Goal: Task Accomplishment & Management: Use online tool/utility

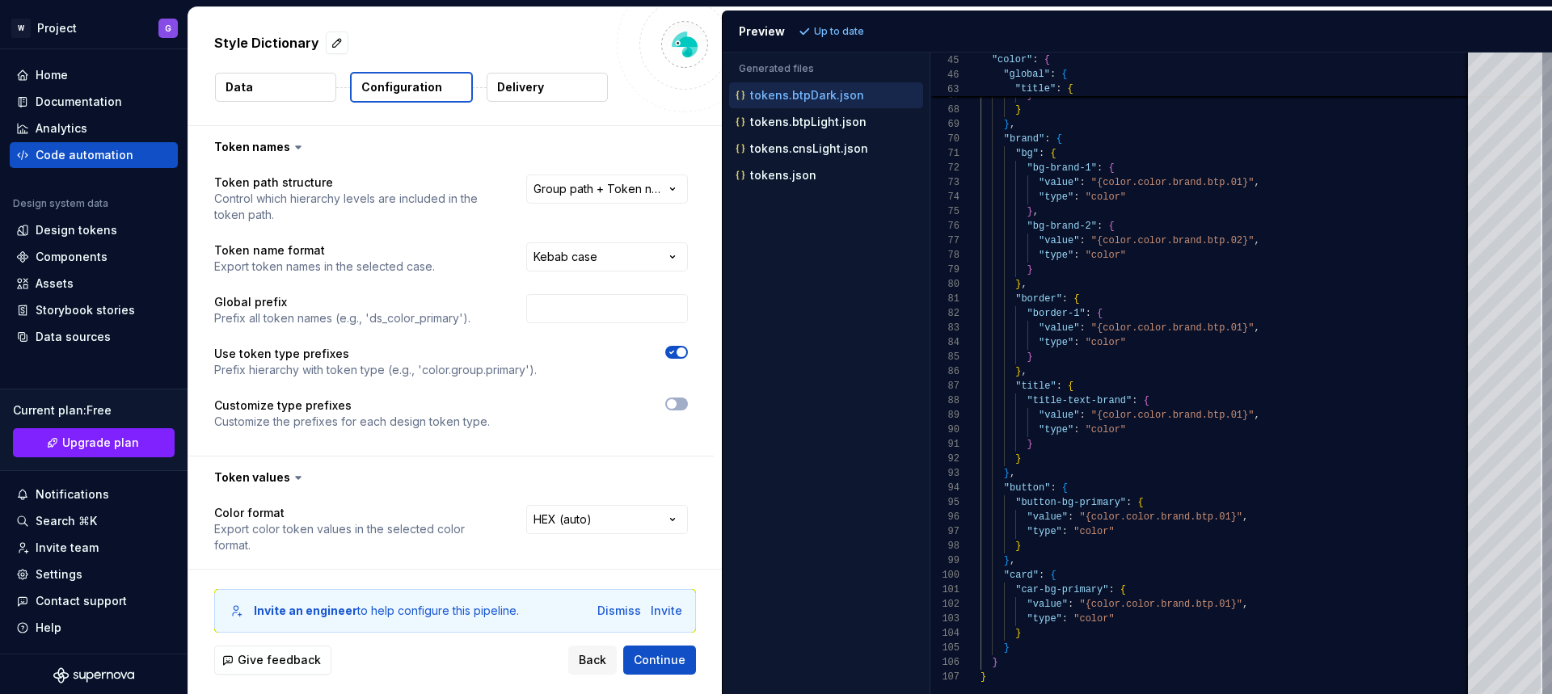
select select "**********"
click at [619, 255] on html "**********" at bounding box center [776, 347] width 1552 height 694
click at [702, 435] on html "**********" at bounding box center [776, 347] width 1552 height 694
click at [655, 663] on span "Continue" at bounding box center [660, 660] width 52 height 16
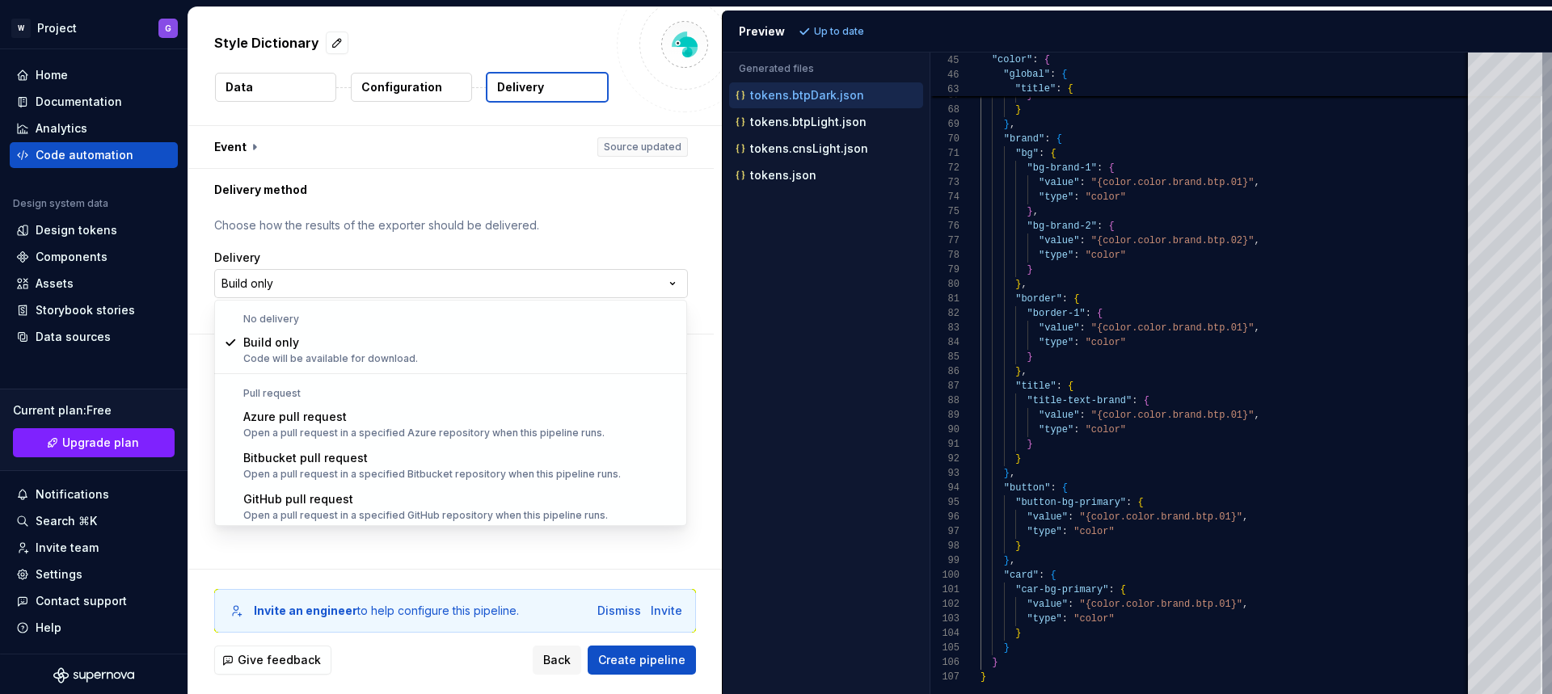
click at [481, 279] on html "**********" at bounding box center [776, 347] width 1552 height 694
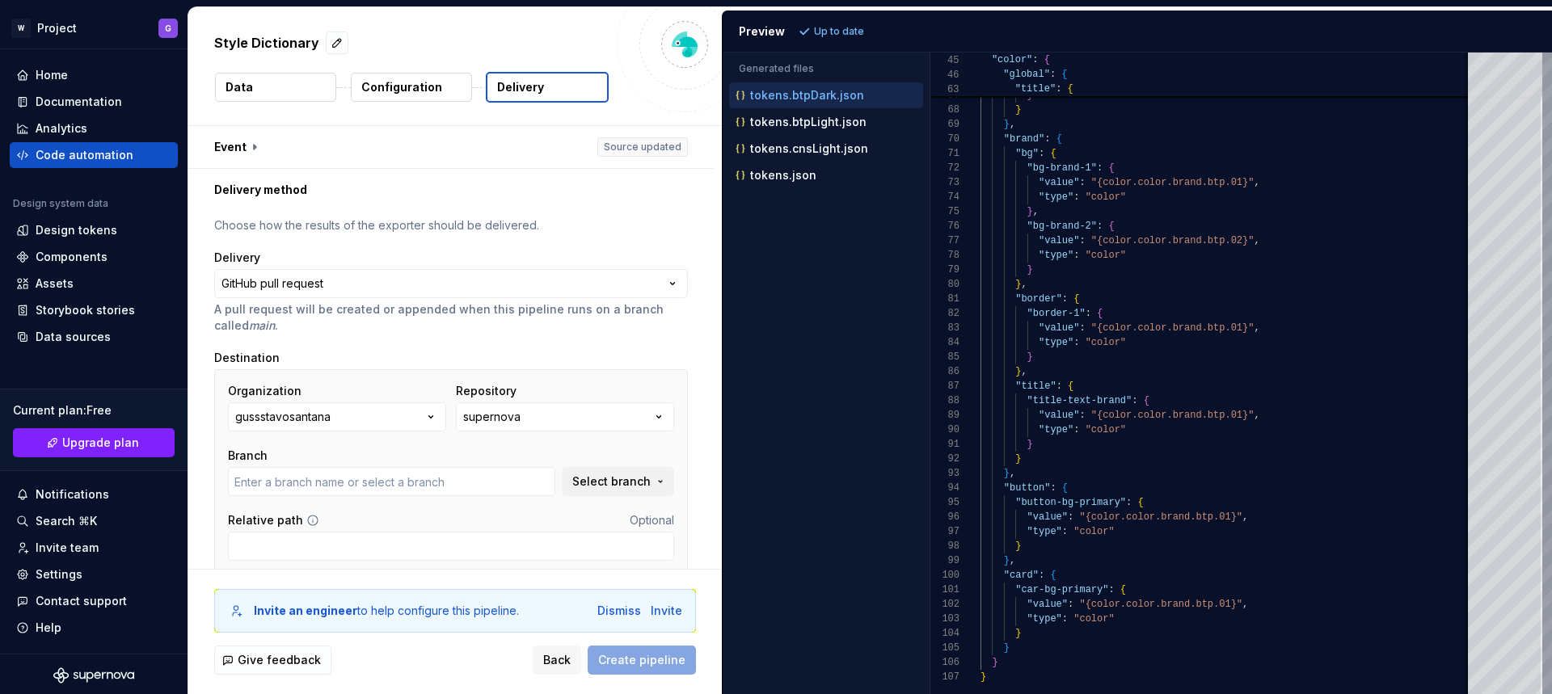
type input "main"
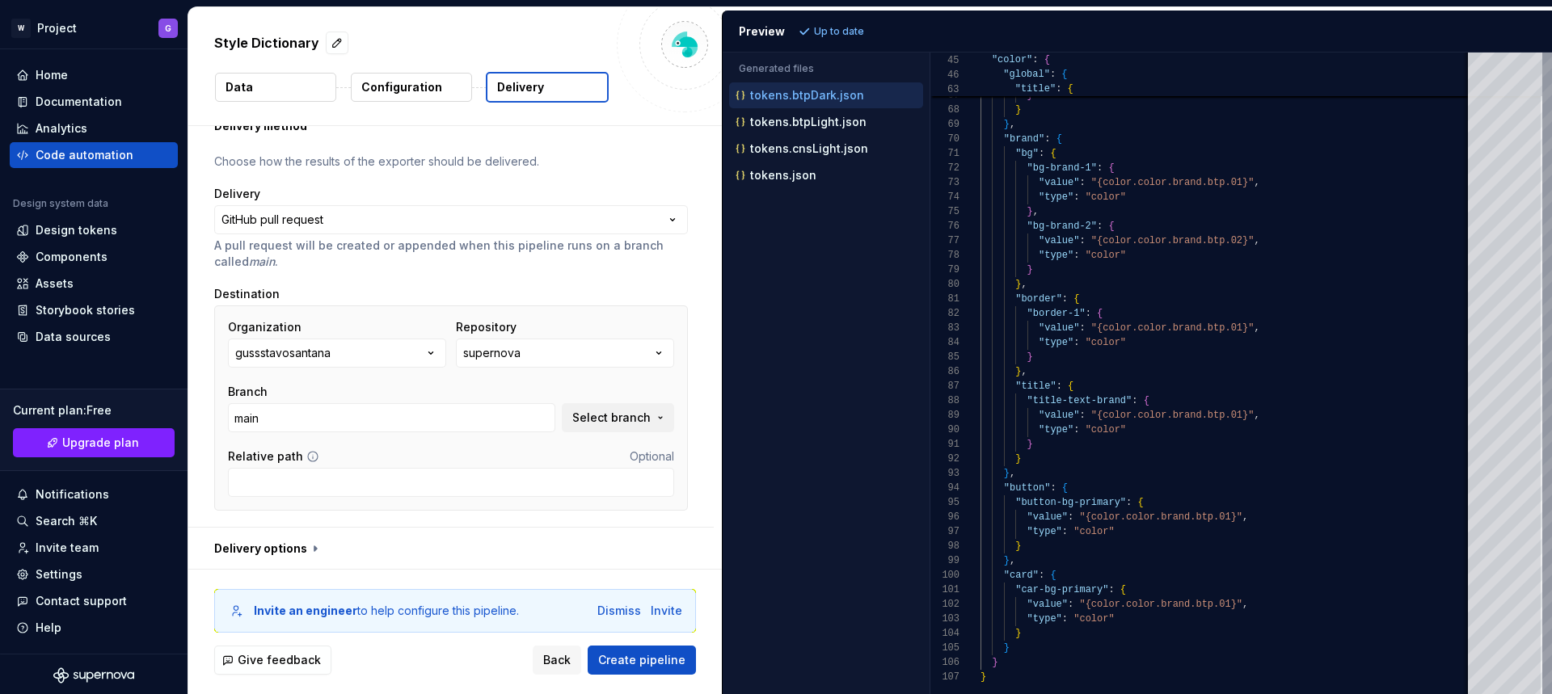
scroll to position [65, 0]
click at [416, 493] on input "Relative path" at bounding box center [451, 480] width 446 height 29
type input "/tokens"
click at [641, 655] on span "Create pipeline" at bounding box center [641, 660] width 87 height 16
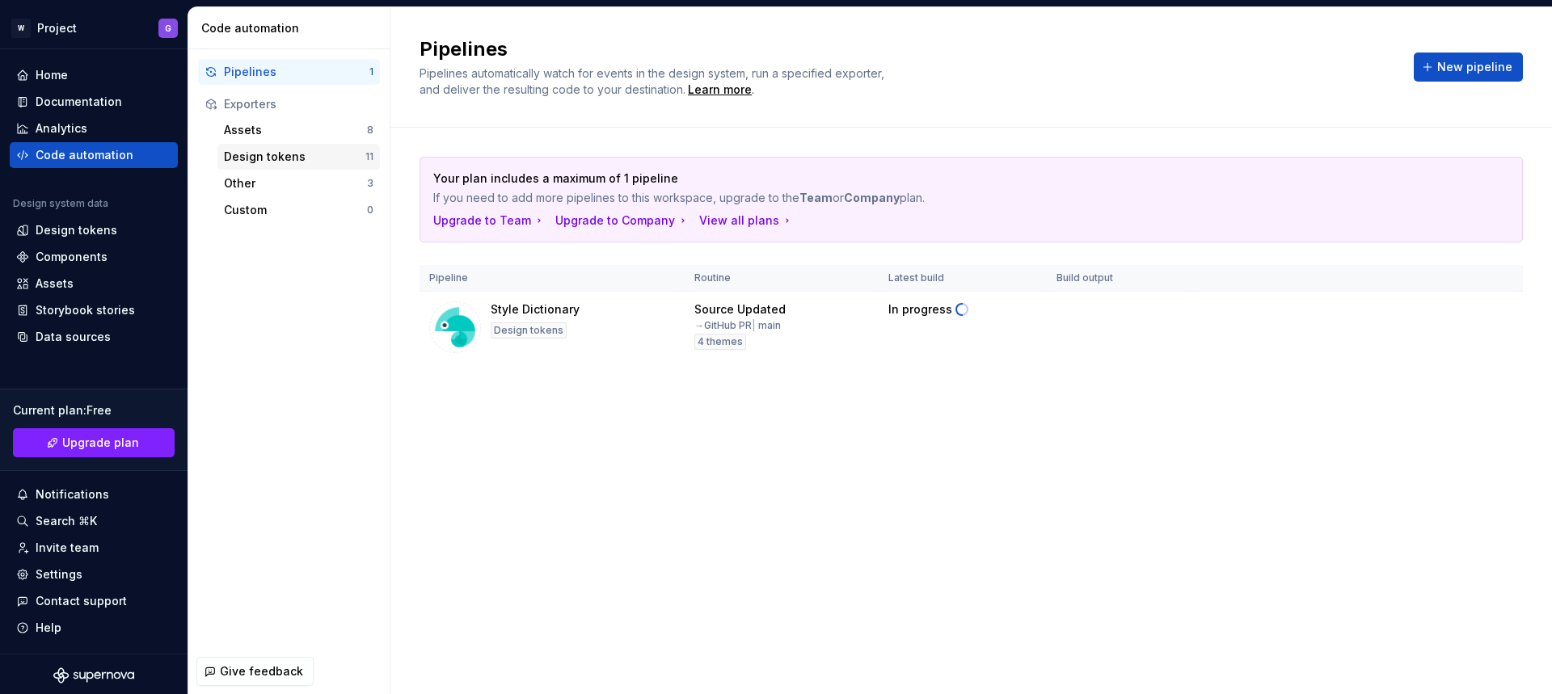
click at [246, 159] on div "Design tokens" at bounding box center [294, 157] width 141 height 16
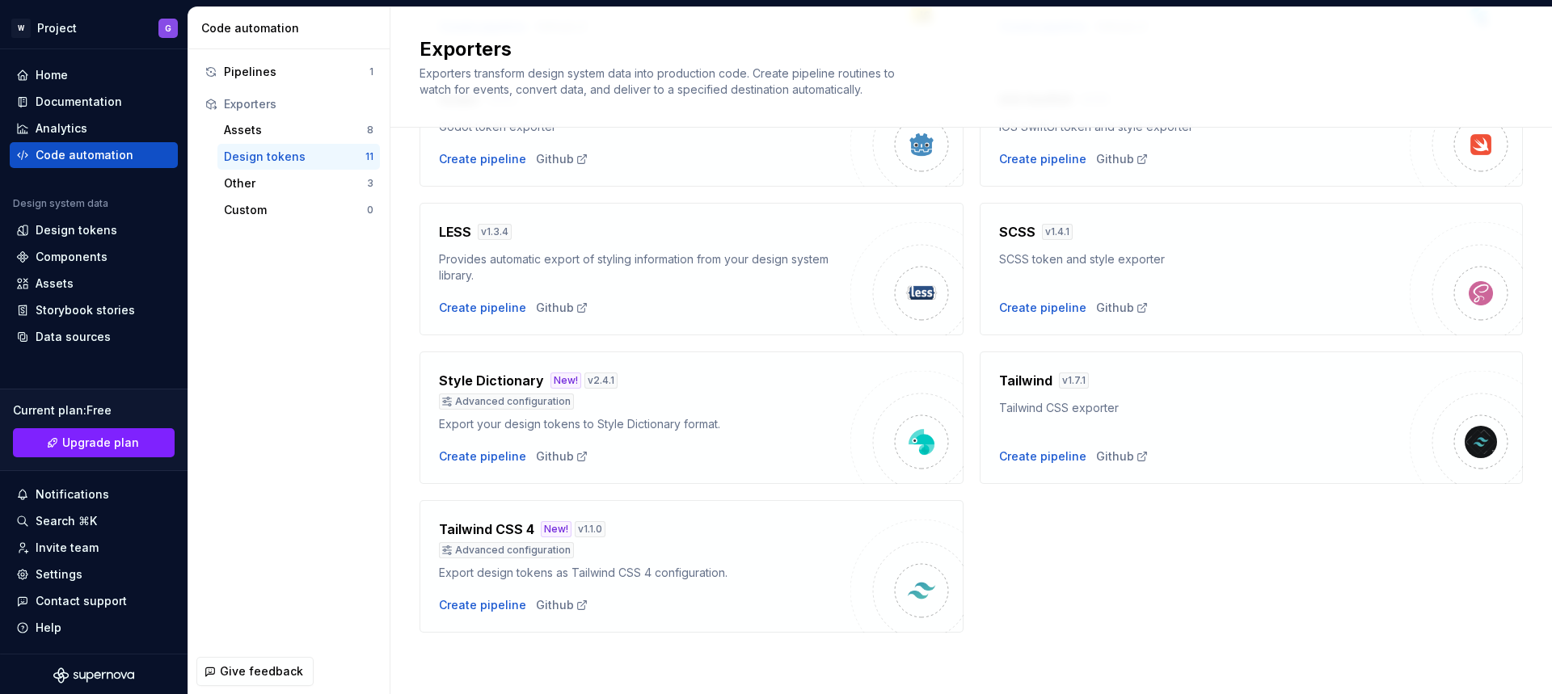
scroll to position [419, 0]
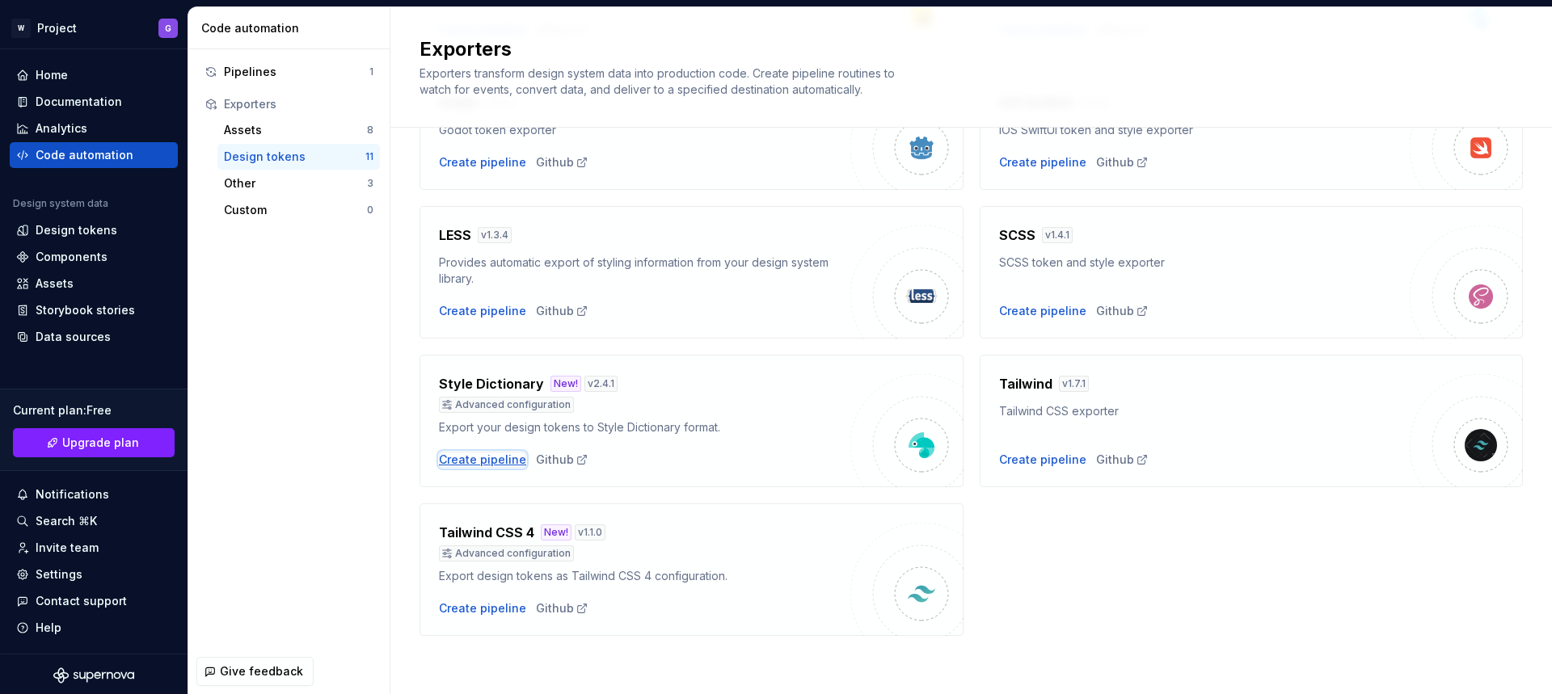
click at [487, 461] on div "Create pipeline" at bounding box center [482, 460] width 87 height 16
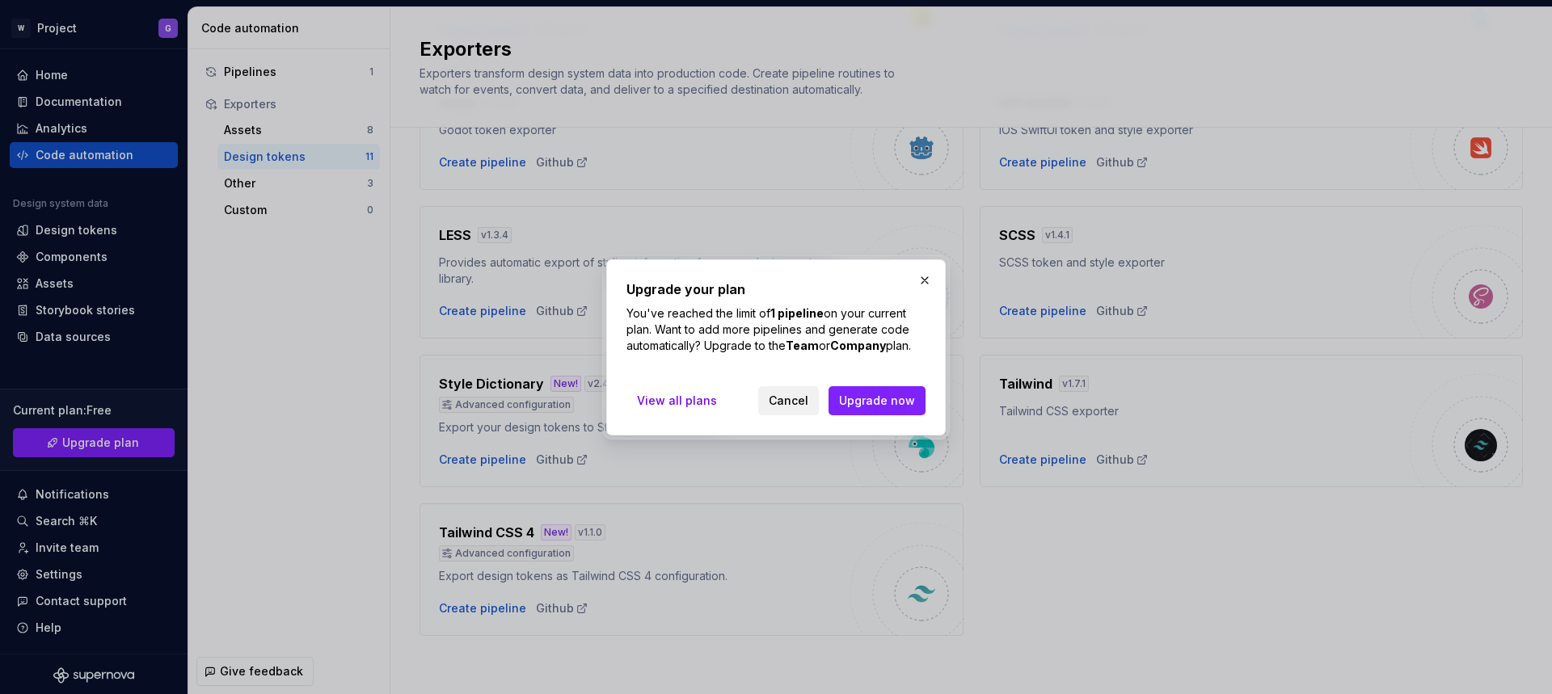
click at [793, 400] on span "Cancel" at bounding box center [789, 401] width 40 height 16
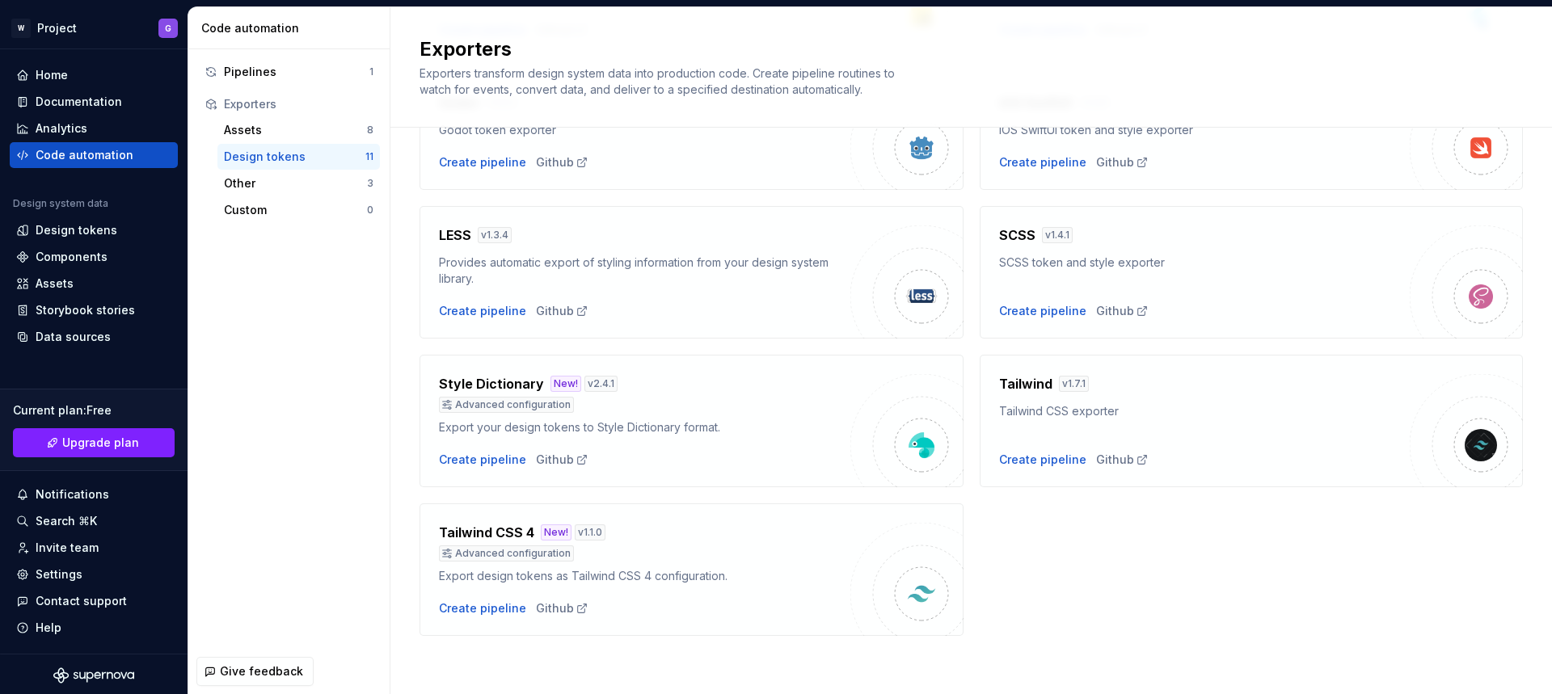
click at [287, 159] on div "Design tokens" at bounding box center [294, 157] width 141 height 16
click at [280, 75] on div "Pipelines" at bounding box center [296, 72] width 145 height 16
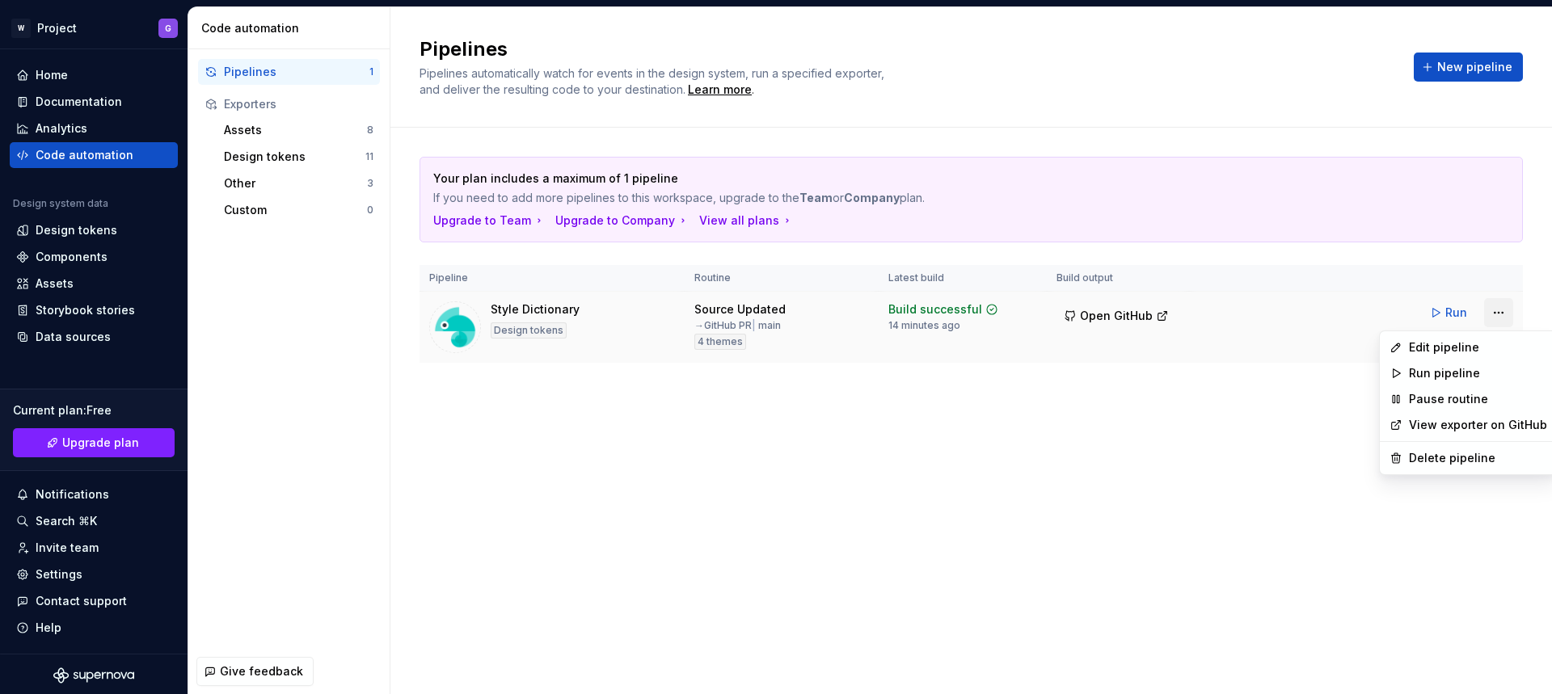
click at [1497, 316] on html "W Project G Home Documentation Analytics Code automation Design system data Des…" at bounding box center [776, 347] width 1552 height 694
click at [1451, 464] on div "Delete pipeline" at bounding box center [1478, 458] width 138 height 16
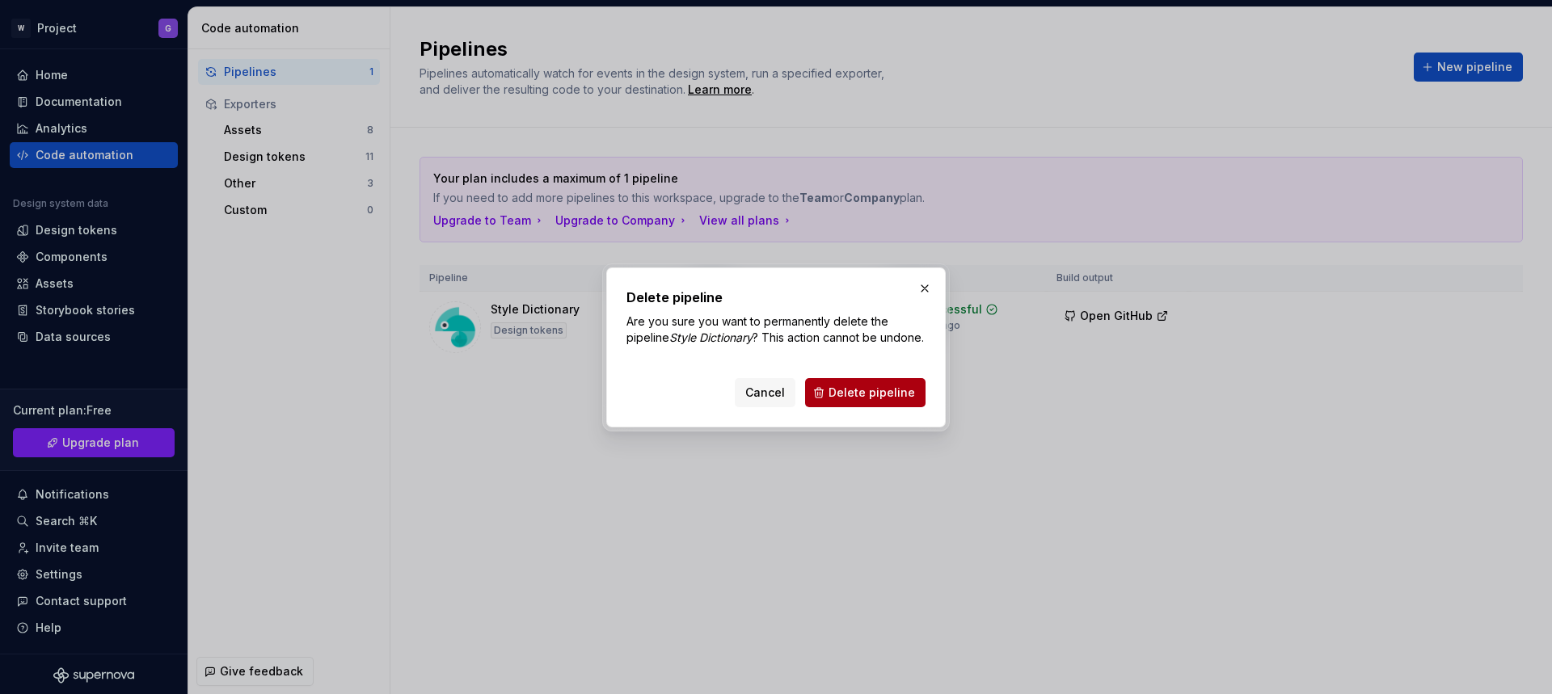
click at [856, 401] on span "Delete pipeline" at bounding box center [871, 393] width 86 height 16
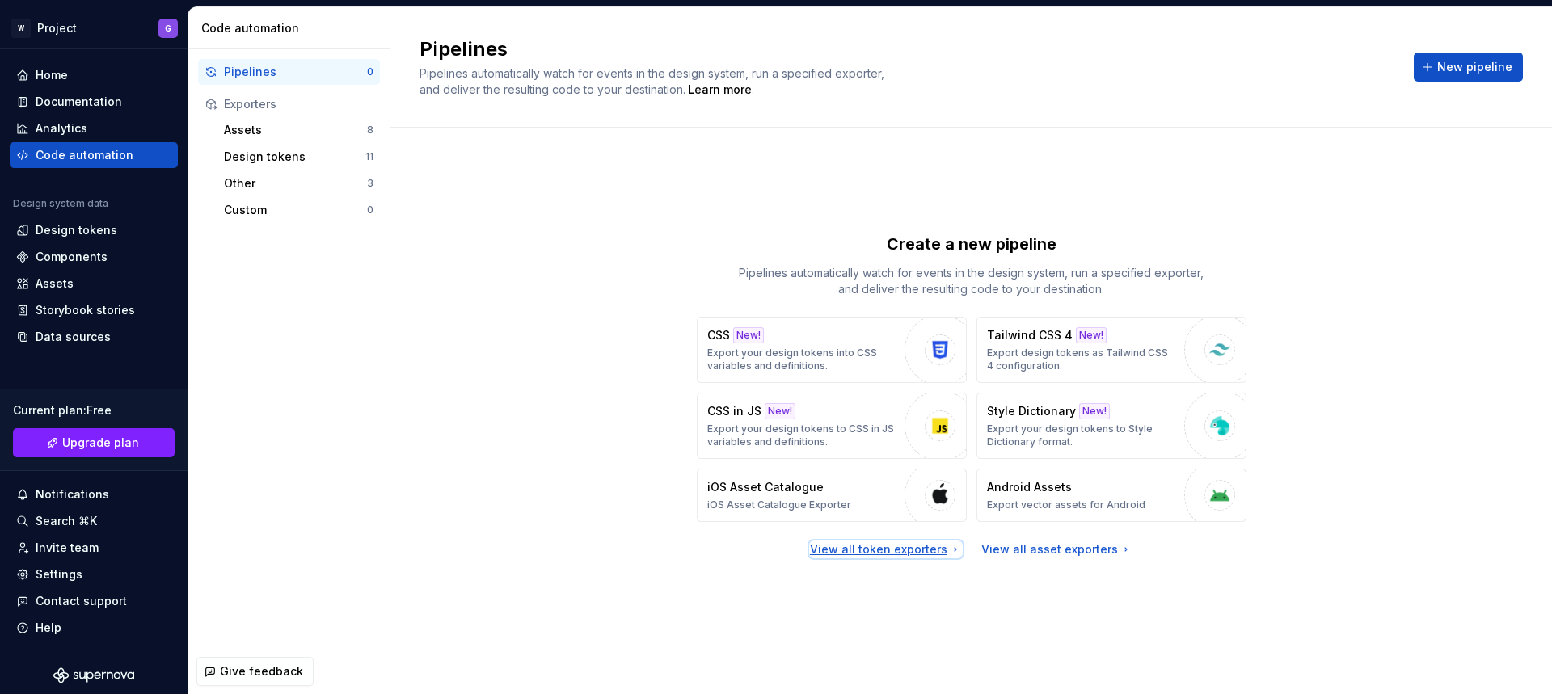
click at [921, 554] on div "View all token exporters" at bounding box center [886, 549] width 152 height 16
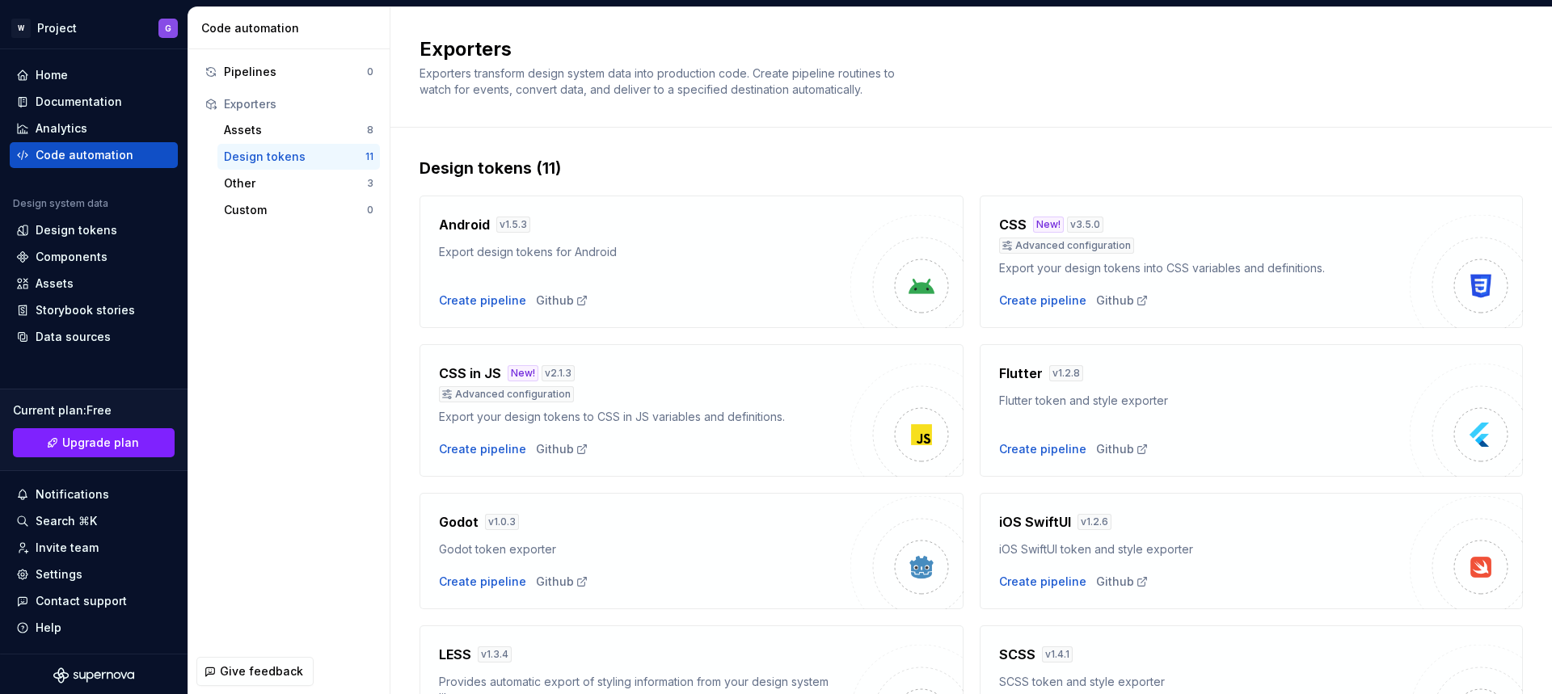
scroll to position [423, 0]
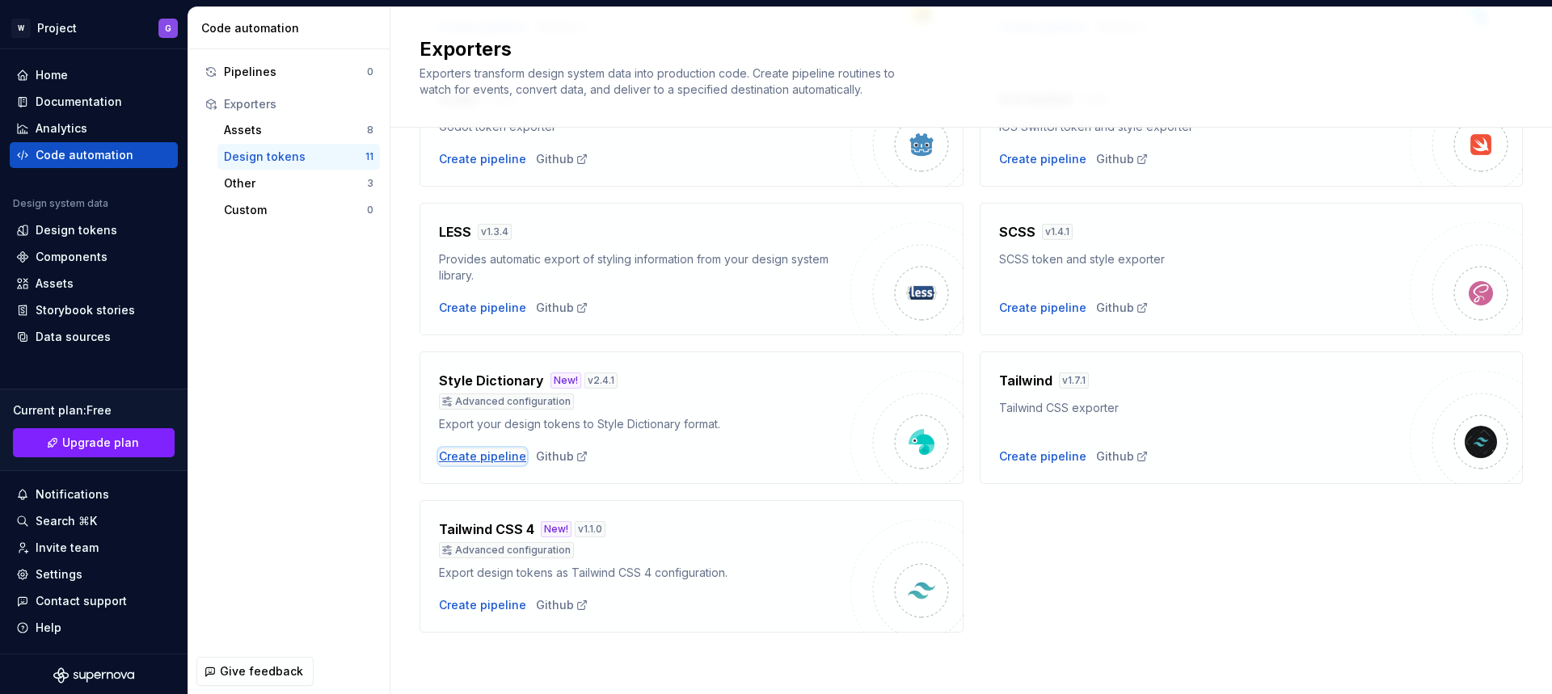
click at [486, 458] on div "Create pipeline" at bounding box center [482, 457] width 87 height 16
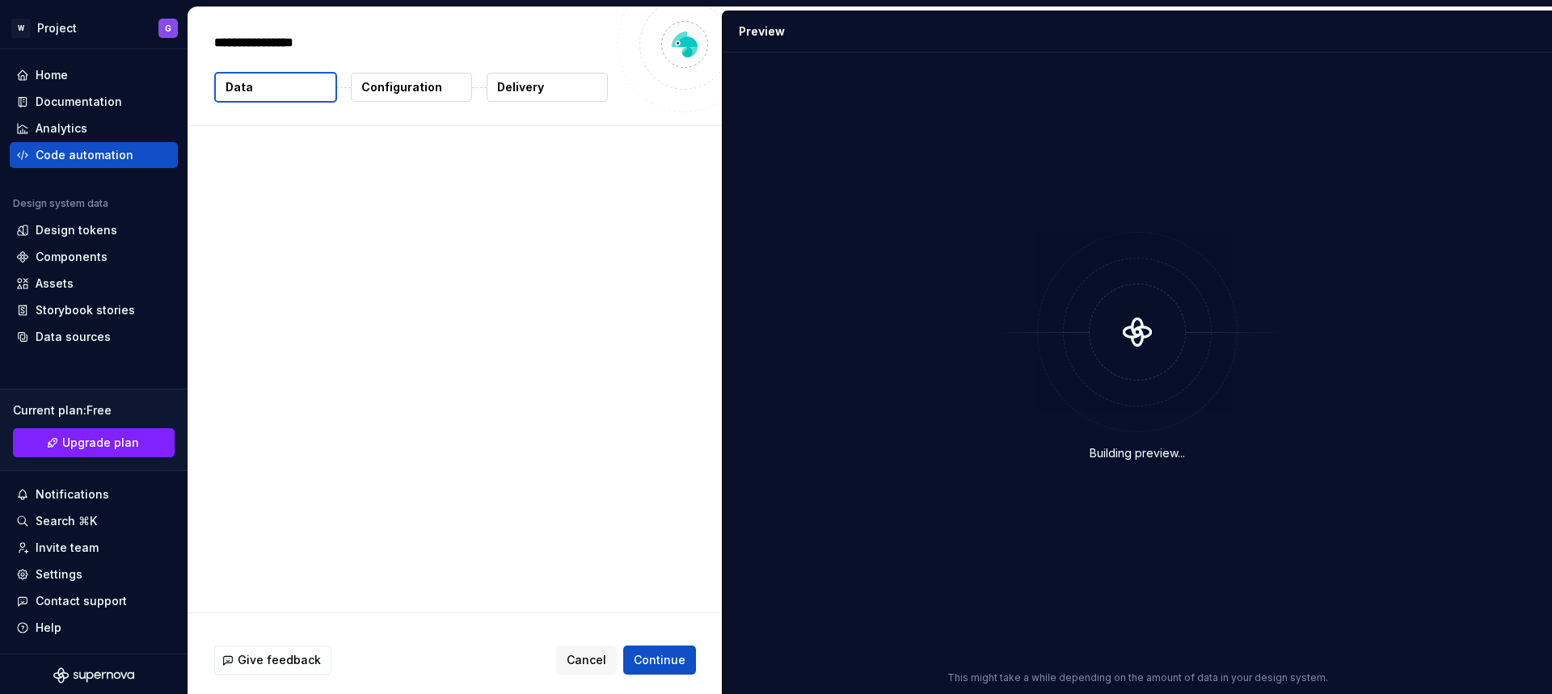
type textarea "*"
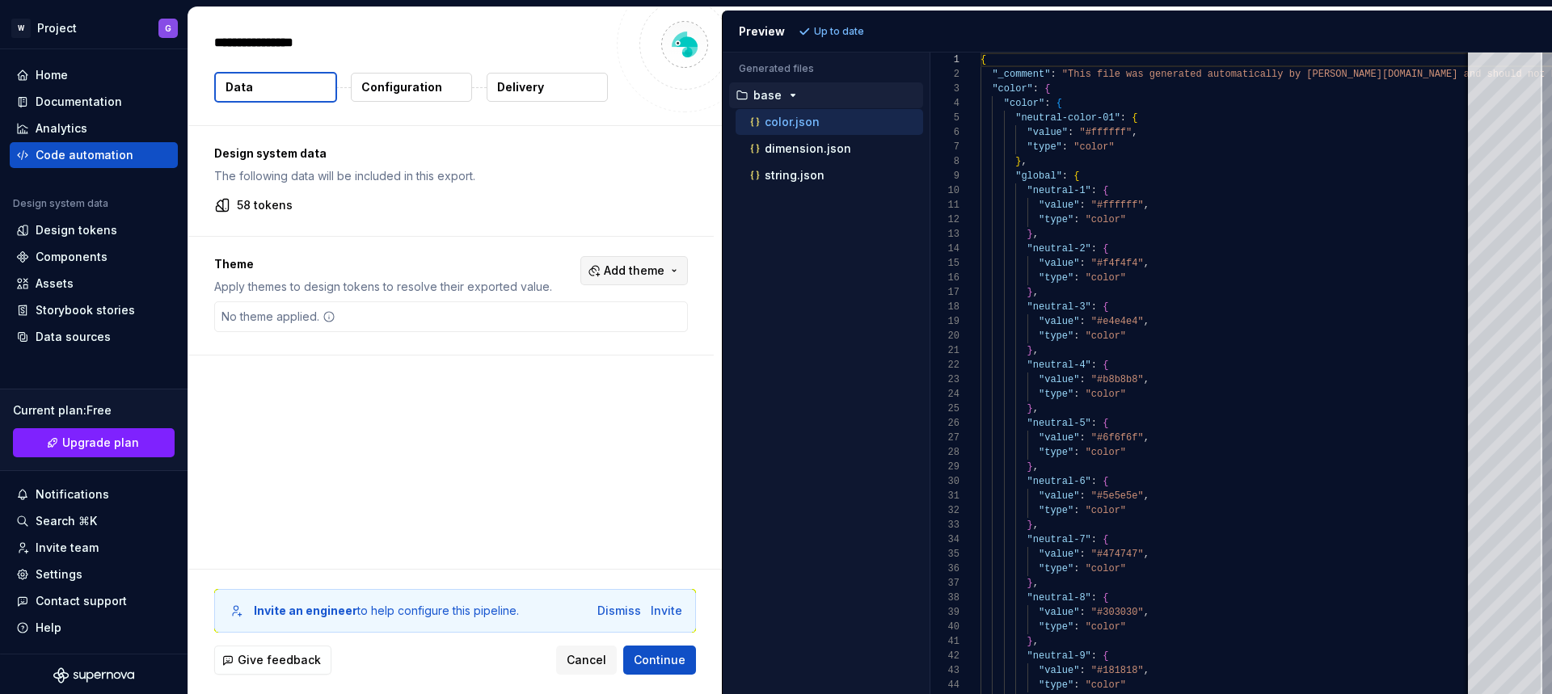
click at [617, 275] on span "Add theme" at bounding box center [634, 271] width 61 height 16
click at [533, 335] on div "Dark" at bounding box center [536, 335] width 26 height 16
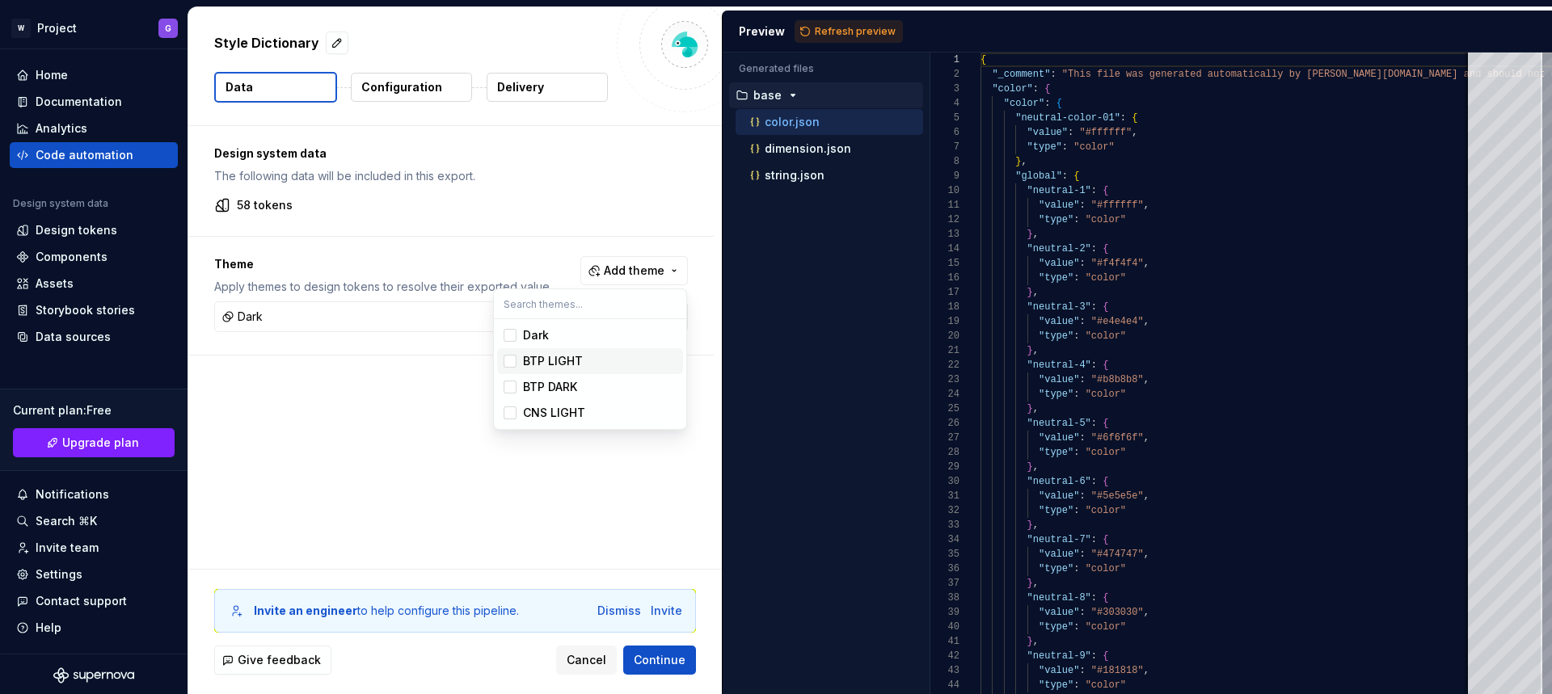
click at [510, 360] on div "Suggestions" at bounding box center [509, 361] width 13 height 13
click at [508, 385] on div "Suggestions" at bounding box center [509, 387] width 13 height 13
click at [509, 416] on div "Suggestions" at bounding box center [509, 412] width 13 height 13
click at [450, 476] on html "W Project G Home Documentation Analytics Code automation Design system data Des…" at bounding box center [776, 347] width 1552 height 694
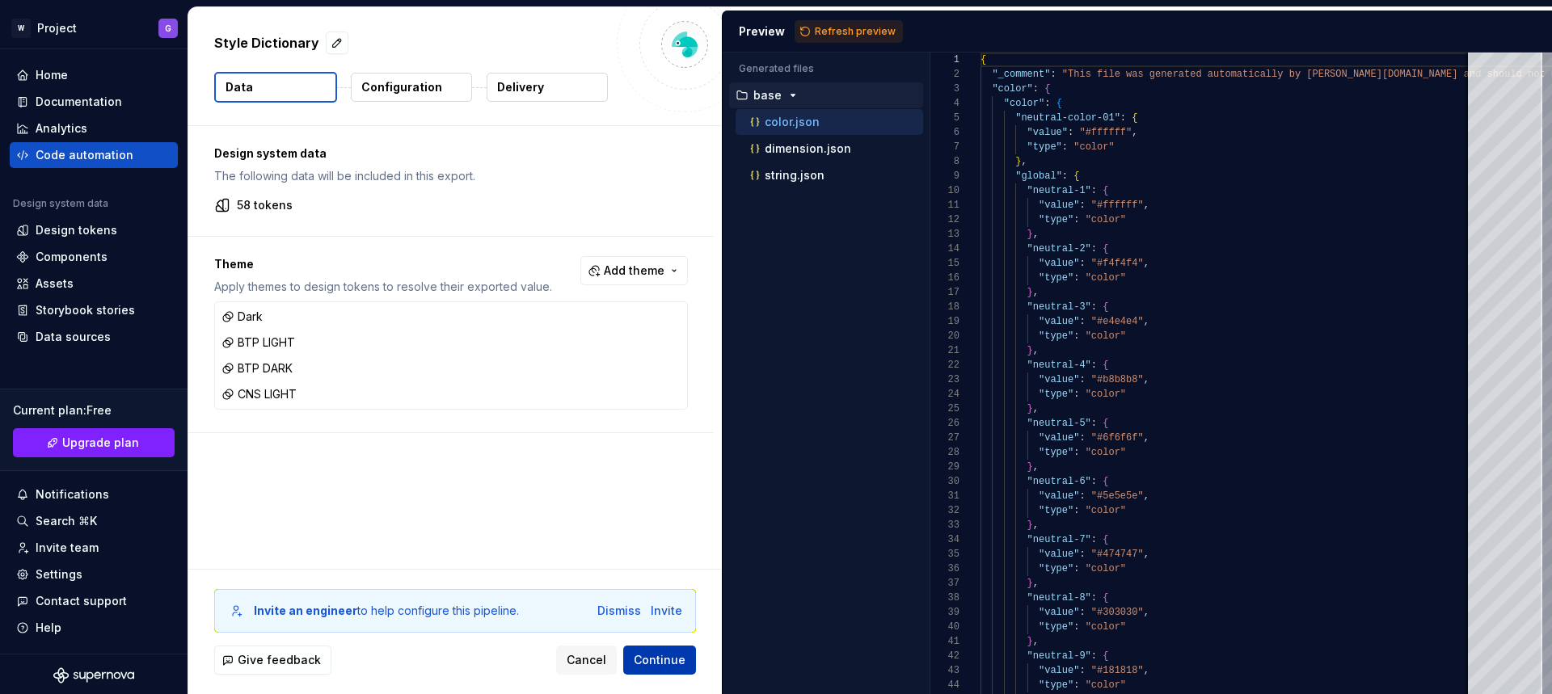
click at [654, 658] on span "Continue" at bounding box center [660, 660] width 52 height 16
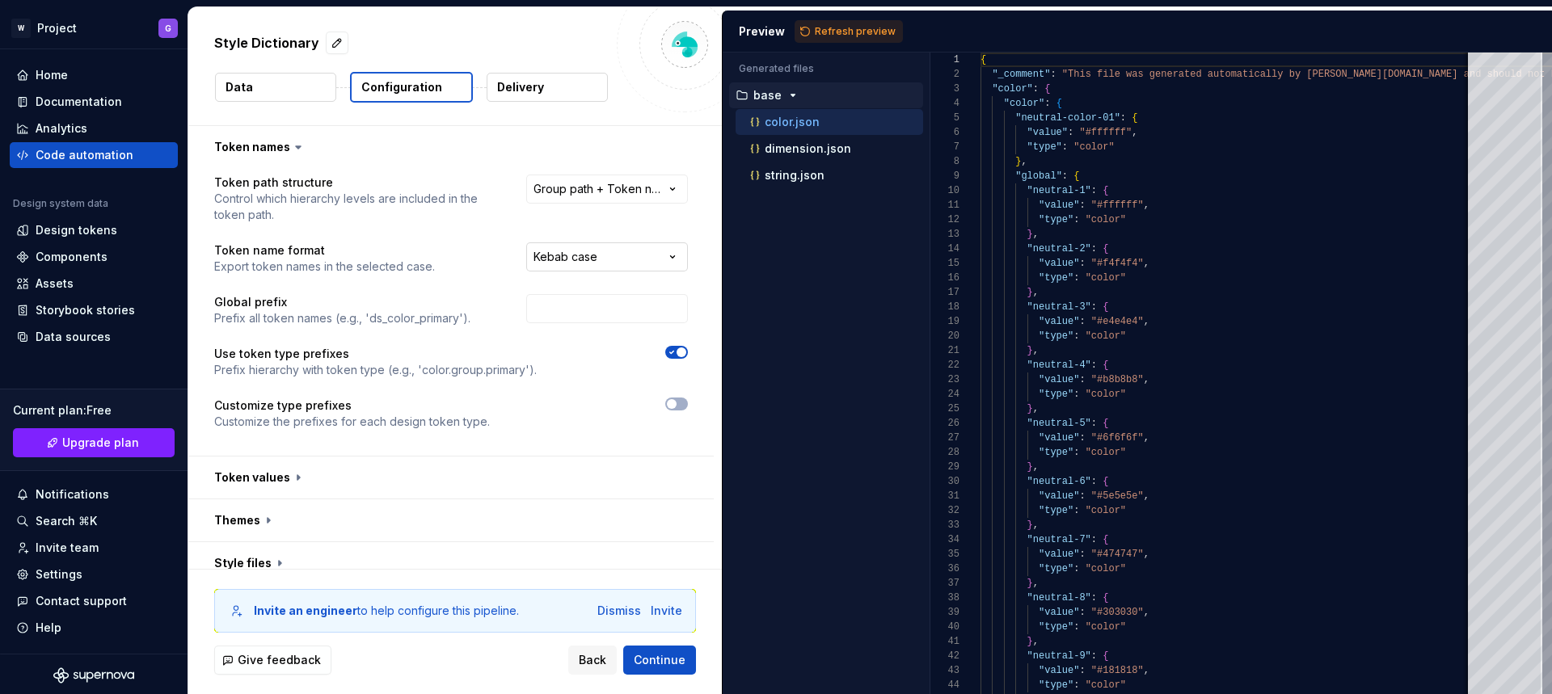
click at [637, 254] on html "**********" at bounding box center [776, 347] width 1552 height 694
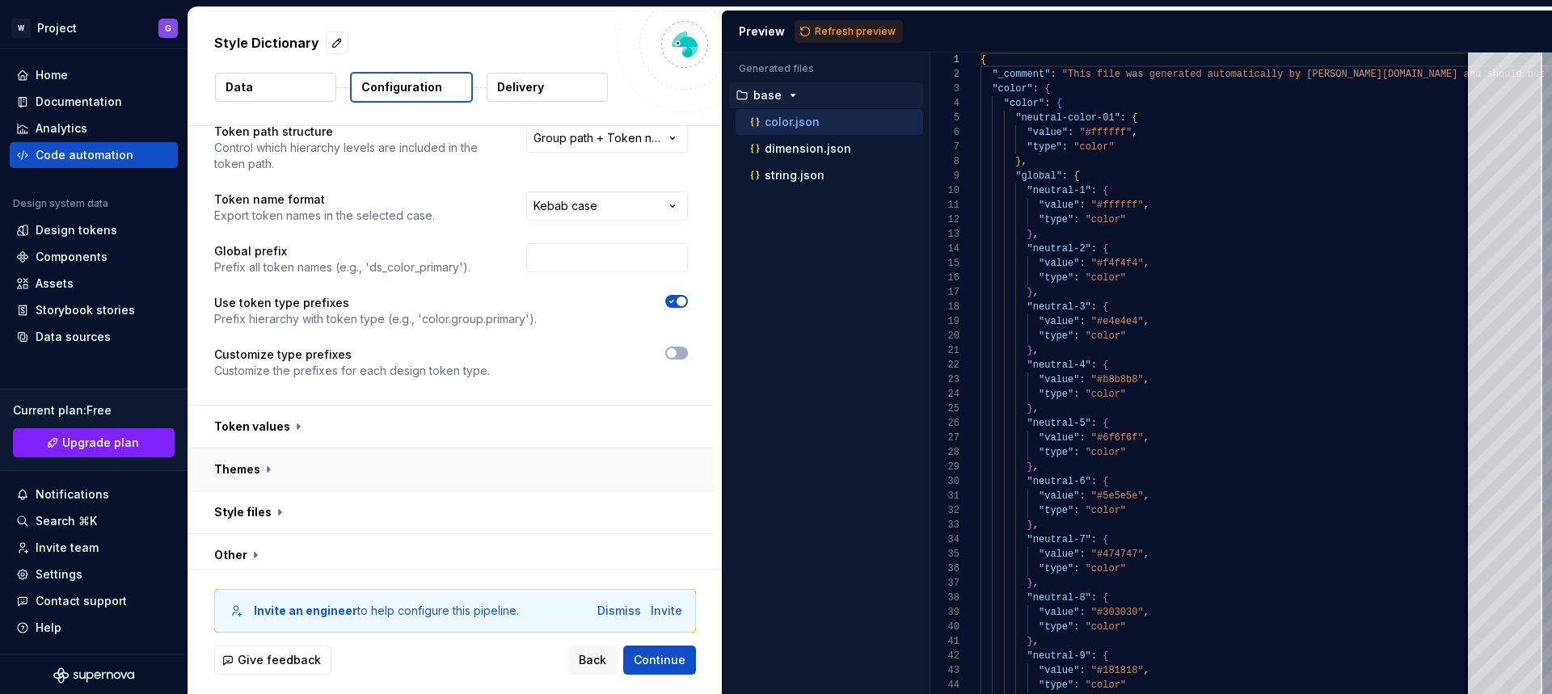
scroll to position [59, 0]
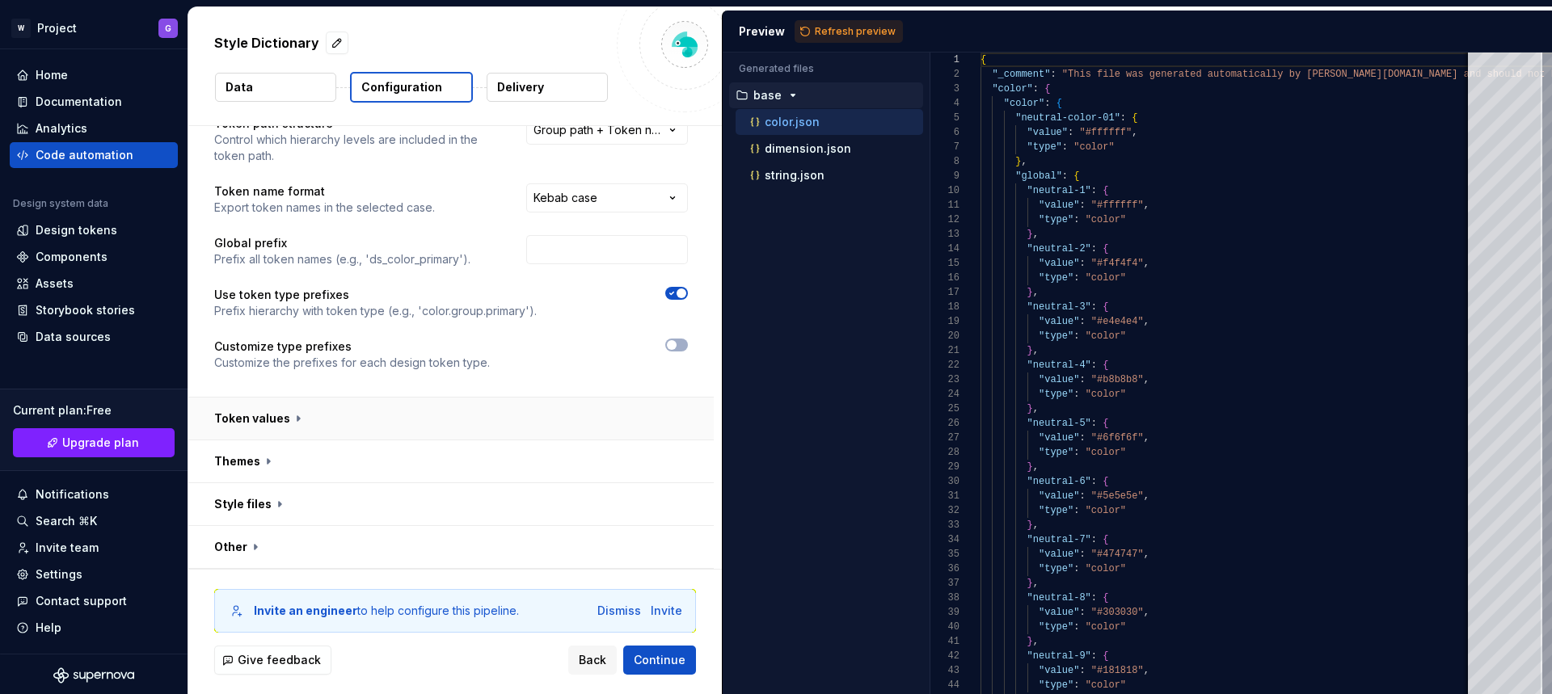
click at [290, 417] on button "button" at bounding box center [450, 419] width 525 height 42
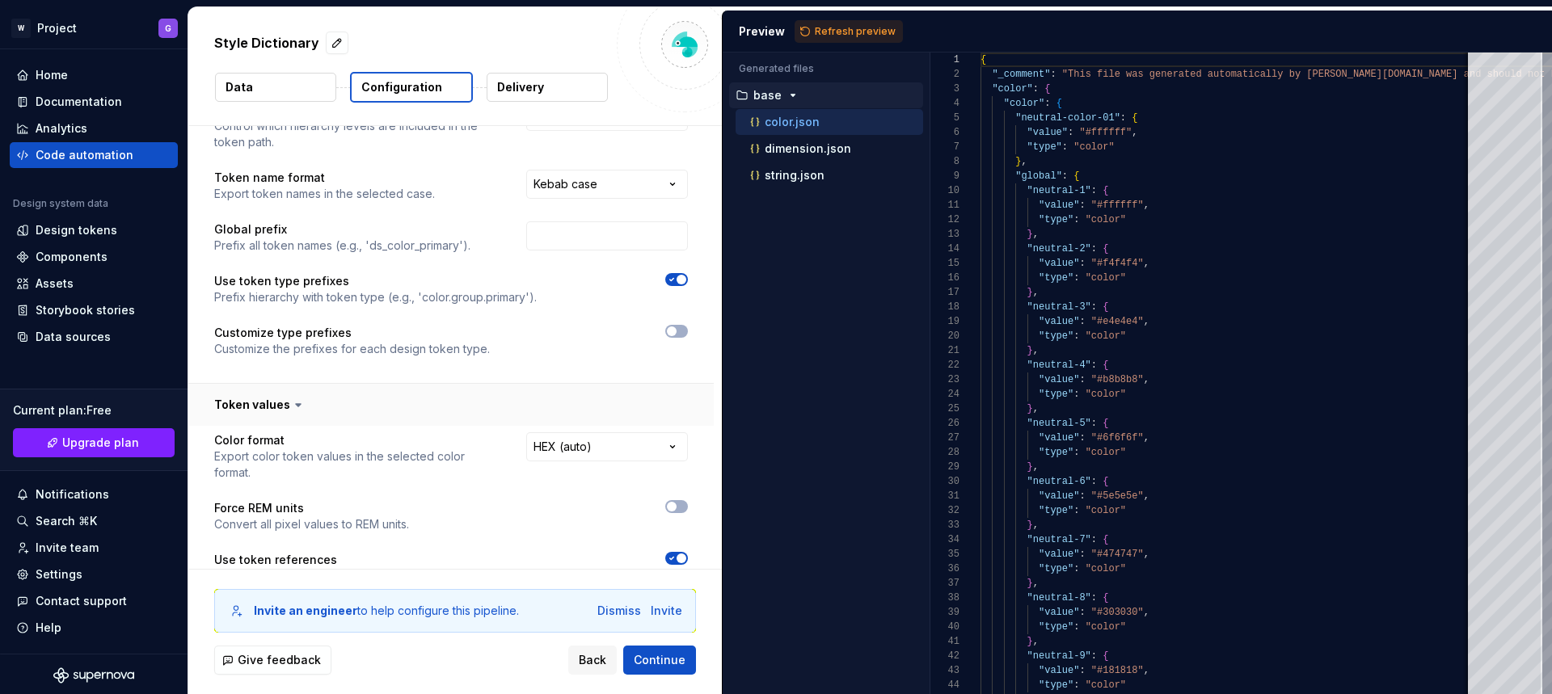
scroll to position [85, 0]
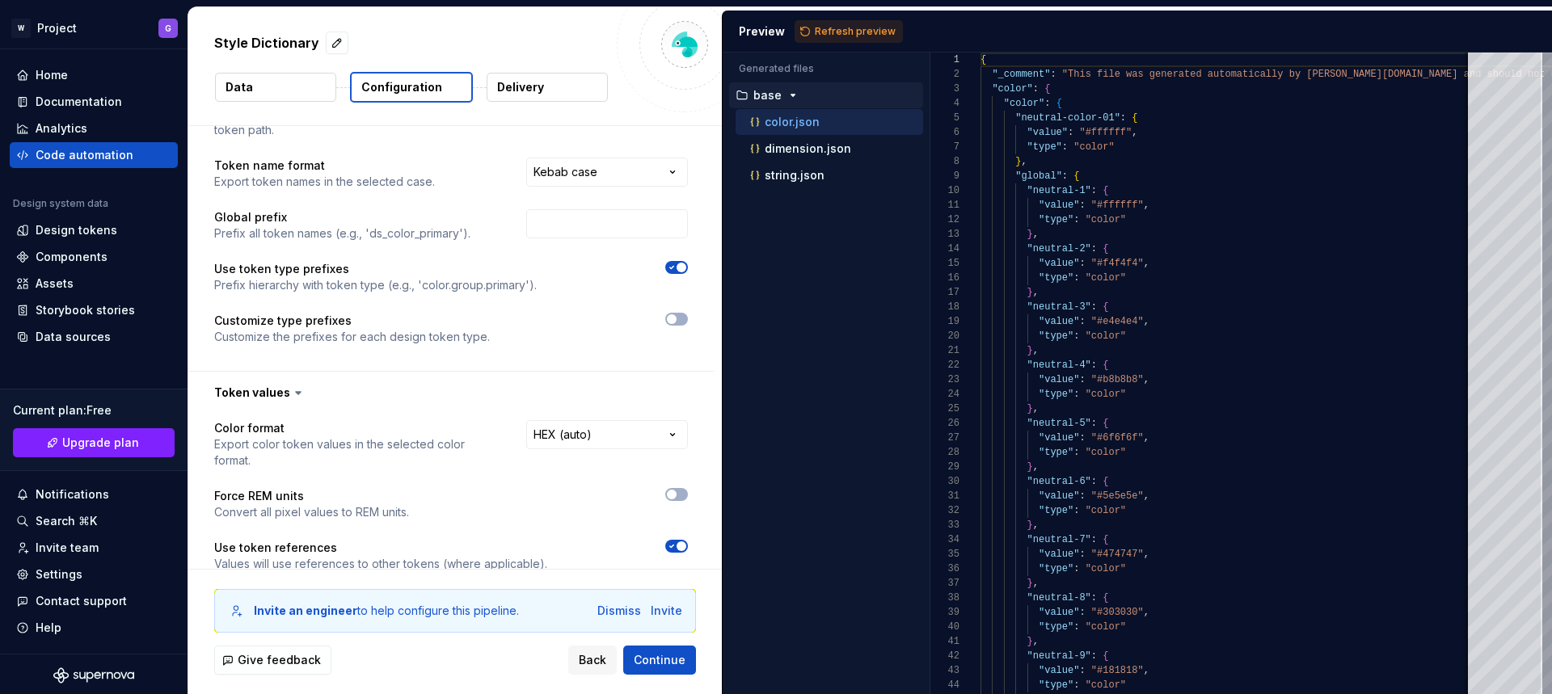
click at [296, 394] on icon at bounding box center [298, 393] width 16 height 16
click at [297, 397] on icon at bounding box center [298, 393] width 16 height 16
click at [296, 393] on icon at bounding box center [298, 393] width 5 height 2
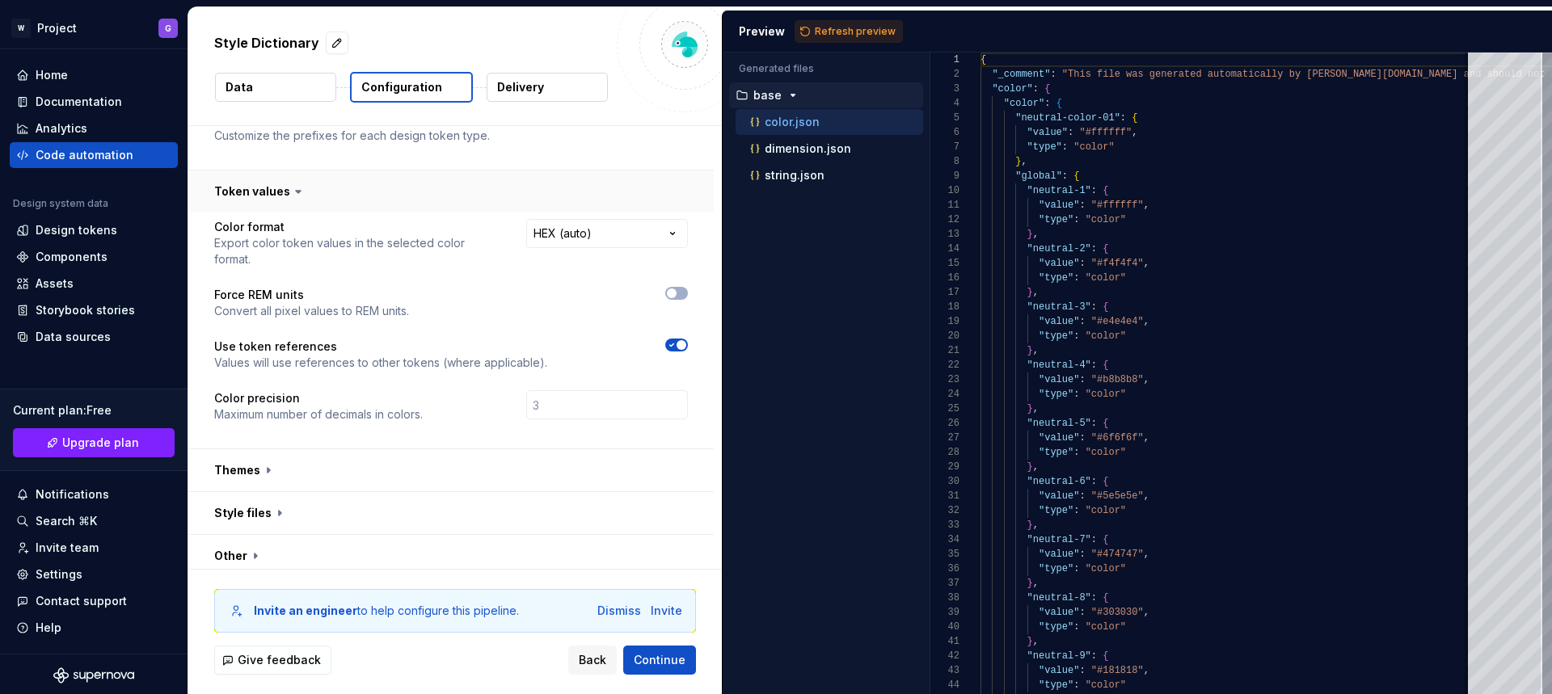
scroll to position [295, 0]
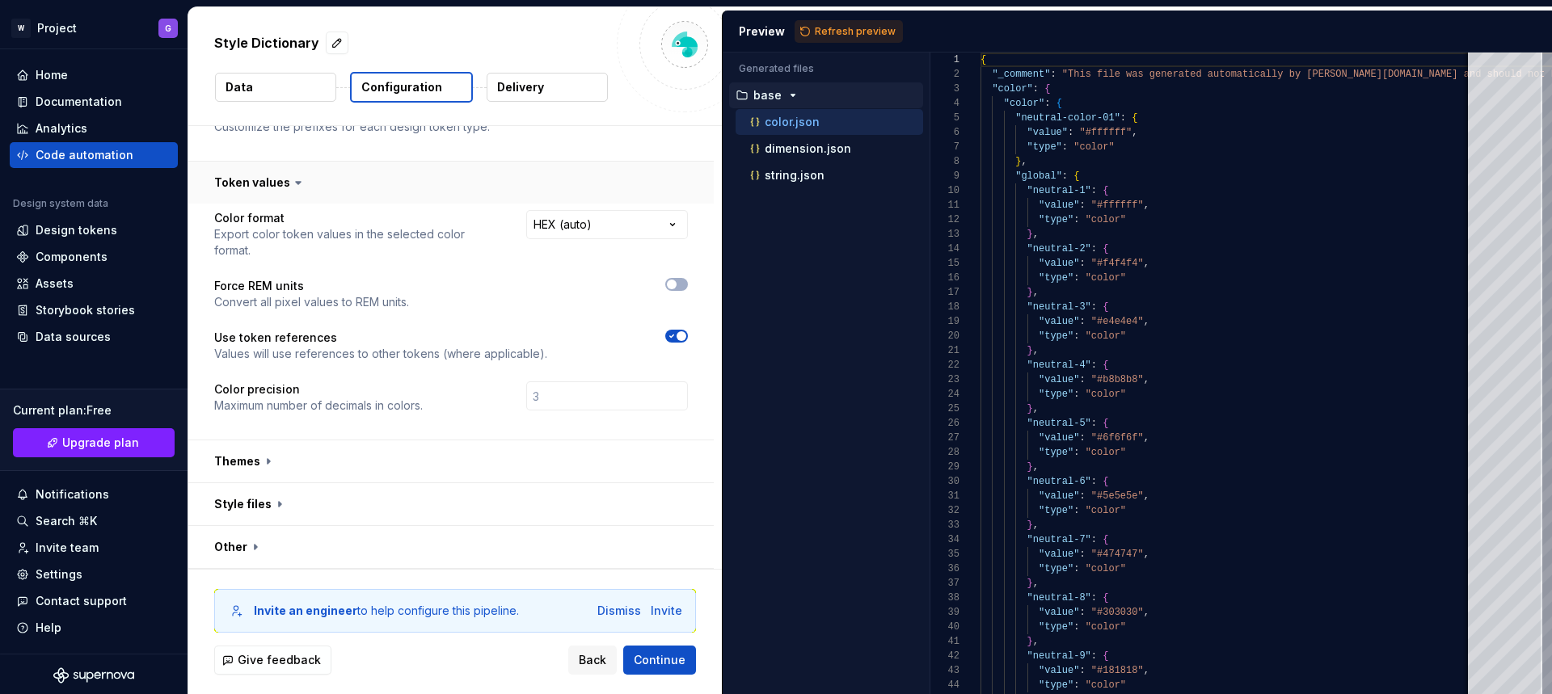
click at [296, 191] on button "button" at bounding box center [450, 183] width 525 height 42
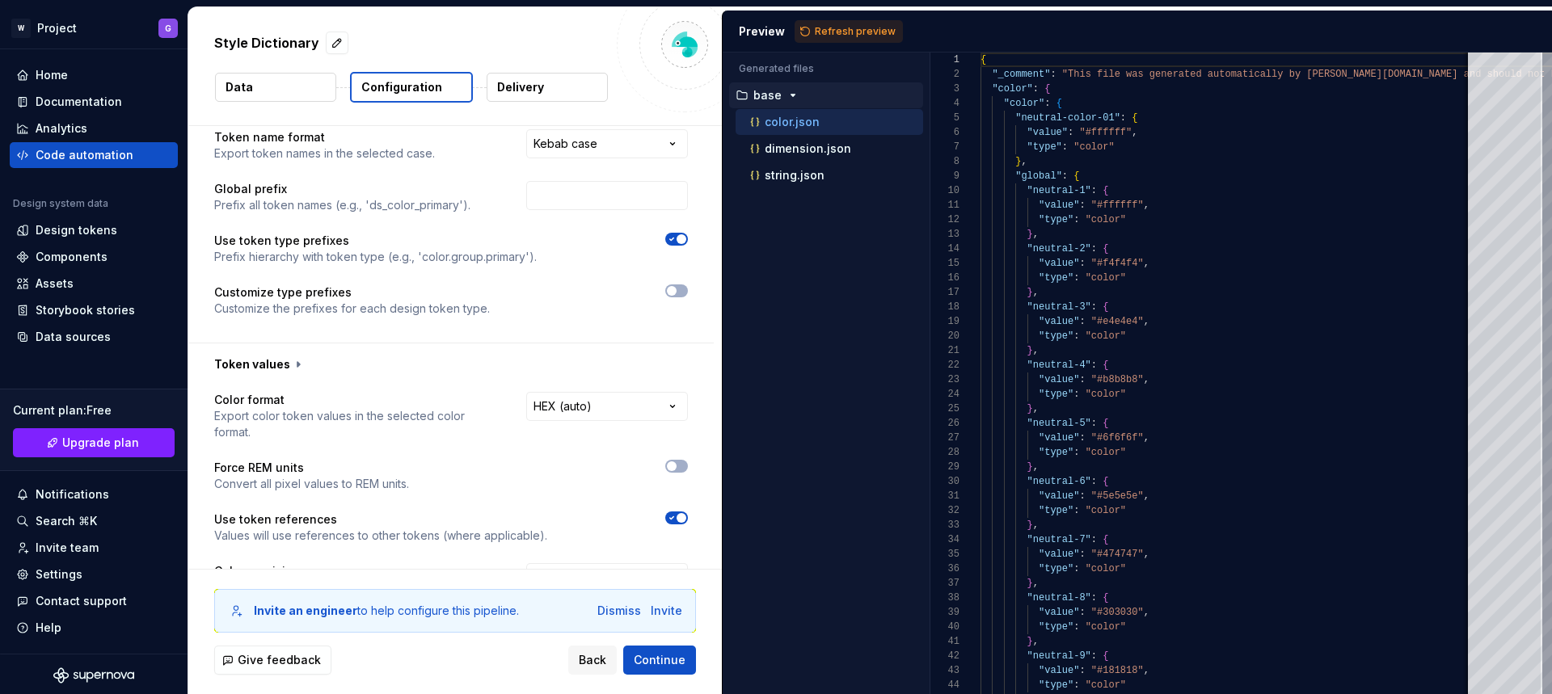
scroll to position [59, 0]
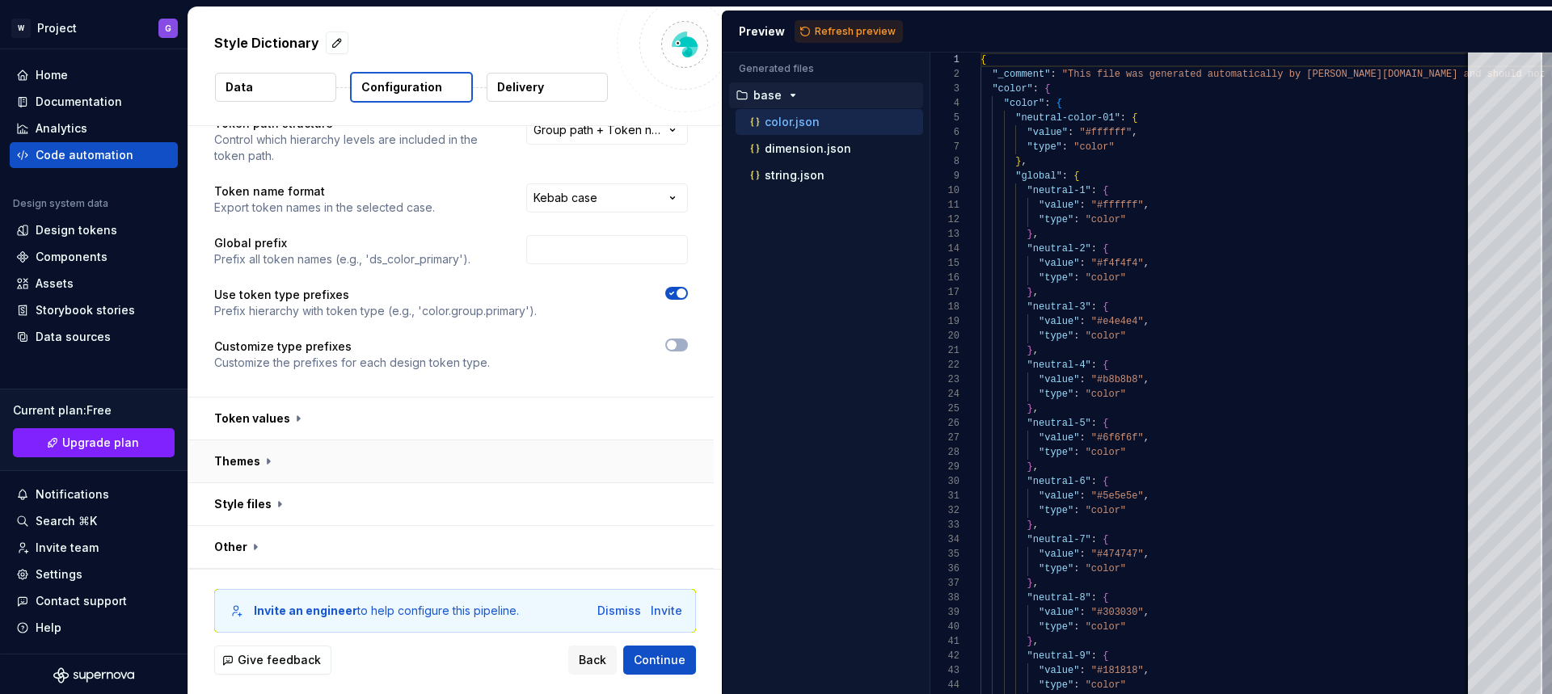
click at [263, 464] on button "button" at bounding box center [450, 461] width 525 height 42
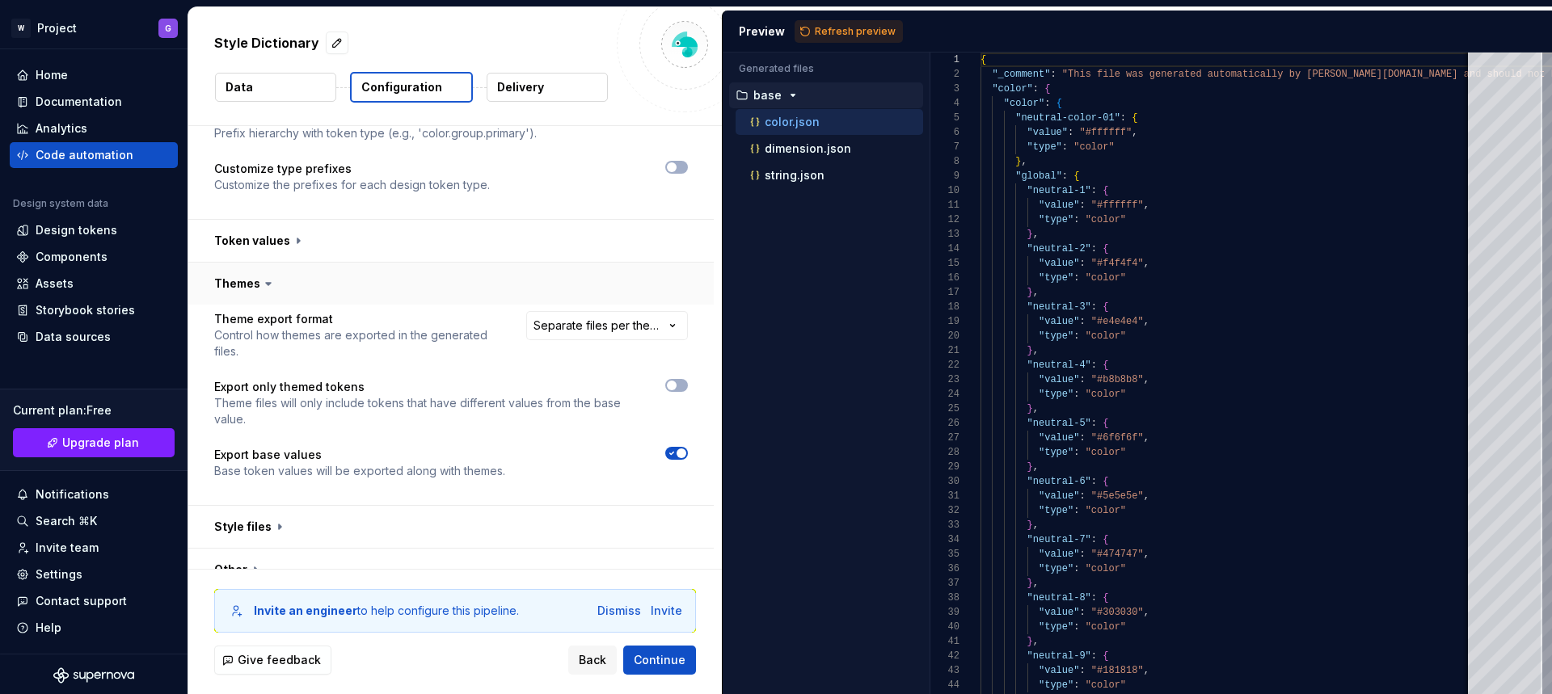
scroll to position [259, 0]
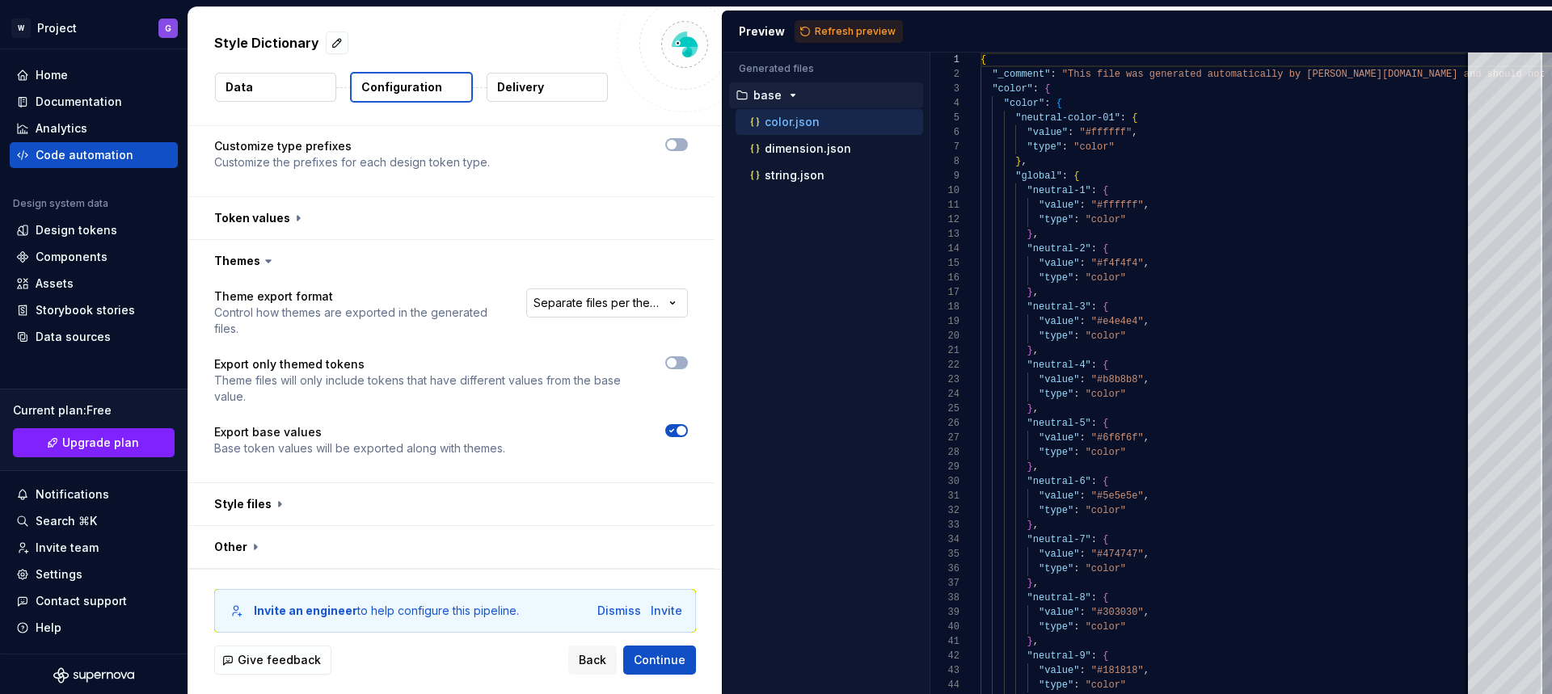
click at [634, 311] on html "**********" at bounding box center [776, 347] width 1552 height 694
click at [692, 273] on html "**********" at bounding box center [776, 347] width 1552 height 694
click at [675, 364] on icon "button" at bounding box center [671, 363] width 13 height 10
click at [819, 33] on span "Refresh preview" at bounding box center [855, 31] width 81 height 13
click at [672, 435] on icon "button" at bounding box center [671, 431] width 13 height 10
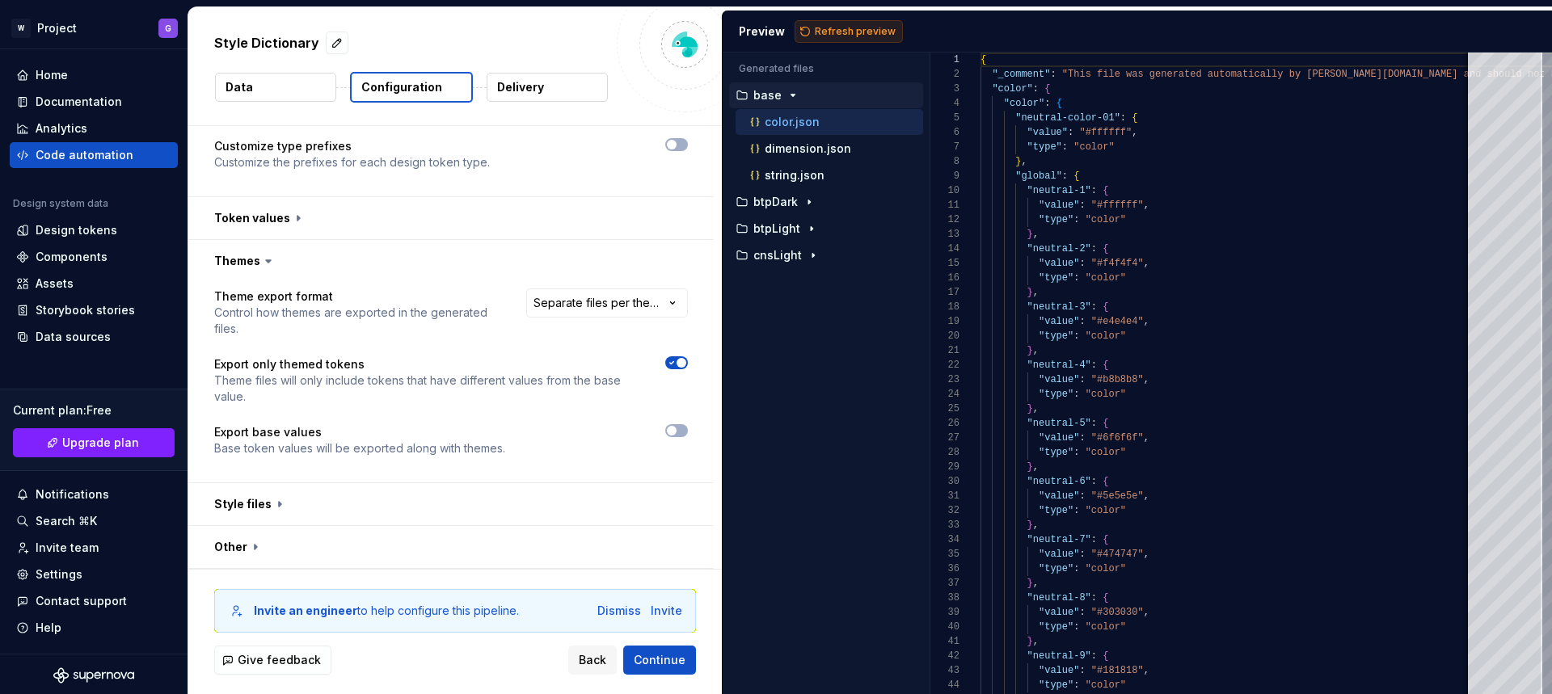
click at [834, 29] on span "Refresh preview" at bounding box center [855, 31] width 81 height 13
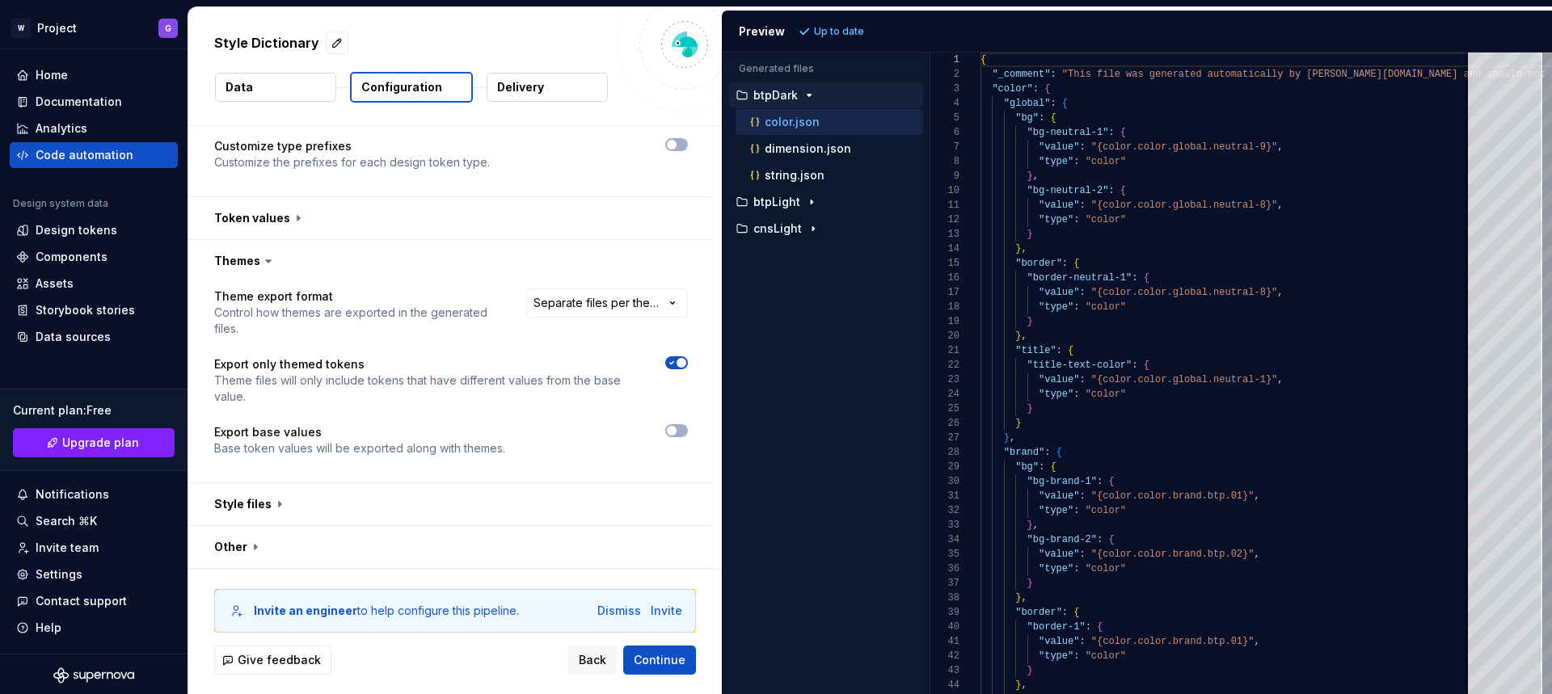
click at [672, 366] on icon "button" at bounding box center [671, 363] width 13 height 10
click at [826, 34] on span "Refresh preview" at bounding box center [855, 31] width 81 height 13
type textarea "**********"
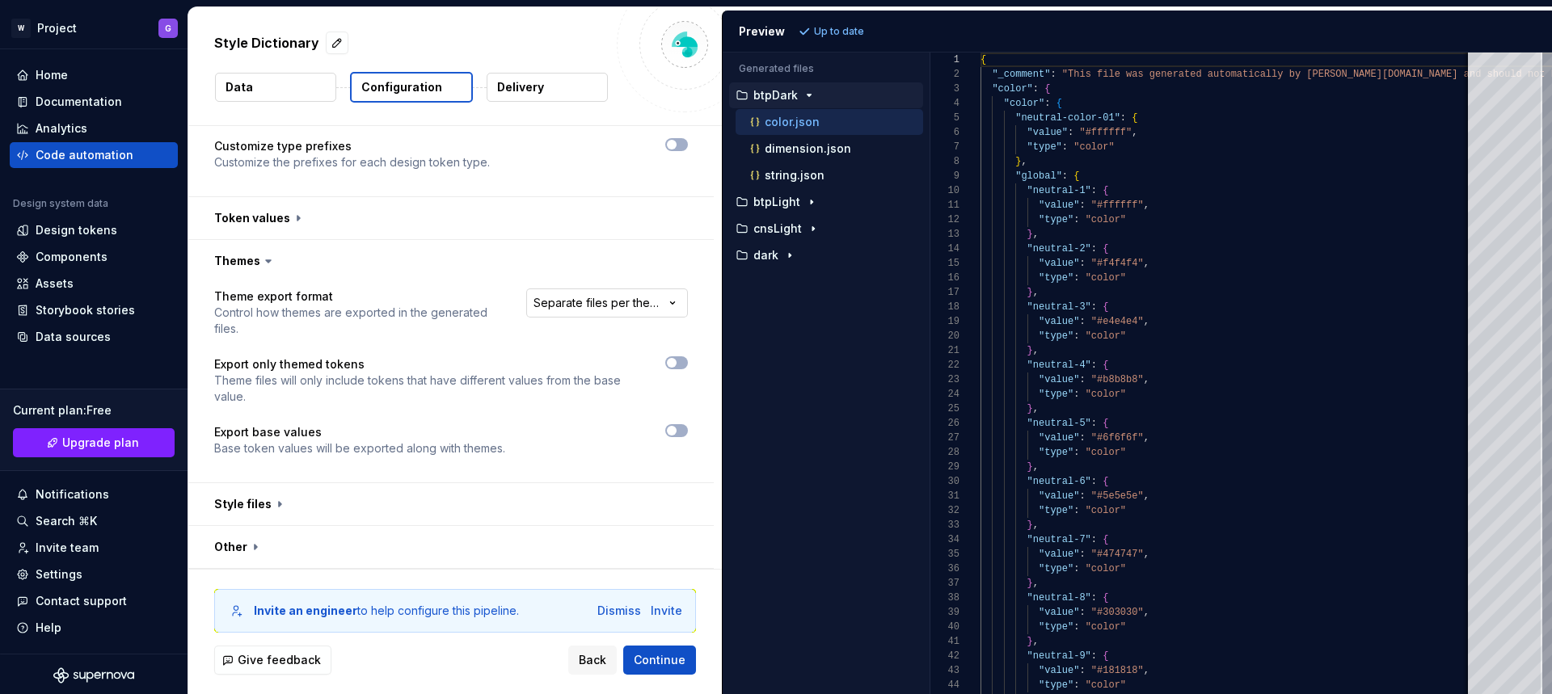
click at [618, 305] on html "**********" at bounding box center [776, 347] width 1552 height 694
click at [627, 234] on html "**********" at bounding box center [776, 347] width 1552 height 694
click at [289, 217] on button "button" at bounding box center [450, 218] width 525 height 42
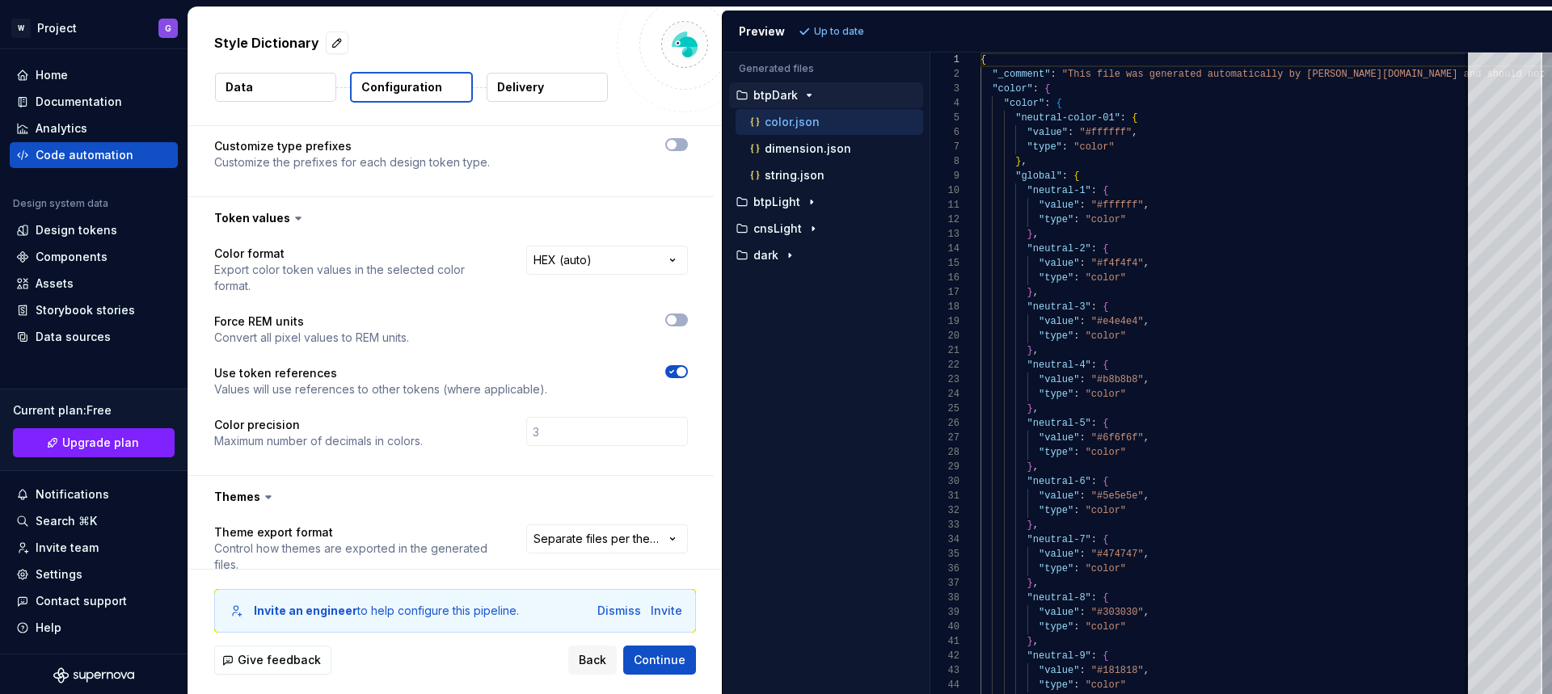
click at [296, 216] on icon at bounding box center [298, 218] width 16 height 16
click at [298, 218] on icon at bounding box center [298, 218] width 16 height 16
click at [296, 217] on icon at bounding box center [298, 218] width 5 height 2
click at [297, 220] on icon at bounding box center [298, 218] width 16 height 16
click at [296, 218] on icon at bounding box center [298, 218] width 5 height 2
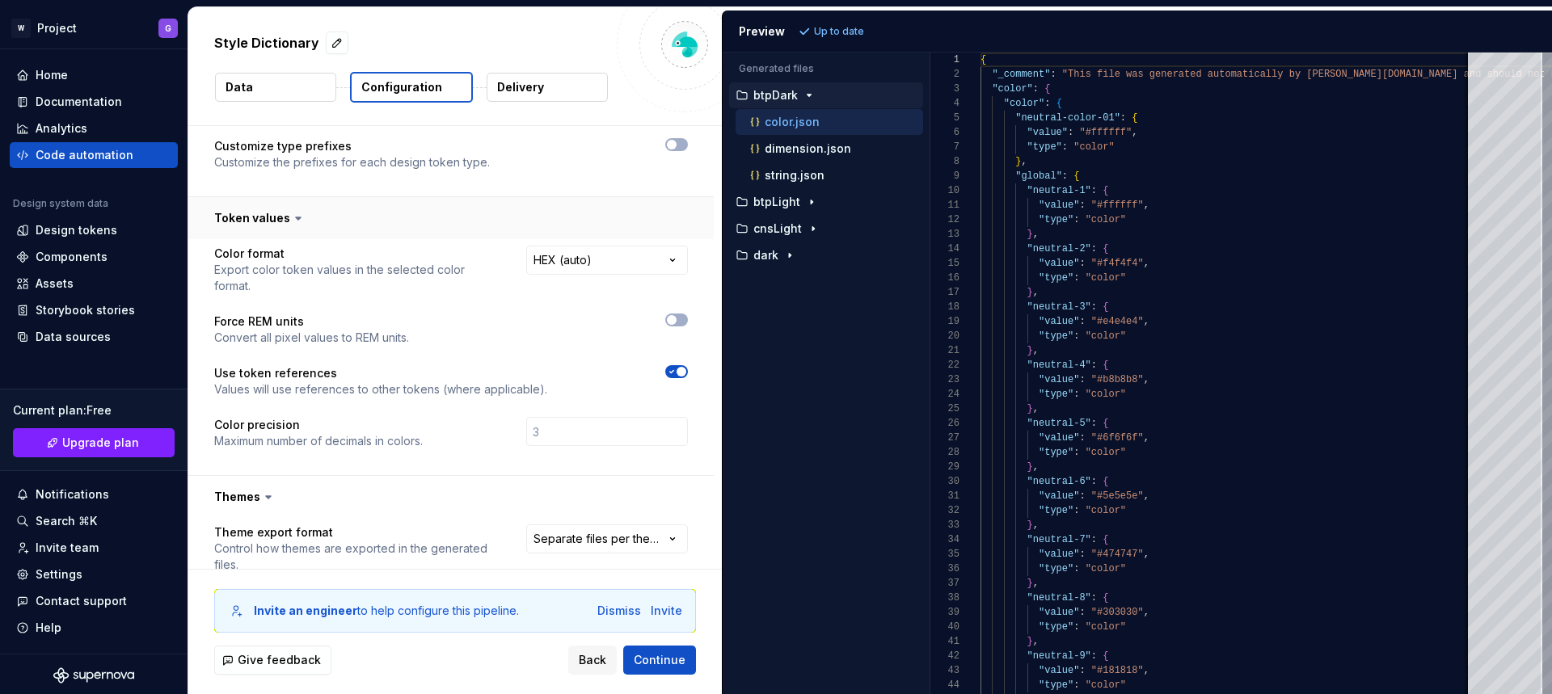
click at [246, 216] on button "button" at bounding box center [450, 218] width 525 height 42
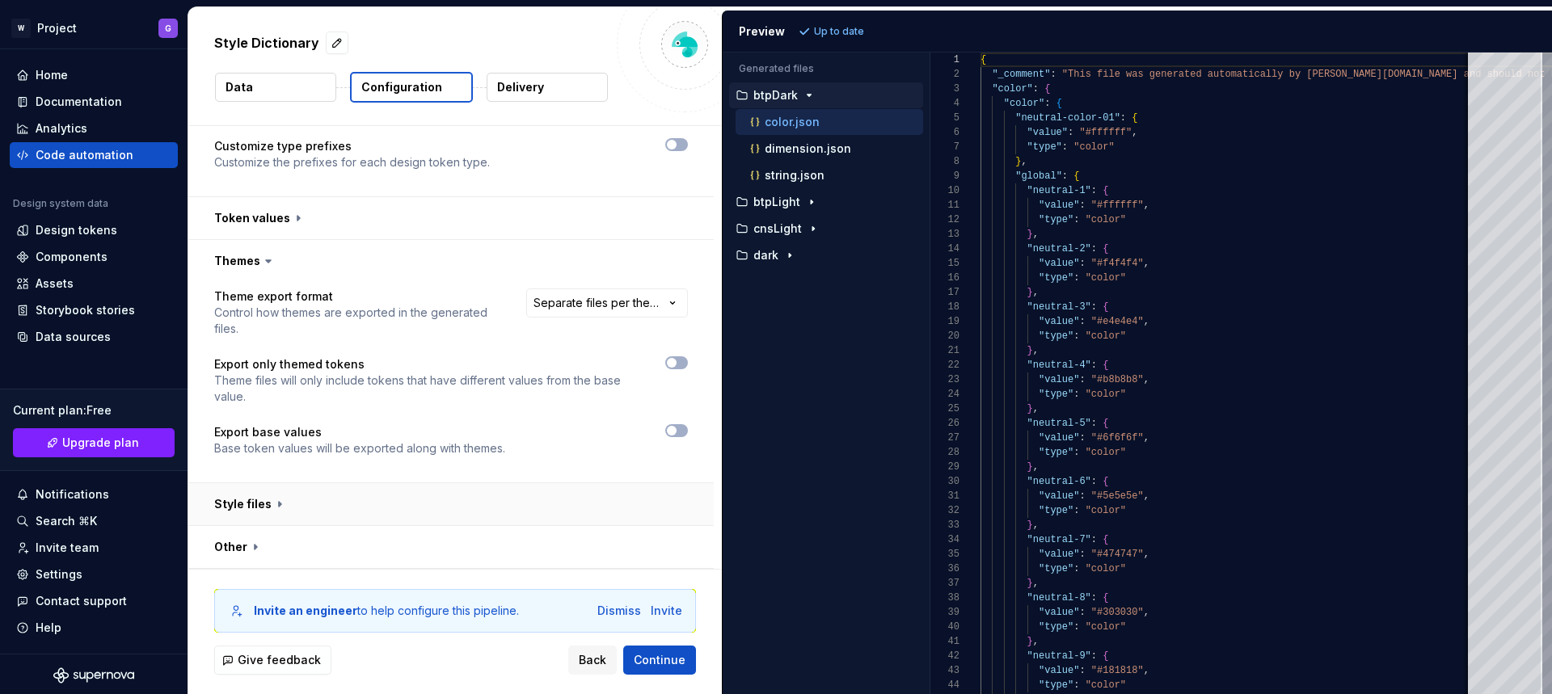
click at [247, 506] on button "button" at bounding box center [450, 504] width 525 height 42
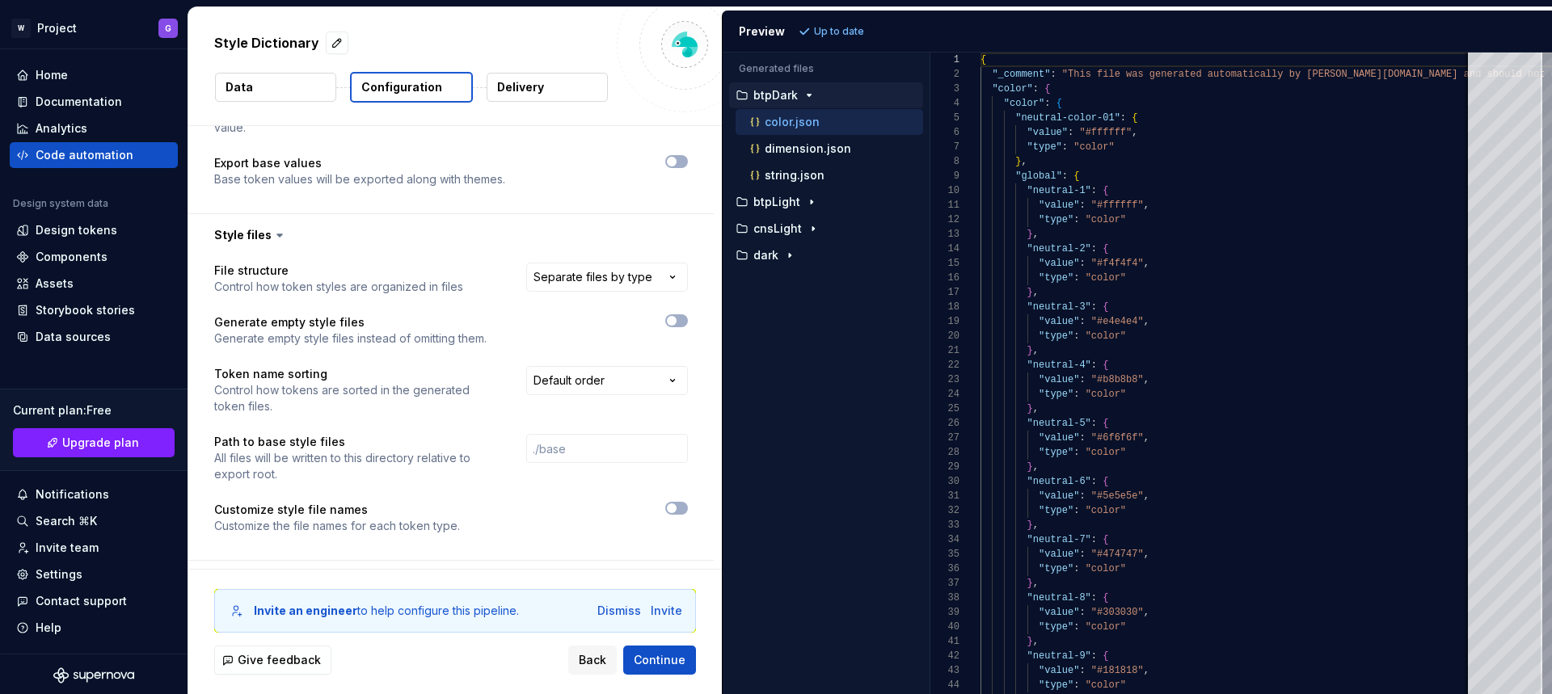
scroll to position [532, 0]
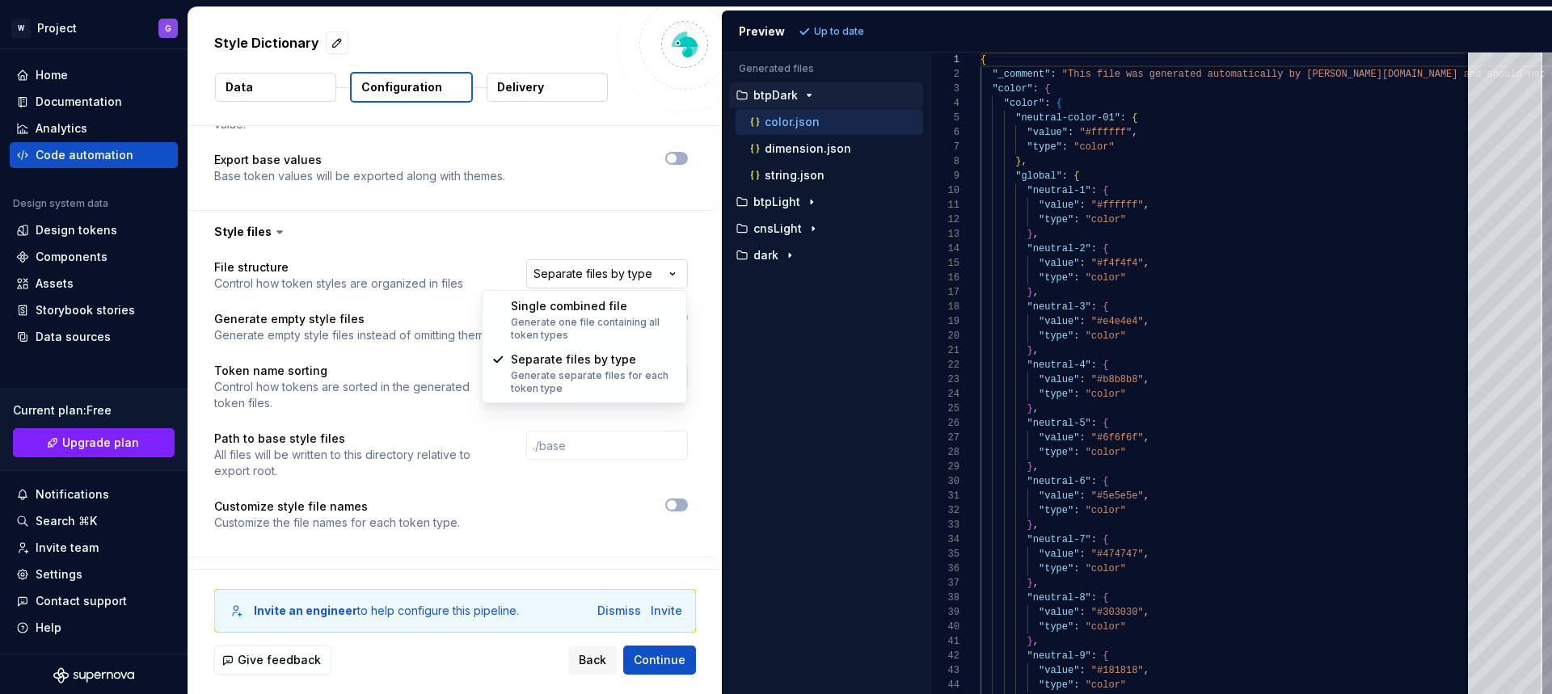
click at [615, 276] on html "**********" at bounding box center [776, 347] width 1552 height 694
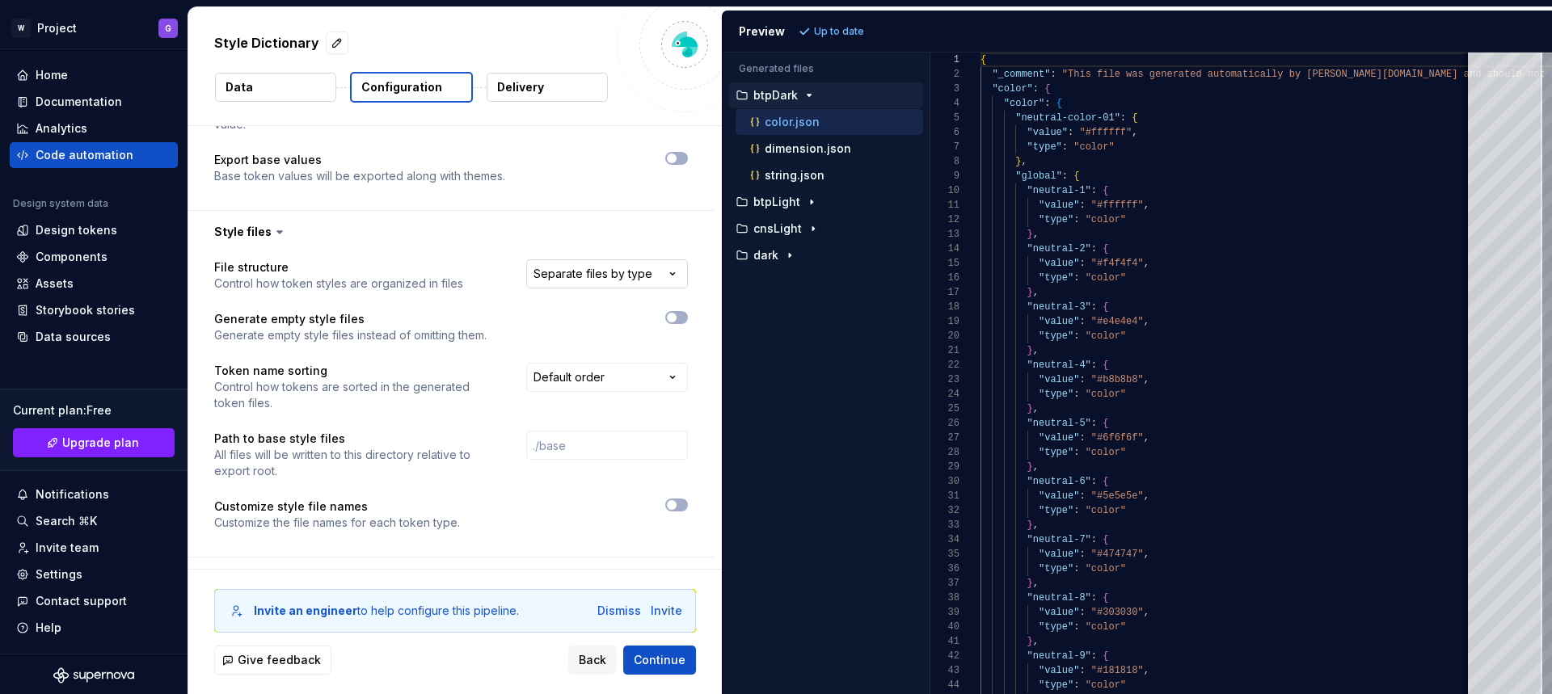
click at [615, 276] on html "**********" at bounding box center [776, 347] width 1552 height 694
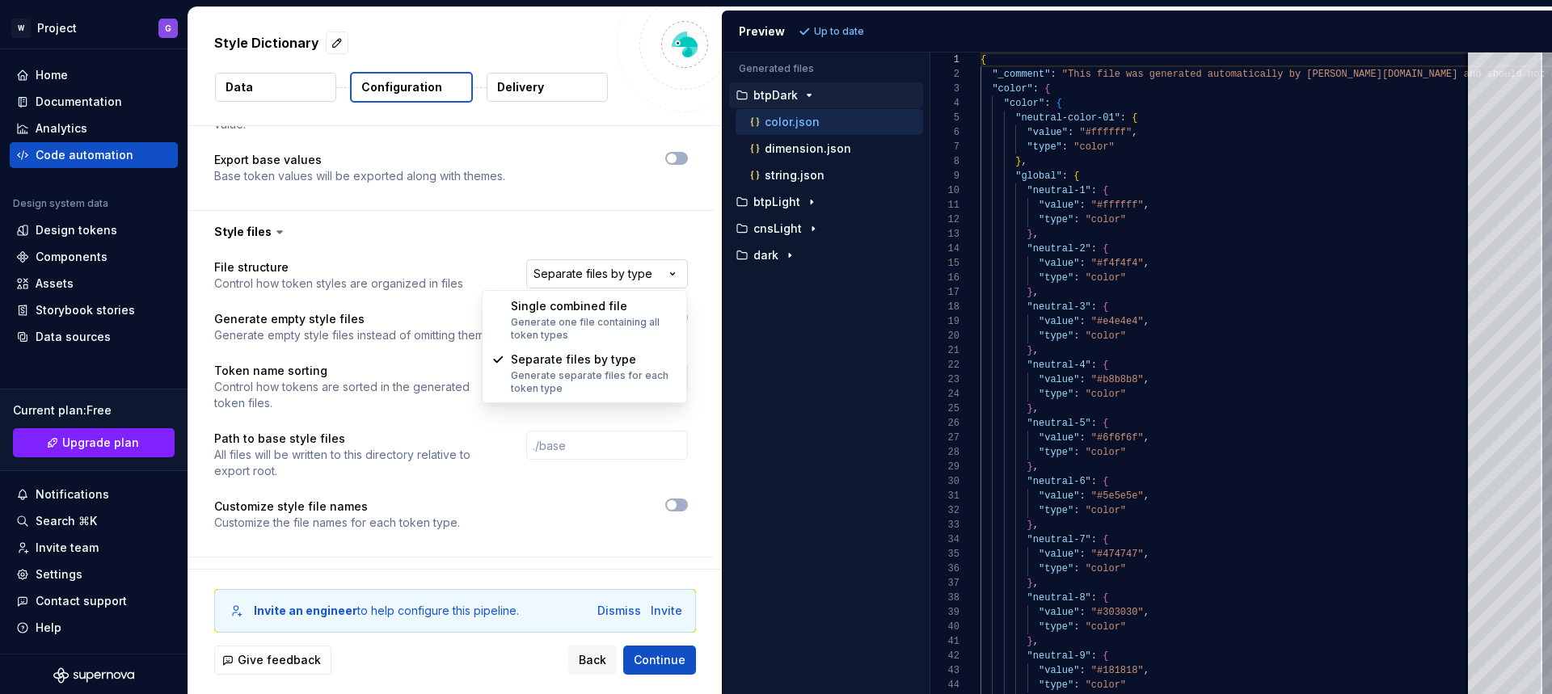
click at [615, 276] on html "**********" at bounding box center [776, 347] width 1552 height 694
select select "**********"
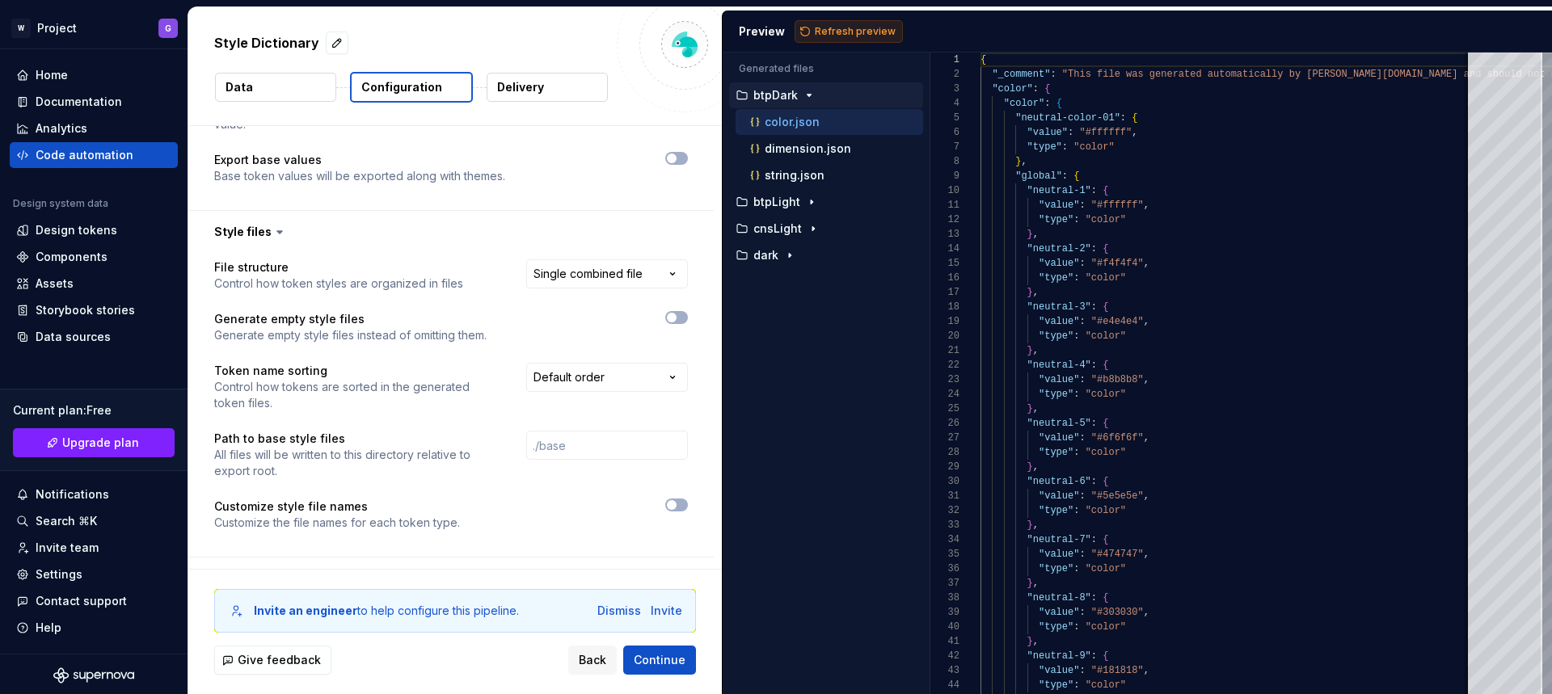
click at [827, 35] on span "Refresh preview" at bounding box center [855, 31] width 81 height 13
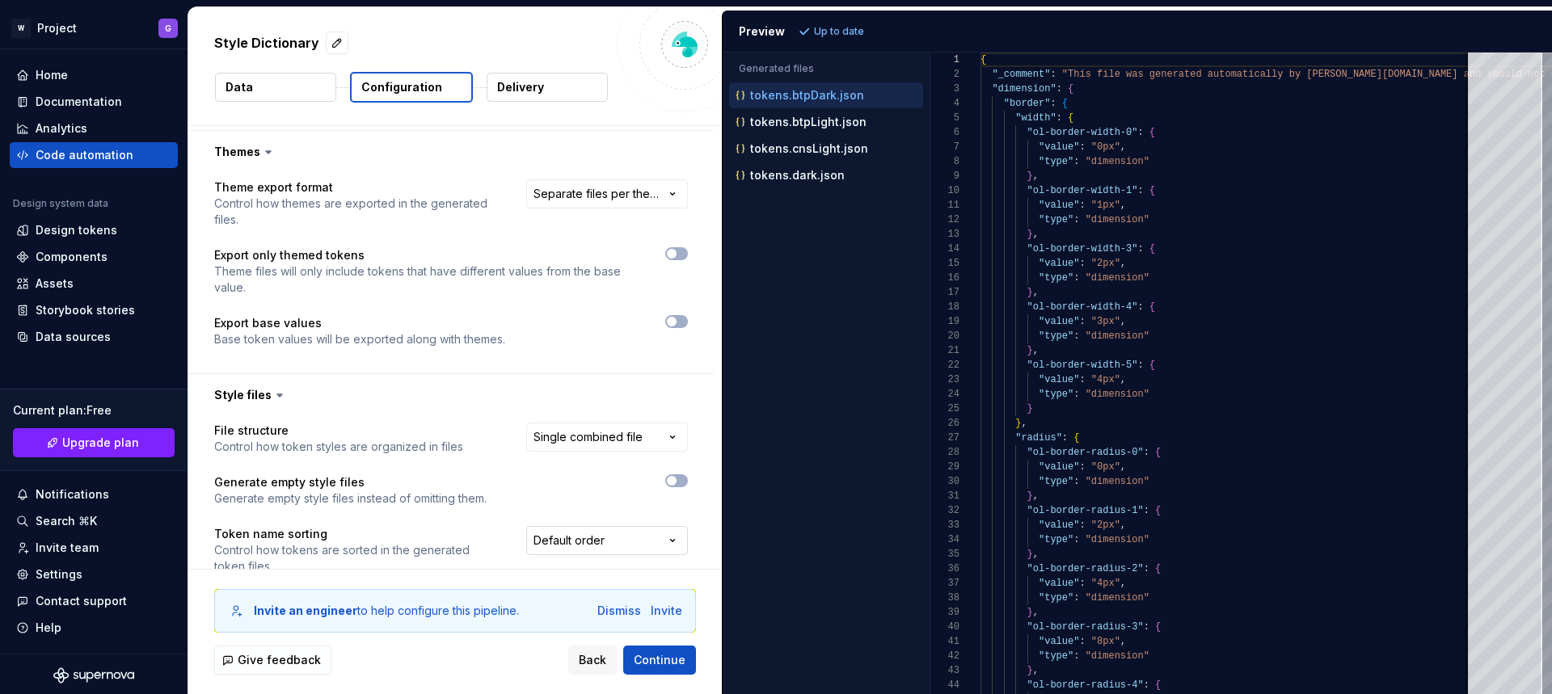
scroll to position [253, 0]
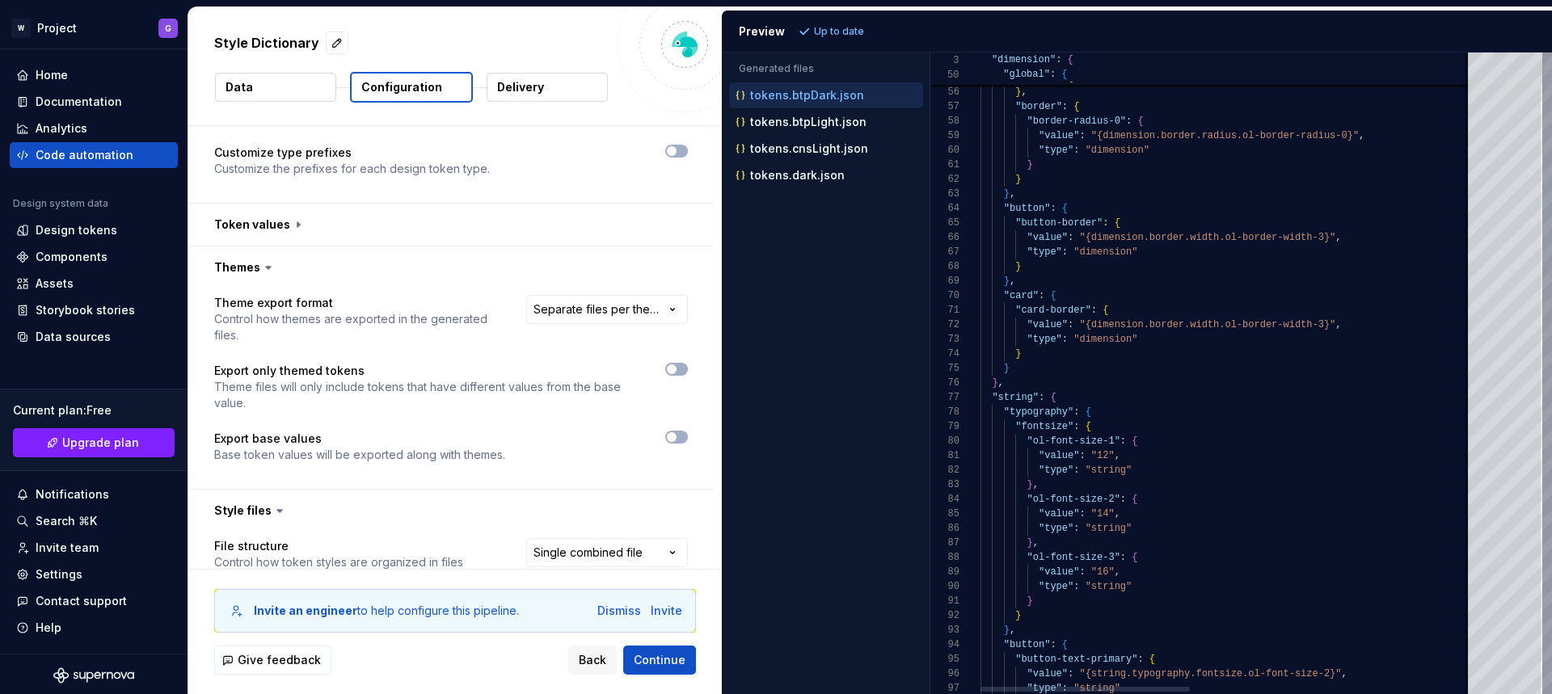
type textarea "**********"
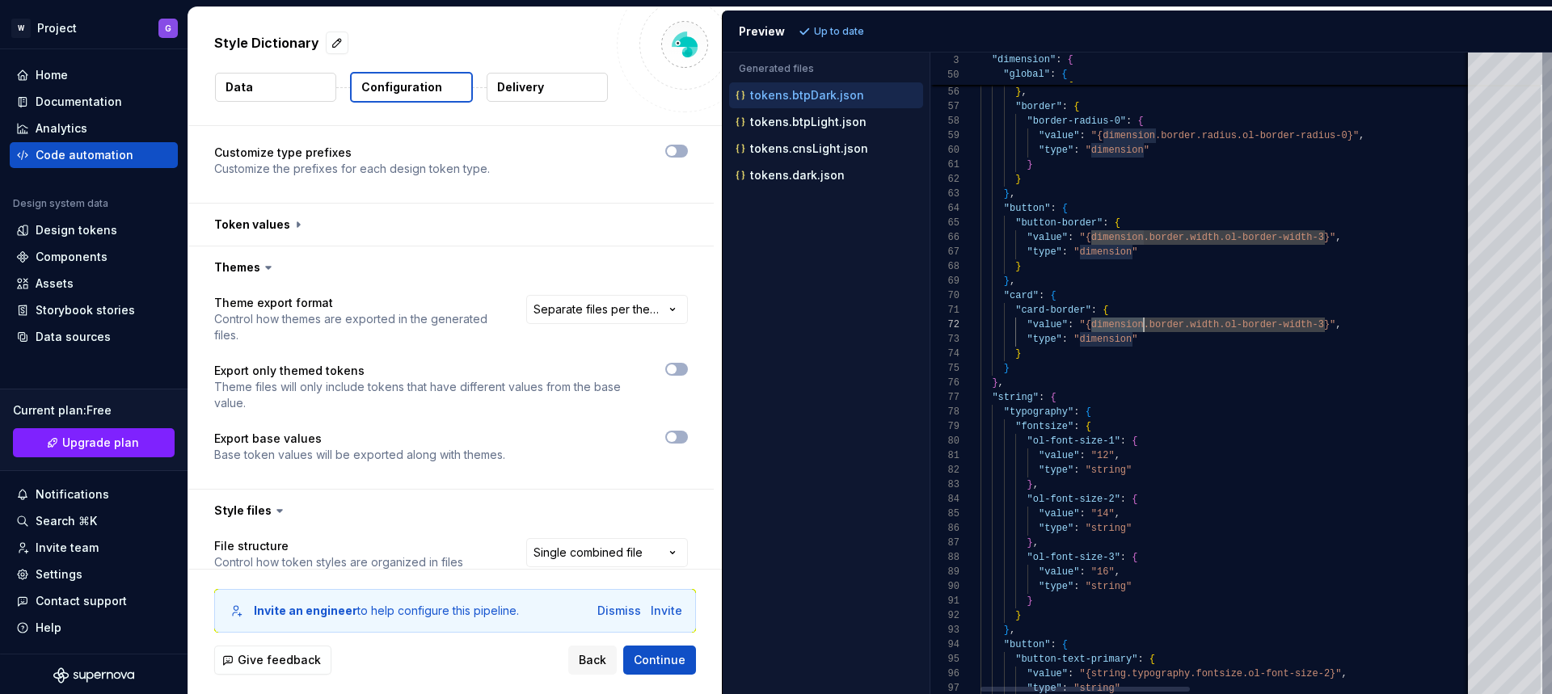
scroll to position [15, 163]
drag, startPoint x: 1092, startPoint y: 327, endPoint x: 1143, endPoint y: 327, distance: 50.9
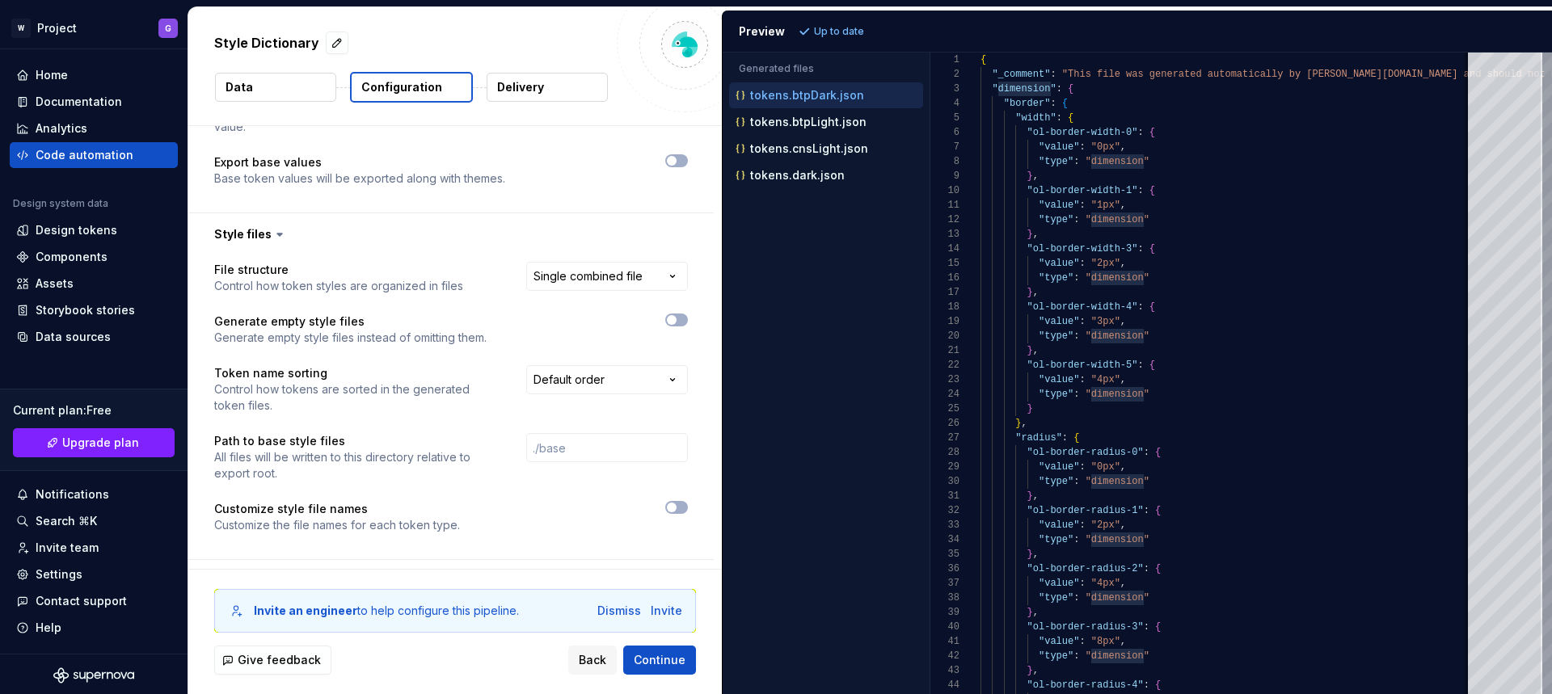
scroll to position [563, 0]
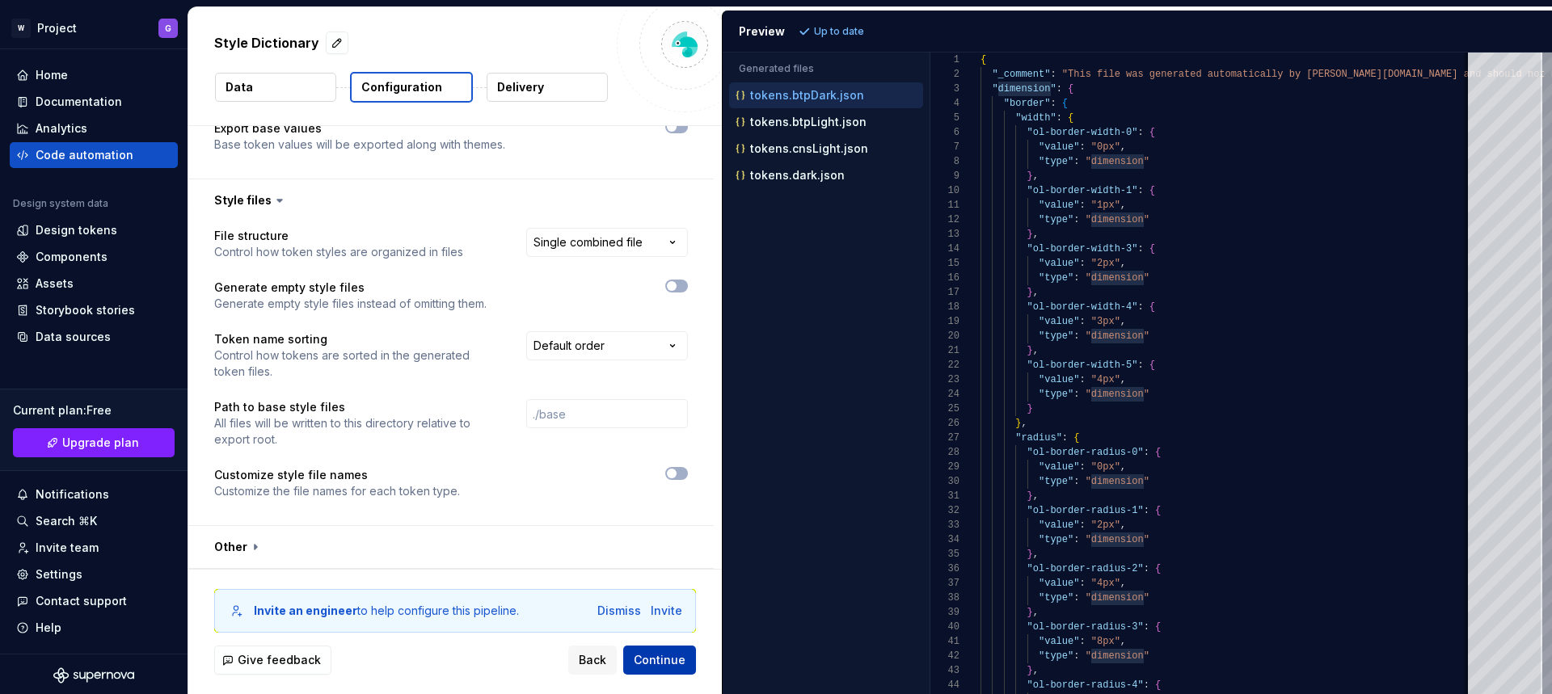
click at [661, 662] on span "Continue" at bounding box center [660, 660] width 52 height 16
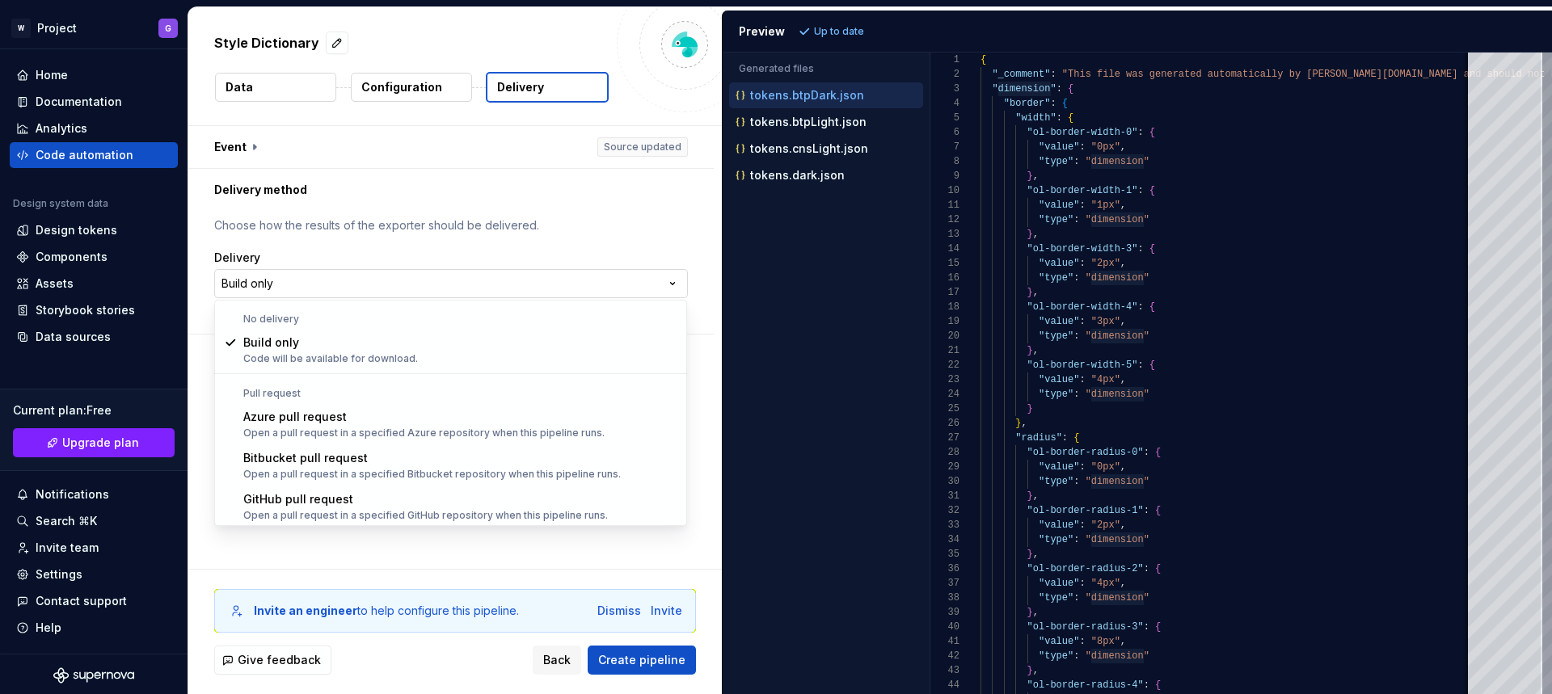
click at [474, 284] on html "**********" at bounding box center [776, 347] width 1552 height 694
select select "*********"
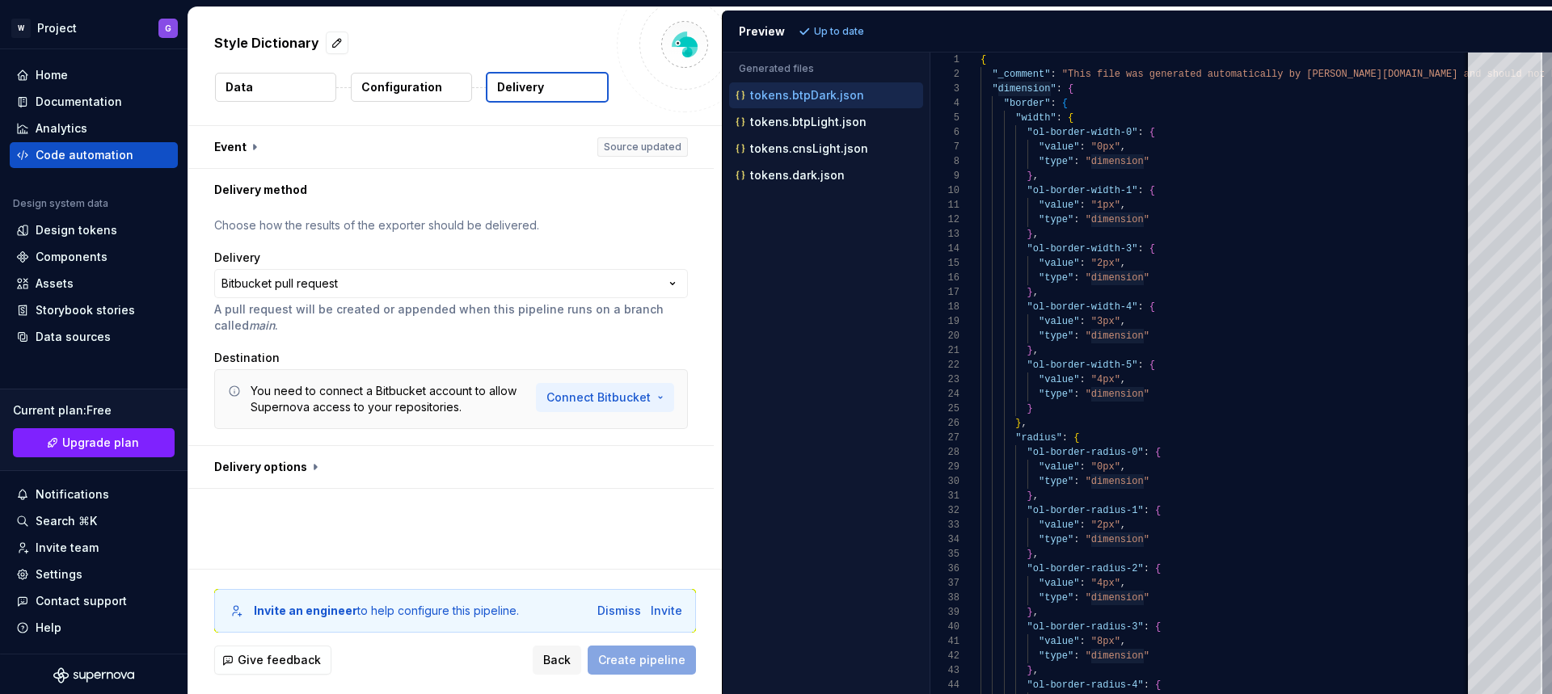
click at [592, 397] on html "**********" at bounding box center [776, 347] width 1552 height 694
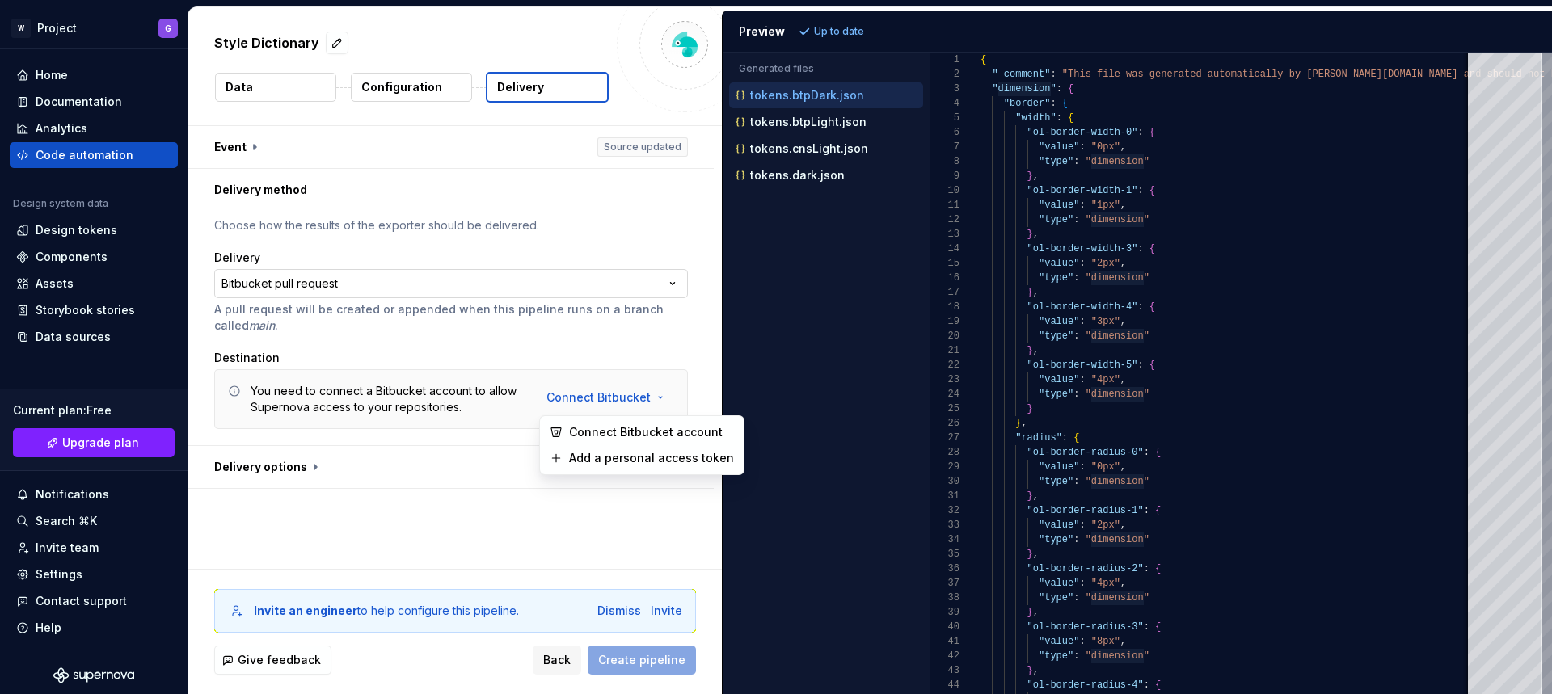
click at [401, 282] on html "**********" at bounding box center [776, 347] width 1552 height 694
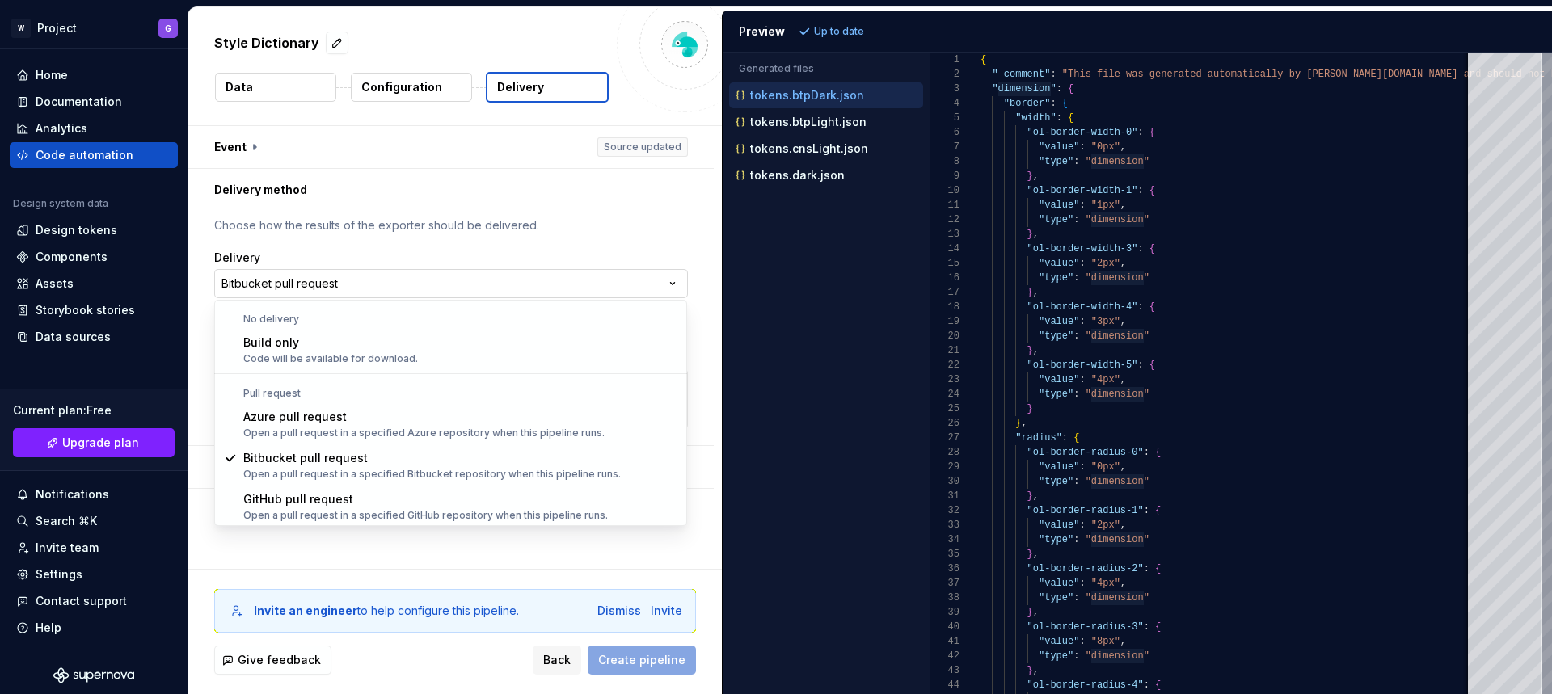
click at [400, 279] on html "**********" at bounding box center [776, 347] width 1552 height 694
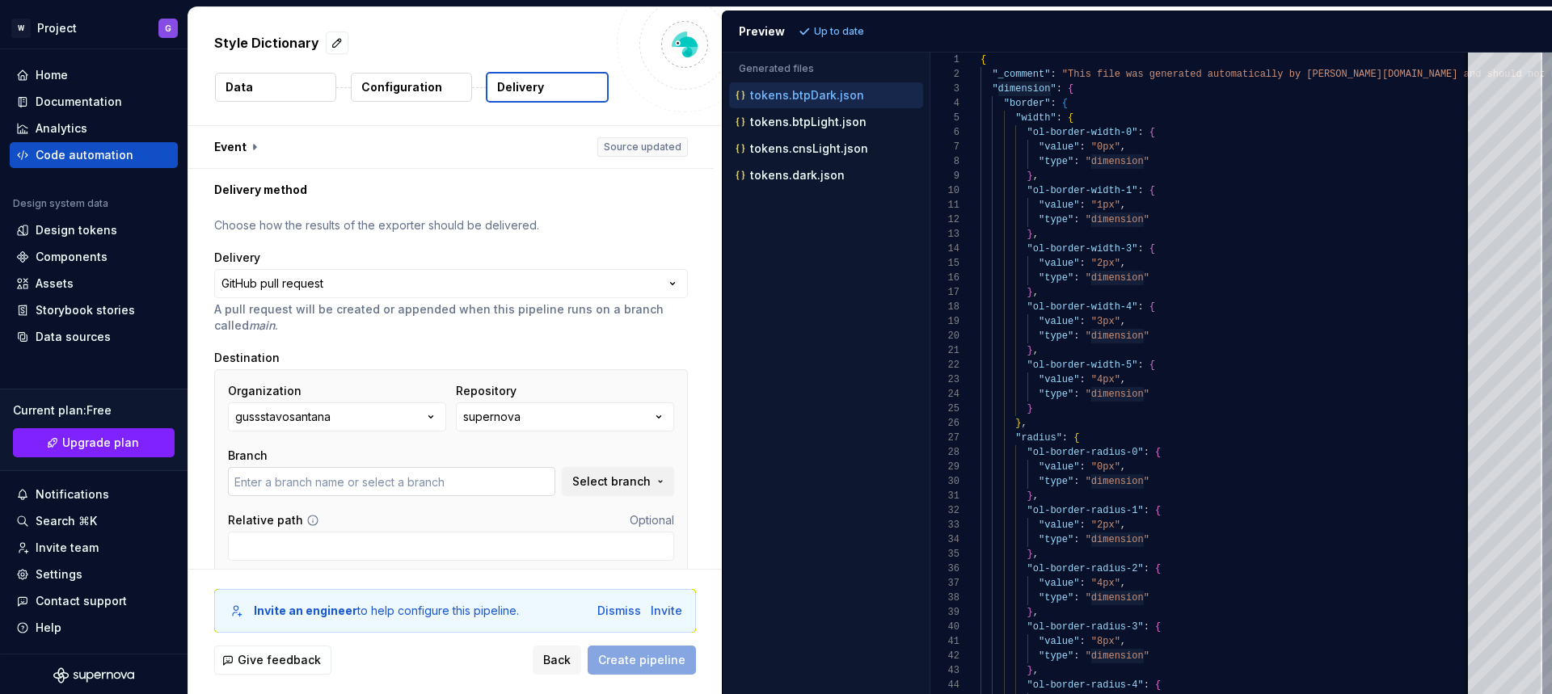
type input "main"
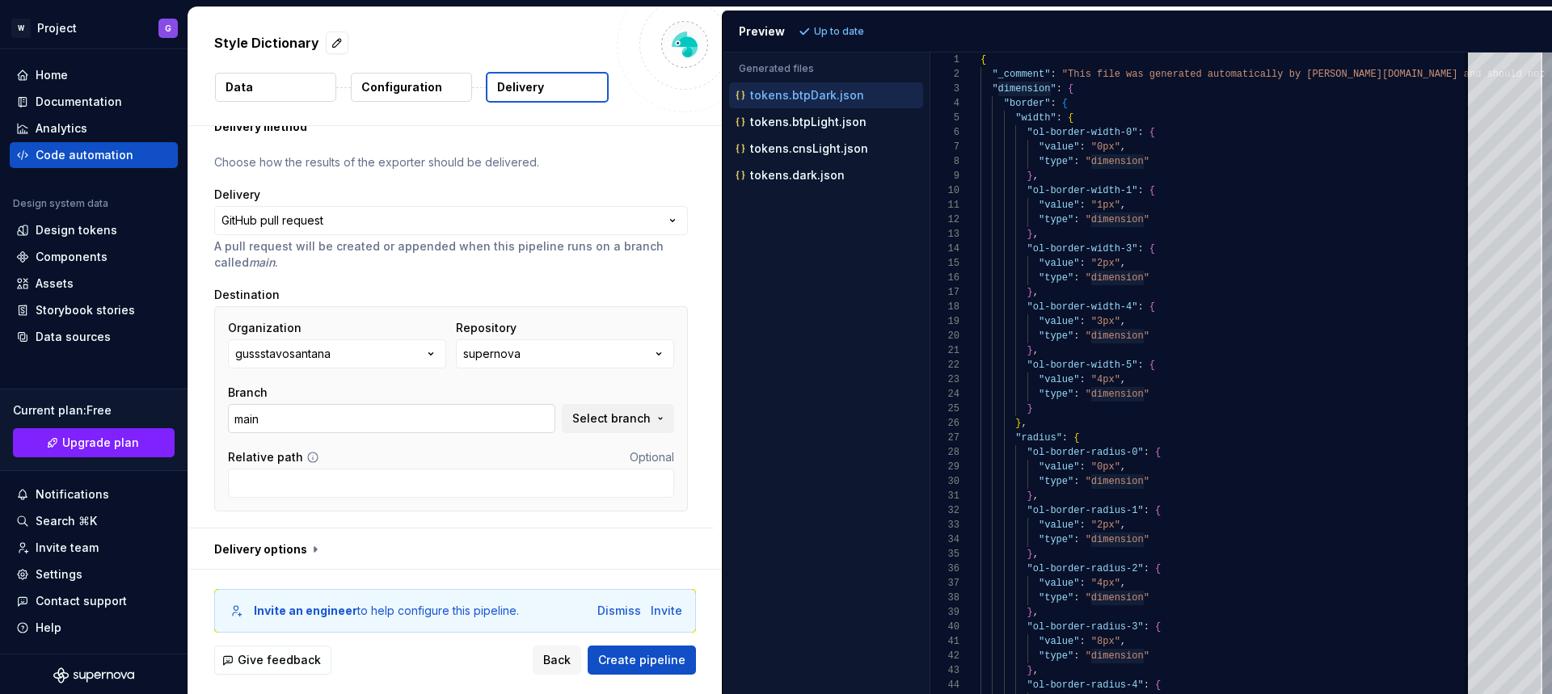
scroll to position [65, 0]
click at [495, 478] on input "Relative path" at bounding box center [451, 480] width 446 height 29
type input "/src/tokens"
click at [626, 659] on span "Create pipeline" at bounding box center [641, 660] width 87 height 16
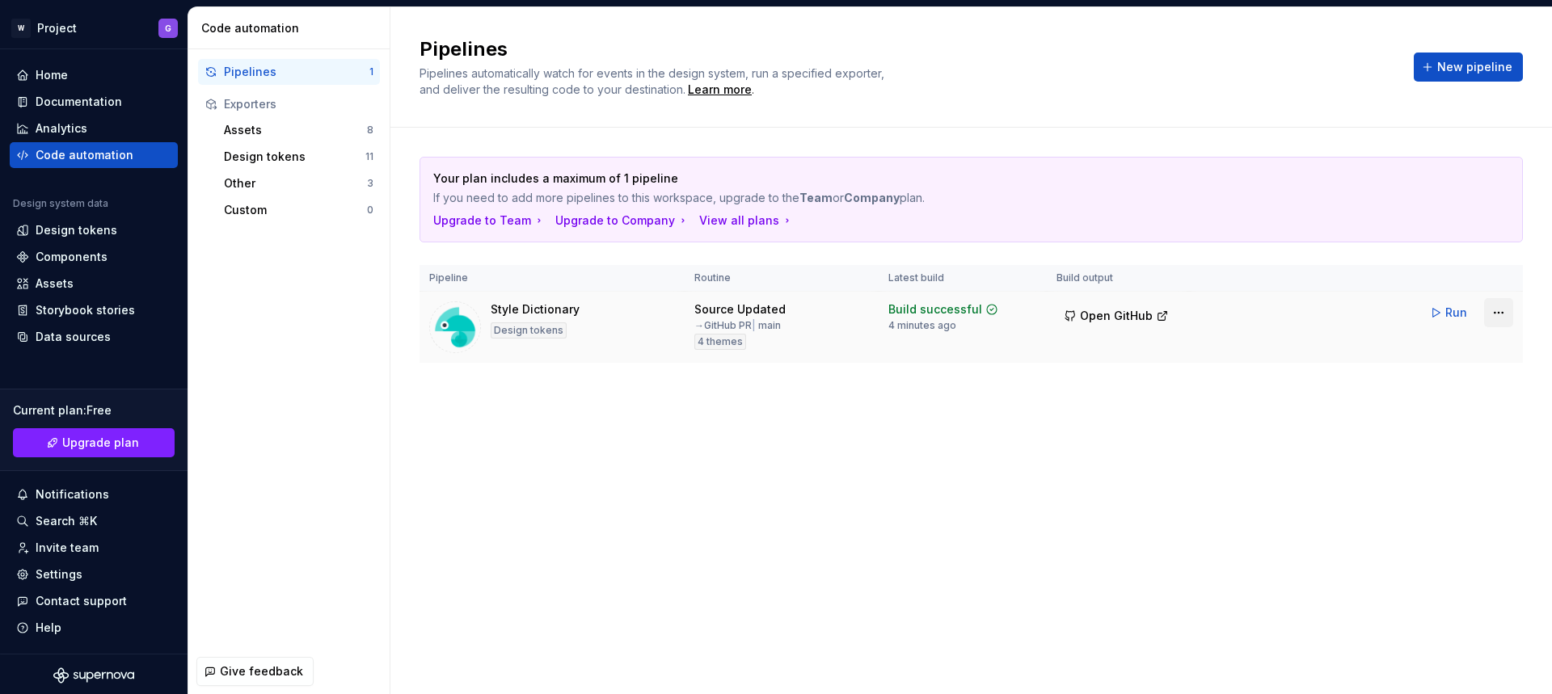
click at [1497, 312] on html "W Project G Home Documentation Analytics Code automation Design system data Des…" at bounding box center [776, 347] width 1552 height 694
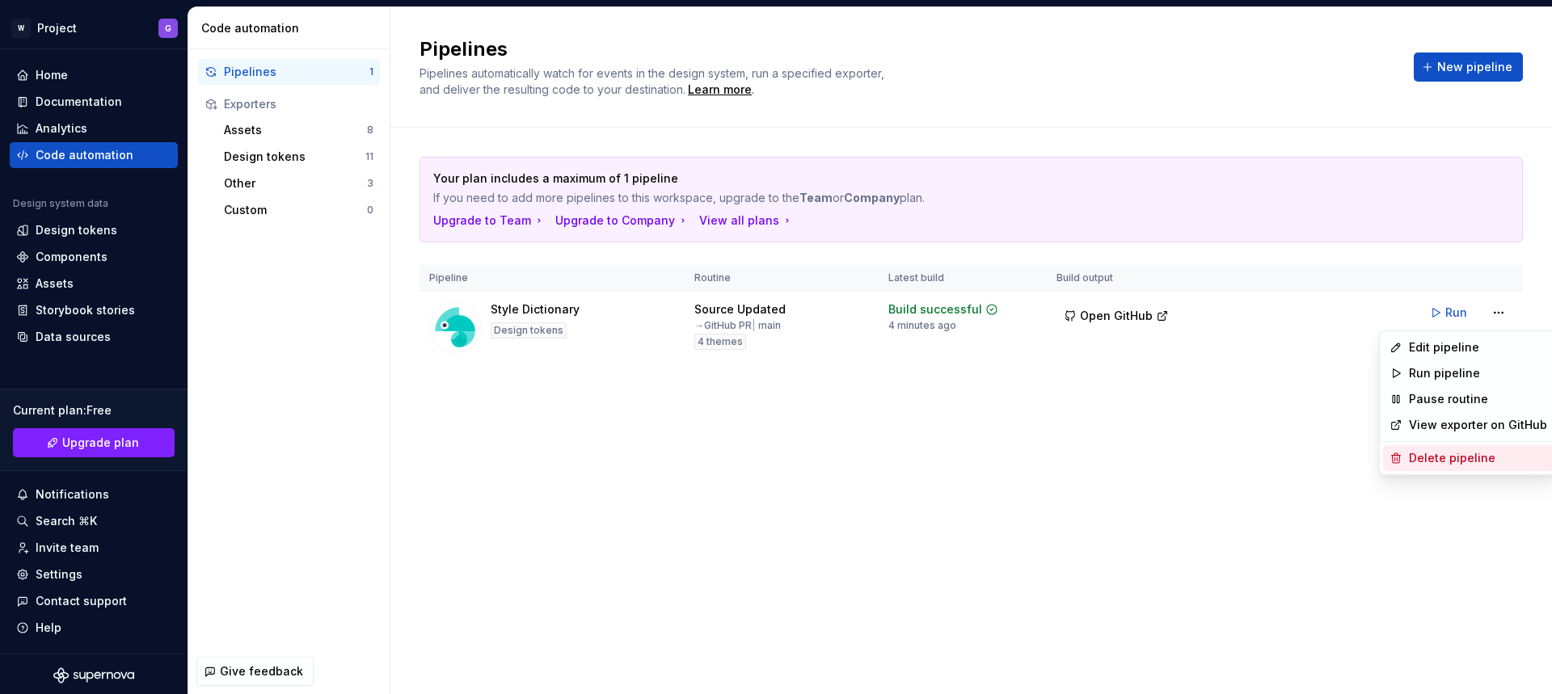
click at [1446, 457] on div "Delete pipeline" at bounding box center [1478, 458] width 138 height 16
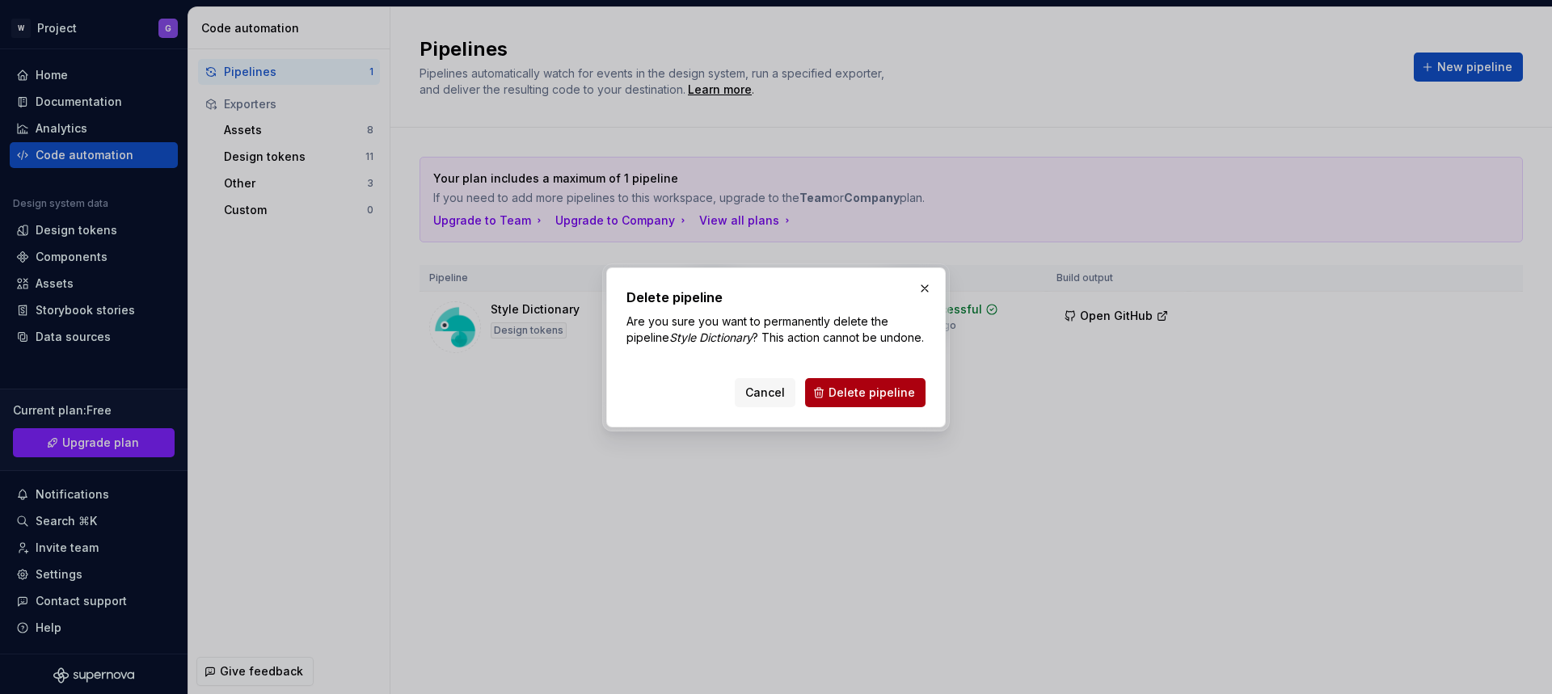
click at [880, 400] on span "Delete pipeline" at bounding box center [871, 393] width 86 height 16
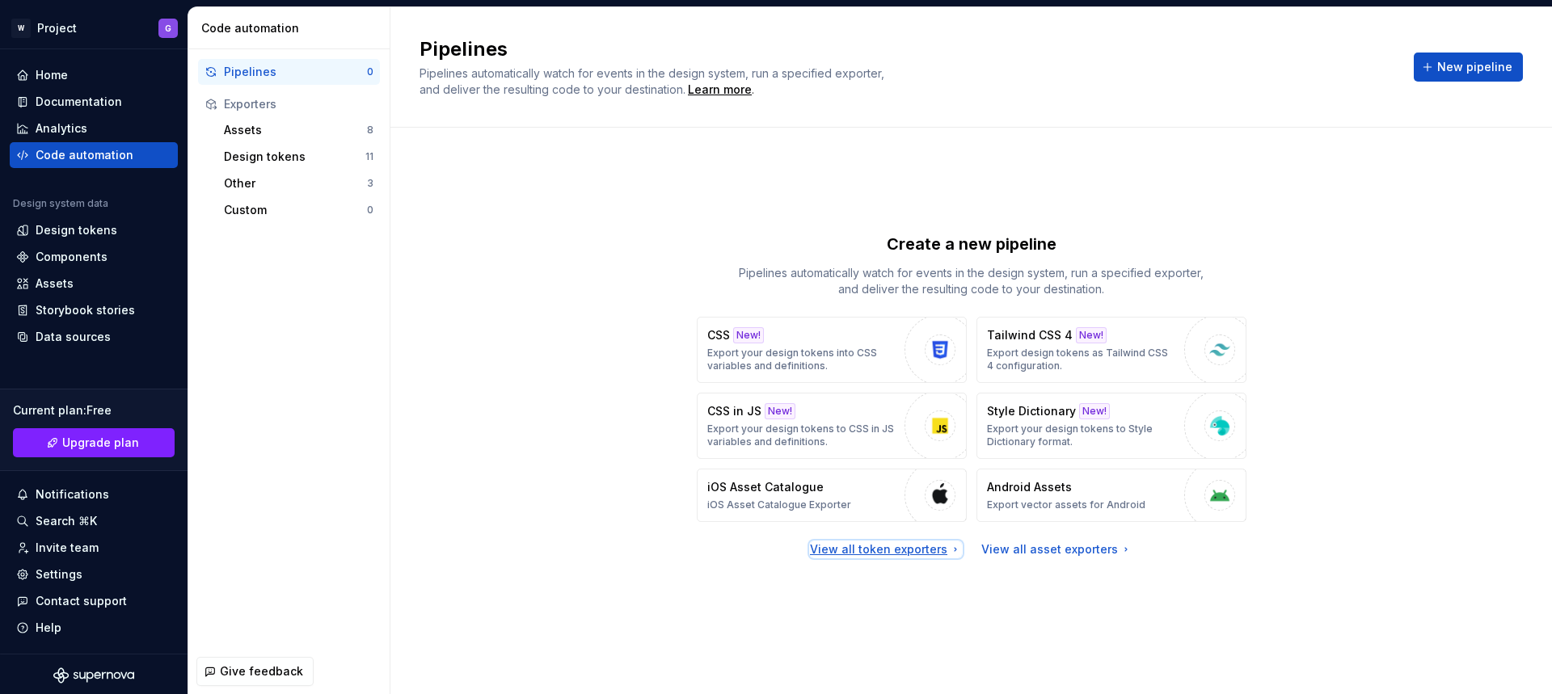
click at [919, 554] on div "View all token exporters" at bounding box center [886, 549] width 152 height 16
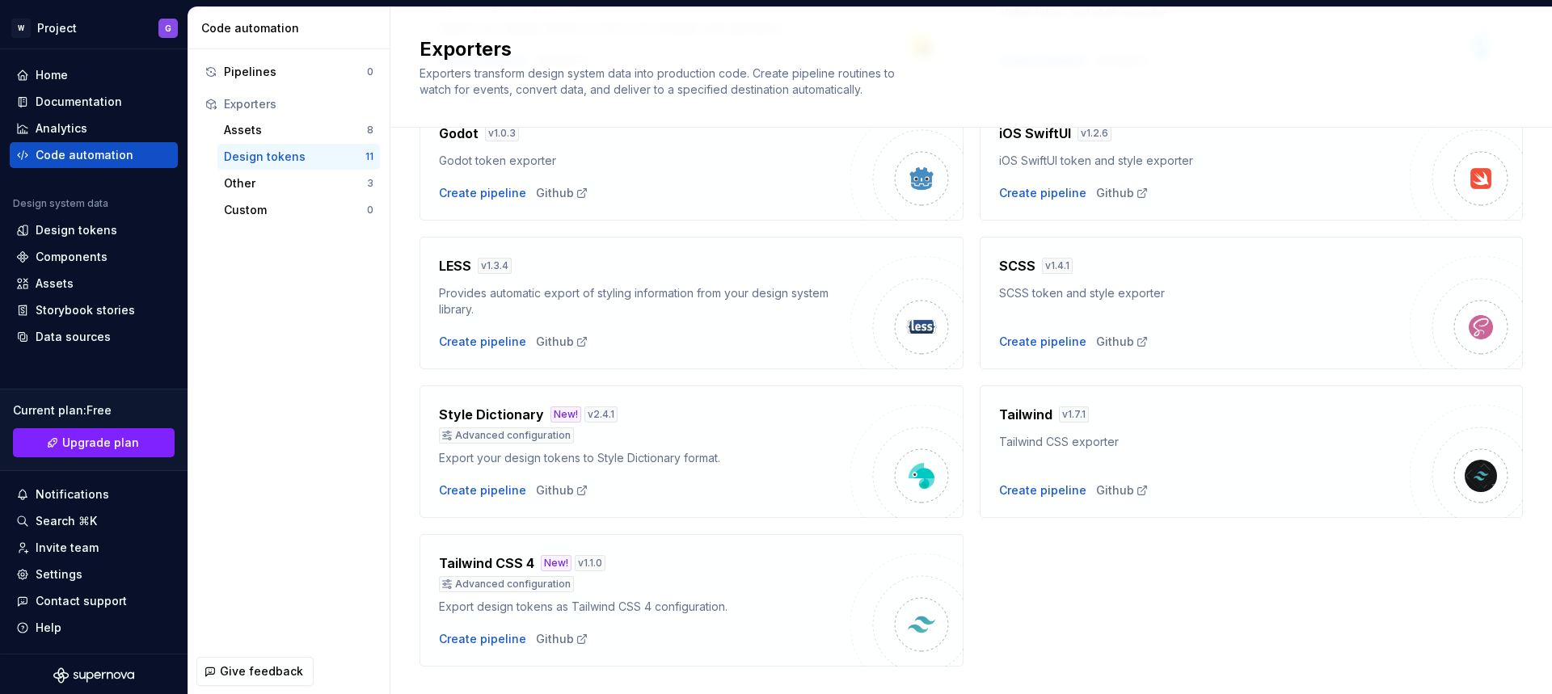
scroll to position [423, 0]
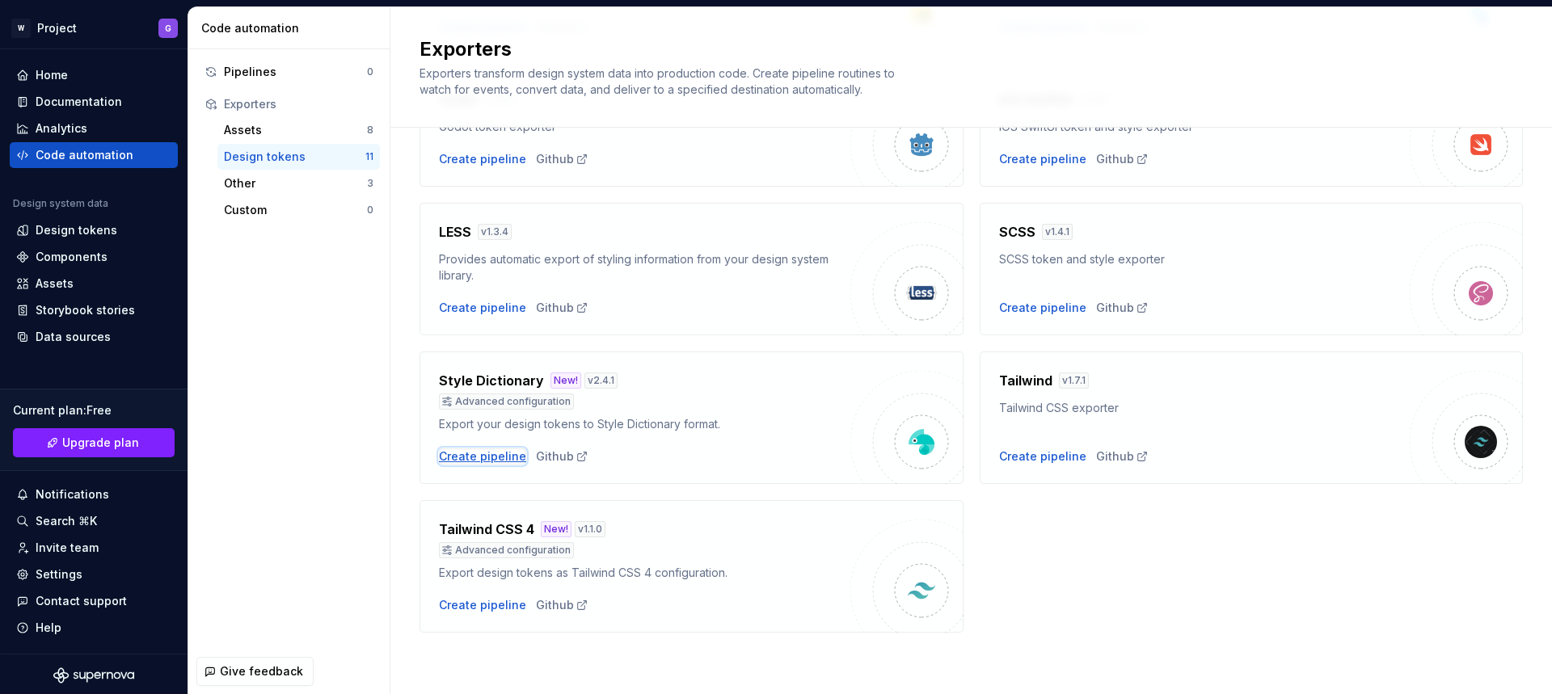
click at [486, 457] on div "Create pipeline" at bounding box center [482, 457] width 87 height 16
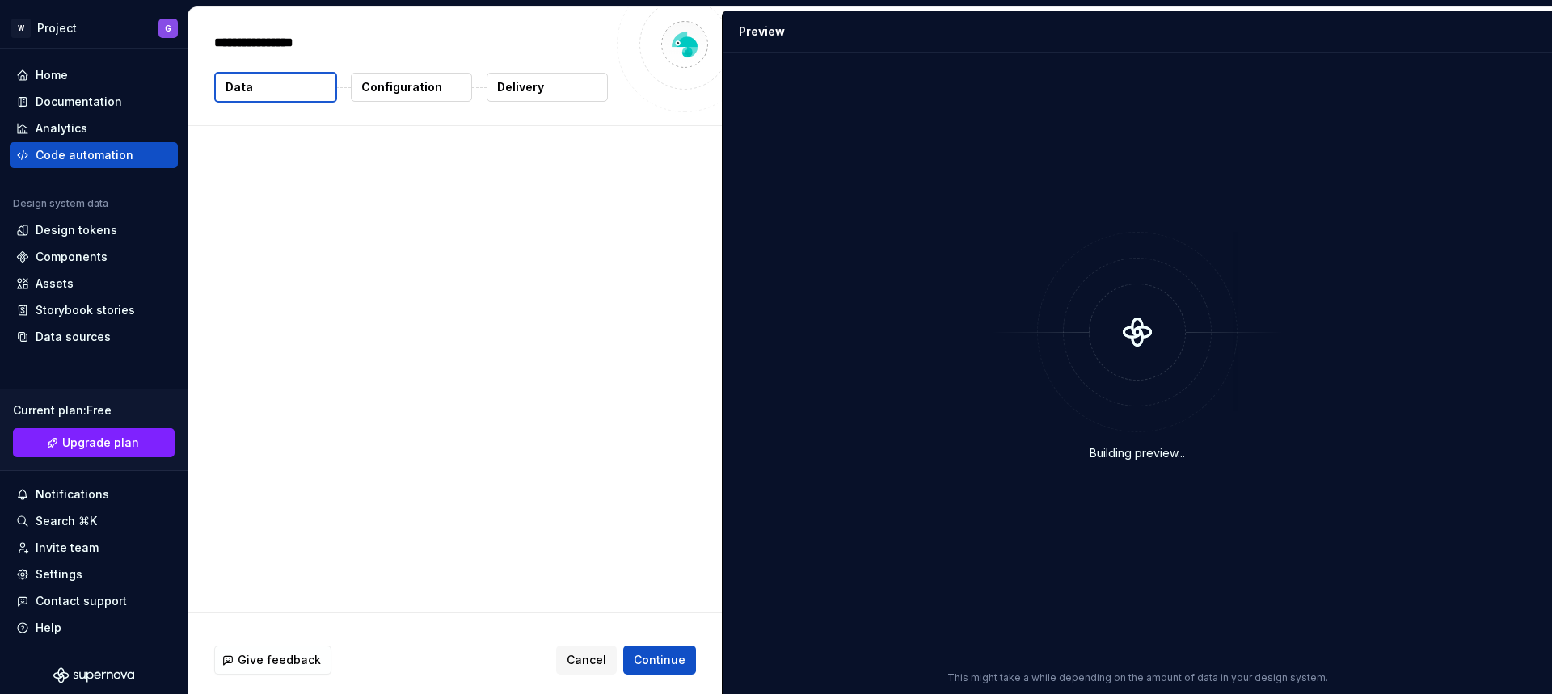
type textarea "*"
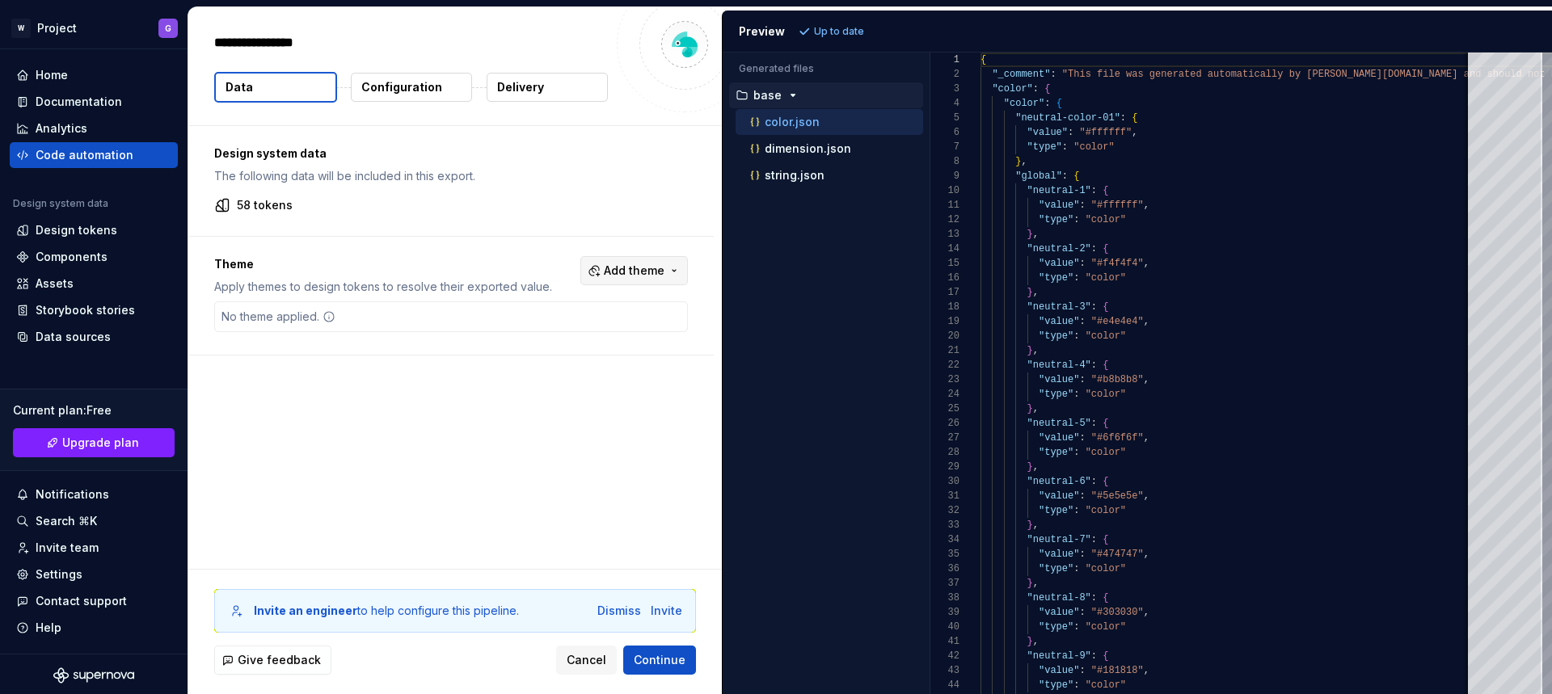
click at [634, 267] on span "Add theme" at bounding box center [634, 271] width 61 height 16
click at [514, 336] on div "Suggestions" at bounding box center [509, 335] width 13 height 13
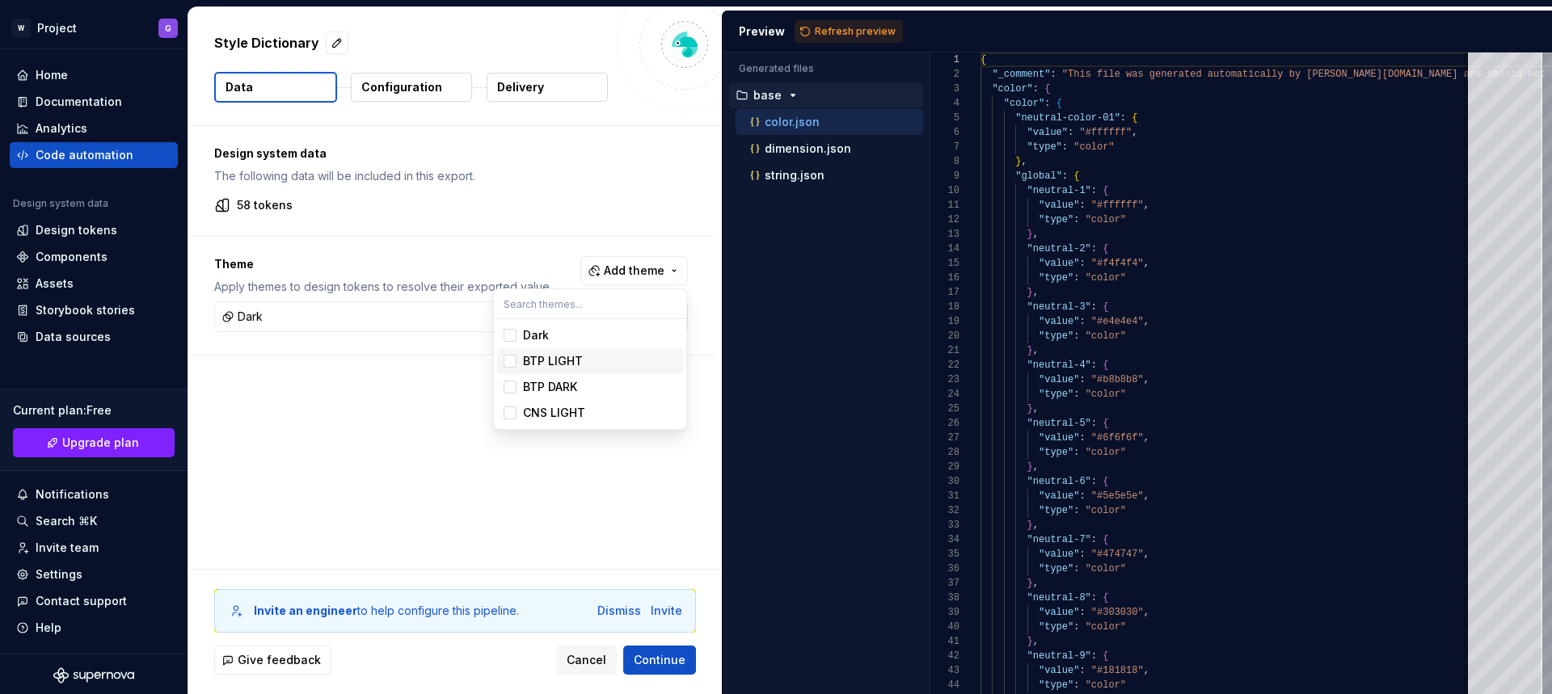
click at [512, 363] on div "Suggestions" at bounding box center [509, 361] width 13 height 13
click at [511, 393] on div "Suggestions" at bounding box center [509, 387] width 13 height 13
click at [511, 415] on div "Suggestions" at bounding box center [509, 412] width 13 height 13
click at [671, 663] on html "W Project G Home Documentation Analytics Code automation Design system data Des…" at bounding box center [776, 347] width 1552 height 694
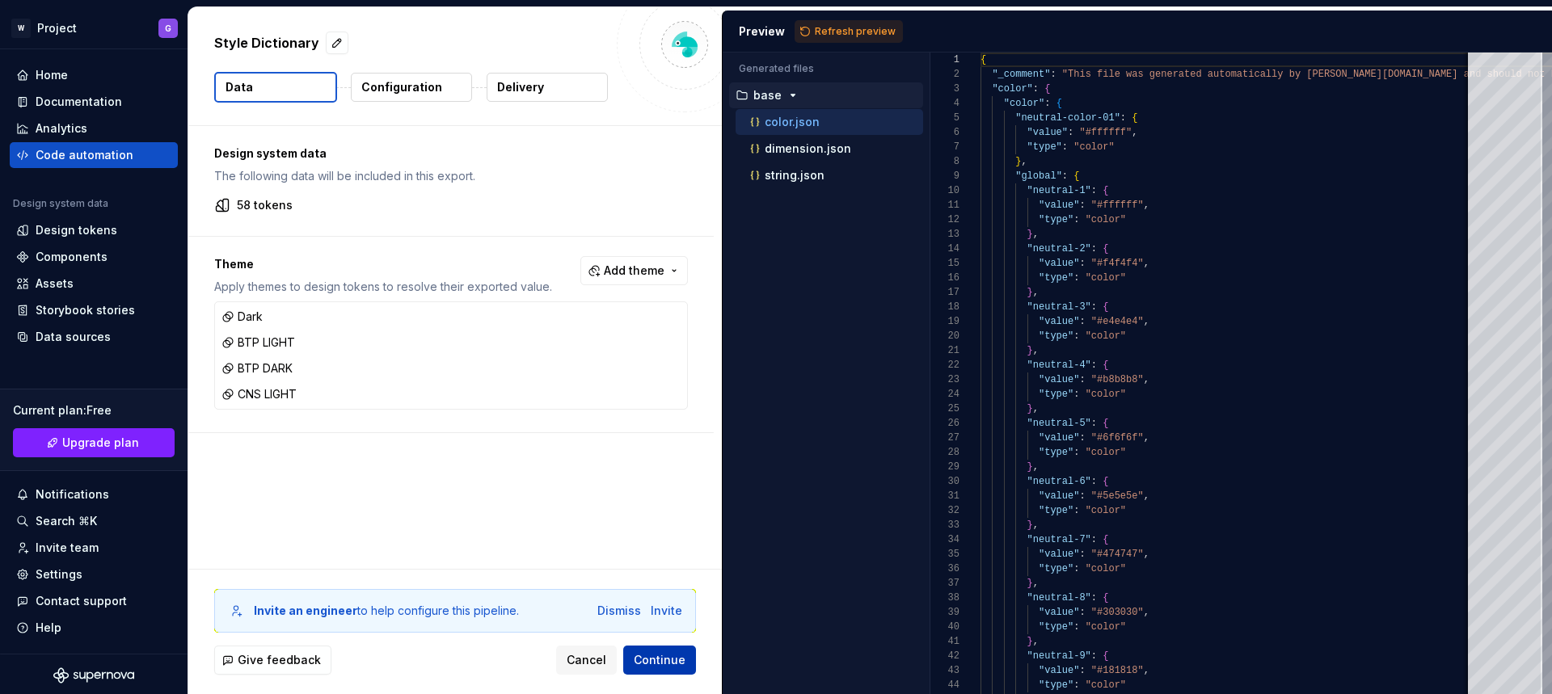
click at [655, 666] on span "Continue" at bounding box center [660, 660] width 52 height 16
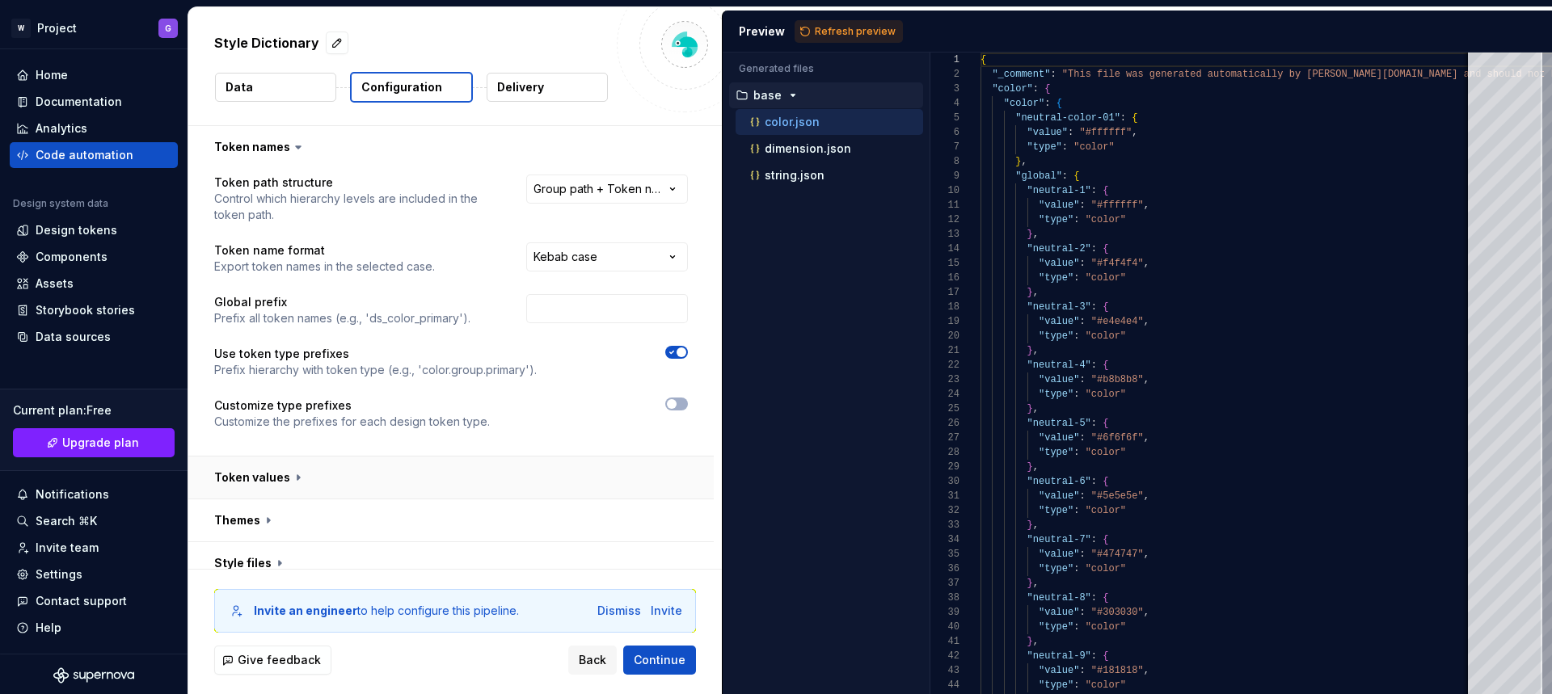
click at [272, 480] on button "button" at bounding box center [450, 478] width 525 height 42
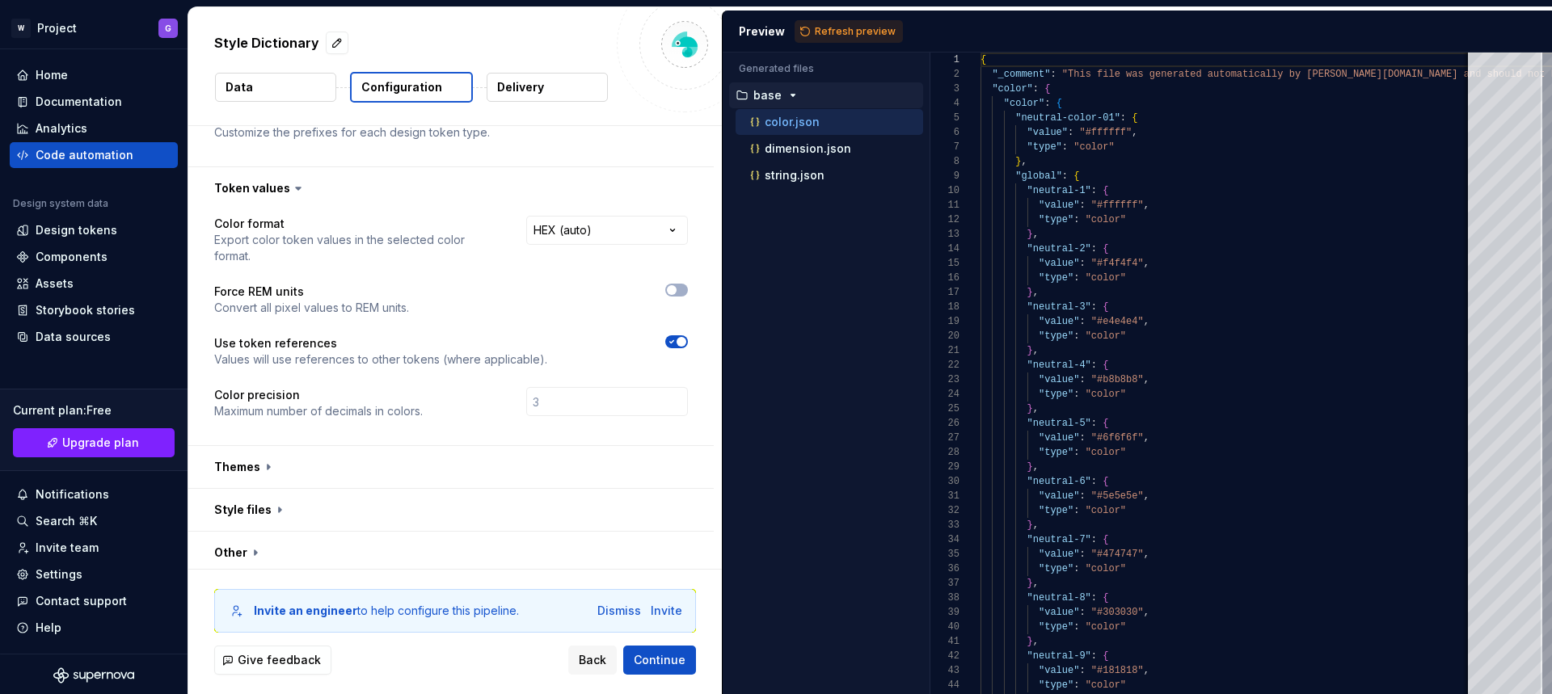
scroll to position [295, 0]
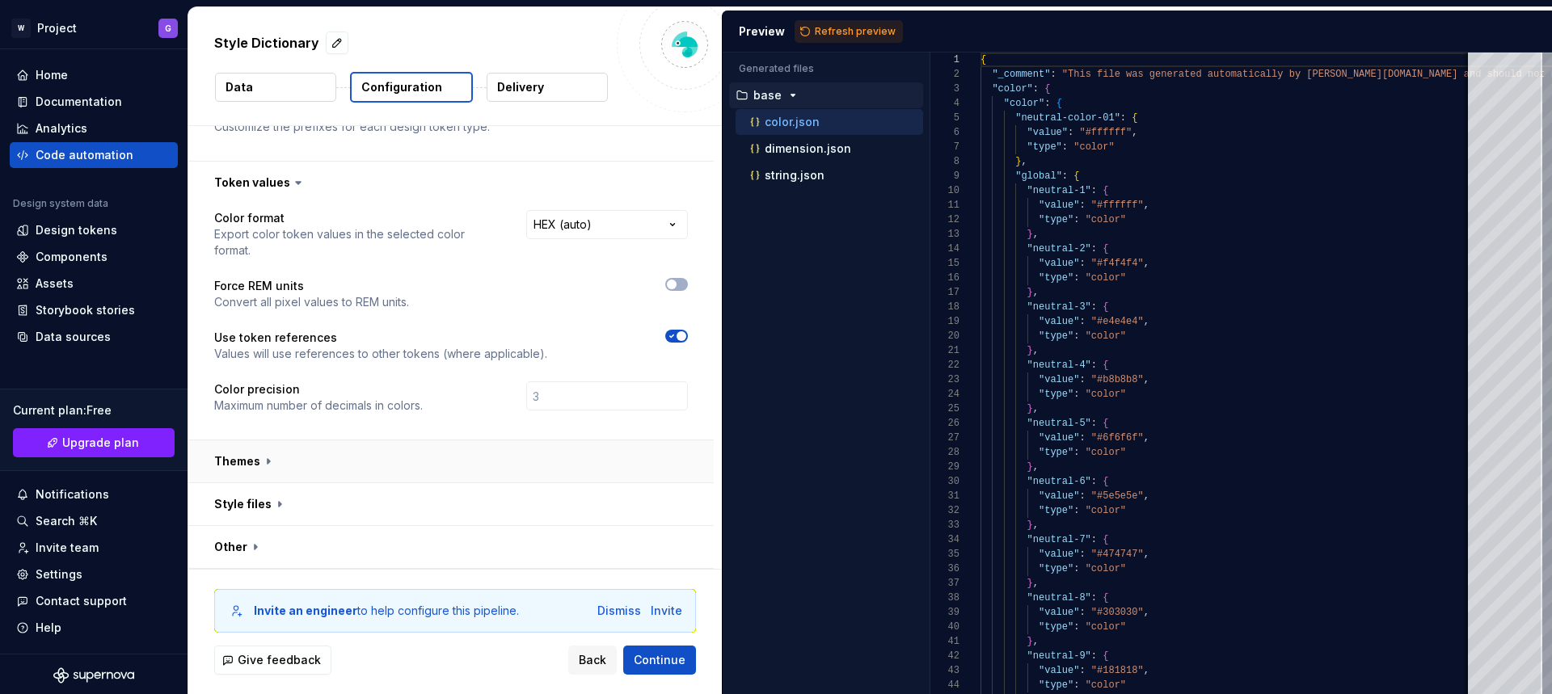
click at [258, 461] on button "button" at bounding box center [450, 461] width 525 height 42
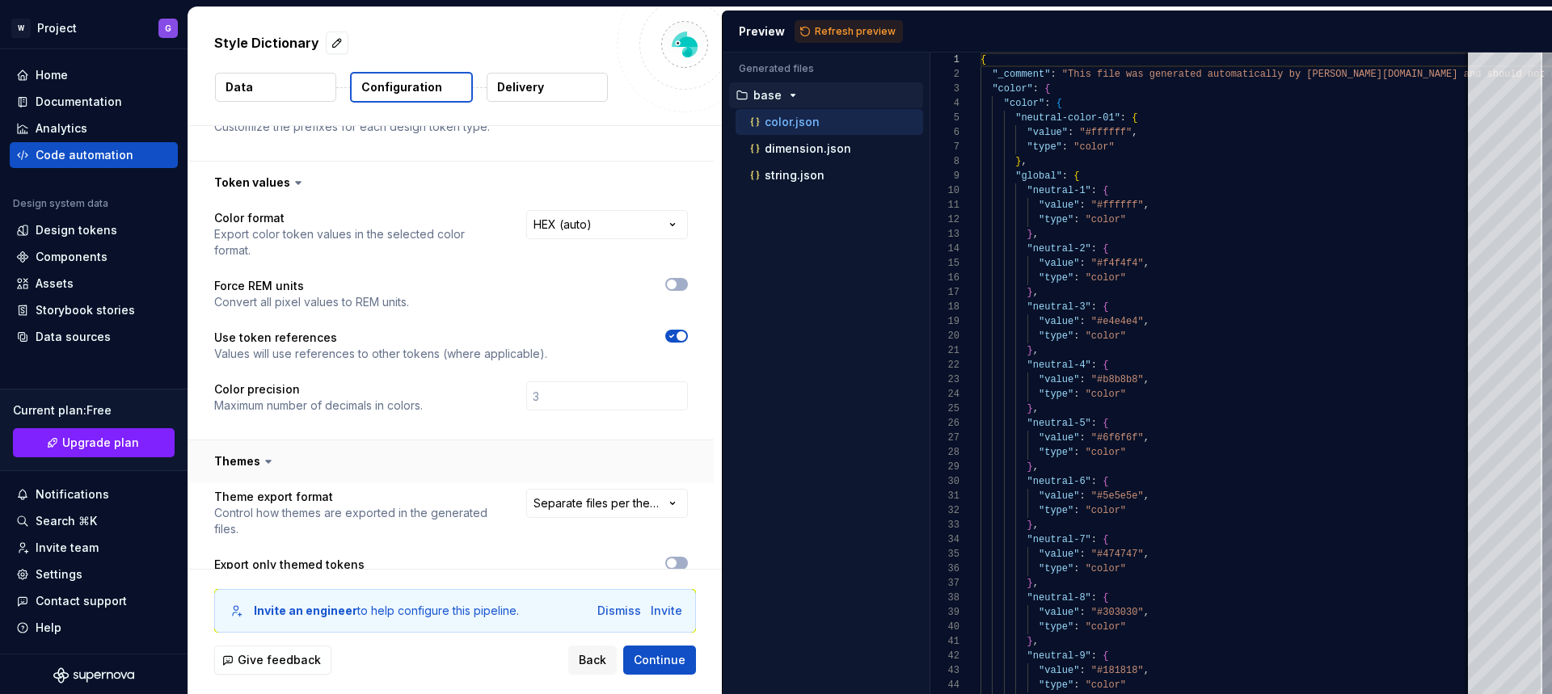
scroll to position [495, 0]
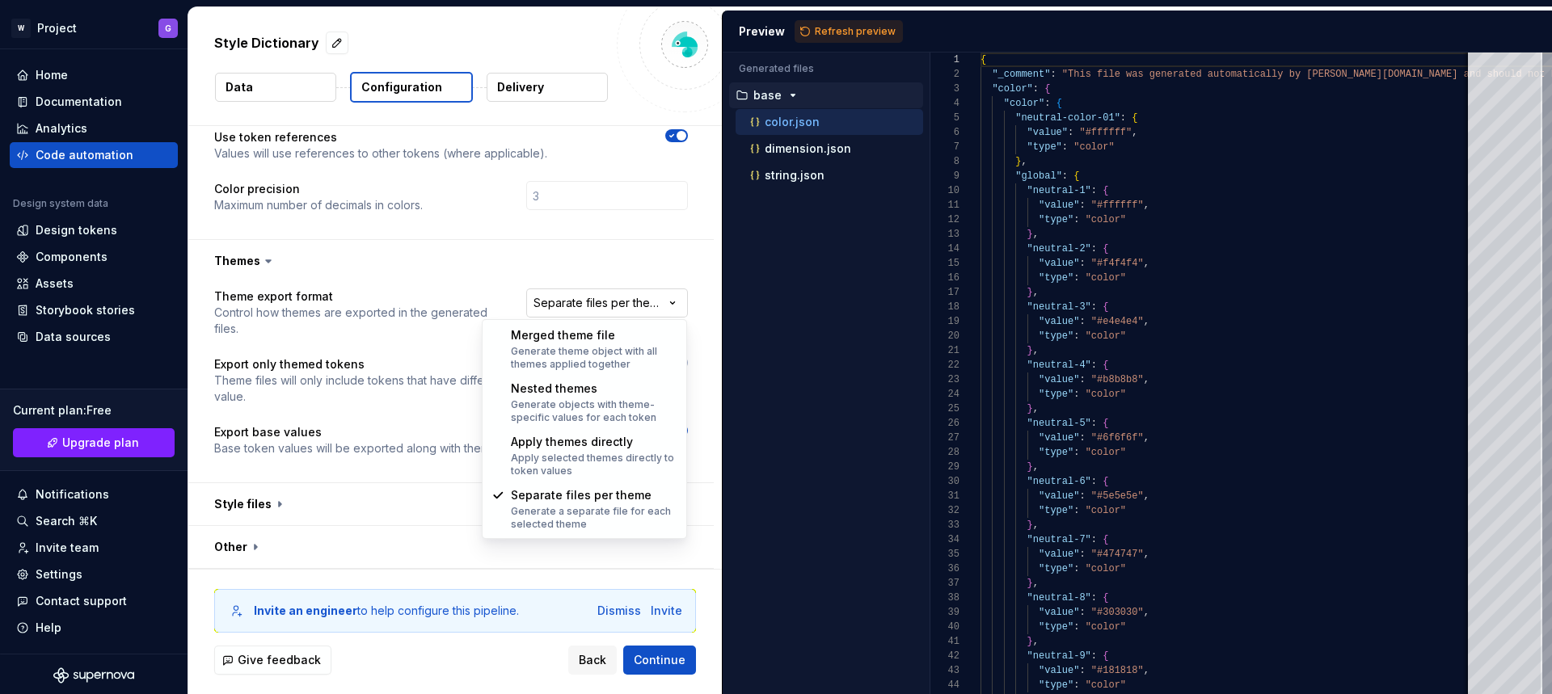
click at [659, 291] on html "**********" at bounding box center [776, 347] width 1552 height 694
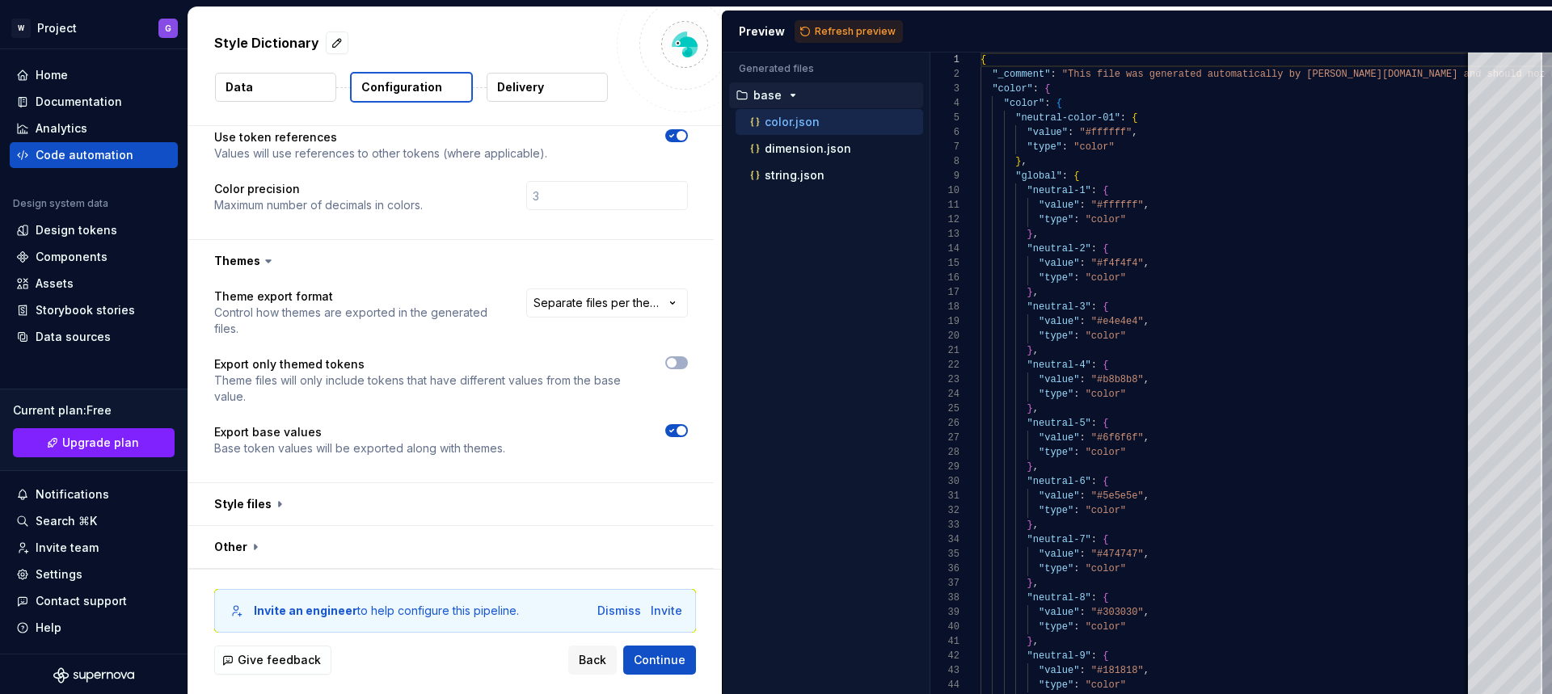
click at [666, 246] on html "**********" at bounding box center [776, 347] width 1552 height 694
click at [670, 363] on span "button" at bounding box center [672, 363] width 10 height 10
click at [670, 363] on icon "button" at bounding box center [672, 363] width 4 height 2
click at [675, 364] on icon "button" at bounding box center [671, 363] width 13 height 10
click at [815, 30] on span "Refresh preview" at bounding box center [855, 31] width 81 height 13
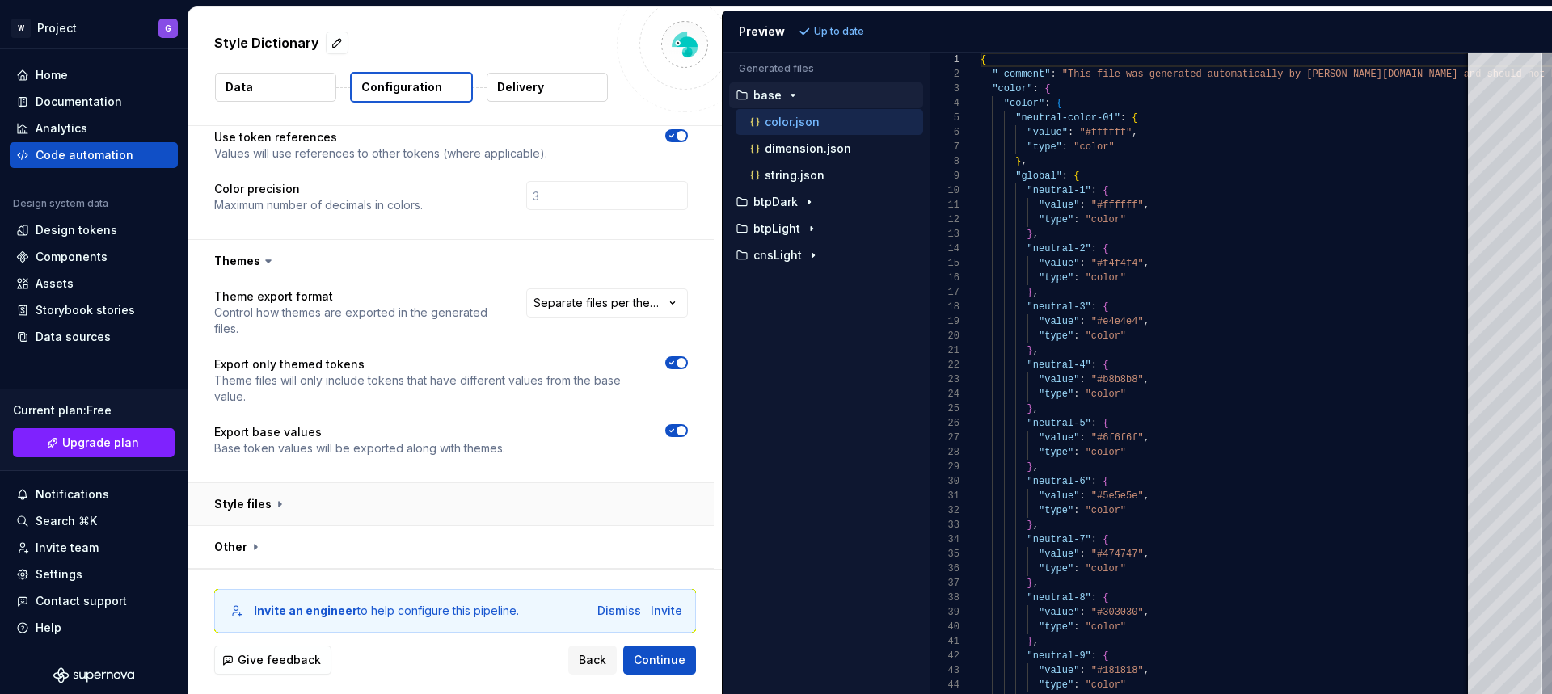
click at [276, 501] on button "button" at bounding box center [450, 504] width 525 height 42
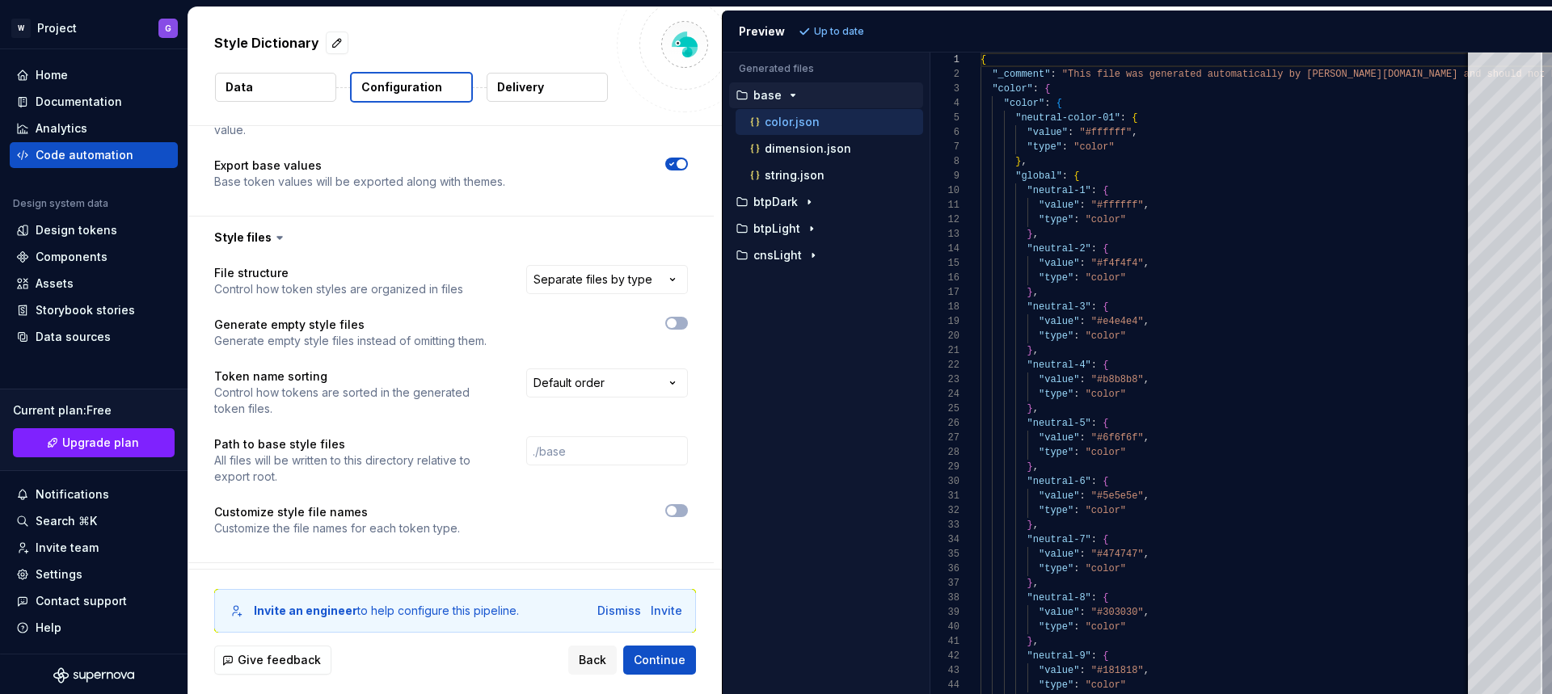
scroll to position [769, 0]
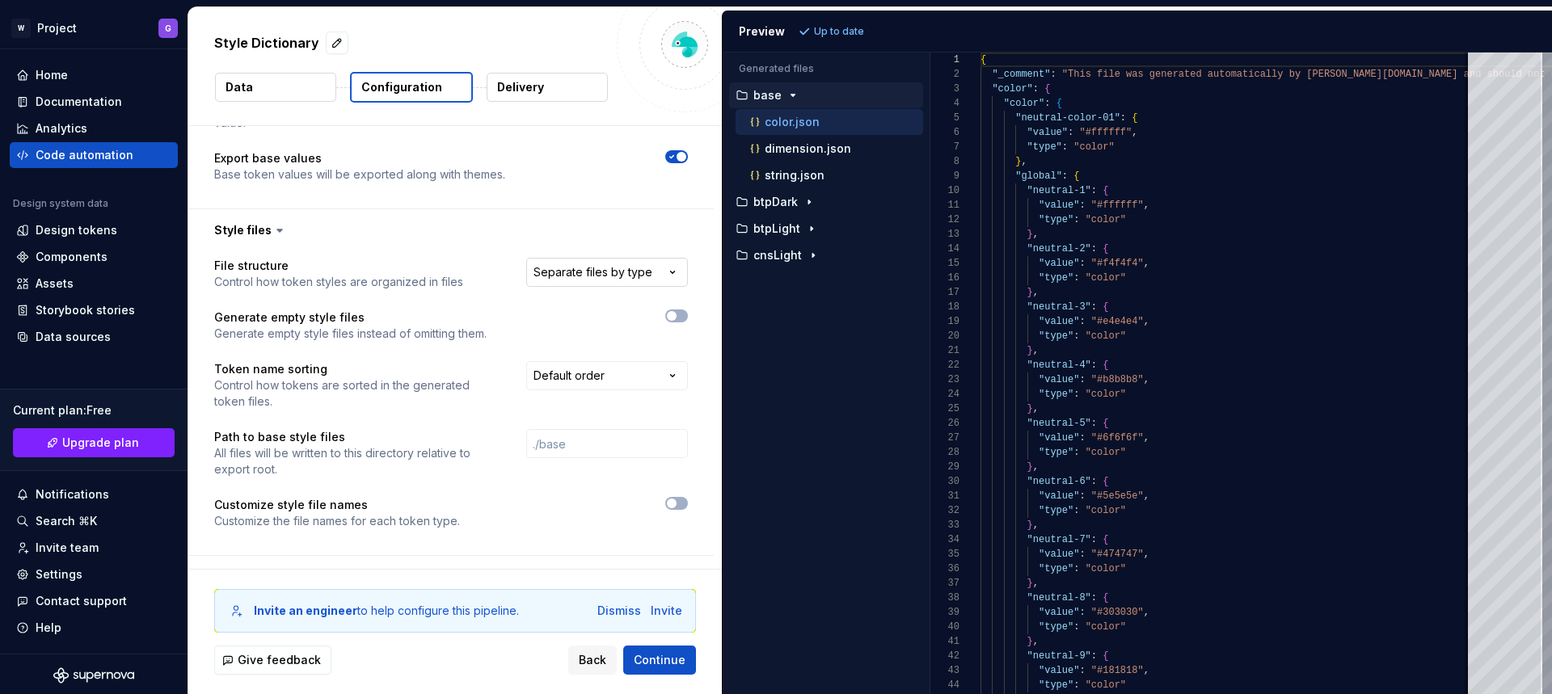
click at [588, 271] on html "**********" at bounding box center [776, 347] width 1552 height 694
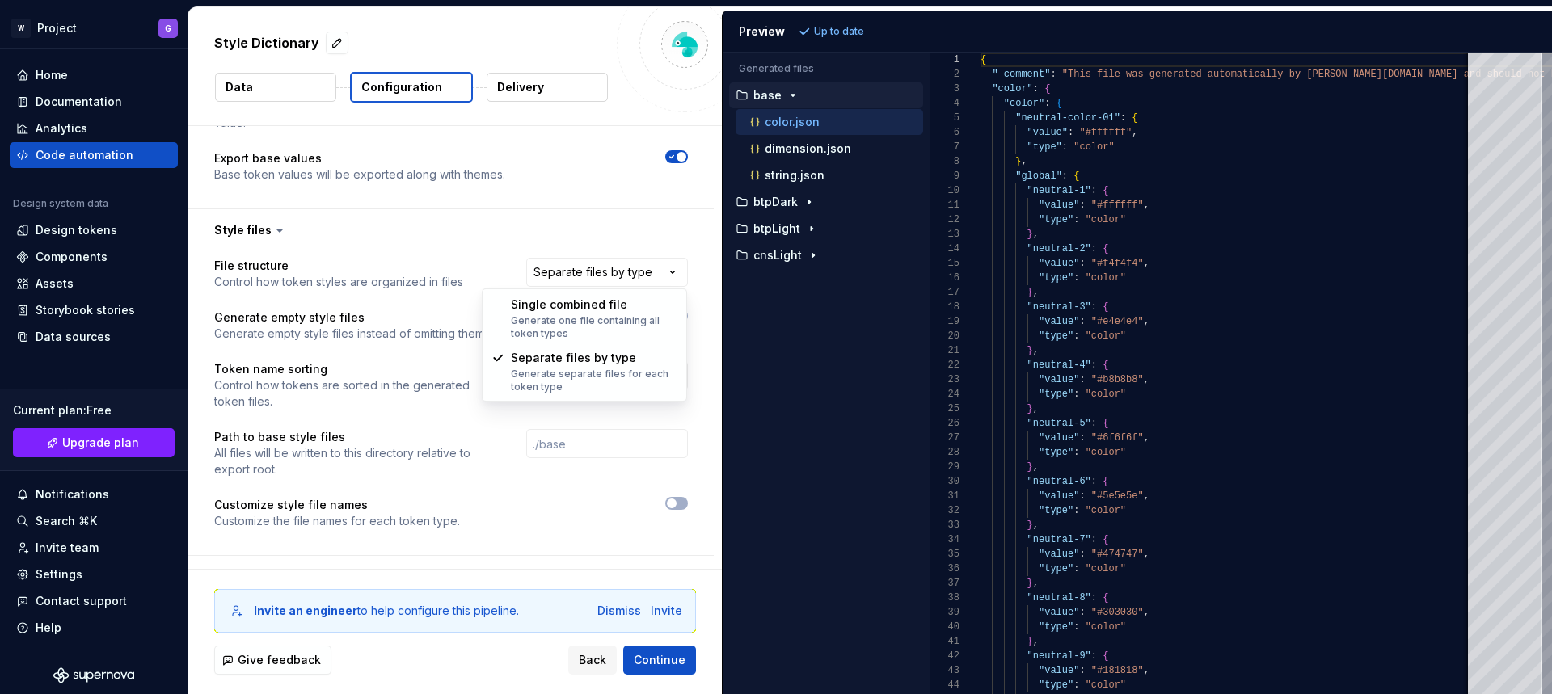
select select "**********"
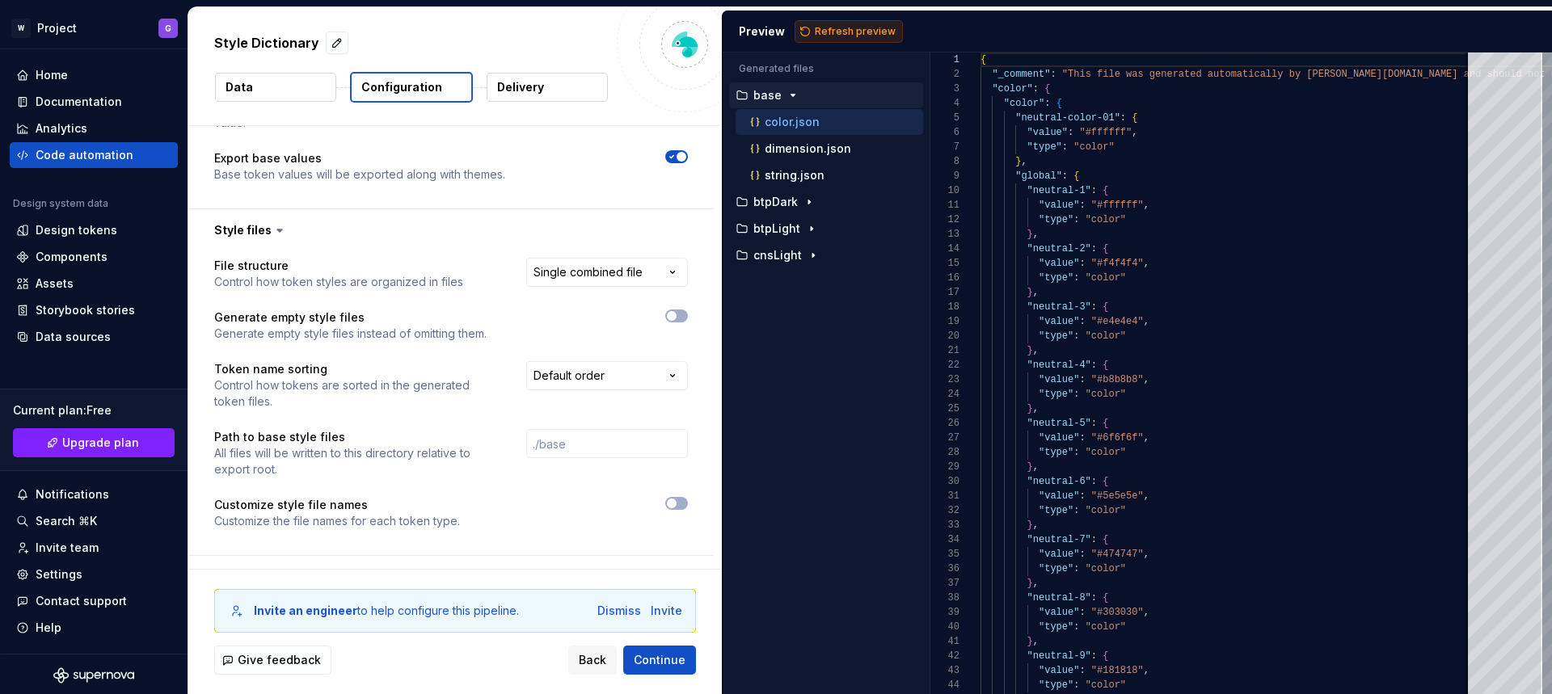
click at [817, 31] on span "Refresh preview" at bounding box center [855, 31] width 81 height 13
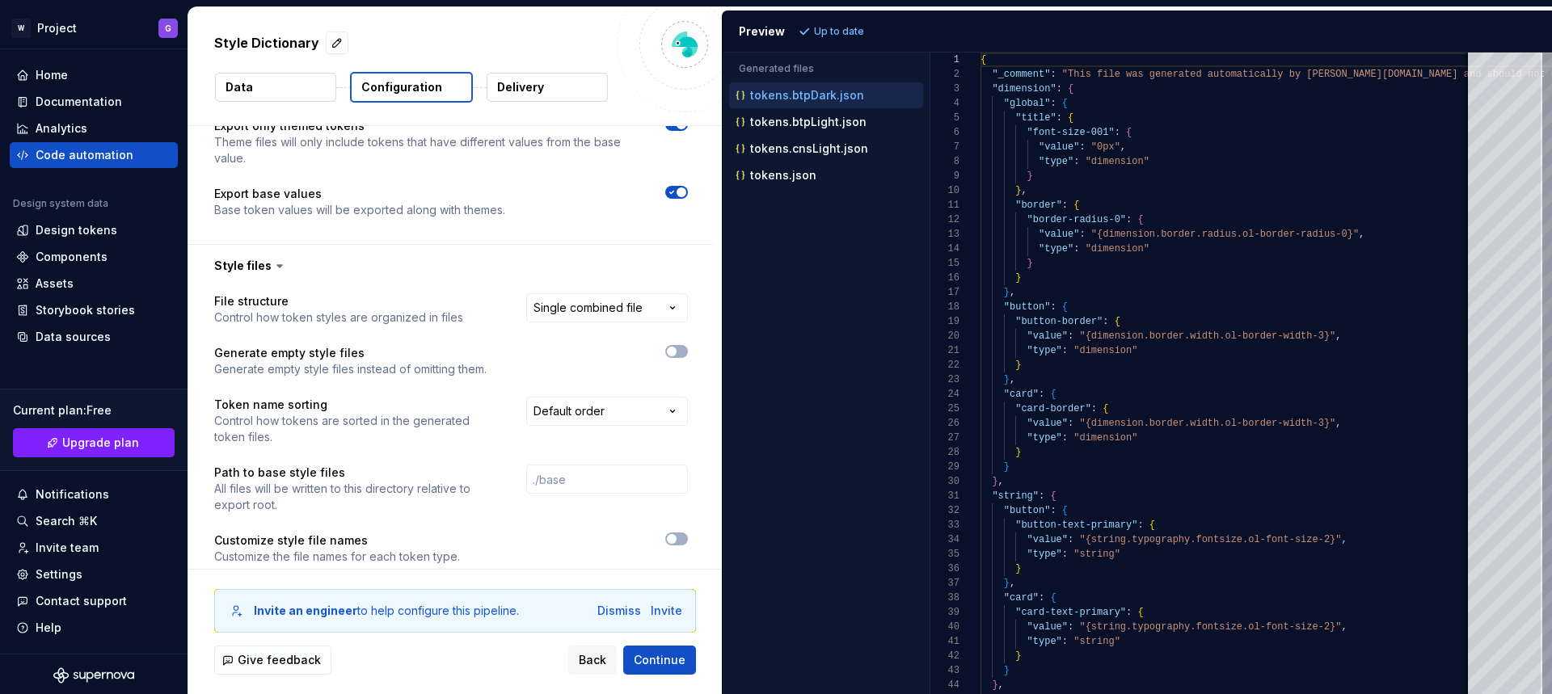
scroll to position [722, 0]
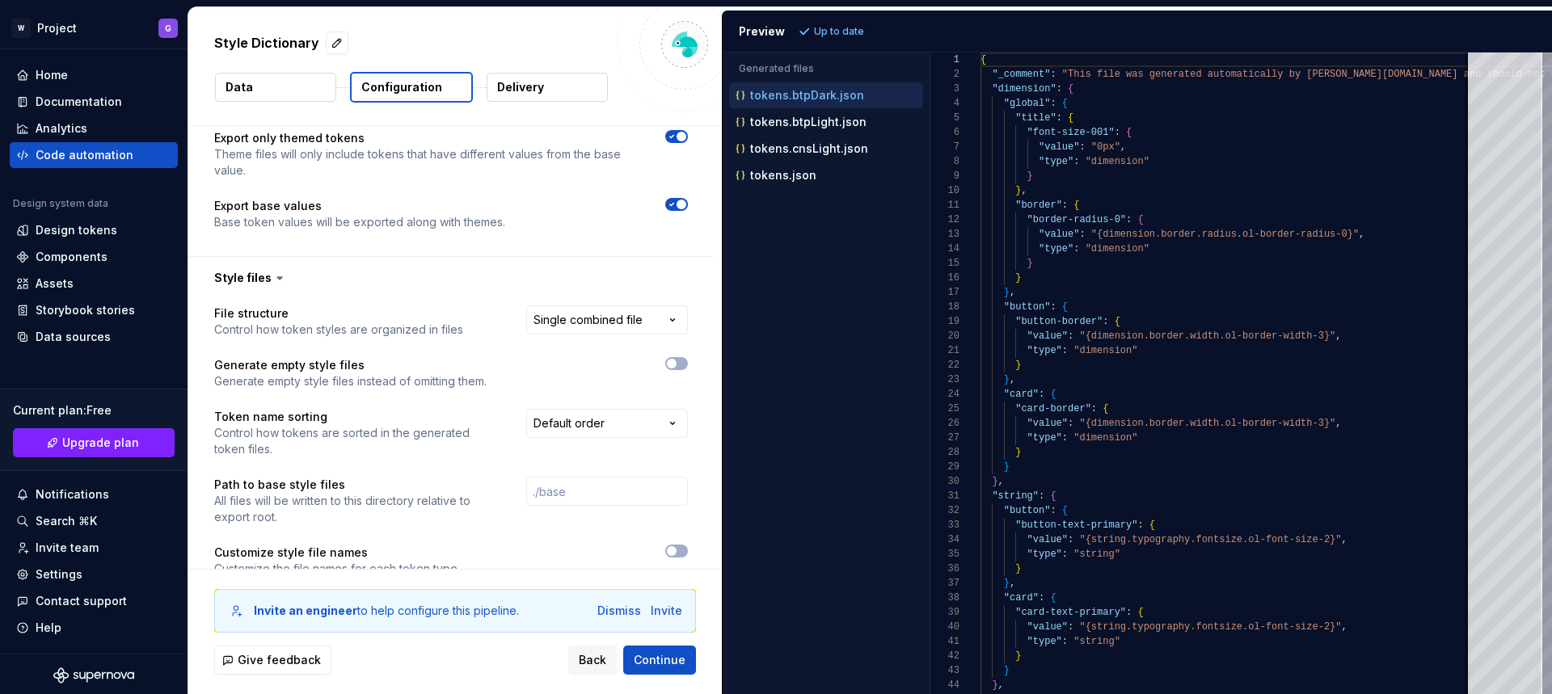
click at [676, 203] on span "button" at bounding box center [681, 205] width 10 height 10
click at [861, 26] on span "Refresh preview" at bounding box center [855, 31] width 81 height 13
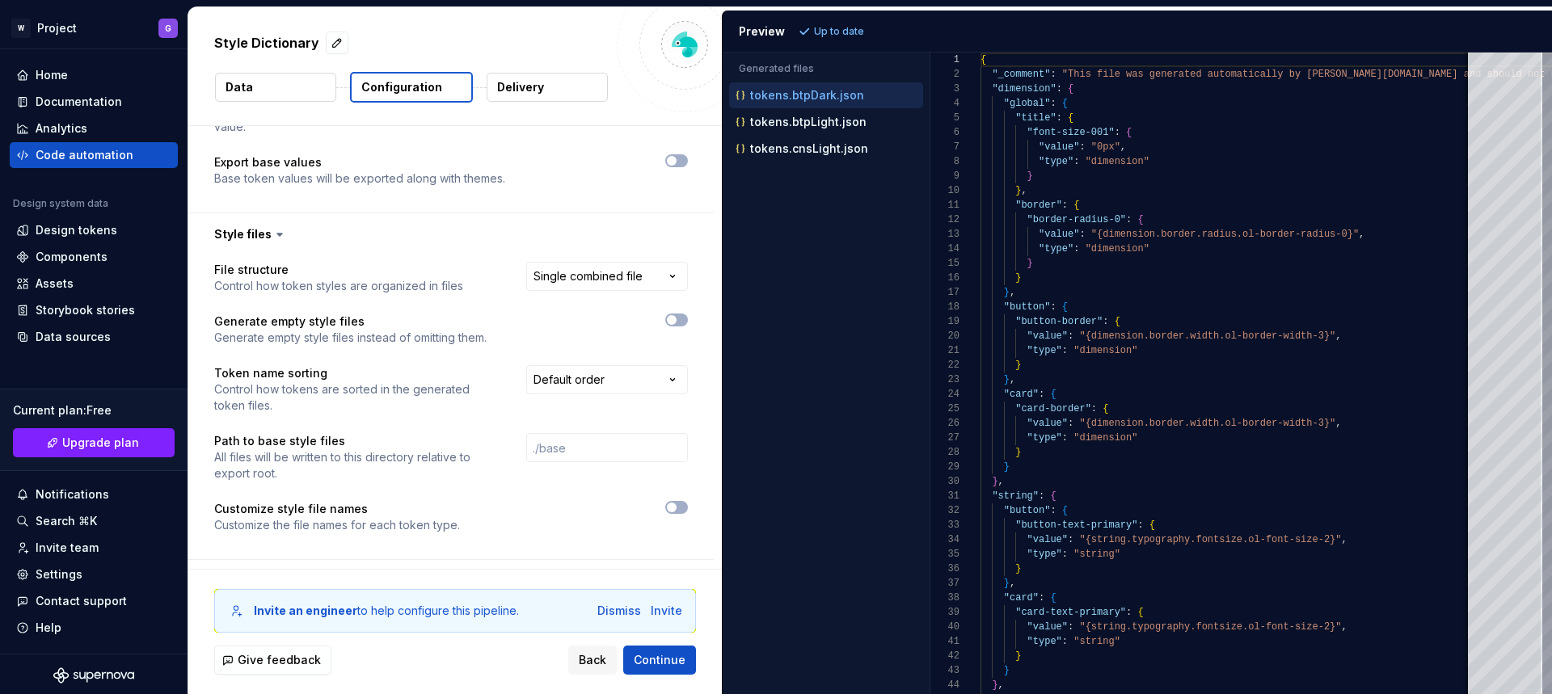
scroll to position [799, 0]
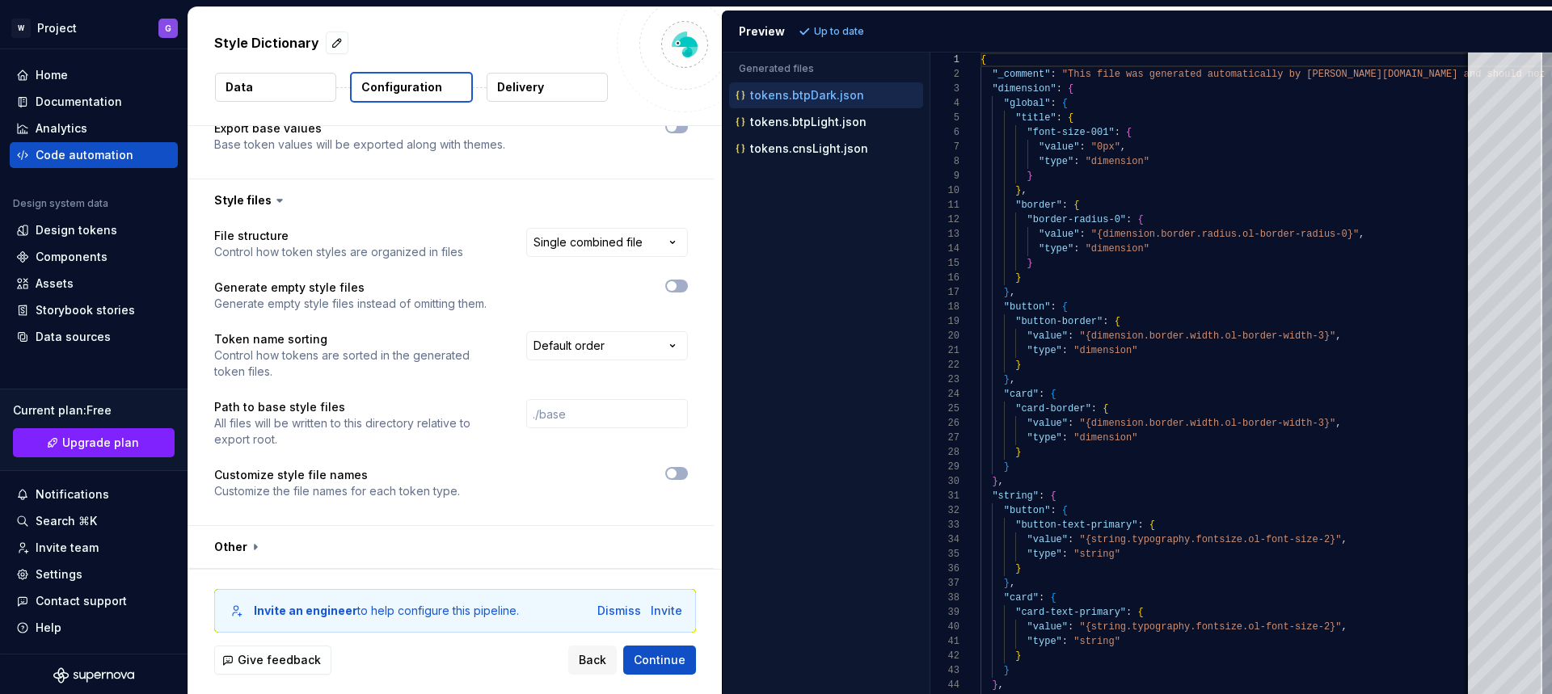
click at [301, 86] on button "Data" at bounding box center [275, 87] width 121 height 29
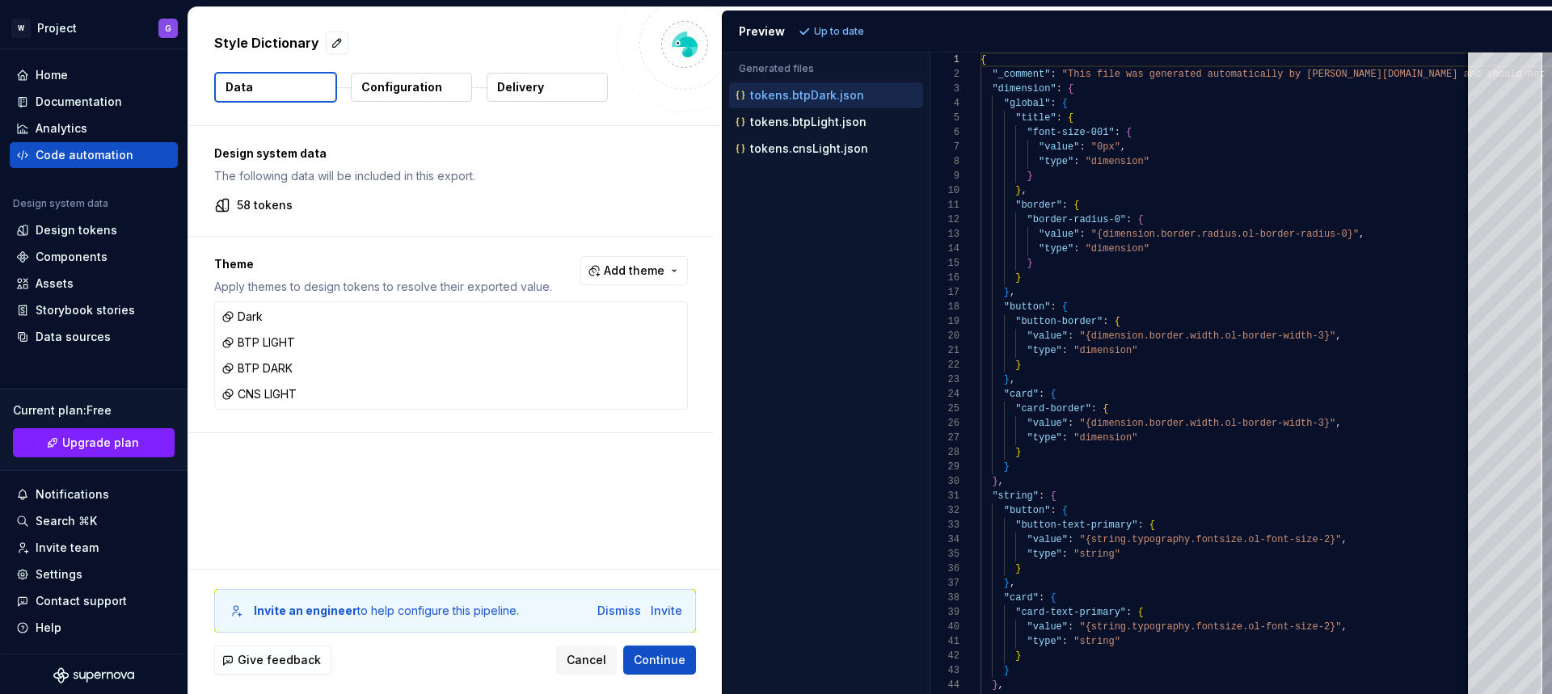
click at [390, 88] on p "Configuration" at bounding box center [401, 87] width 81 height 16
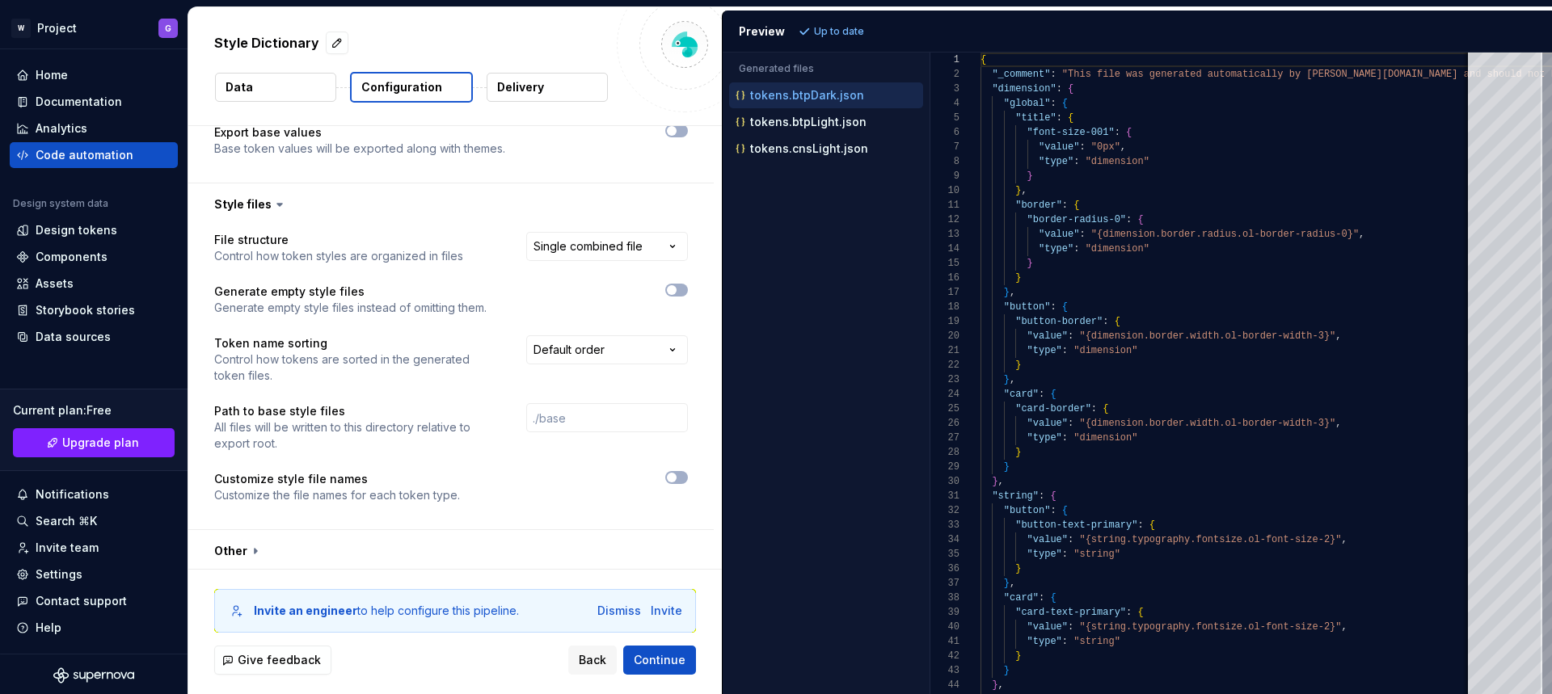
scroll to position [799, 0]
click at [667, 664] on span "Continue" at bounding box center [660, 660] width 52 height 16
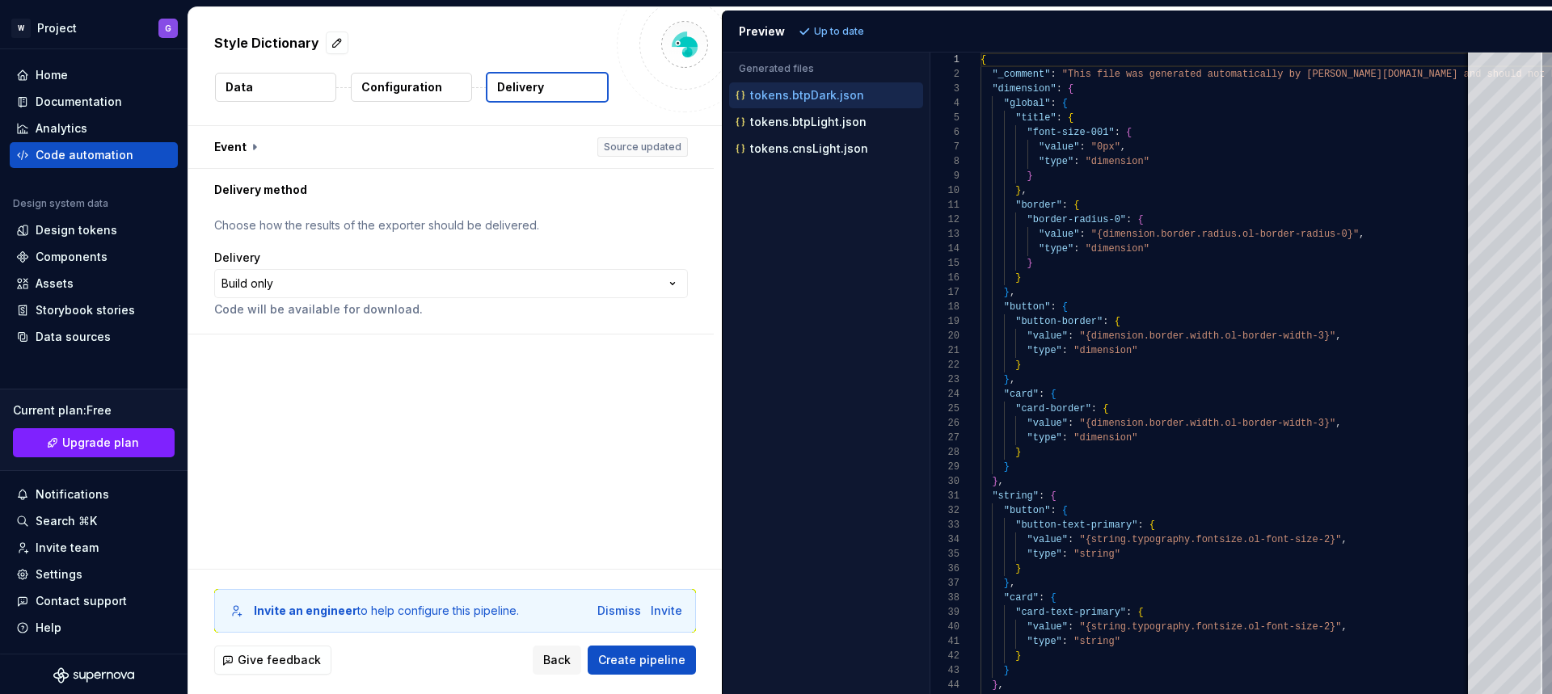
click at [435, 87] on p "Configuration" at bounding box center [401, 87] width 81 height 16
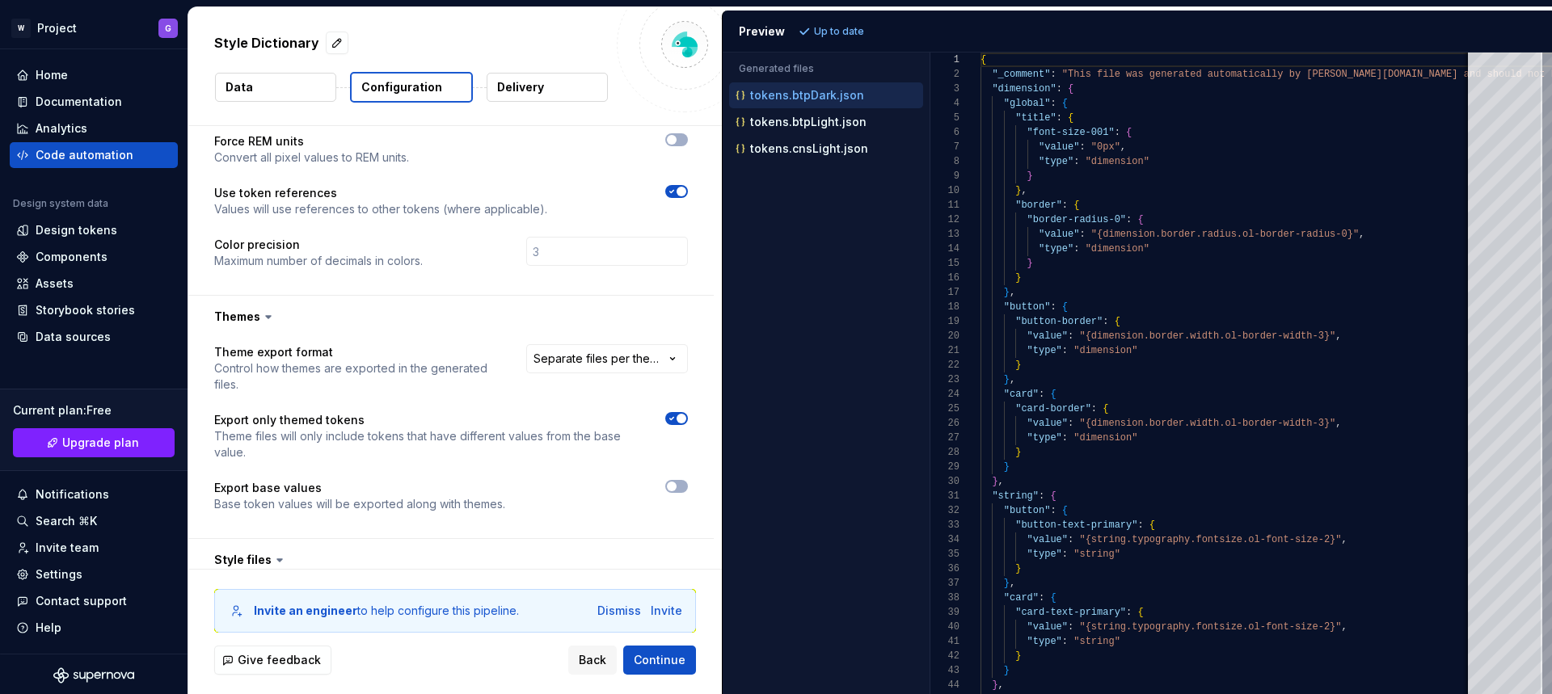
scroll to position [469, 0]
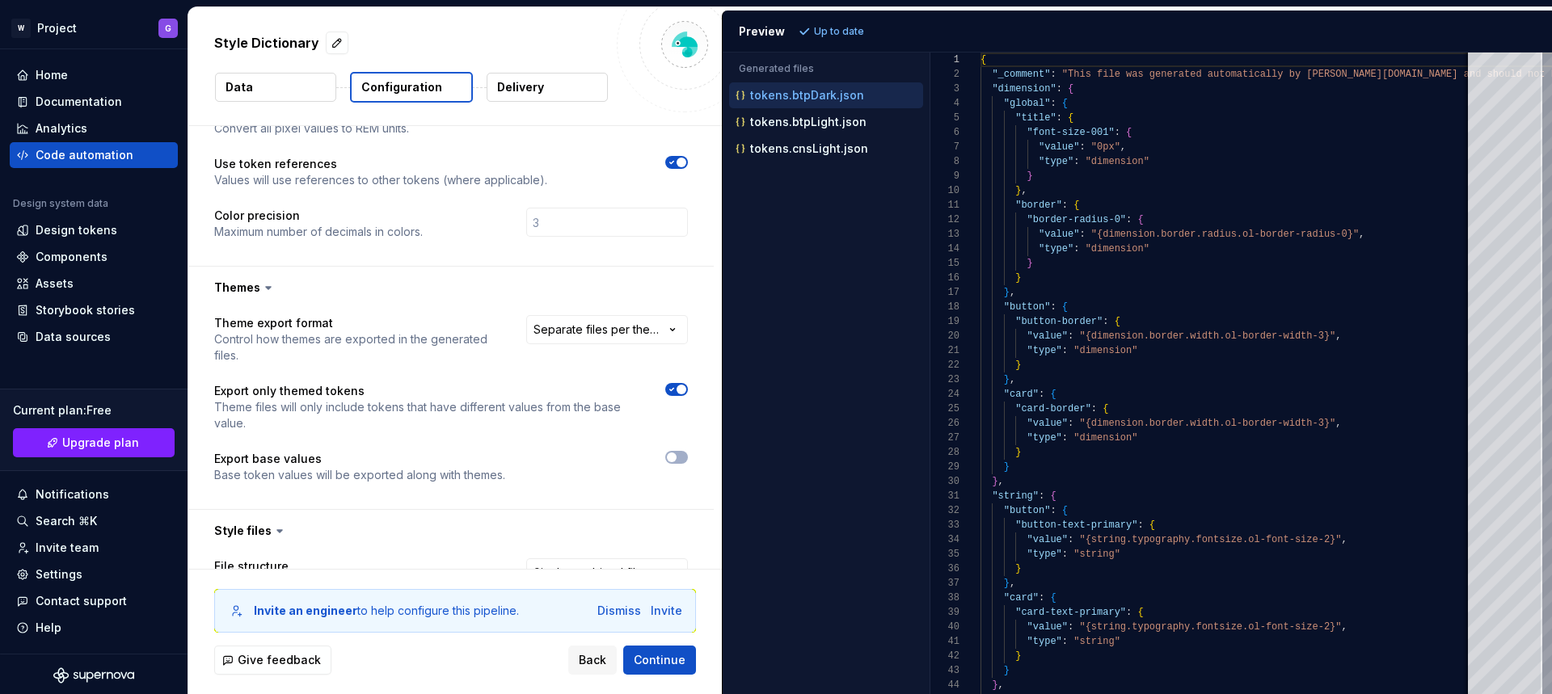
click at [571, 313] on div "**********" at bounding box center [450, 409] width 525 height 200
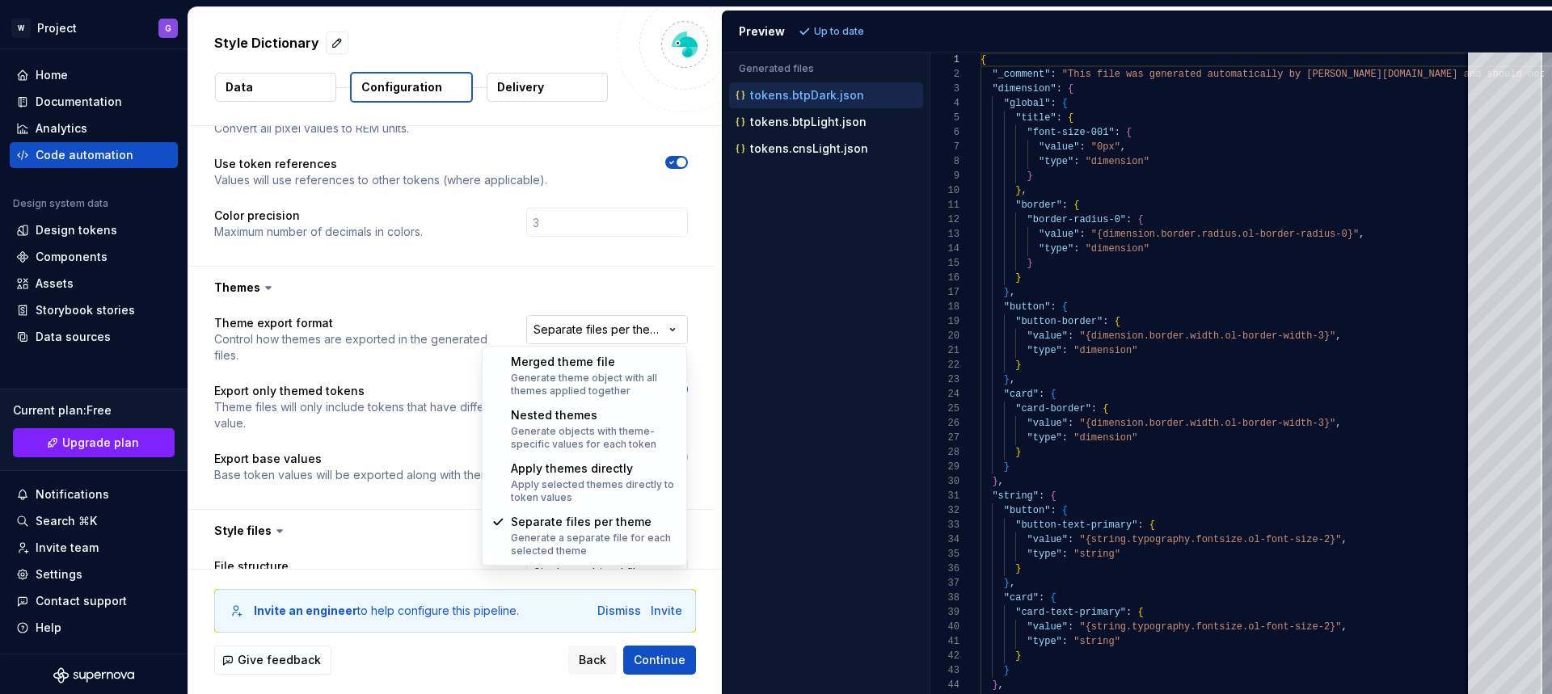
click at [573, 323] on html "**********" at bounding box center [776, 347] width 1552 height 694
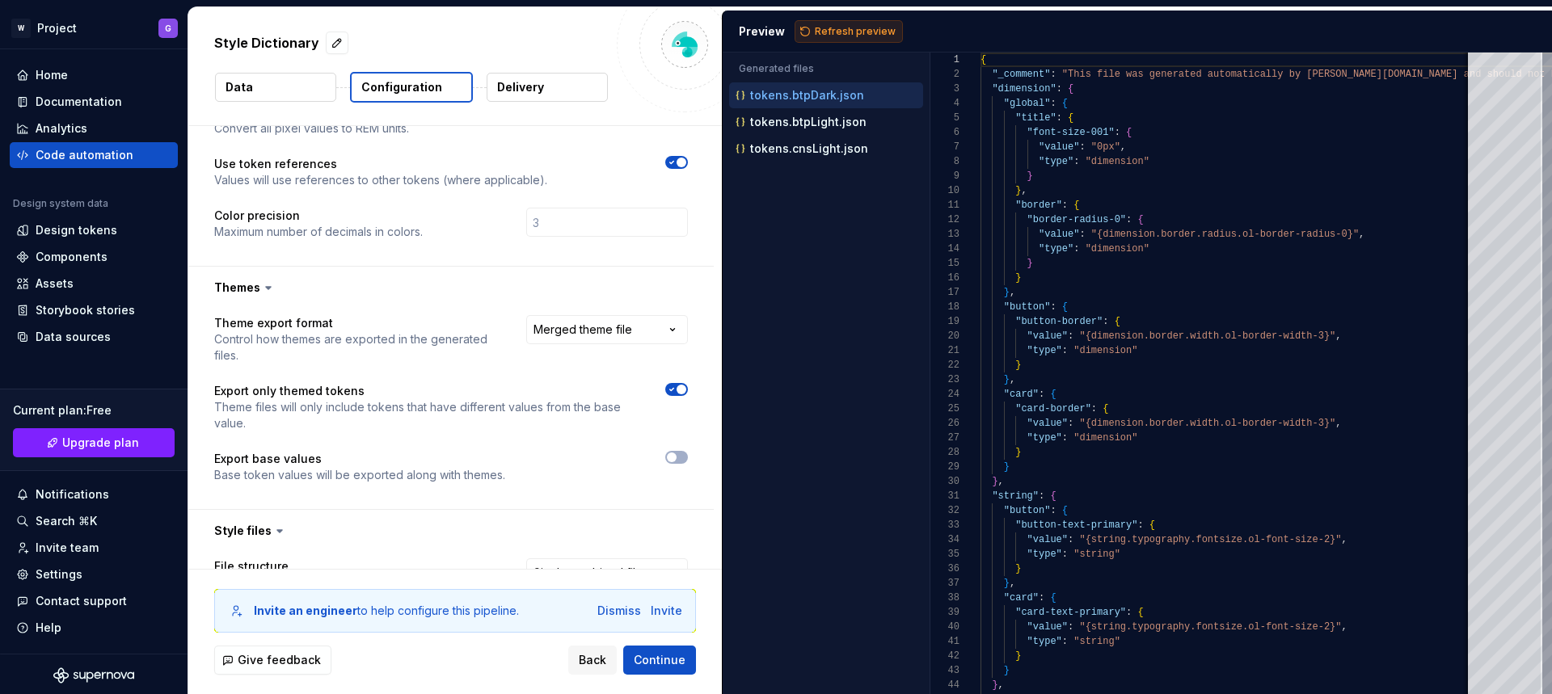
click at [832, 36] on span "Refresh preview" at bounding box center [855, 31] width 81 height 13
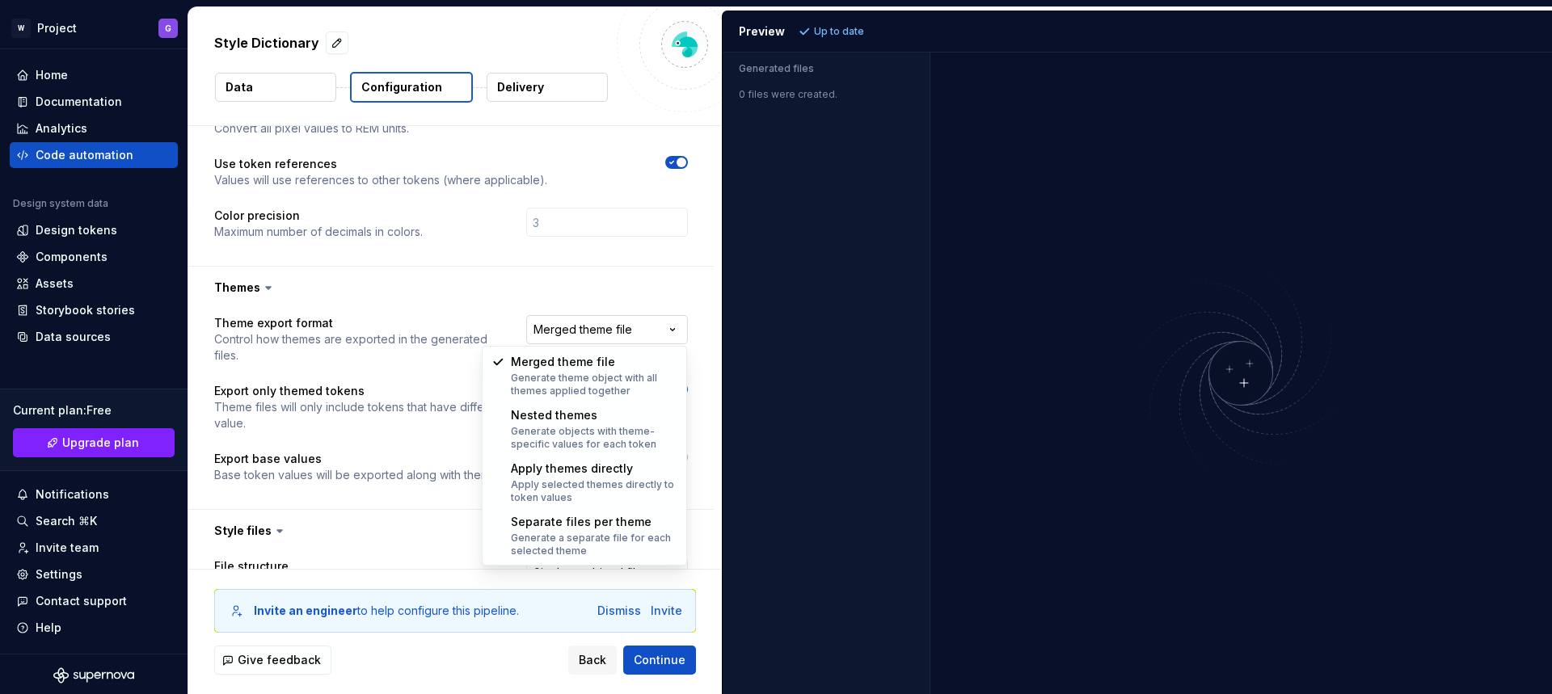
click at [604, 324] on html "**********" at bounding box center [776, 347] width 1552 height 694
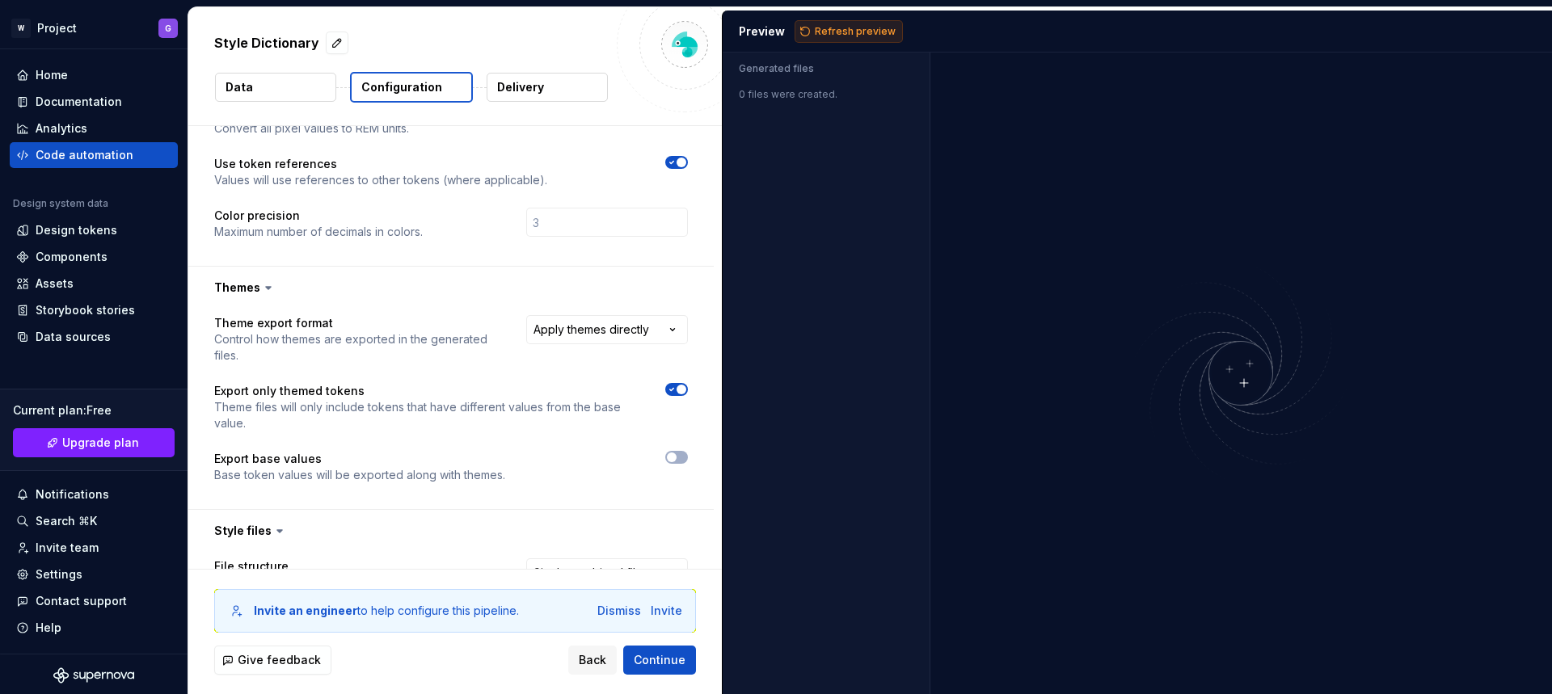
click at [815, 35] on span "Refresh preview" at bounding box center [855, 31] width 81 height 13
click at [609, 337] on html "**********" at bounding box center [776, 347] width 1552 height 694
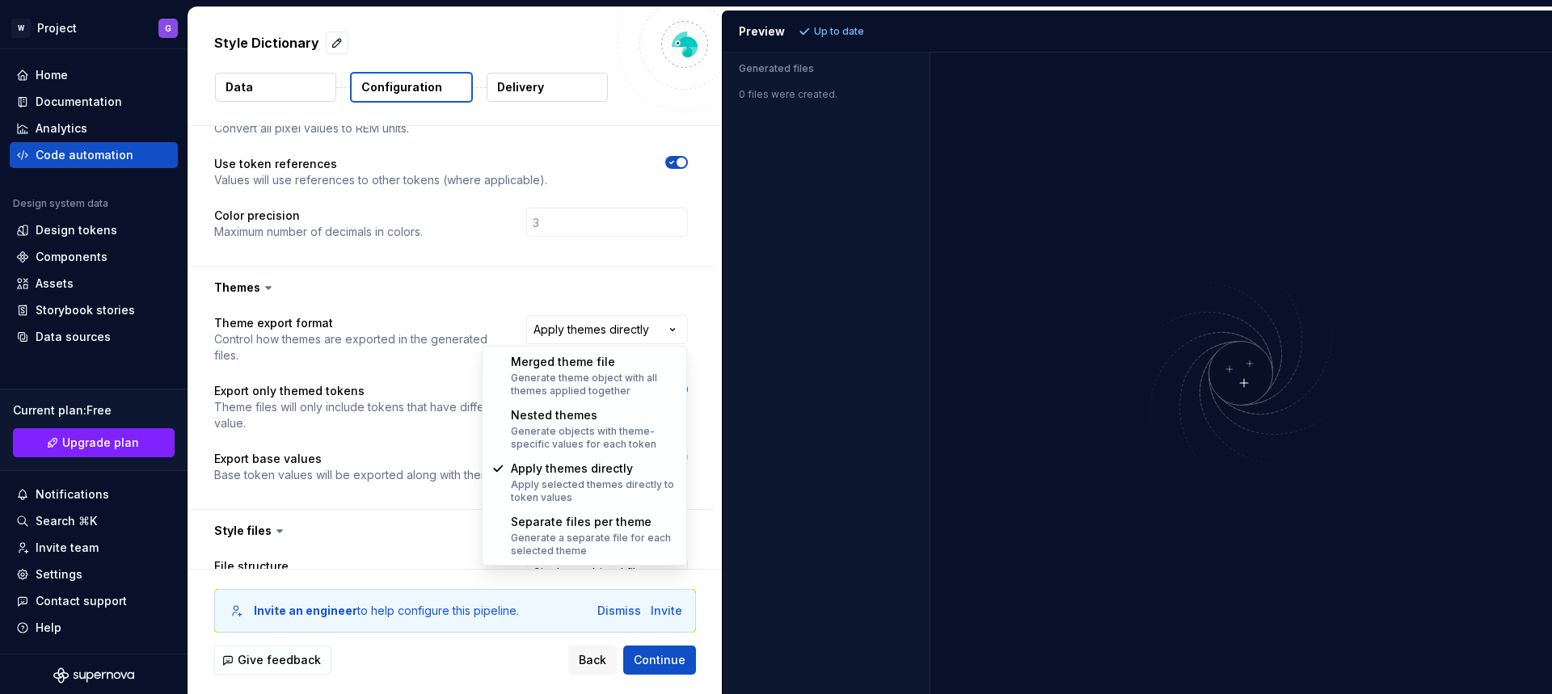
select select "**********"
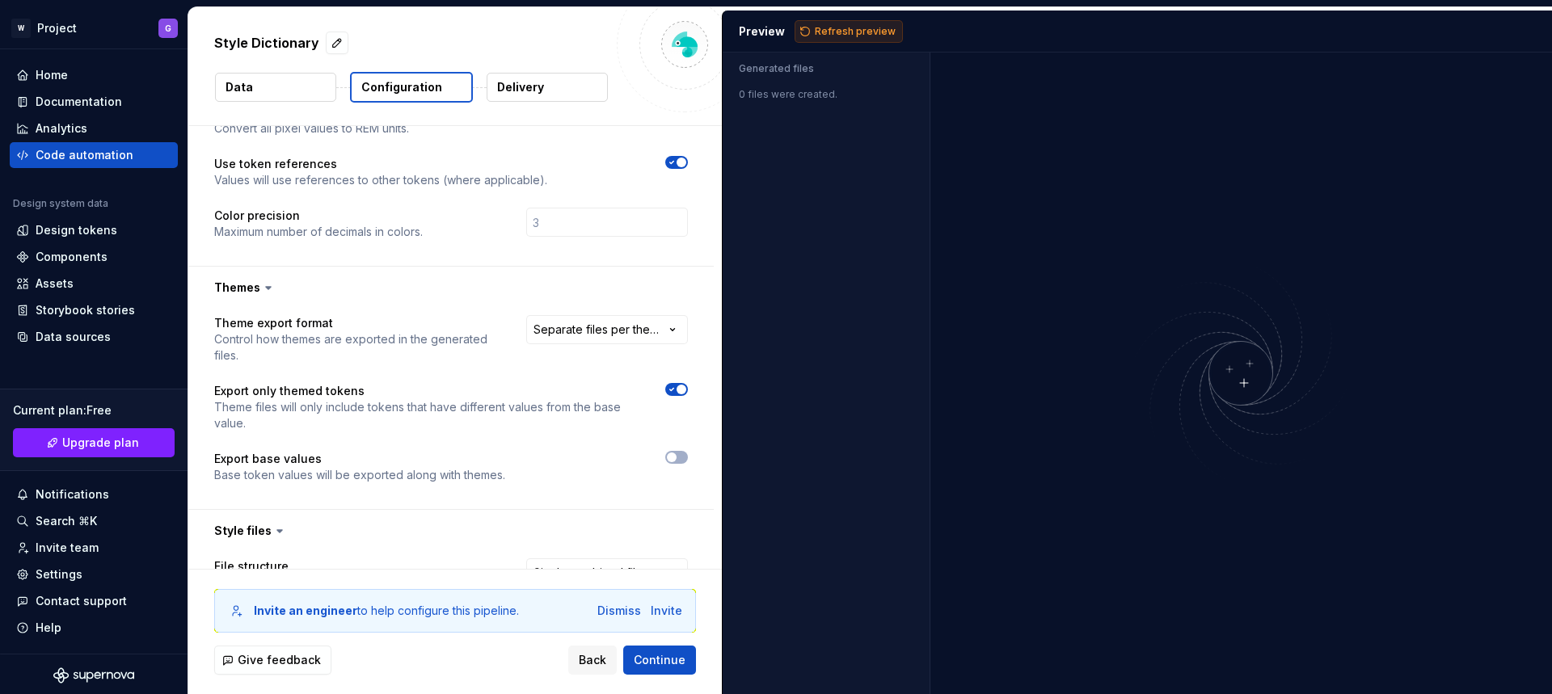
click at [828, 25] on span "Refresh preview" at bounding box center [855, 31] width 81 height 13
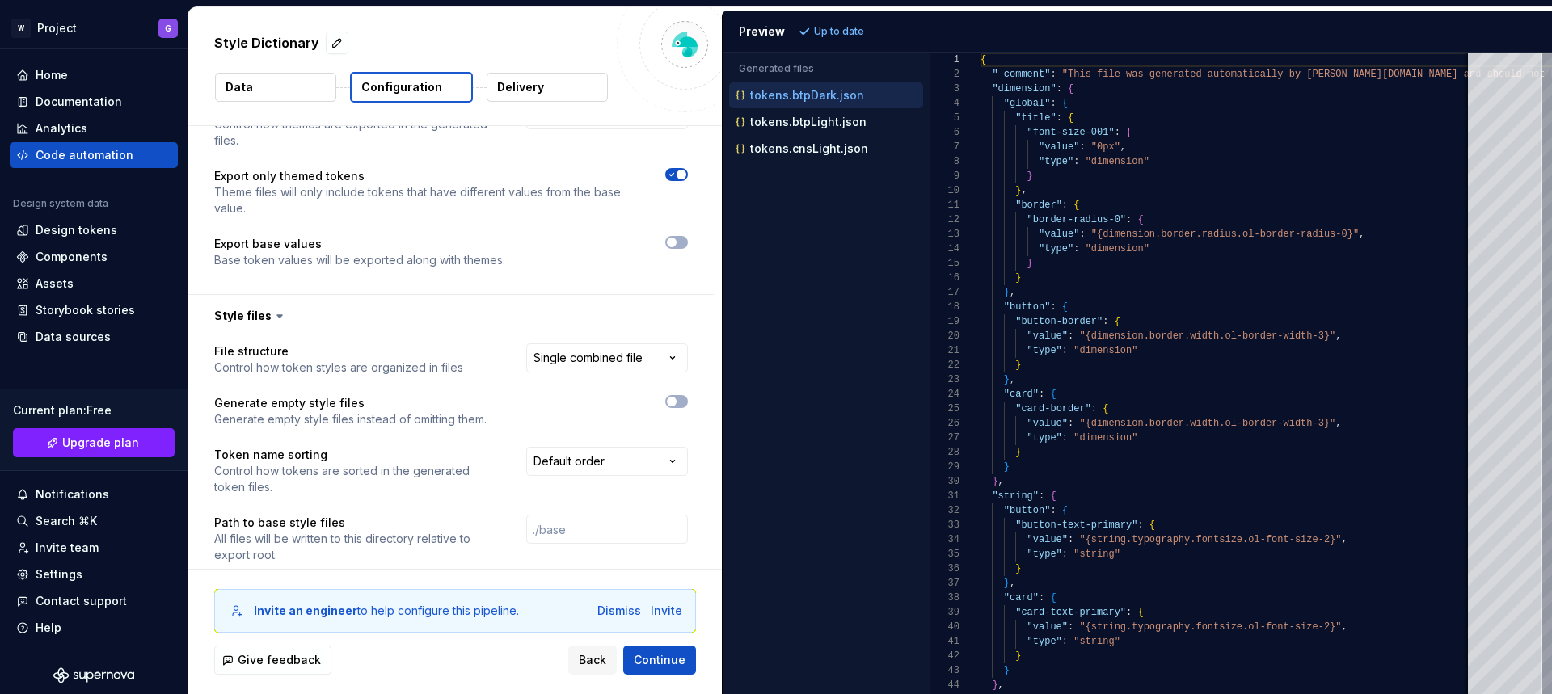
scroll to position [720, 0]
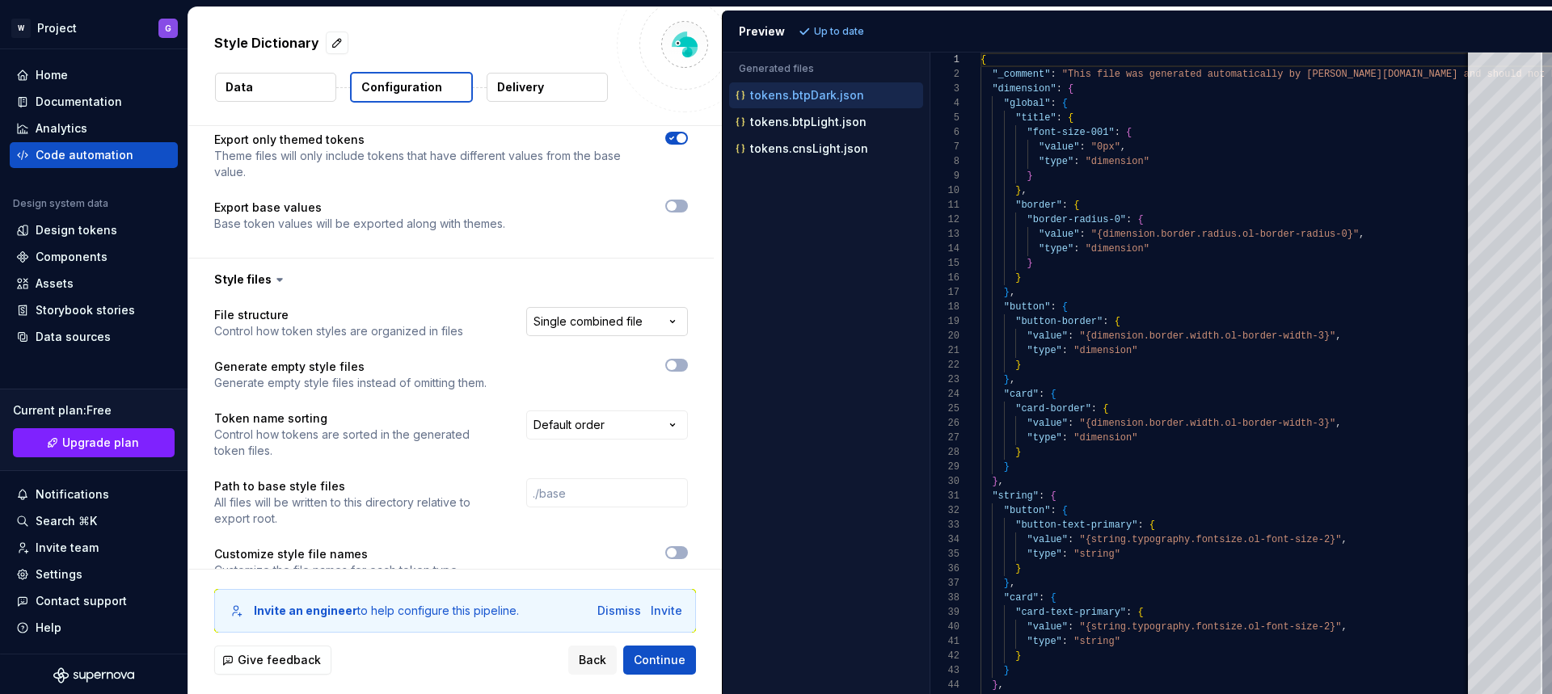
click at [587, 326] on html "**********" at bounding box center [776, 347] width 1552 height 694
click at [830, 27] on span "Refresh preview" at bounding box center [855, 31] width 81 height 13
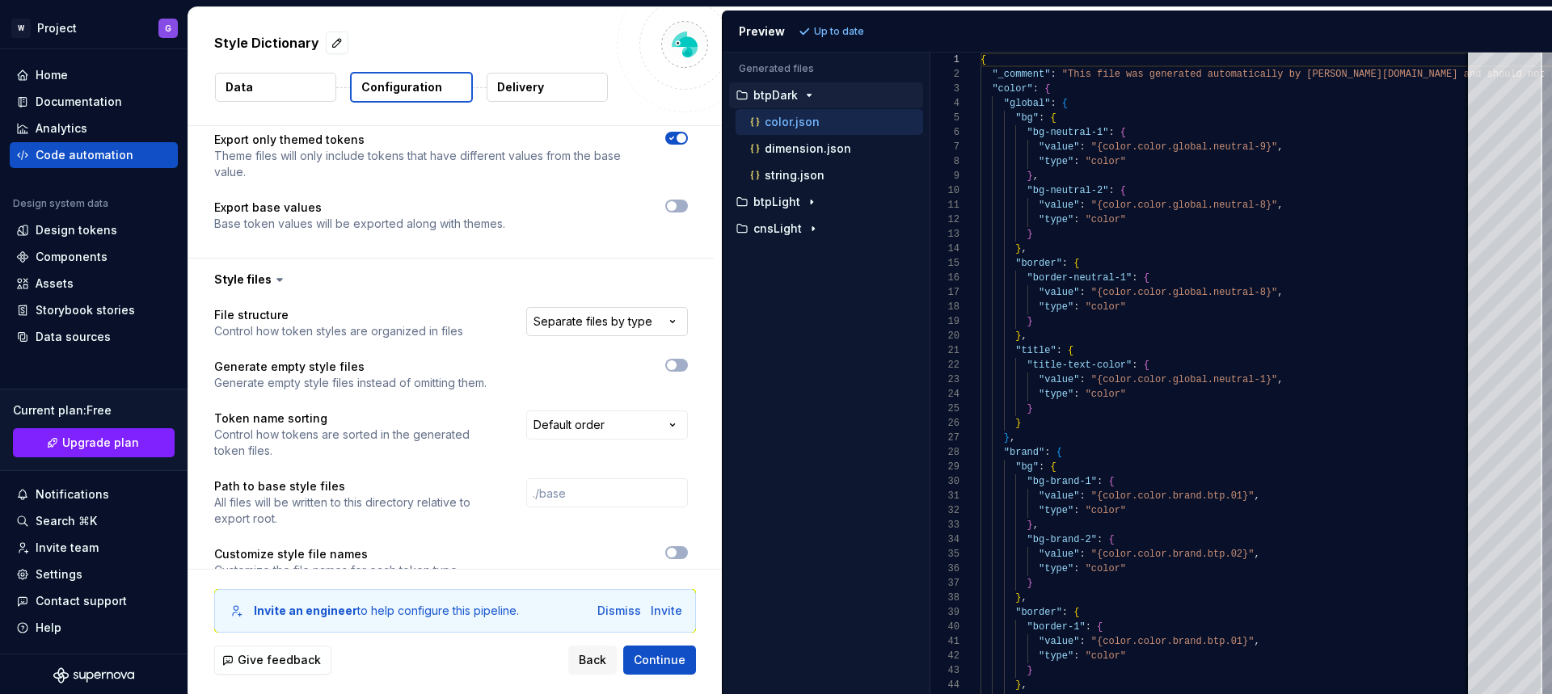
click at [625, 327] on html "**********" at bounding box center [776, 347] width 1552 height 694
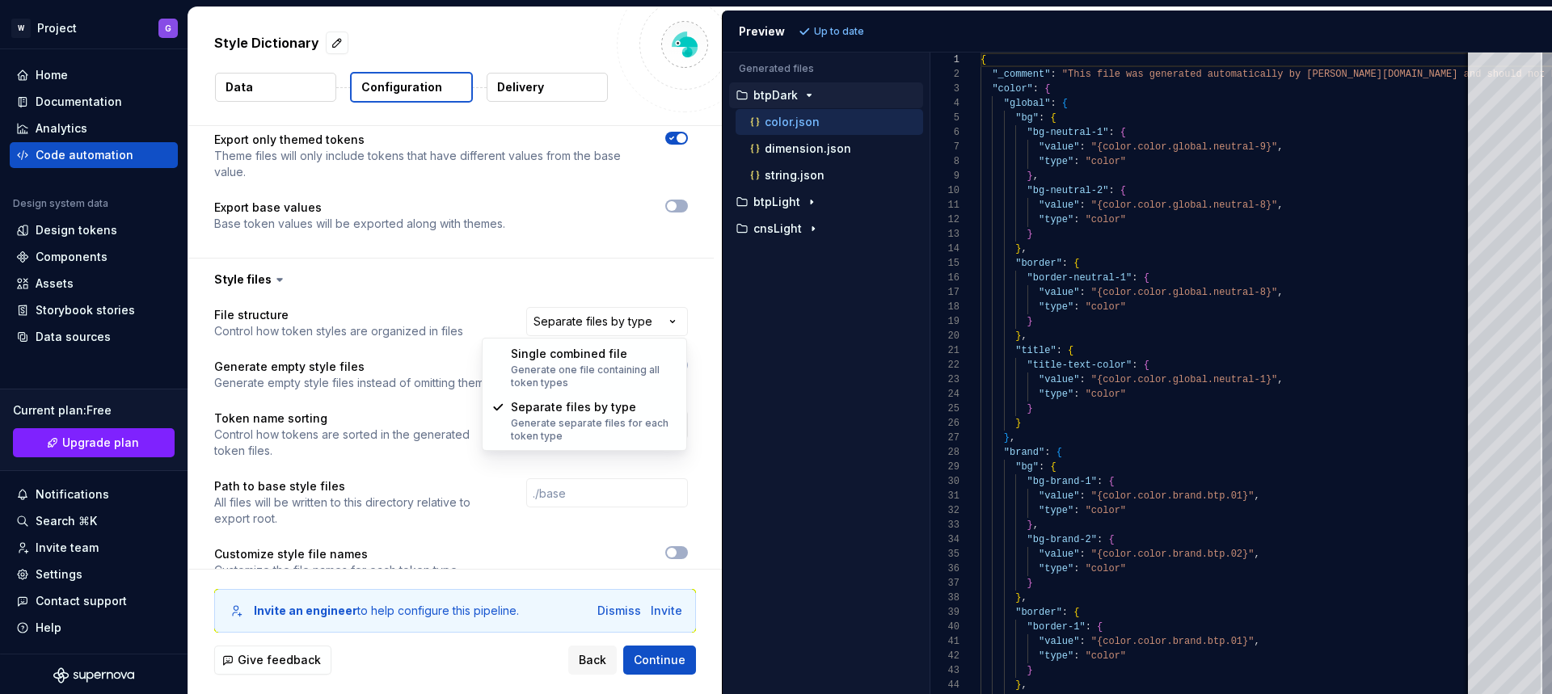
select select "**********"
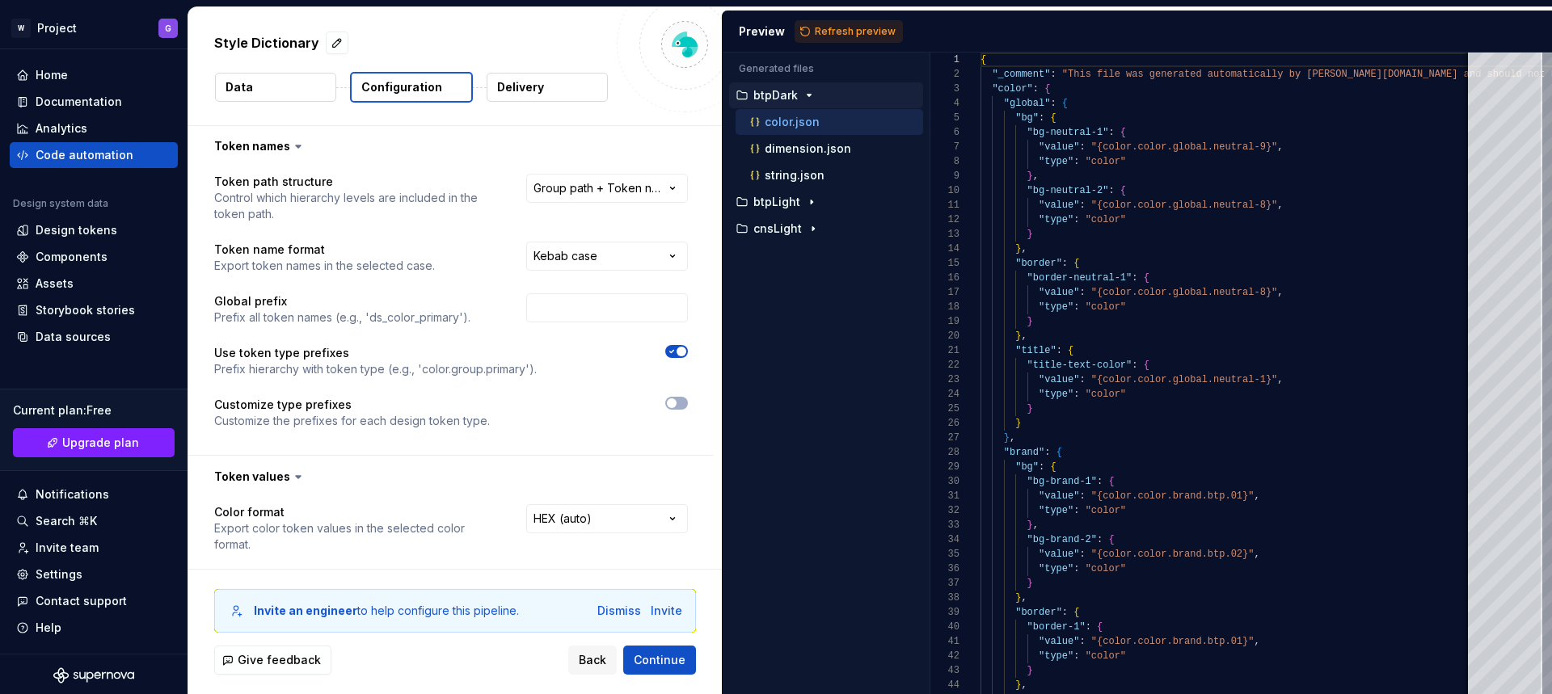
scroll to position [0, 0]
click at [613, 200] on html "**********" at bounding box center [776, 347] width 1552 height 694
click at [826, 40] on button "Refresh preview" at bounding box center [848, 31] width 108 height 23
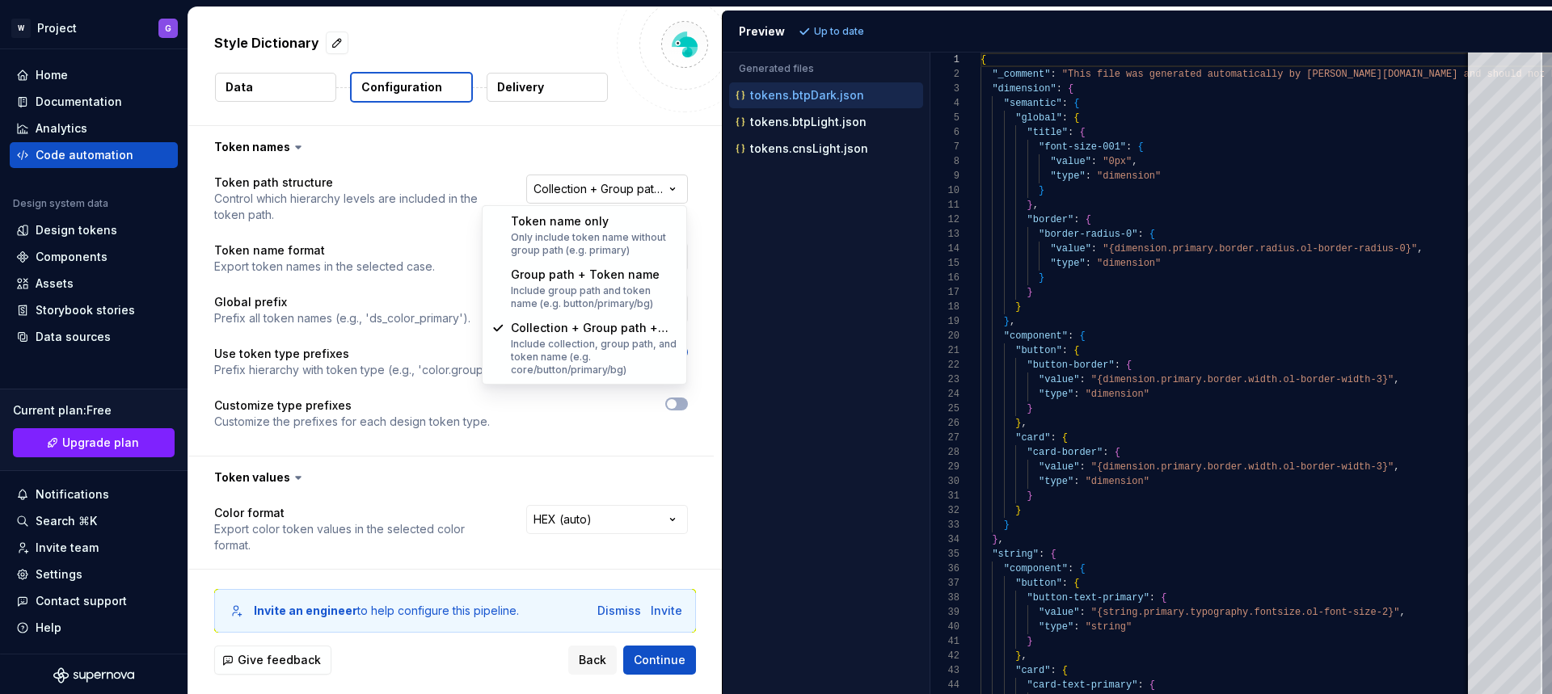
click at [630, 188] on html "**********" at bounding box center [776, 347] width 1552 height 694
select select "**********"
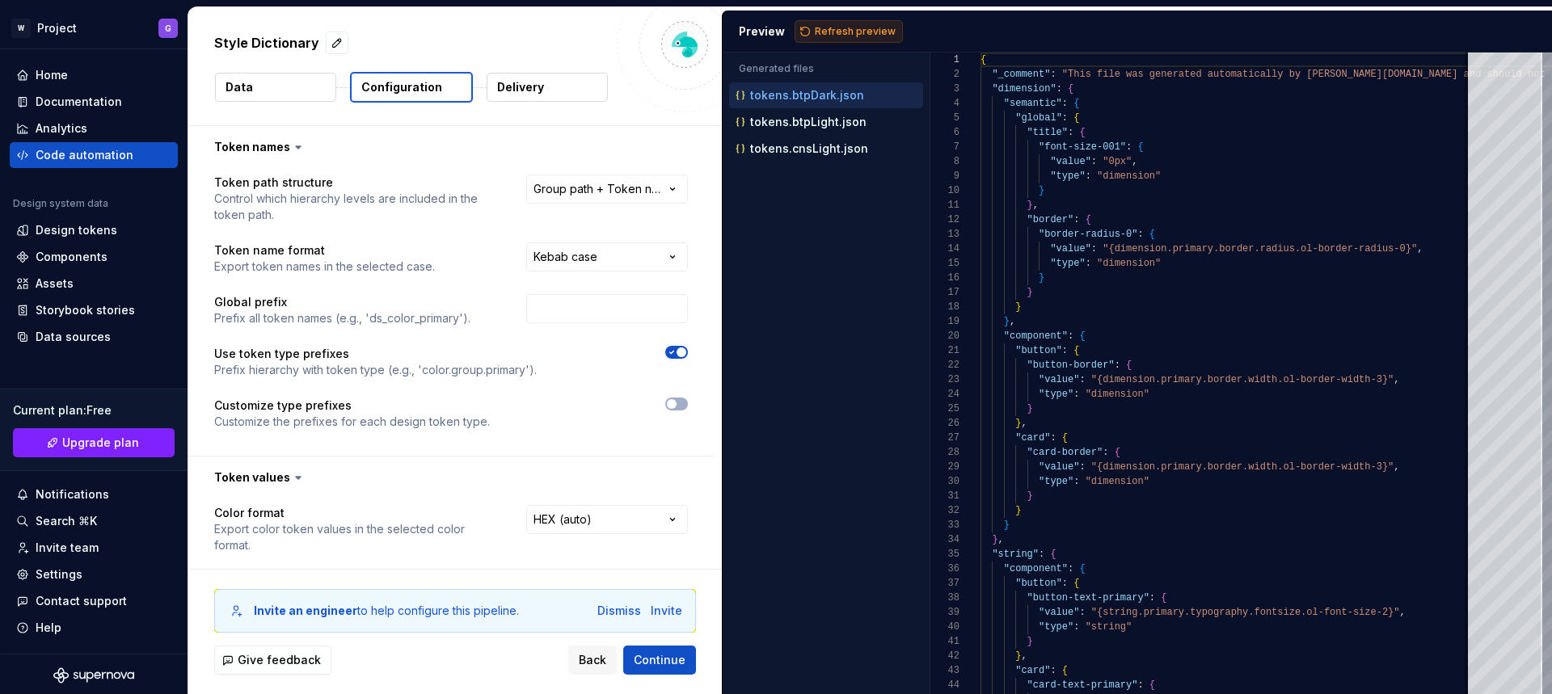
click at [828, 36] on span "Refresh preview" at bounding box center [855, 31] width 81 height 13
type textarea "**********"
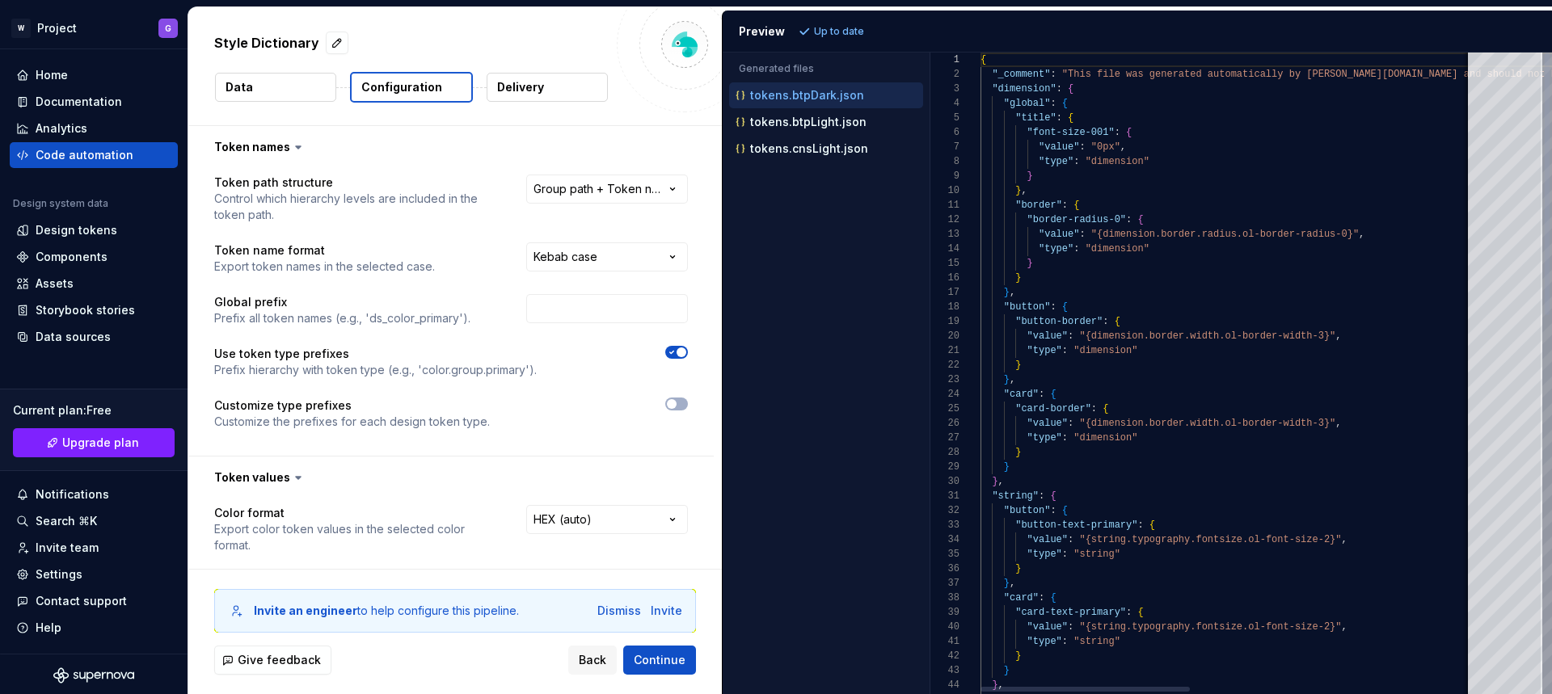
scroll to position [145, 0]
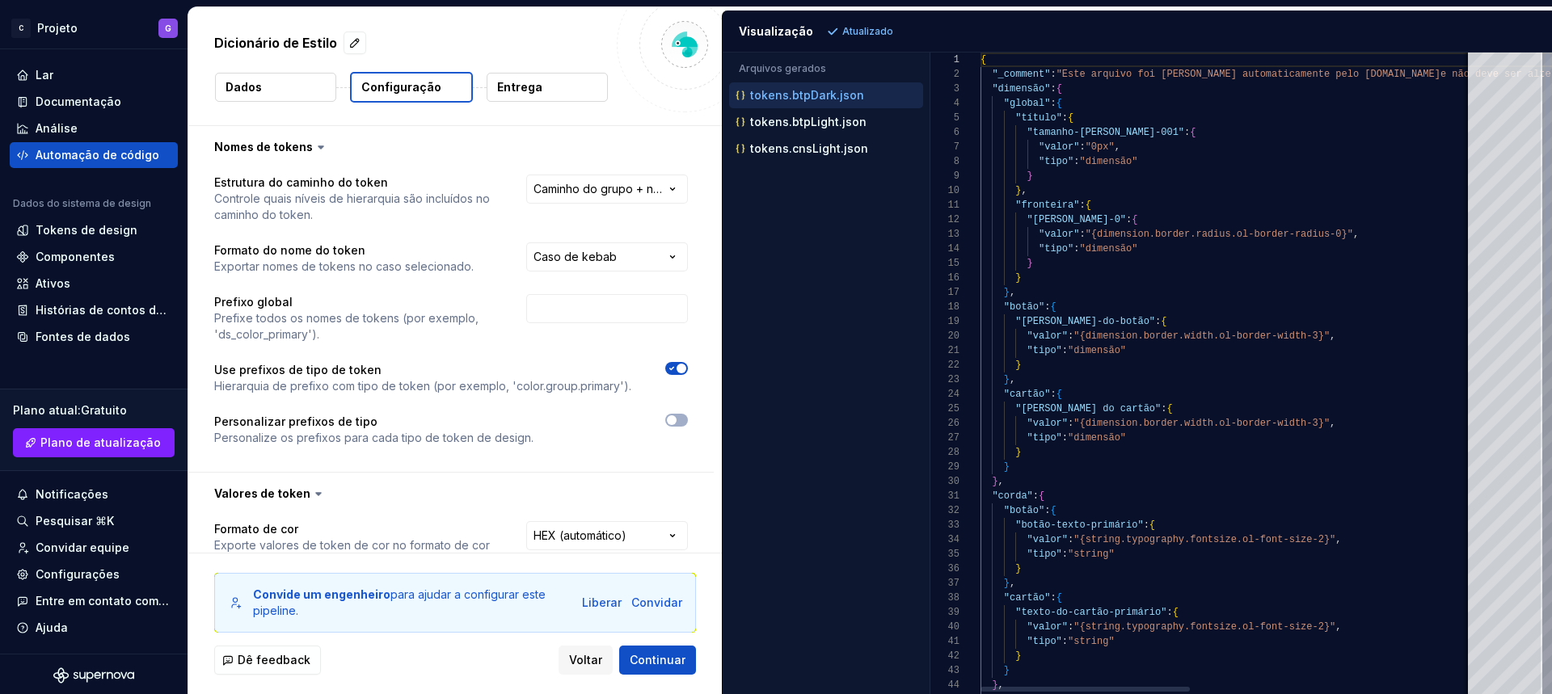
click at [1114, 236] on font ""{dimension.border.radius.ol-border-radius-0}"" at bounding box center [1218, 234] width 267 height 11
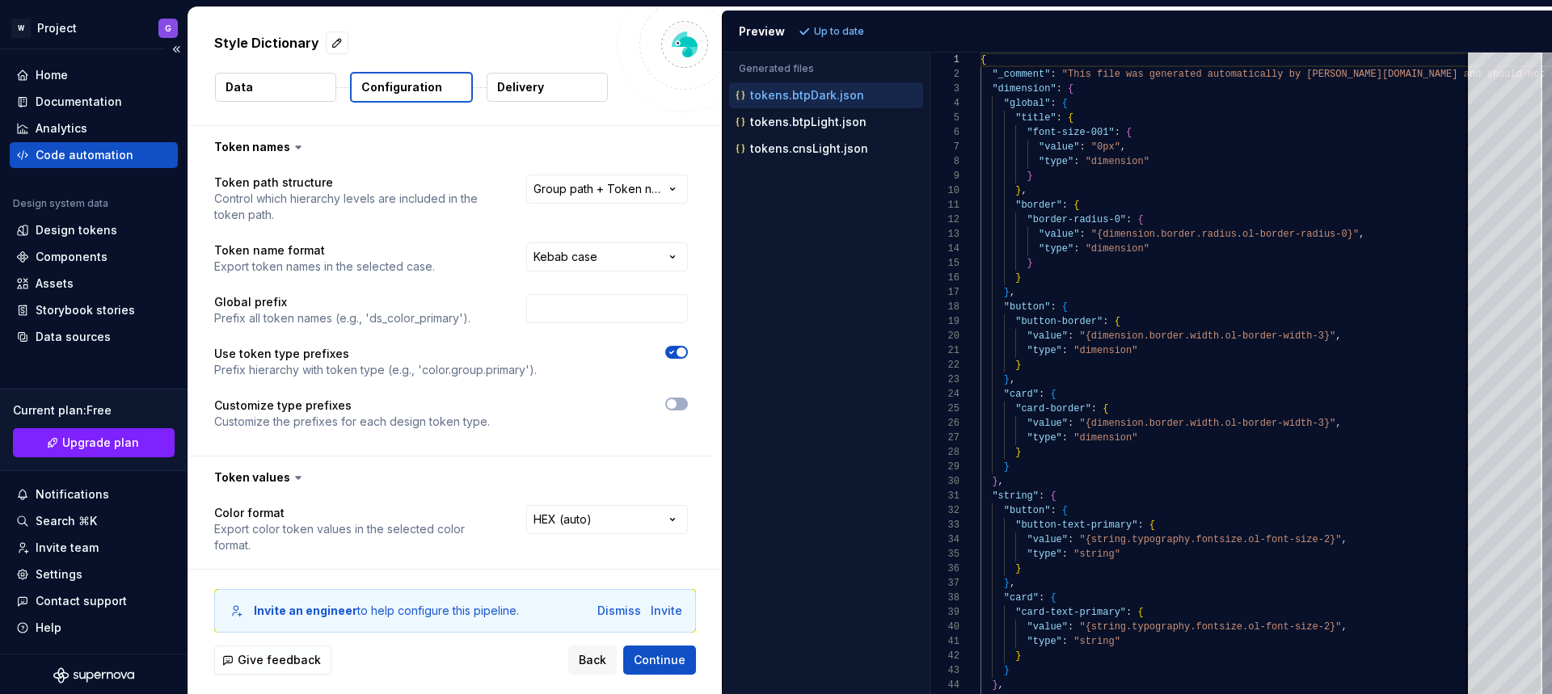
click at [73, 151] on div "Code automation" at bounding box center [85, 155] width 98 height 16
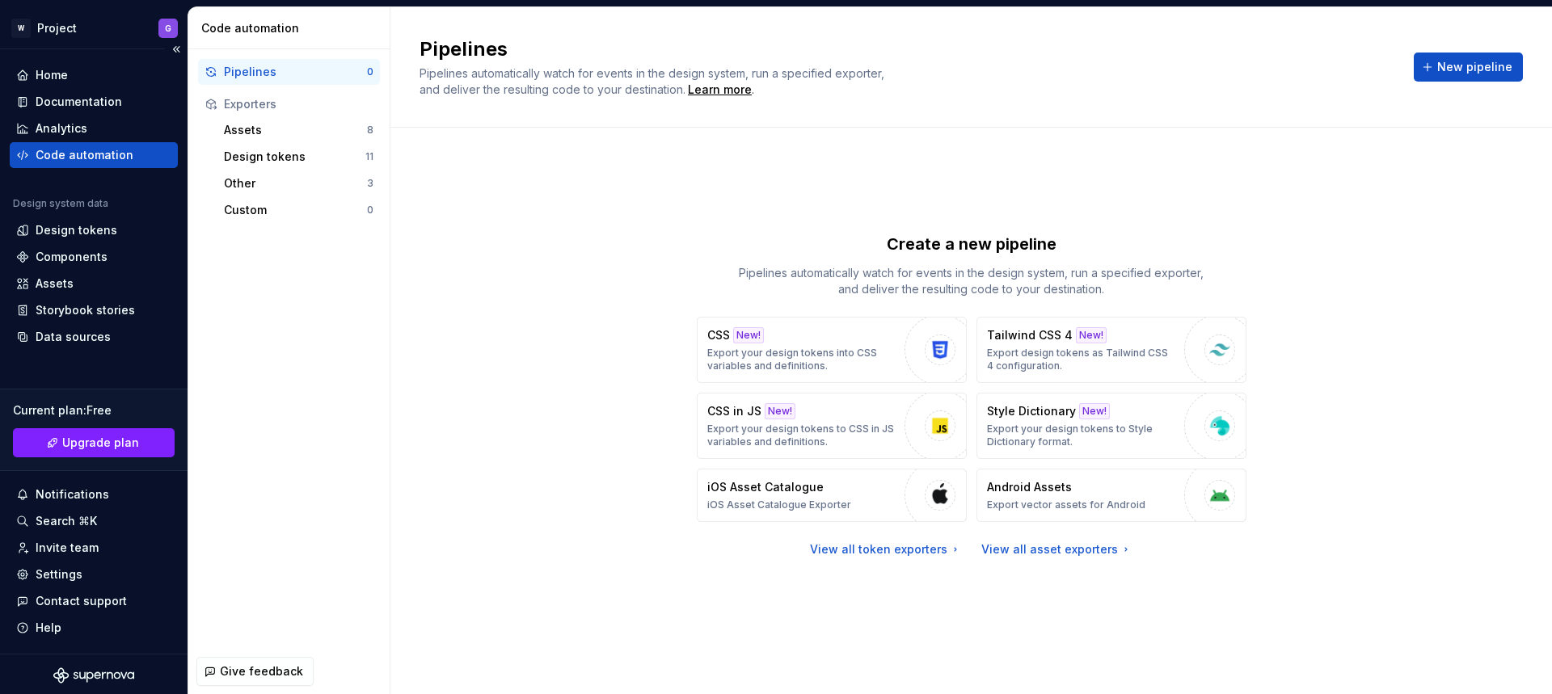
click at [54, 154] on div "Code automation" at bounding box center [85, 155] width 98 height 16
click at [840, 352] on p "Export your design tokens into CSS variables and definitions." at bounding box center [801, 360] width 189 height 26
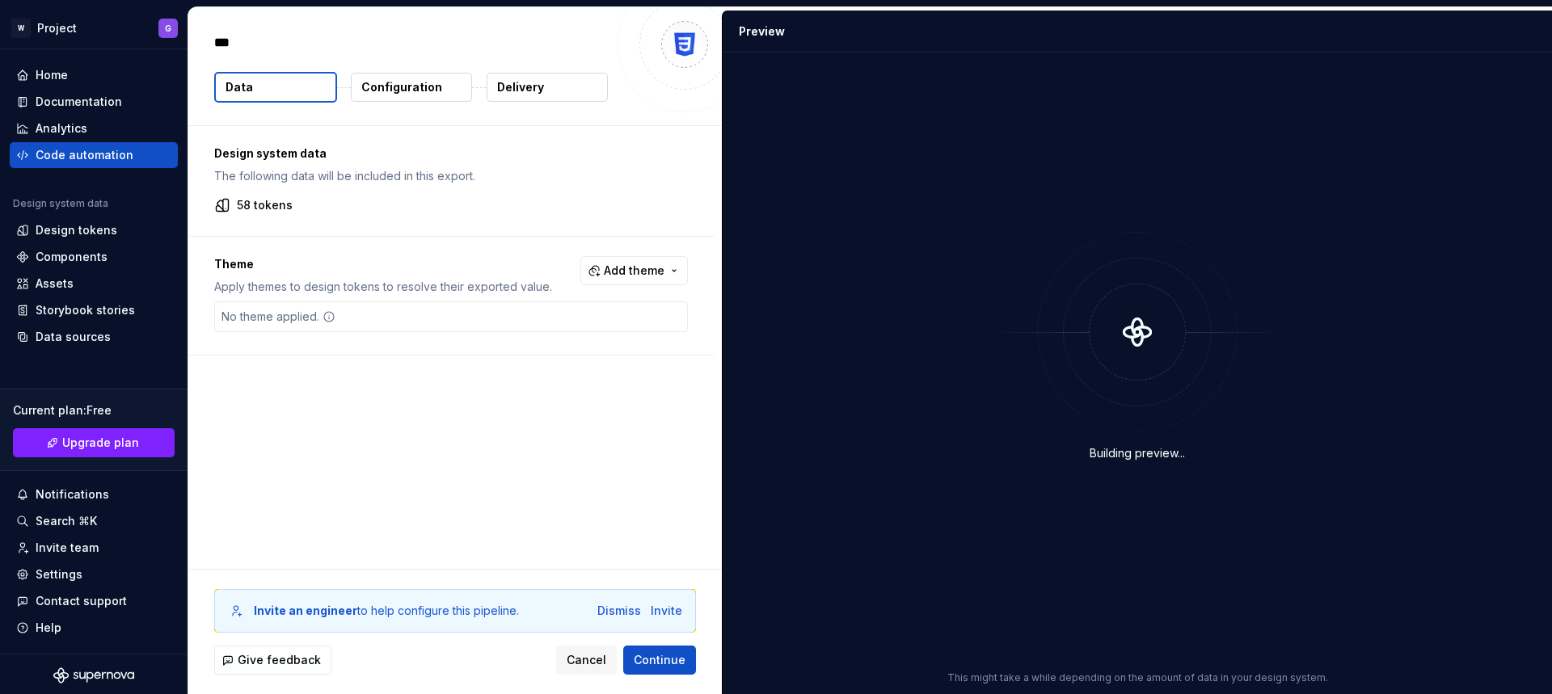
type textarea "*"
click at [603, 271] on button "Add theme" at bounding box center [633, 270] width 107 height 29
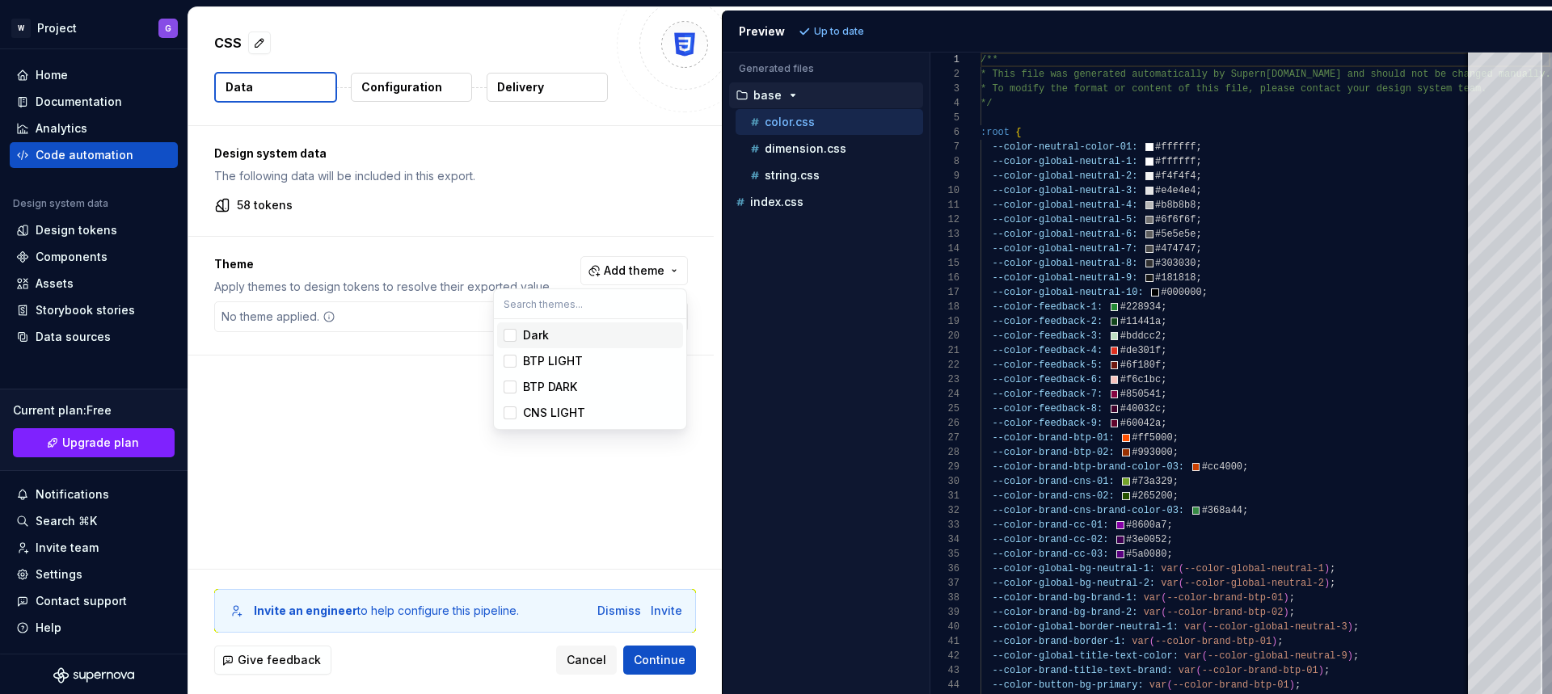
click at [512, 335] on div "Suggestions" at bounding box center [509, 335] width 13 height 13
click at [511, 364] on div "Suggestions" at bounding box center [509, 361] width 13 height 13
click at [507, 385] on div "Suggestions" at bounding box center [509, 387] width 13 height 13
click at [512, 414] on div "Suggestions" at bounding box center [509, 412] width 13 height 13
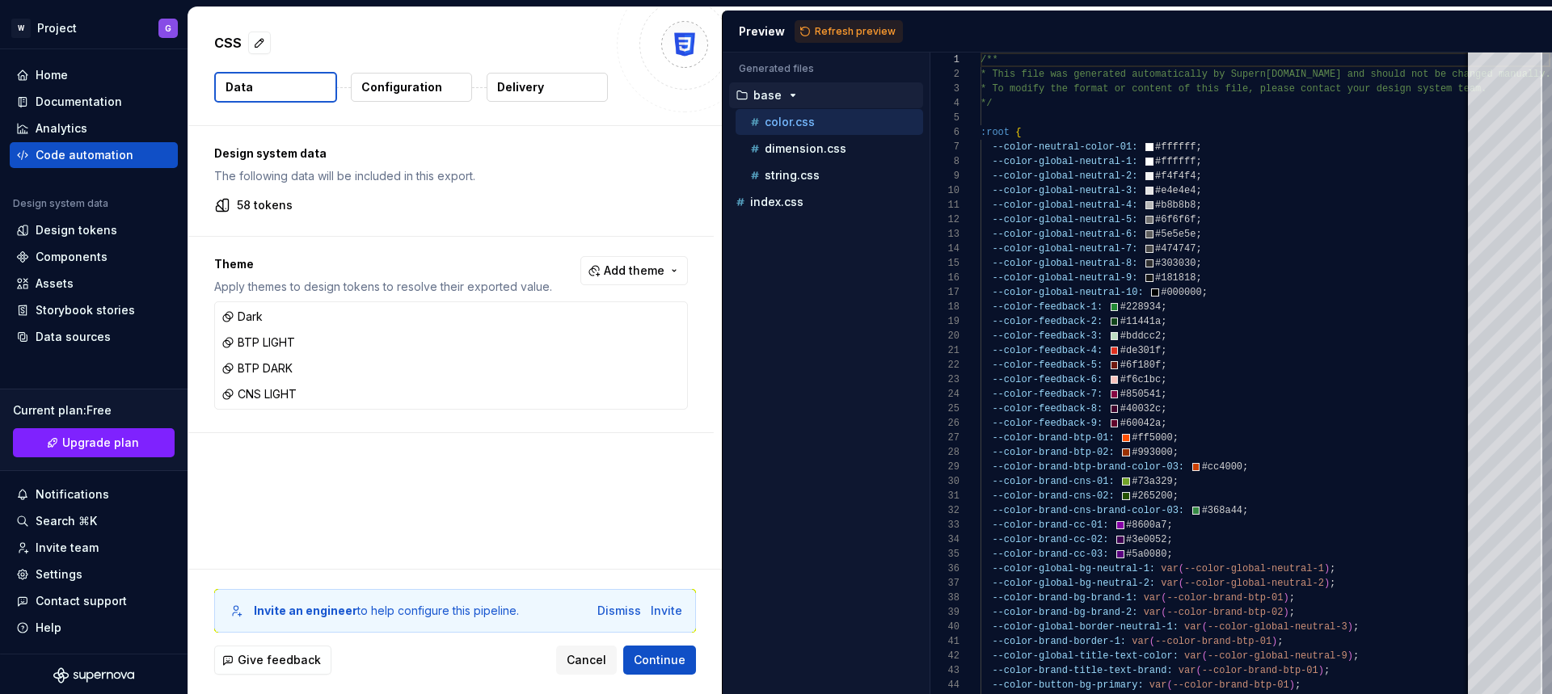
click at [434, 457] on html "W Project G Home Documentation Analytics Code automation Design system data Des…" at bounding box center [776, 347] width 1552 height 694
click at [668, 666] on span "Continue" at bounding box center [660, 660] width 52 height 16
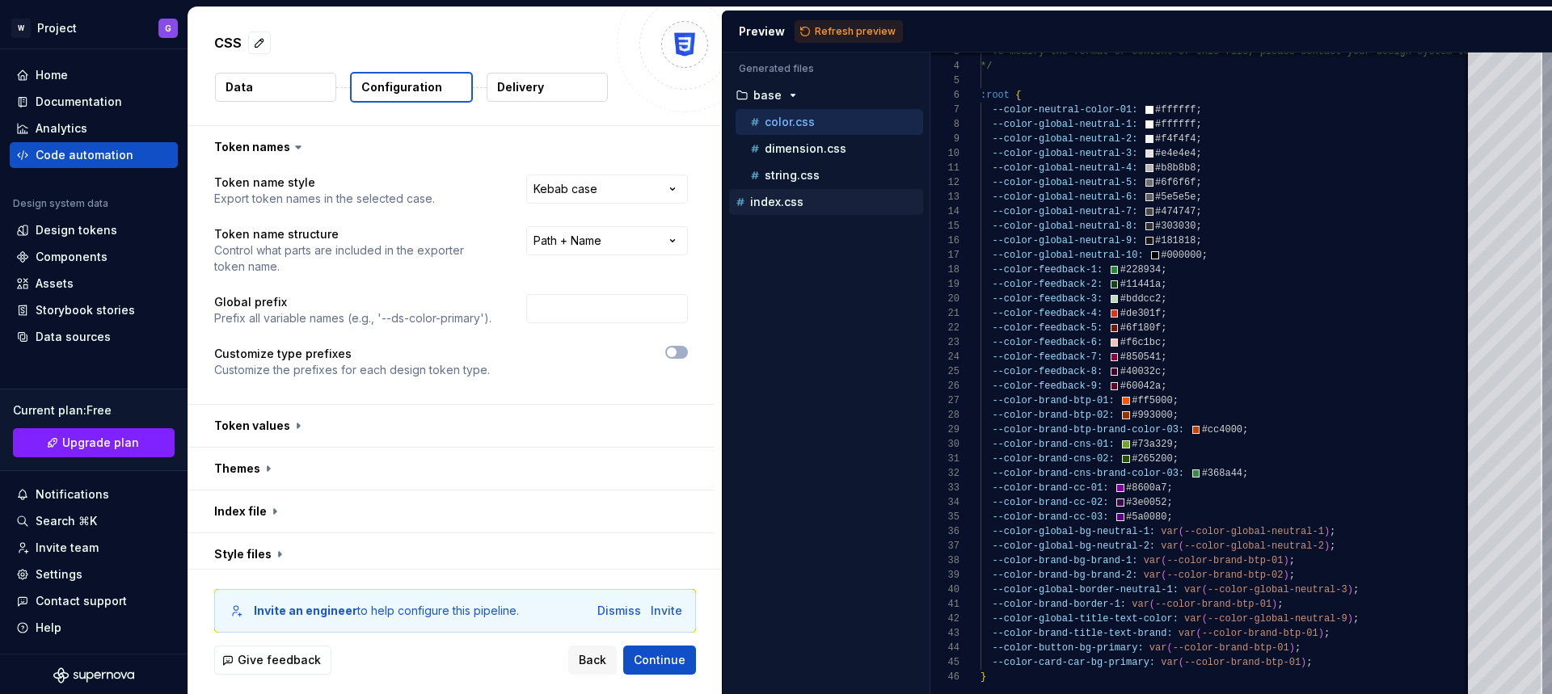
click at [794, 199] on p "index.css" at bounding box center [776, 202] width 53 height 13
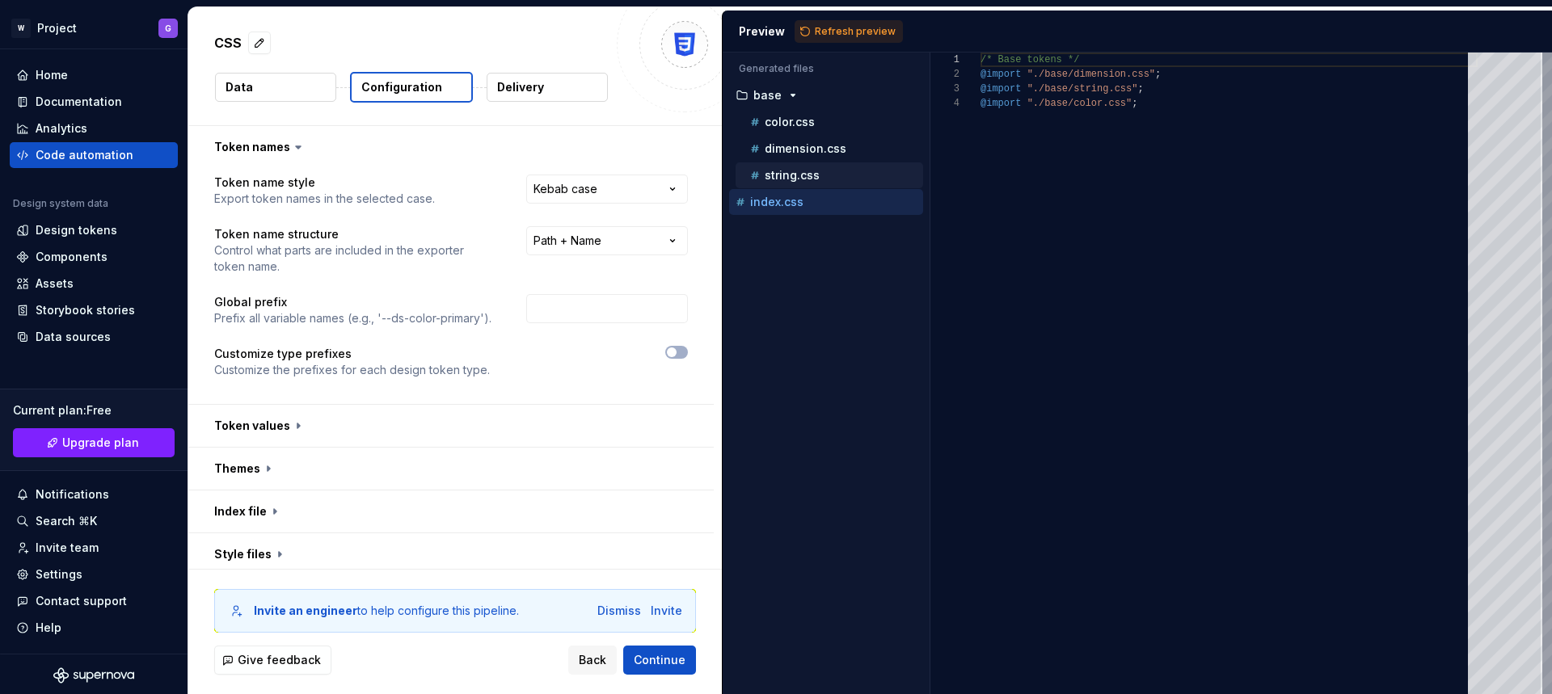
click at [801, 179] on p "string.css" at bounding box center [791, 175] width 55 height 13
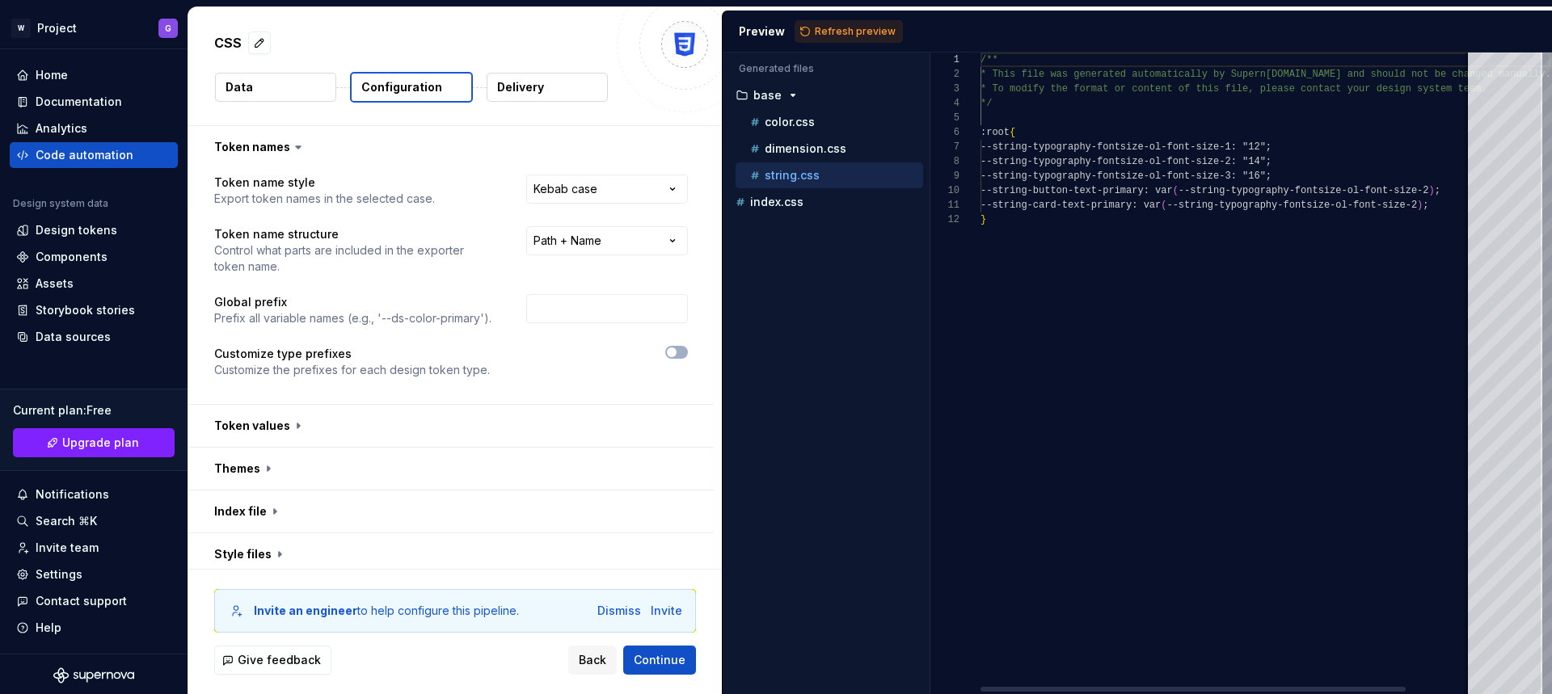
scroll to position [145, 0]
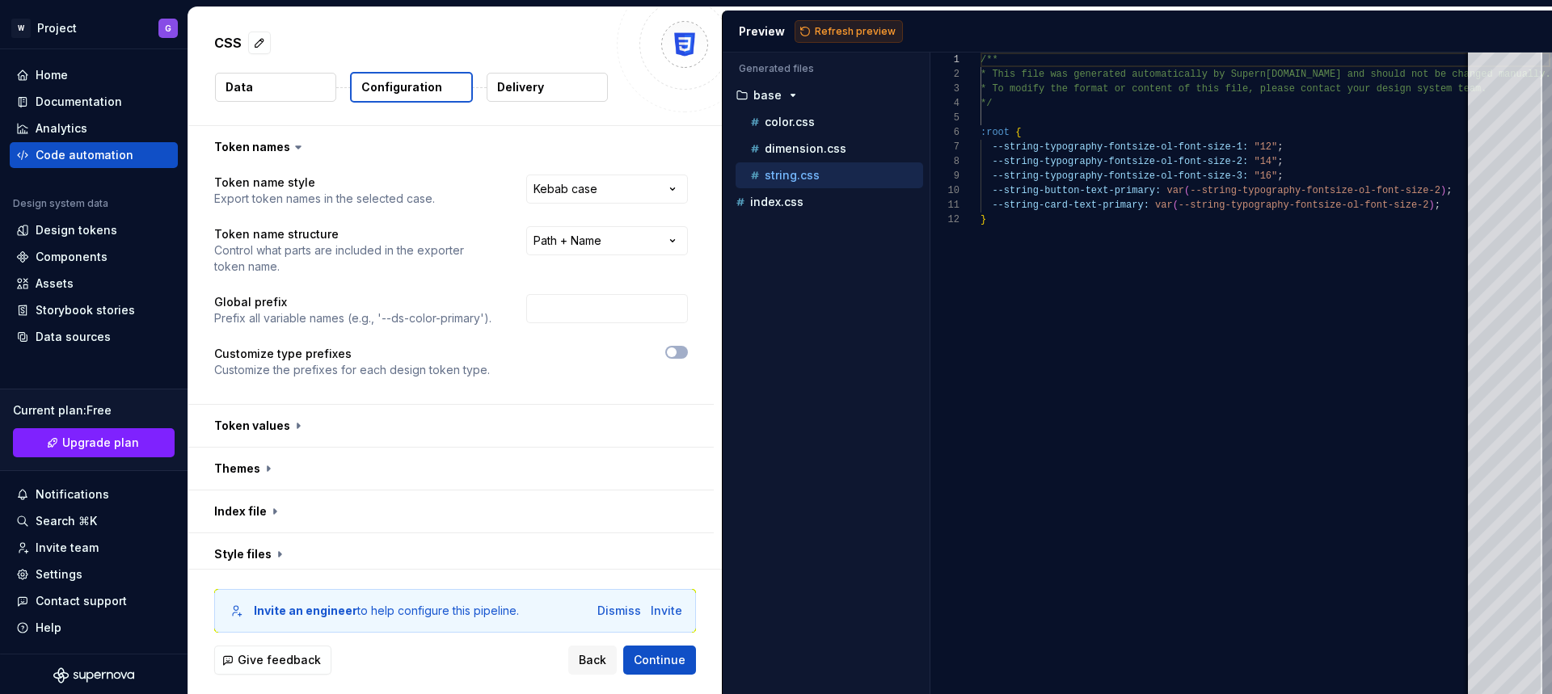
click at [840, 27] on span "Refresh preview" at bounding box center [855, 31] width 81 height 13
click at [778, 207] on p "index.css" at bounding box center [776, 202] width 53 height 13
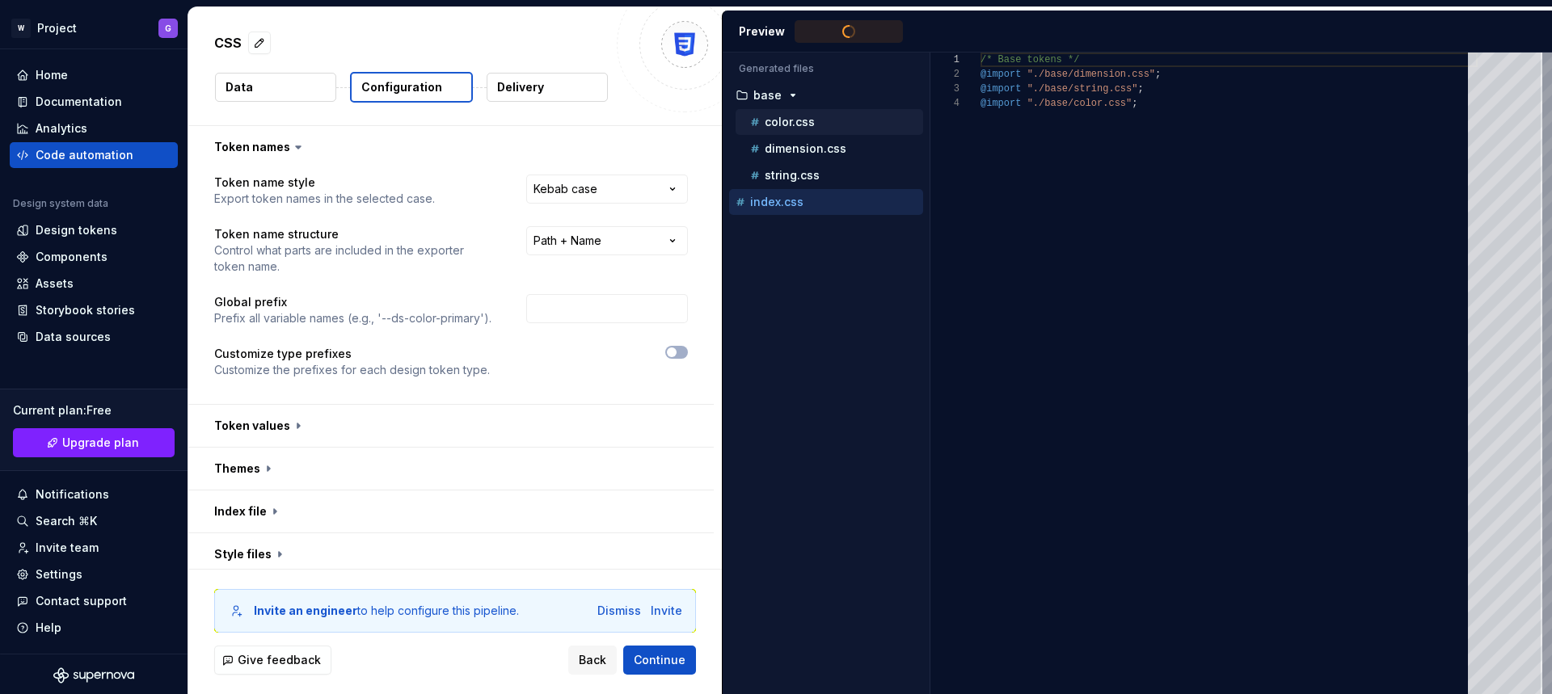
type textarea "**********"
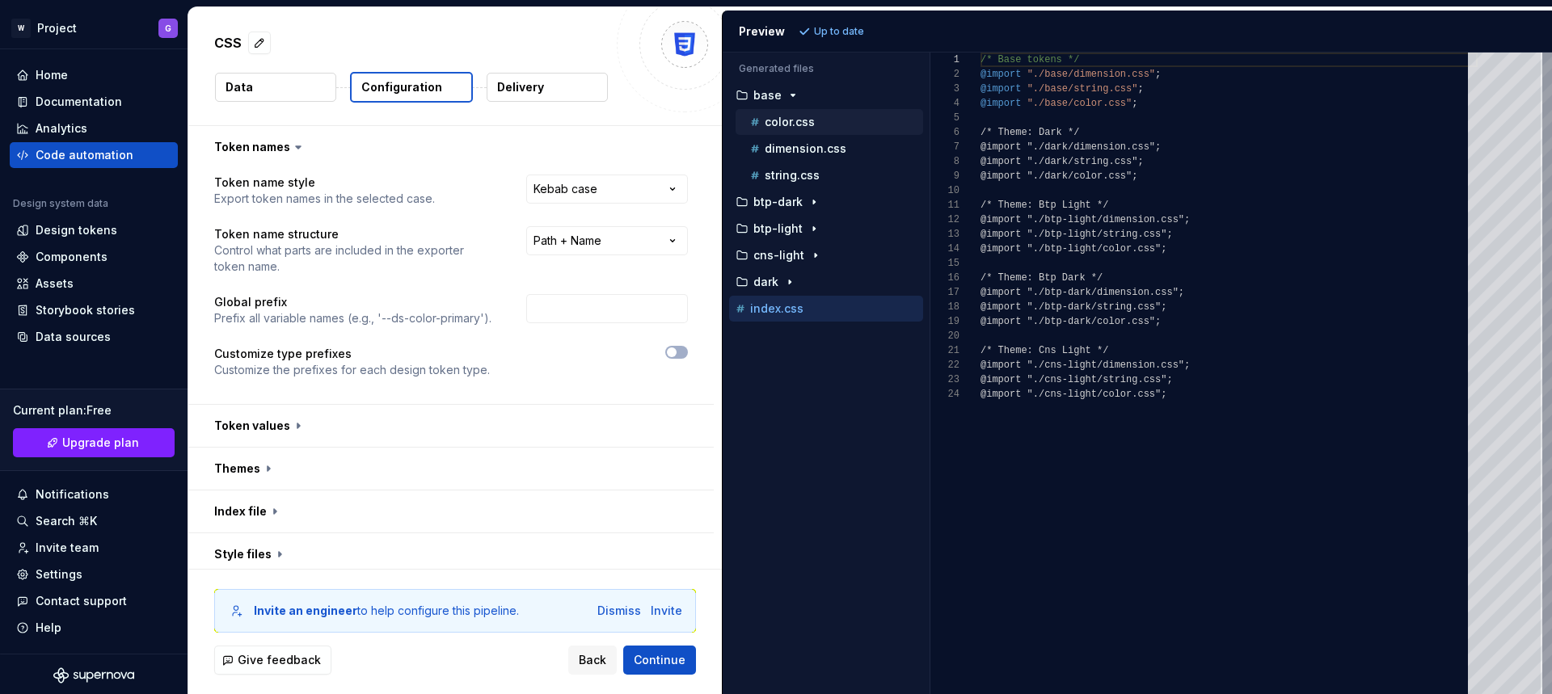
scroll to position [145, 0]
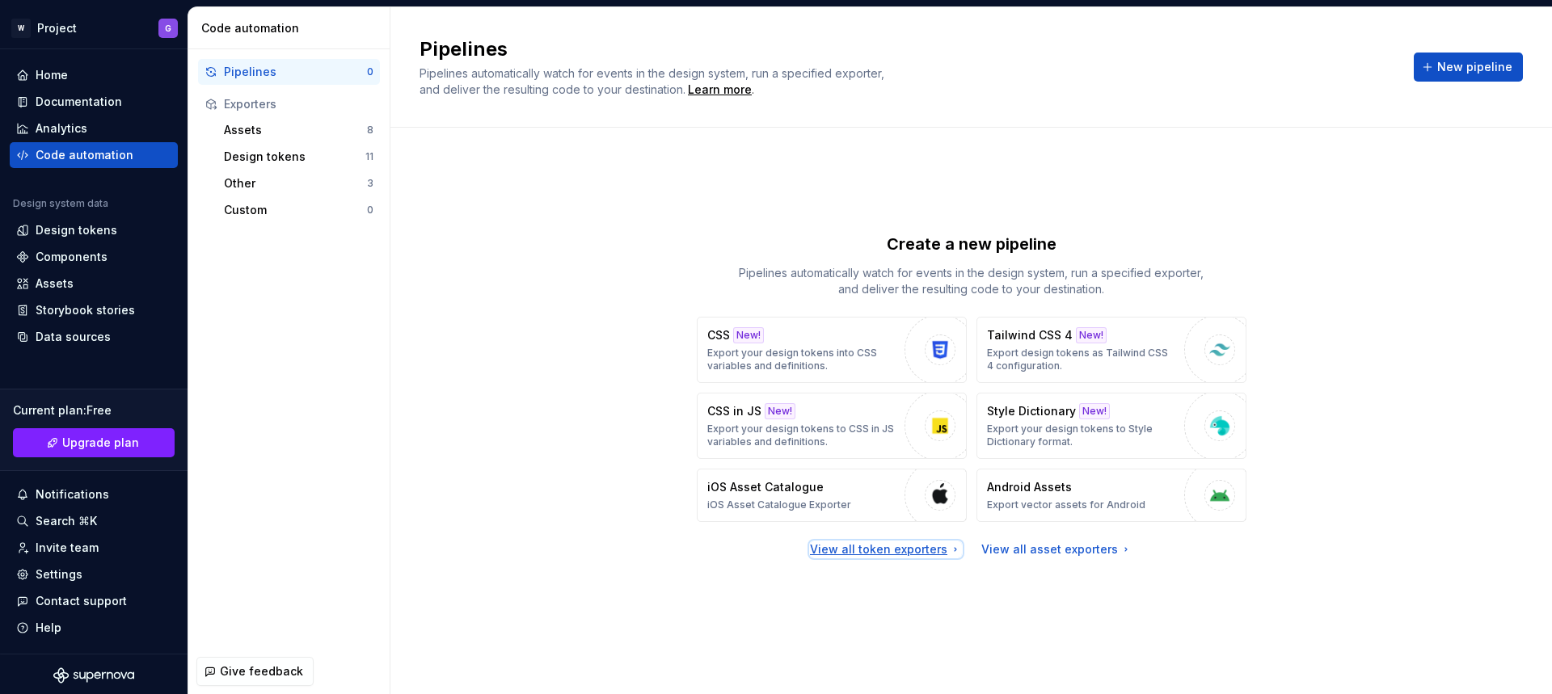
click at [910, 551] on div "View all token exporters" at bounding box center [886, 549] width 152 height 16
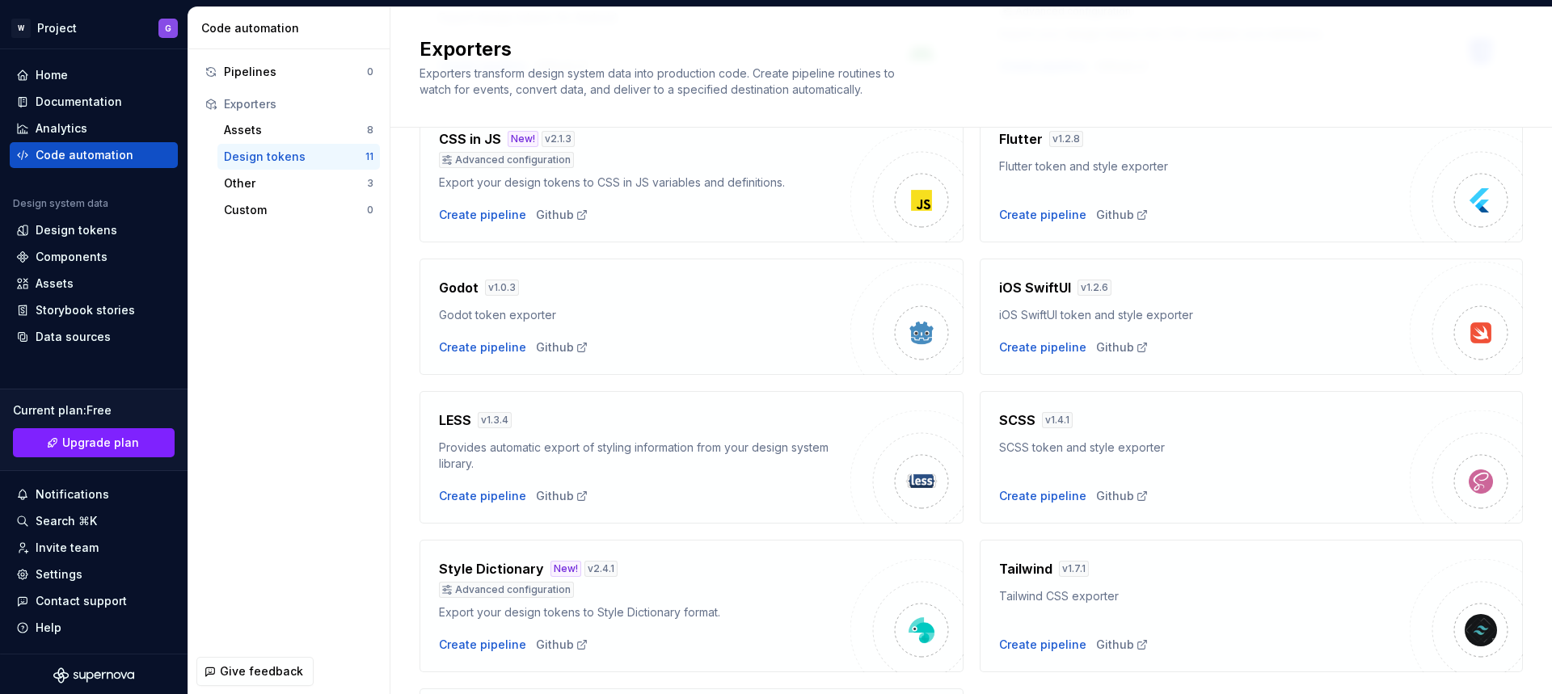
scroll to position [406, 0]
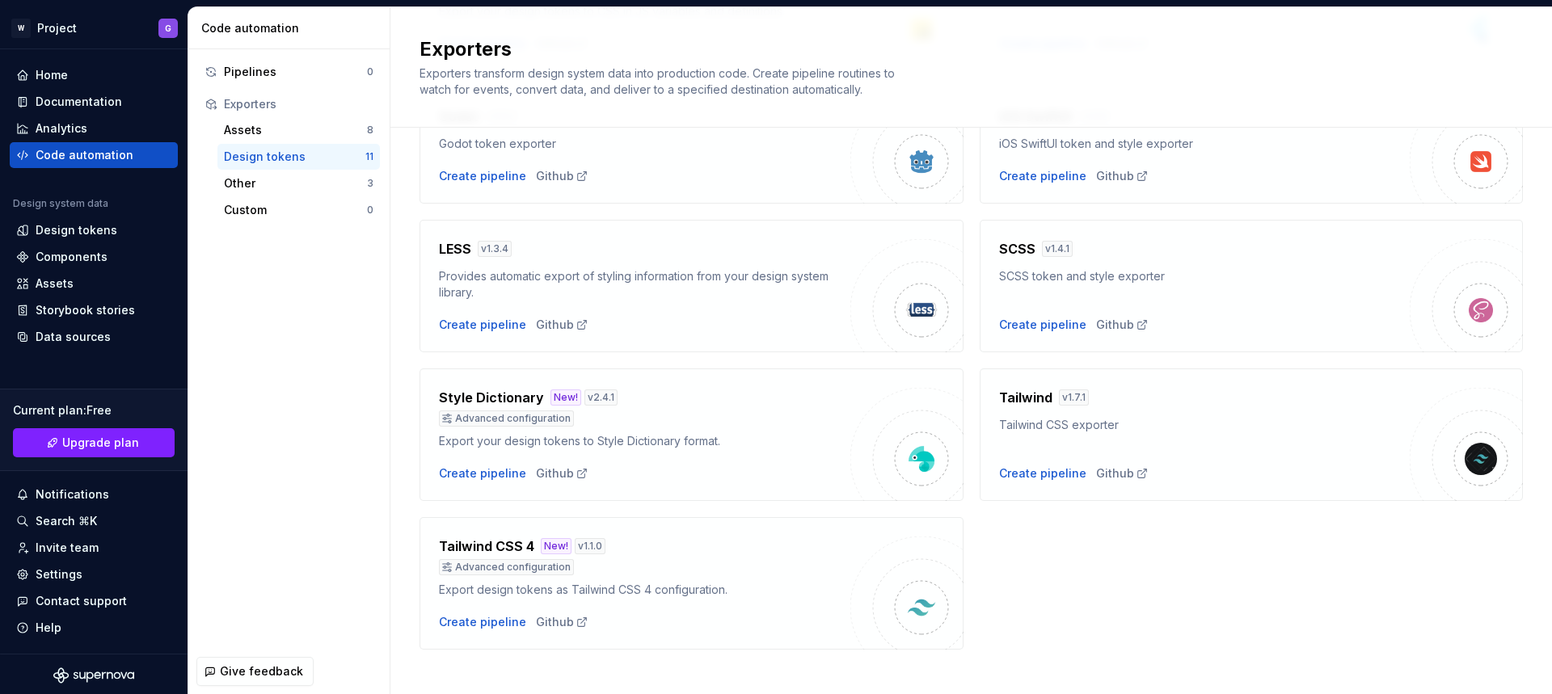
click at [1041, 273] on div "SCSS token and style exporter" at bounding box center [1204, 276] width 411 height 16
click at [1003, 242] on h4 "SCSS" at bounding box center [1017, 248] width 36 height 19
click at [1013, 325] on div "Create pipeline" at bounding box center [1042, 325] width 87 height 16
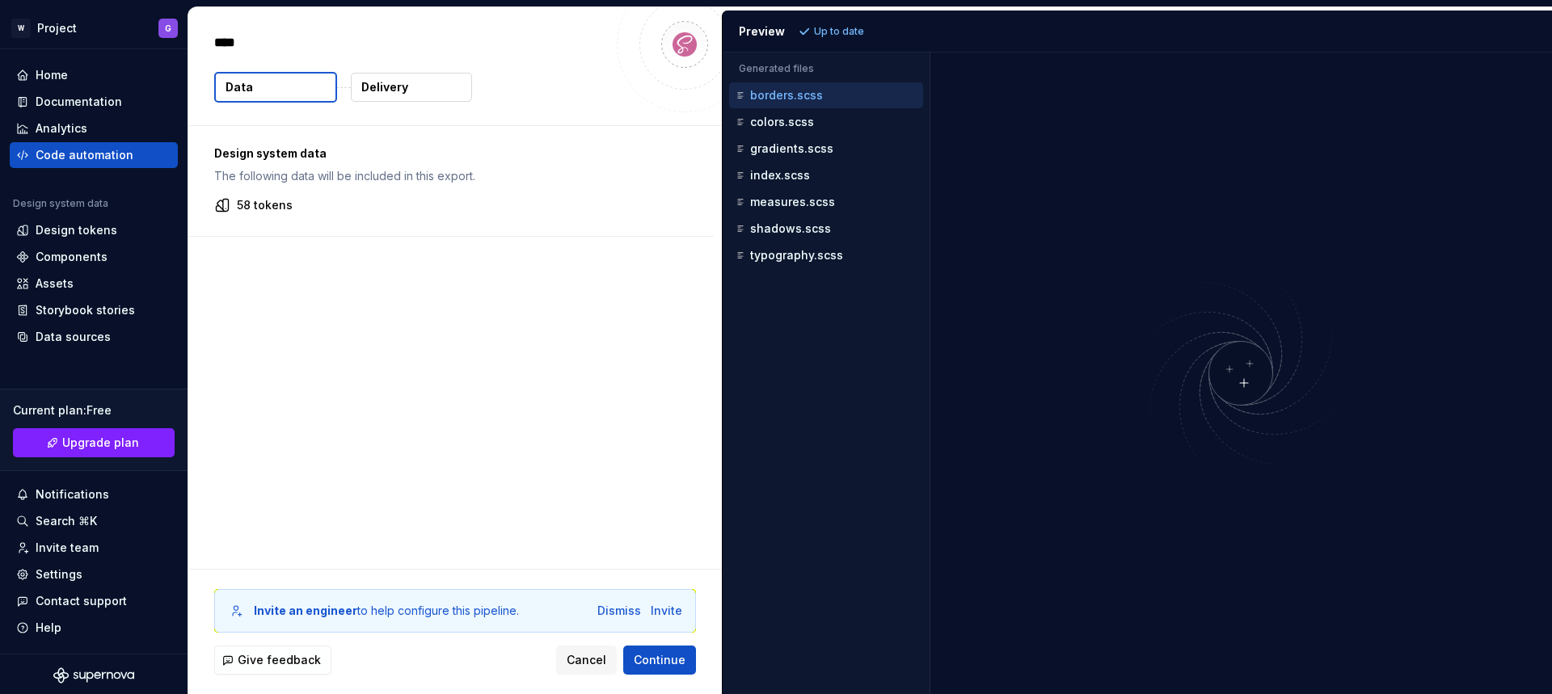
click at [267, 204] on p "58 tokens" at bounding box center [265, 205] width 56 height 16
click at [103, 155] on div "Code automation" at bounding box center [85, 155] width 98 height 16
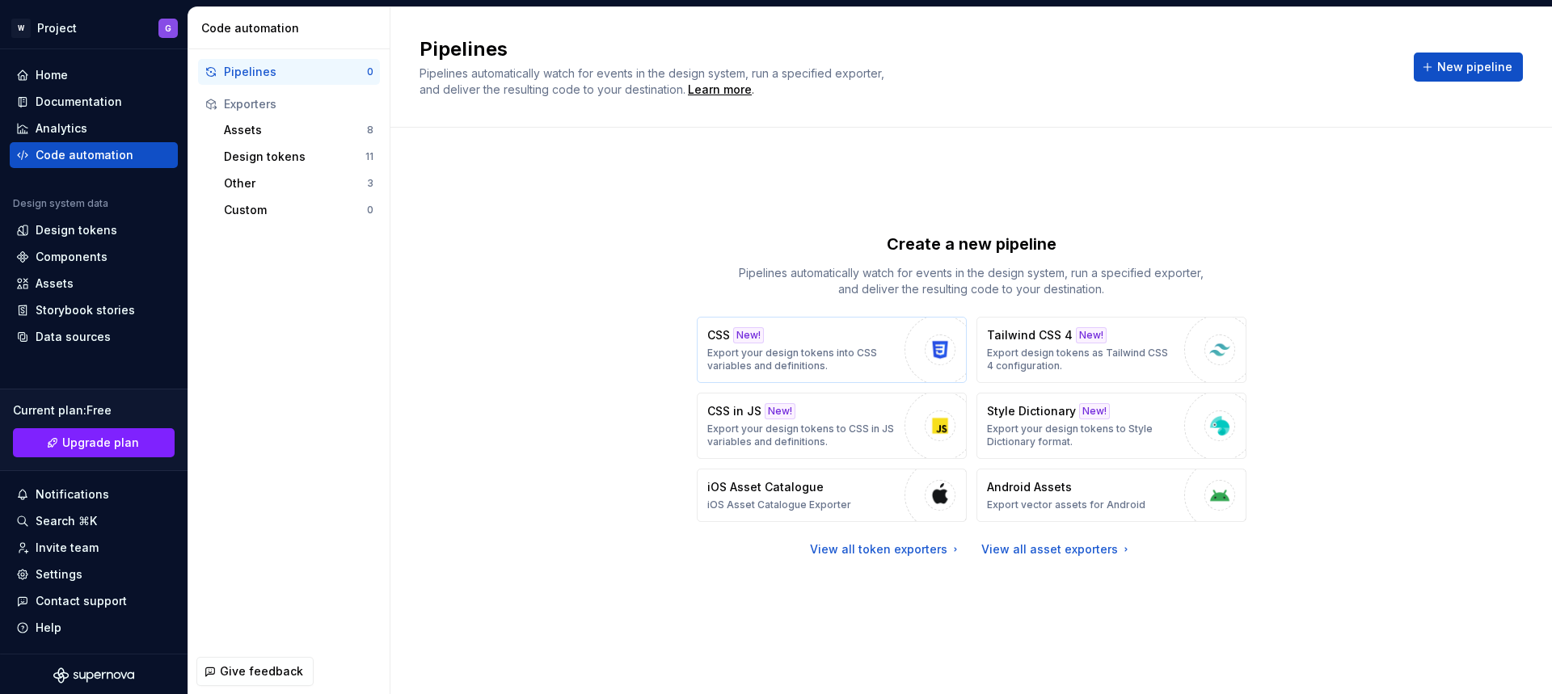
click at [838, 355] on p "Export your design tokens into CSS variables and definitions." at bounding box center [801, 360] width 189 height 26
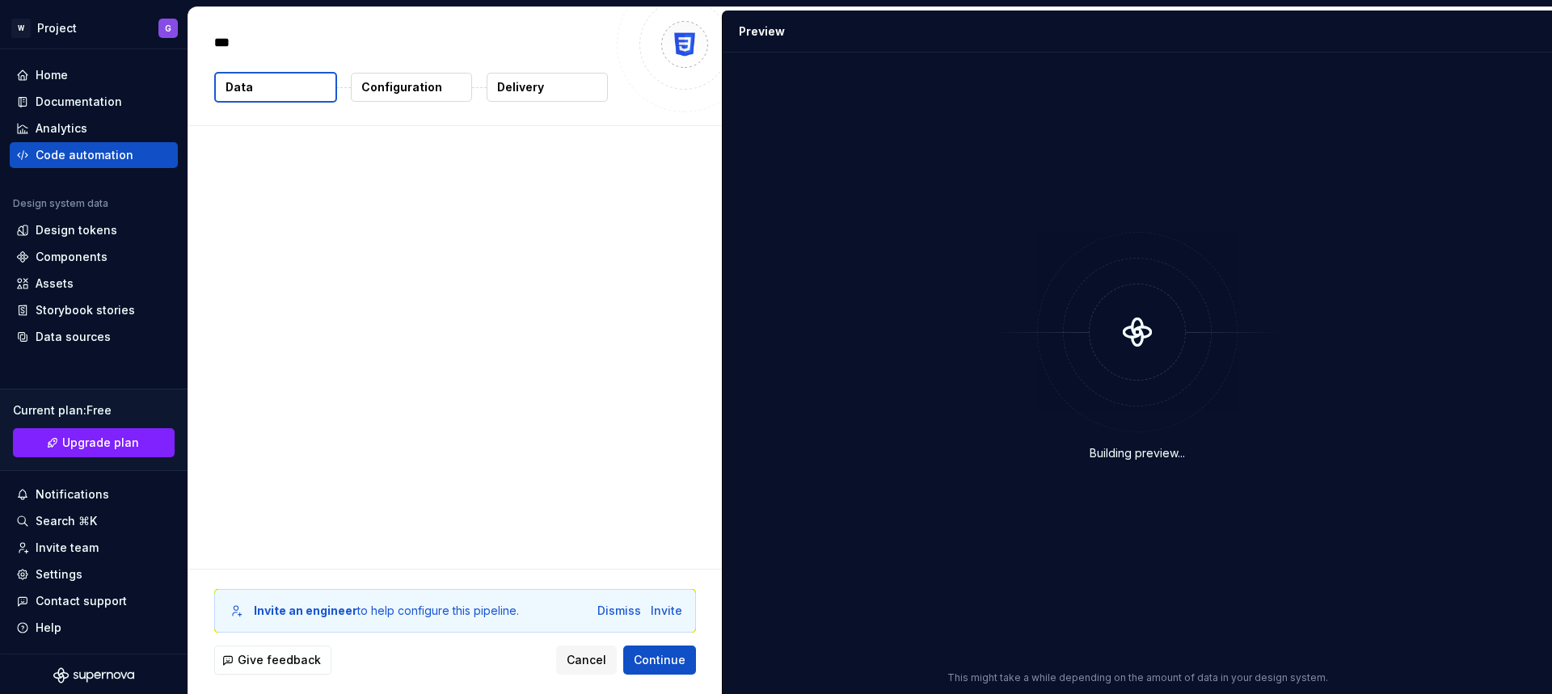
type textarea "*"
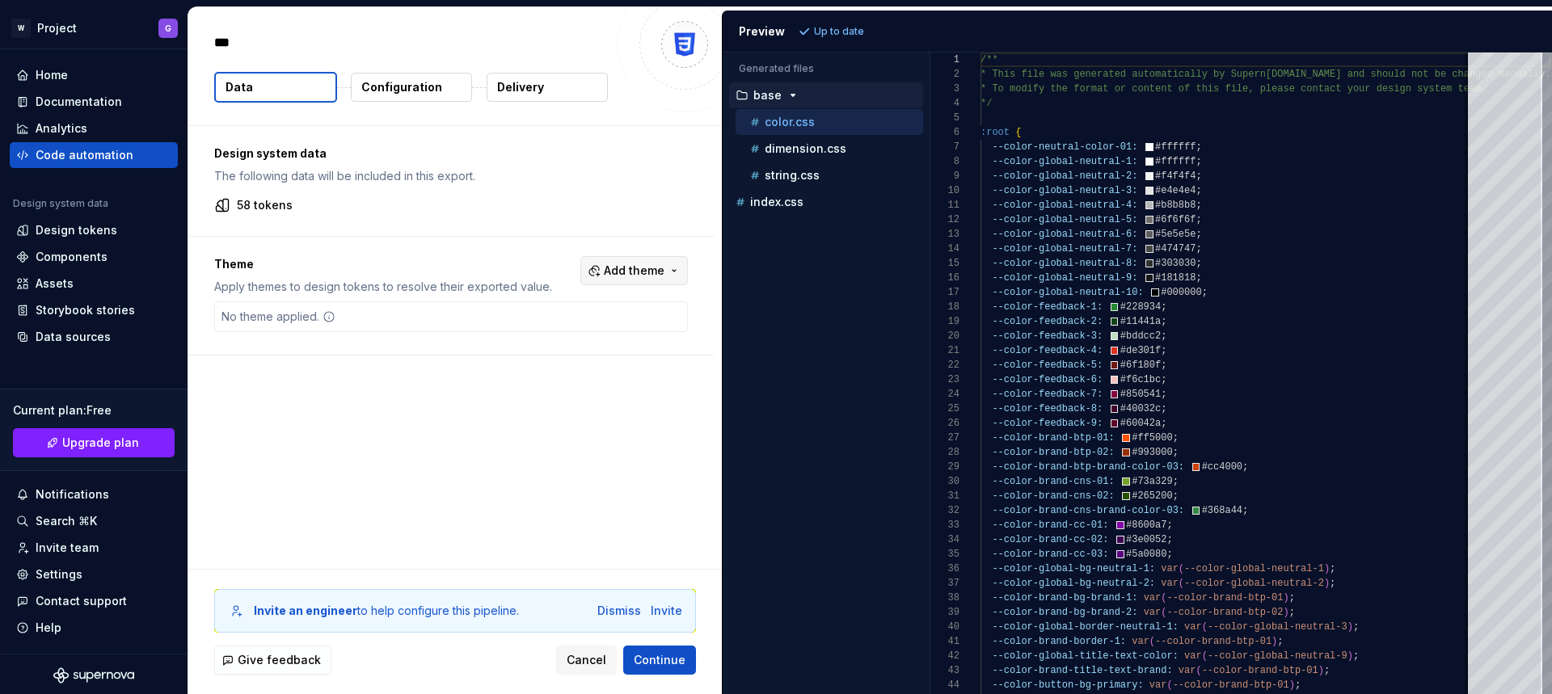
click at [635, 268] on span "Add theme" at bounding box center [634, 271] width 61 height 16
click at [516, 332] on div "Suggestions" at bounding box center [509, 335] width 13 height 13
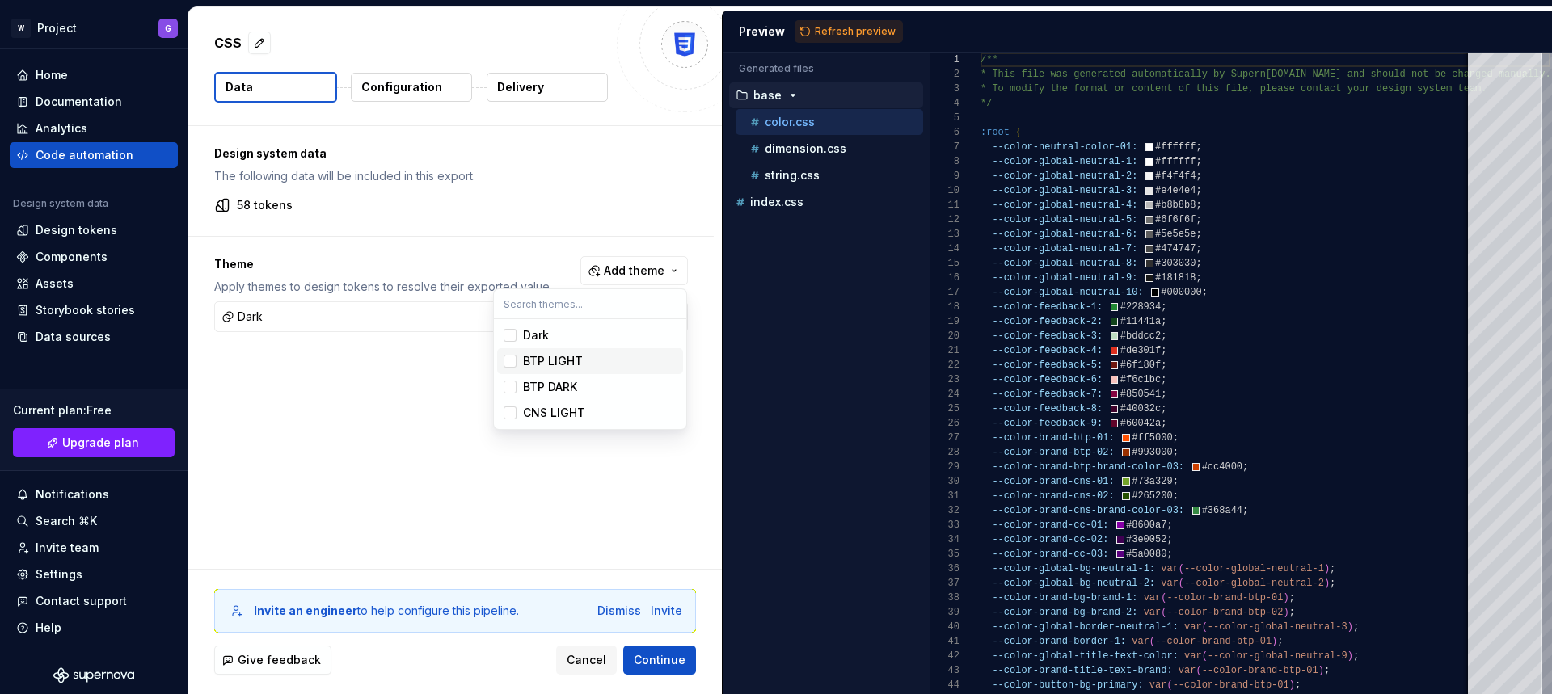
click at [511, 365] on div "Suggestions" at bounding box center [509, 361] width 13 height 13
click at [511, 396] on span "BTP DARK" at bounding box center [590, 387] width 186 height 26
click at [510, 416] on div "Suggestions" at bounding box center [509, 412] width 13 height 13
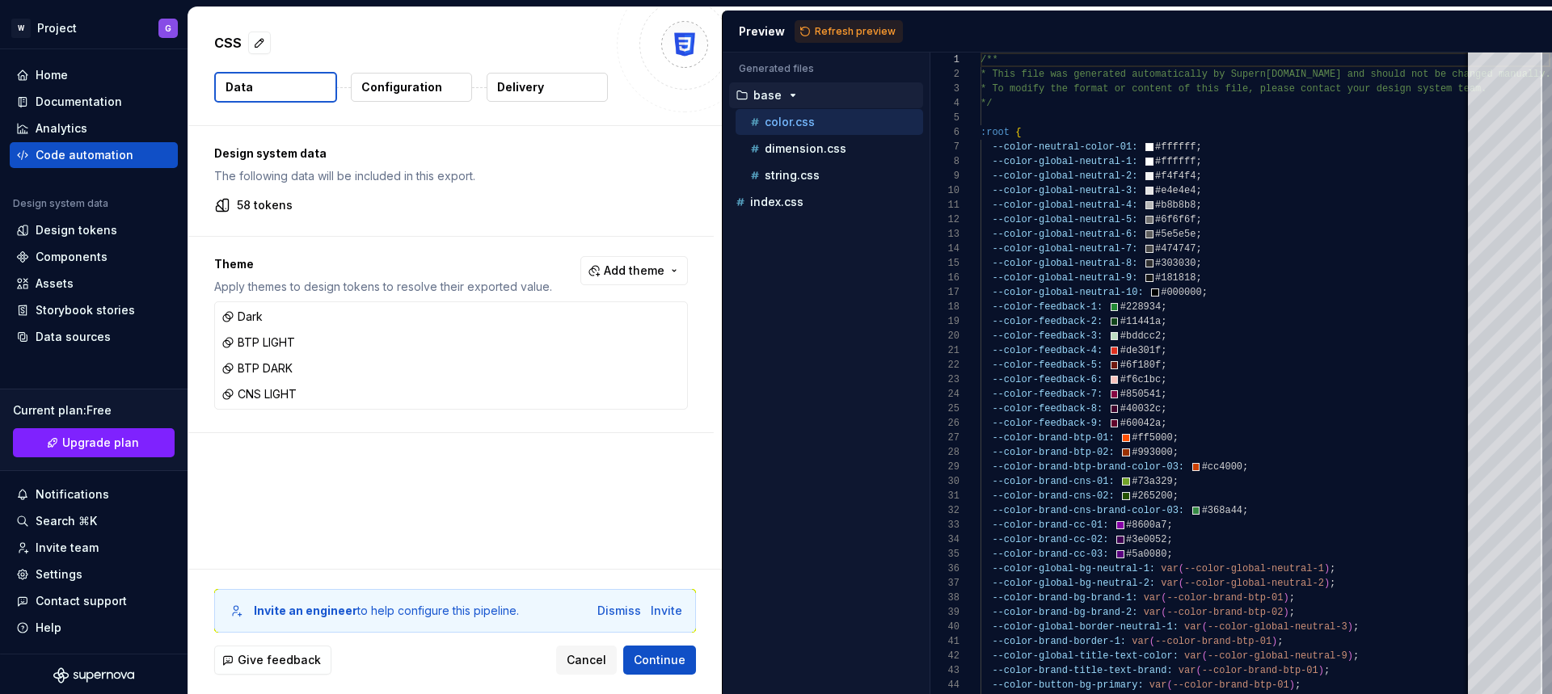
click at [655, 660] on html "W Project G Home Documentation Analytics Code automation Design system data Des…" at bounding box center [776, 347] width 1552 height 694
click at [652, 663] on span "Continue" at bounding box center [660, 660] width 52 height 16
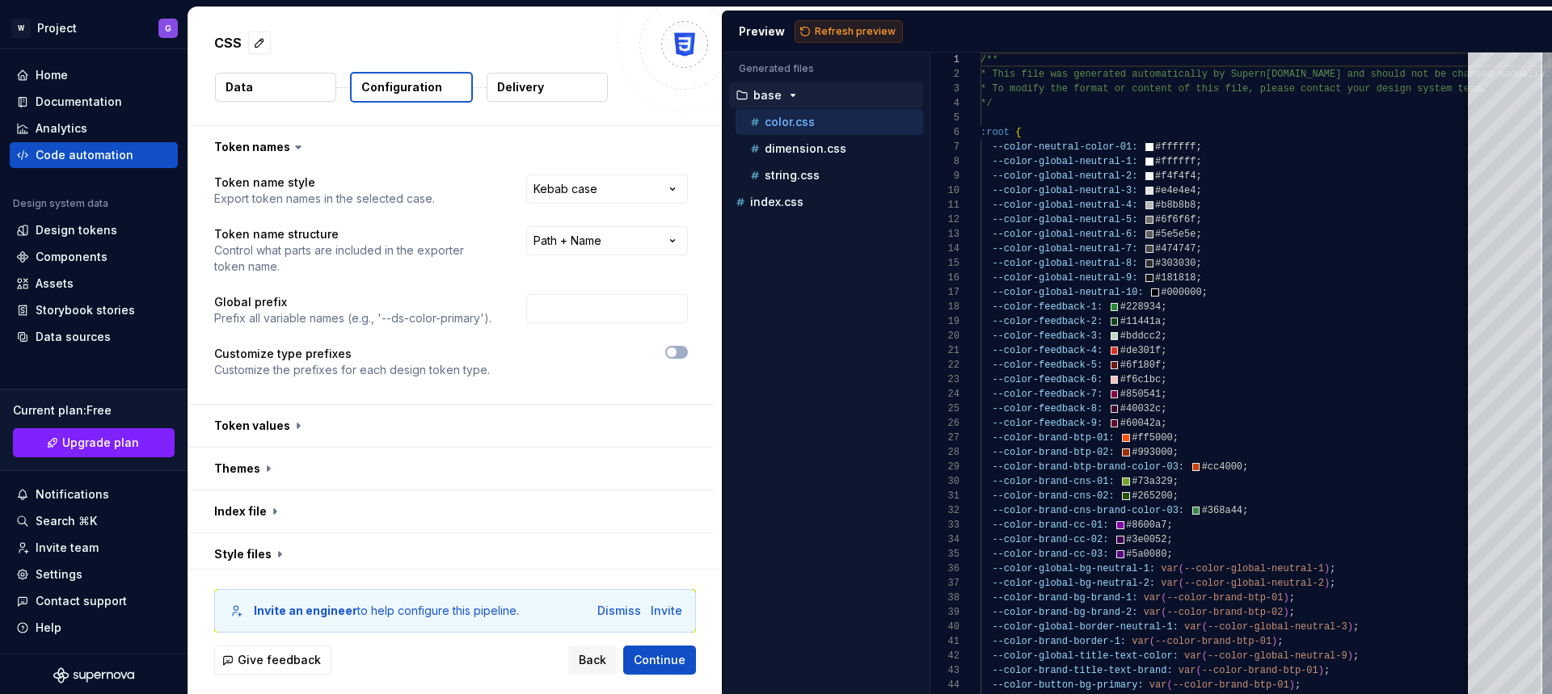
click at [835, 36] on span "Refresh preview" at bounding box center [855, 31] width 81 height 13
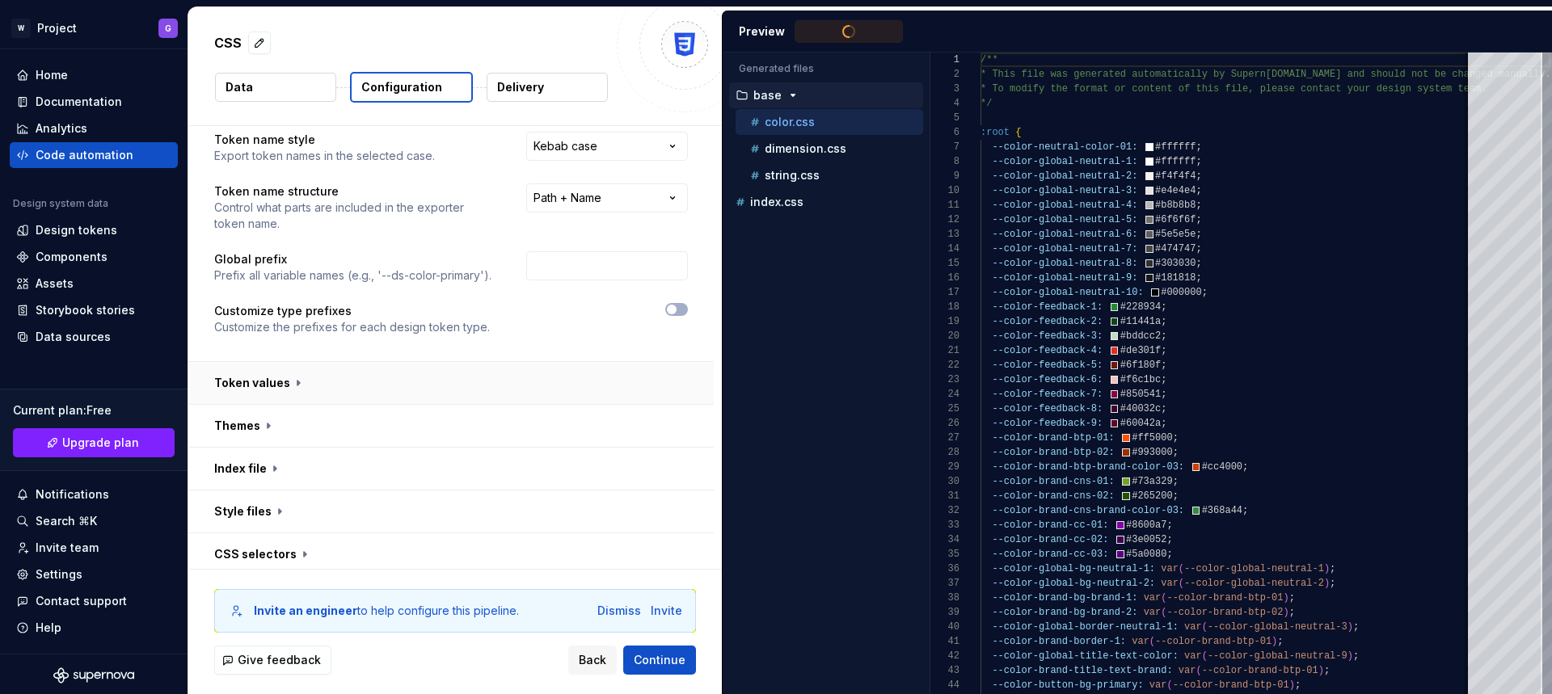
scroll to position [136, 0]
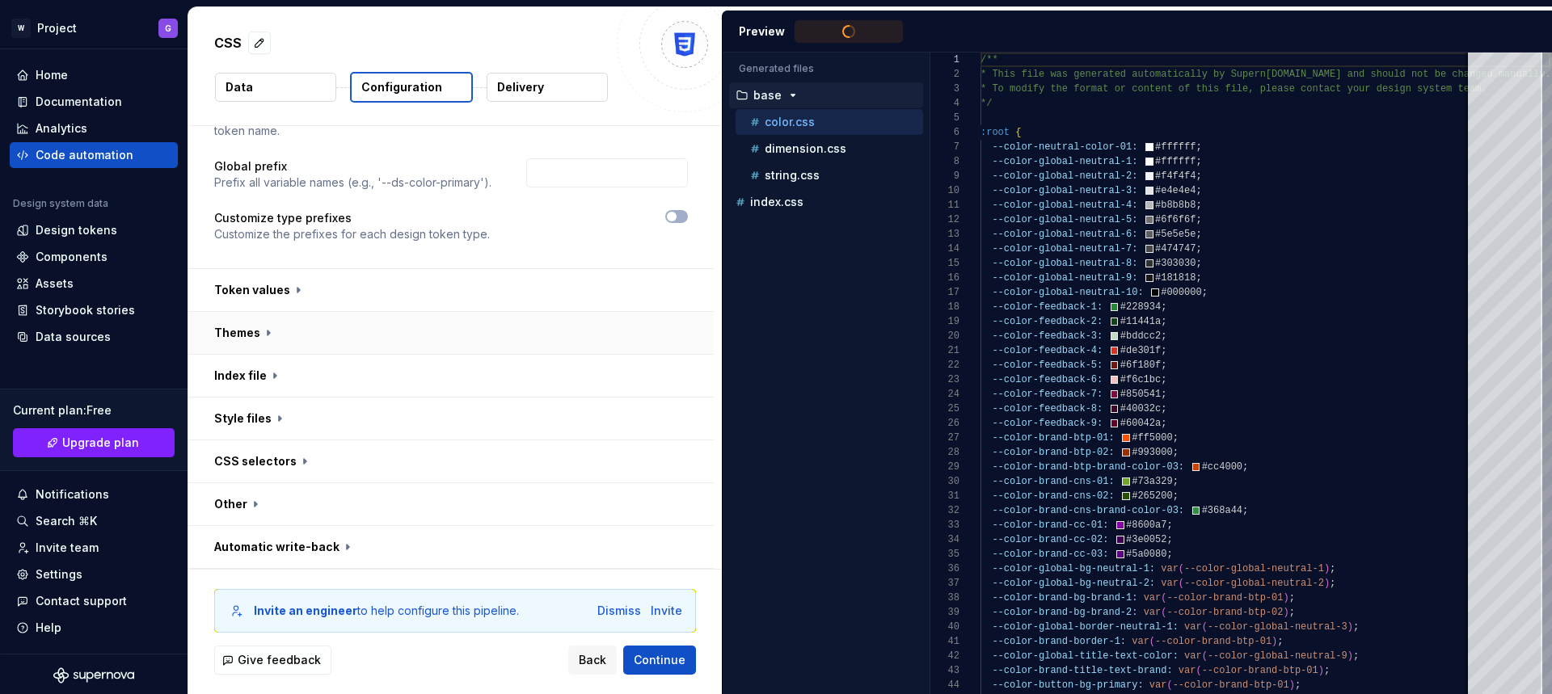
click at [259, 333] on button "button" at bounding box center [450, 333] width 525 height 42
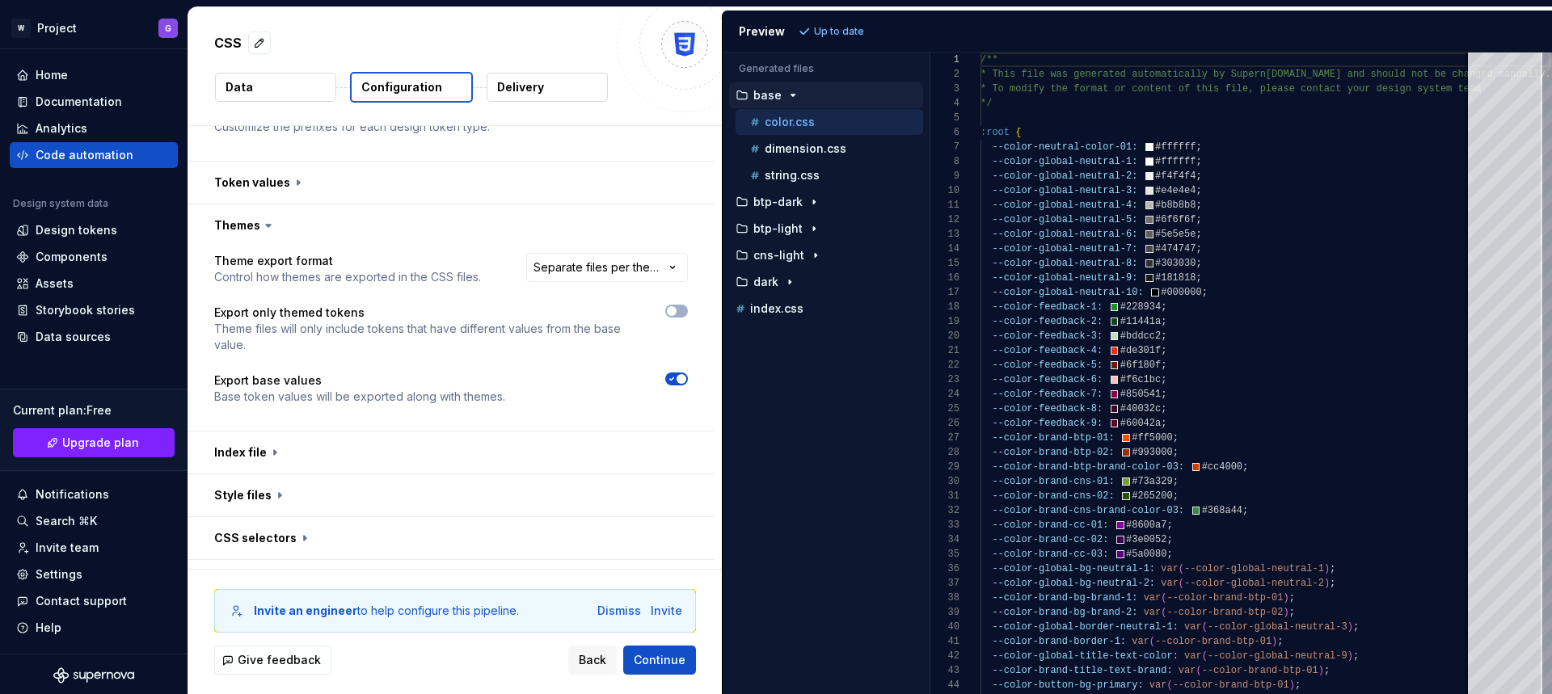
scroll to position [247, 0]
click at [576, 264] on html "**********" at bounding box center [776, 347] width 1552 height 694
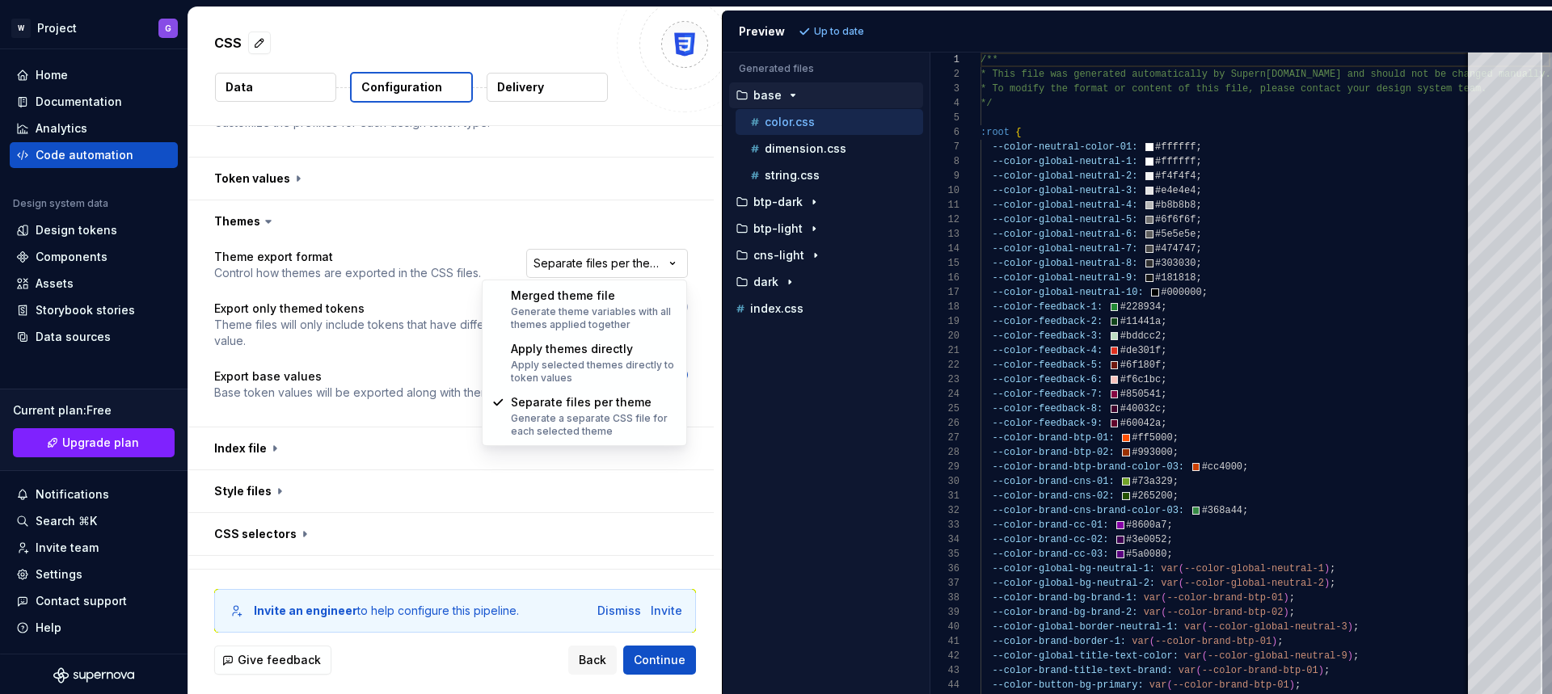
click at [576, 264] on html "**********" at bounding box center [776, 347] width 1552 height 694
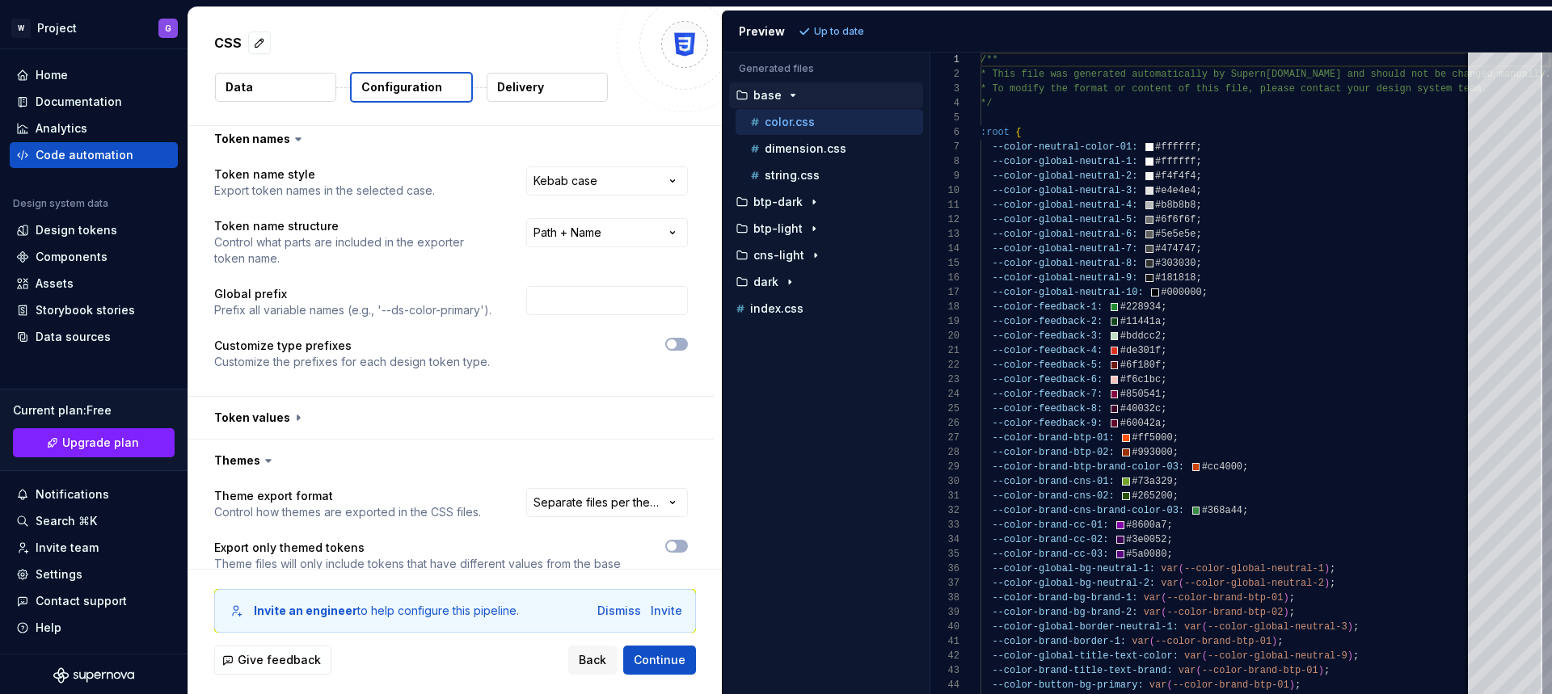
scroll to position [320, 0]
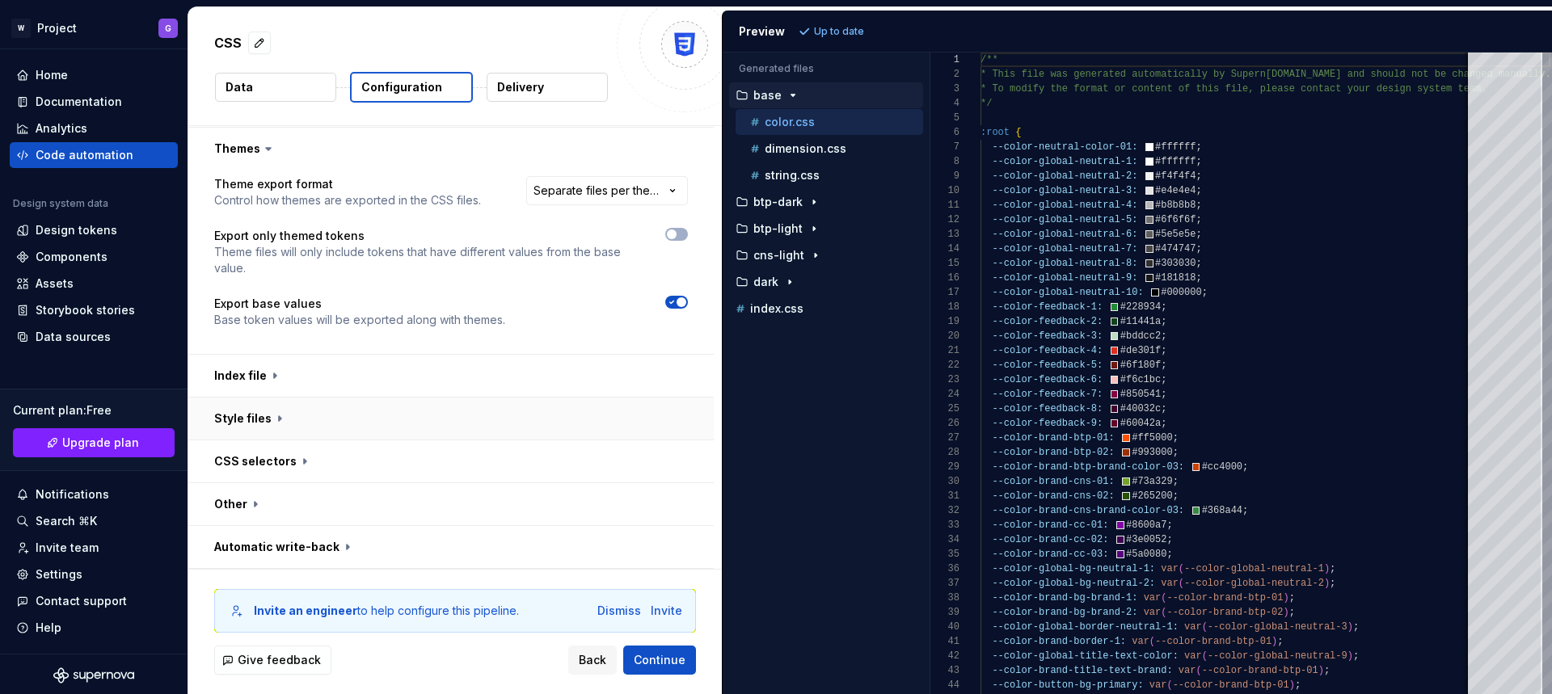
click at [270, 416] on button "button" at bounding box center [450, 419] width 525 height 42
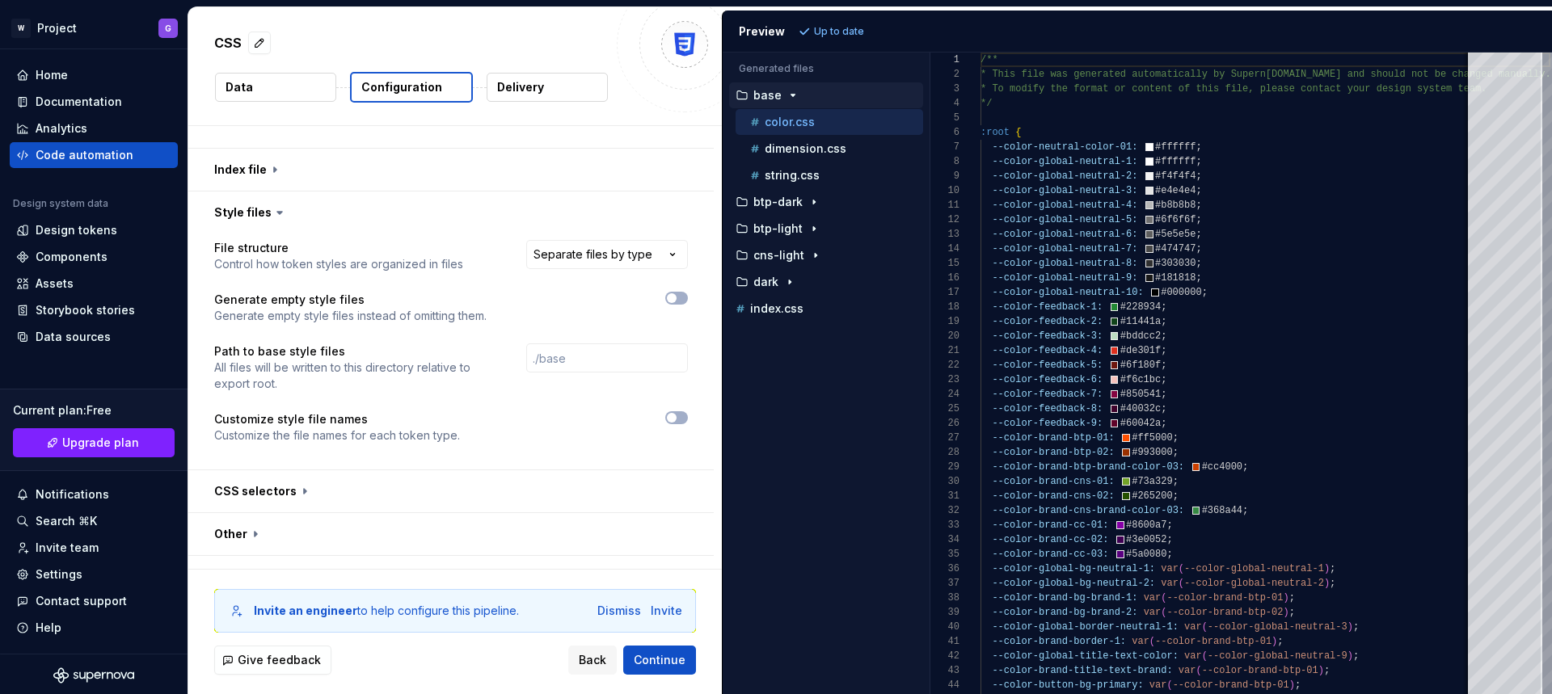
scroll to position [529, 0]
click at [596, 251] on html "**********" at bounding box center [776, 347] width 1552 height 694
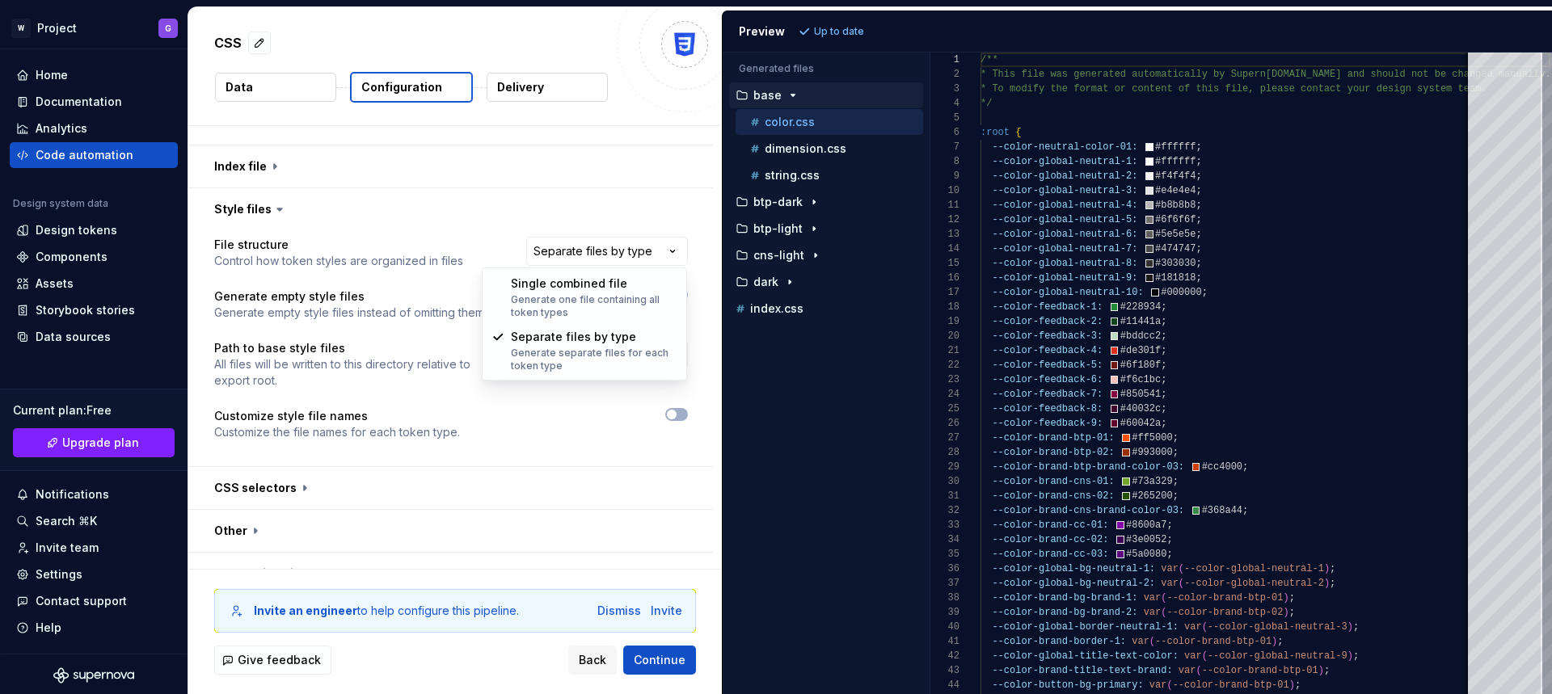
select select "**********"
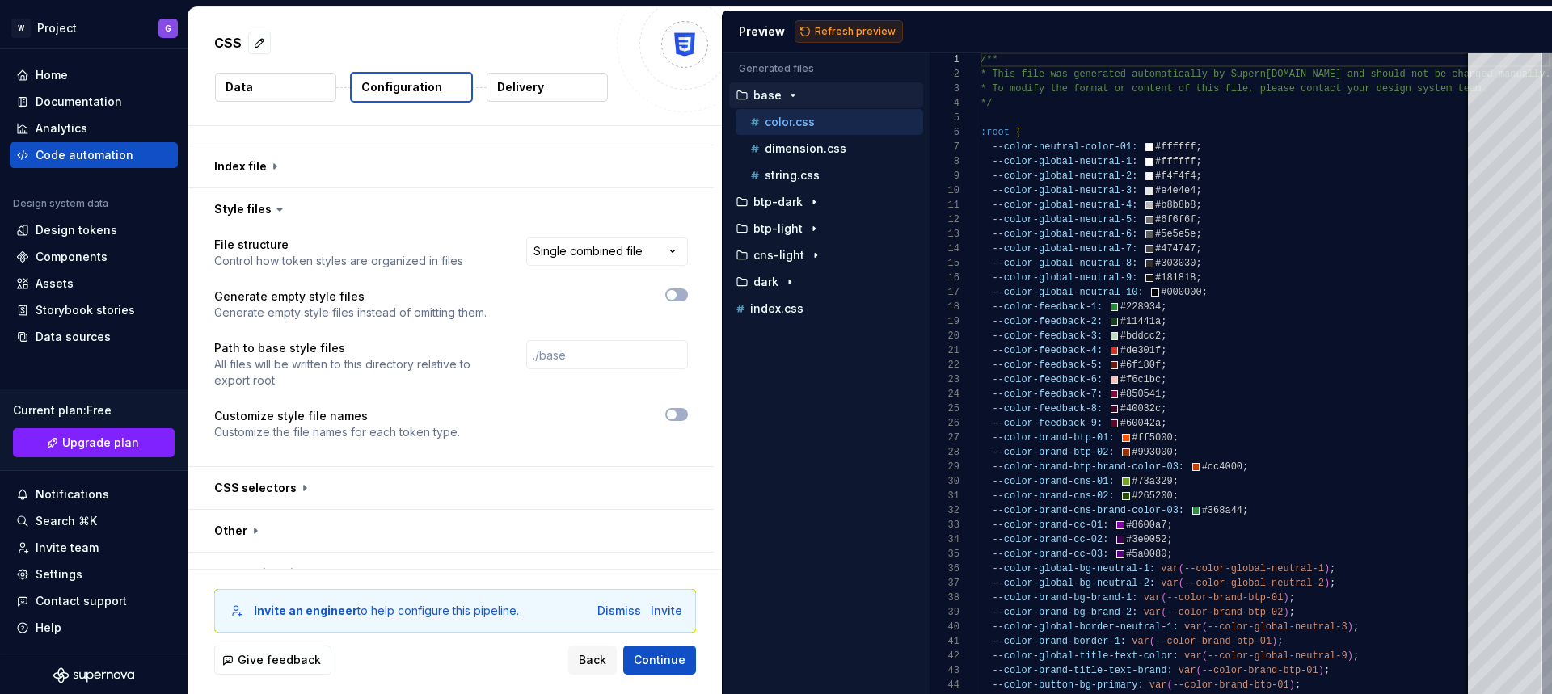
click at [835, 27] on span "Refresh preview" at bounding box center [855, 31] width 81 height 13
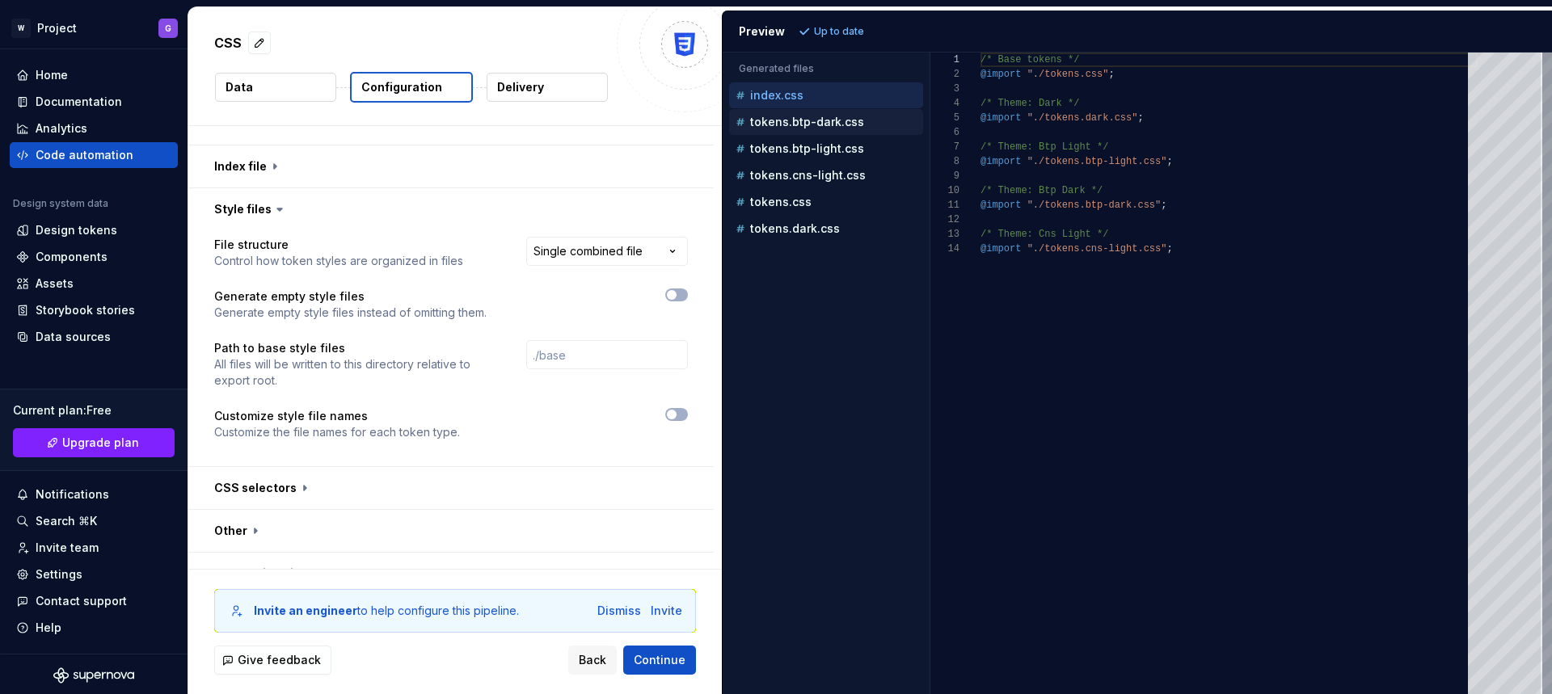
click at [805, 121] on p "tokens.btp-dark.css" at bounding box center [807, 122] width 114 height 13
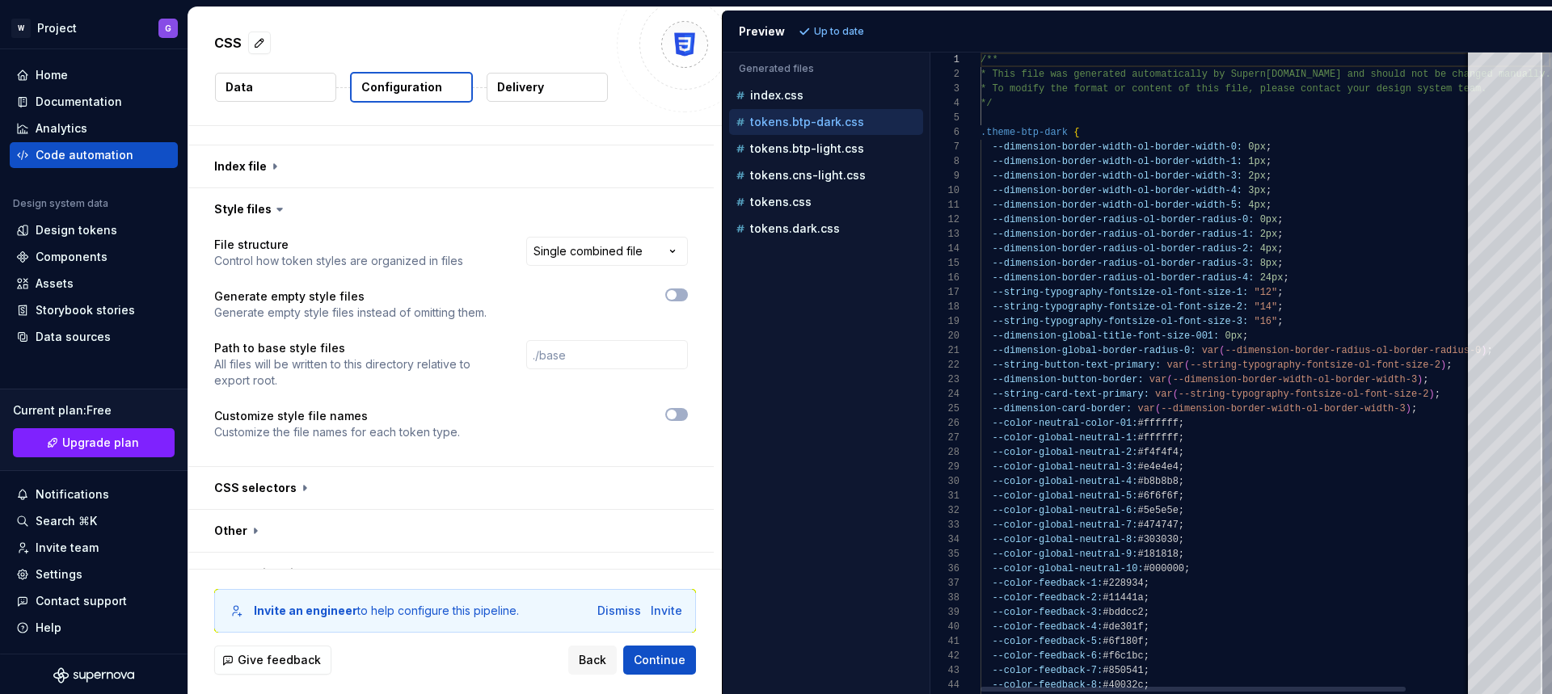
scroll to position [145, 0]
click at [826, 151] on p "tokens.btp-light.css" at bounding box center [807, 148] width 114 height 13
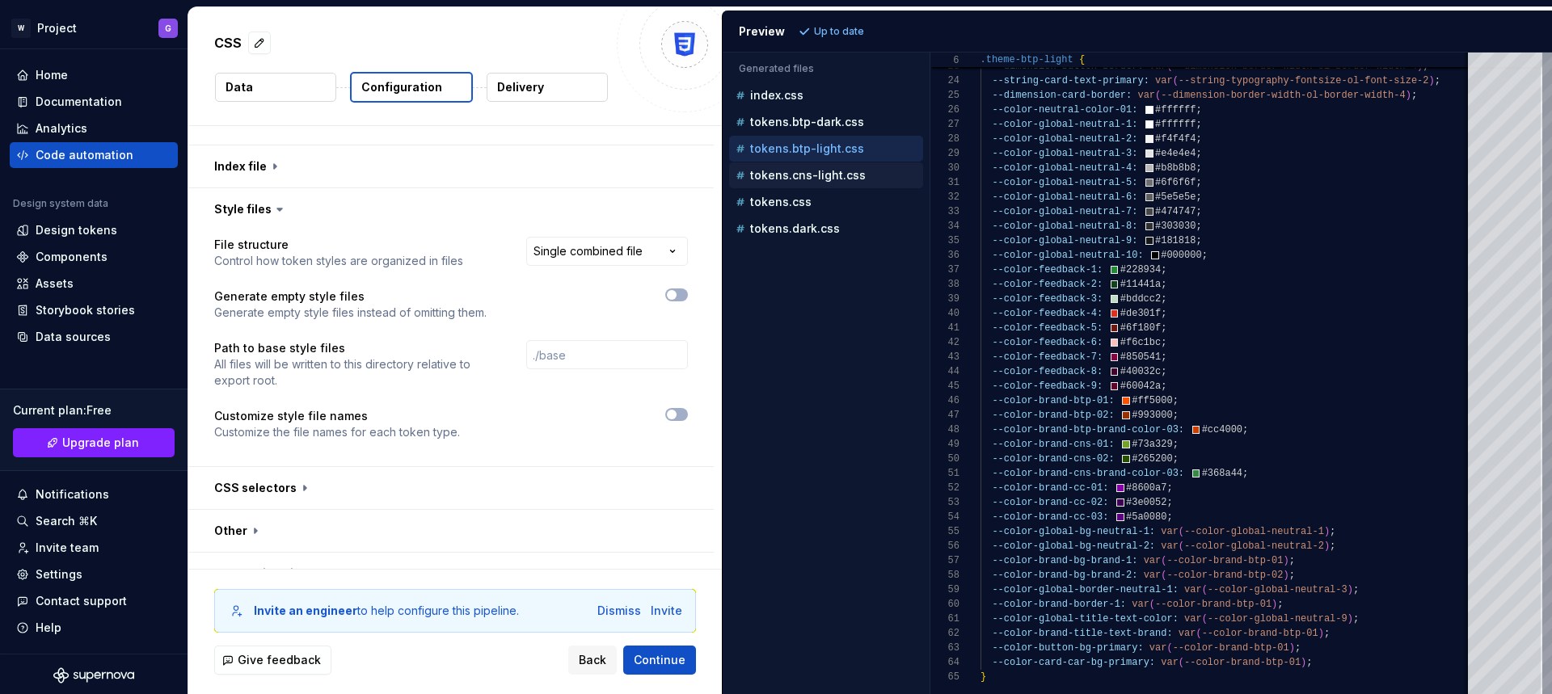
click at [811, 177] on p "tokens.cns-light.css" at bounding box center [808, 175] width 116 height 13
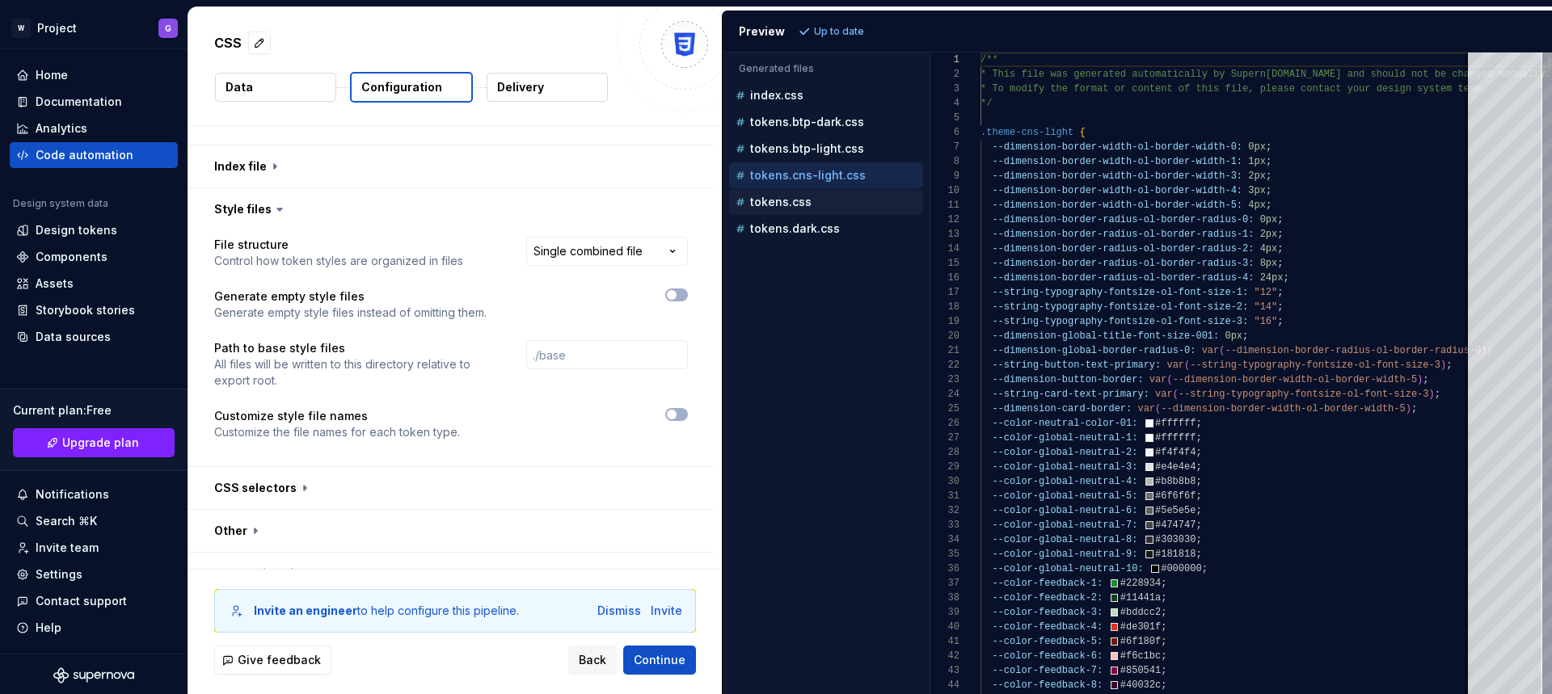
click at [827, 203] on div "tokens.css" at bounding box center [827, 202] width 191 height 16
click at [815, 232] on p "tokens.dark.css" at bounding box center [795, 228] width 90 height 13
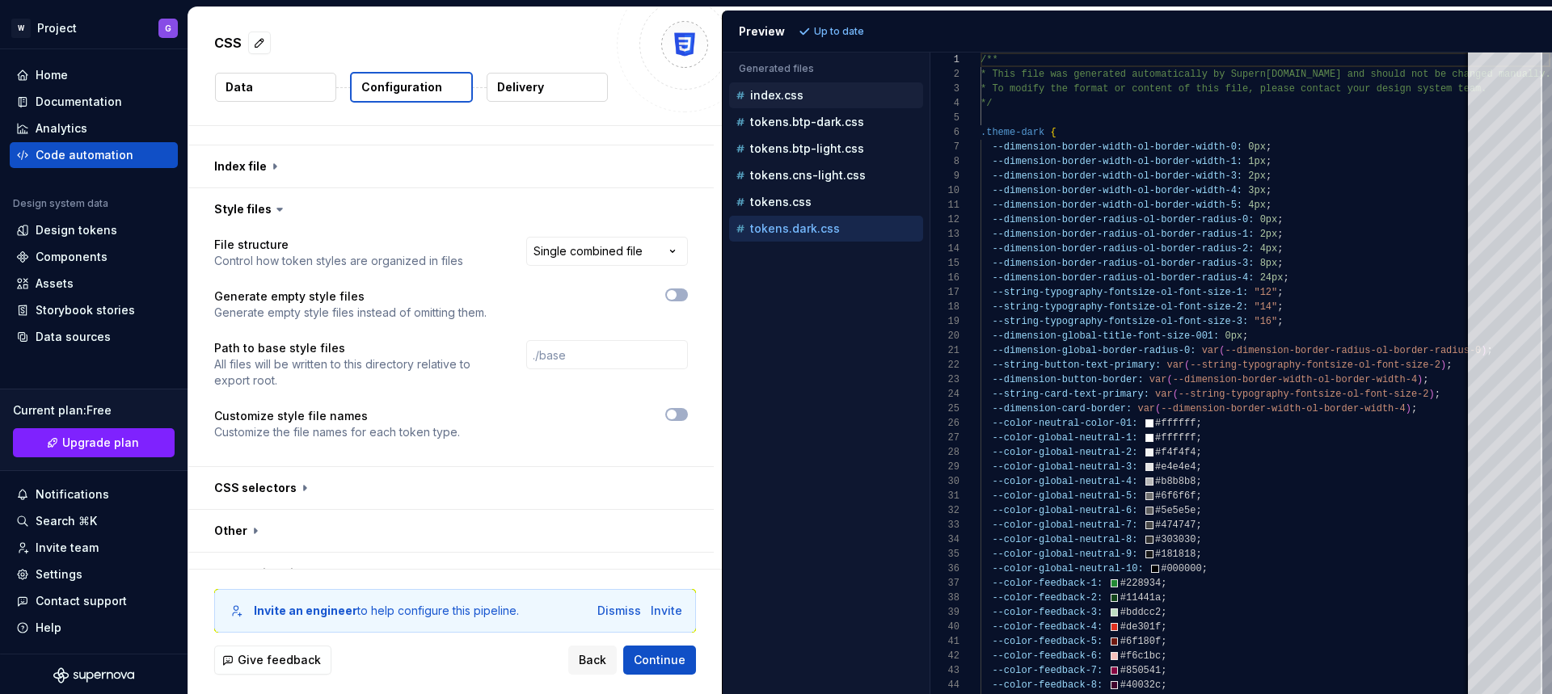
click at [810, 93] on div "index.css" at bounding box center [827, 95] width 191 height 16
type textarea "**********"
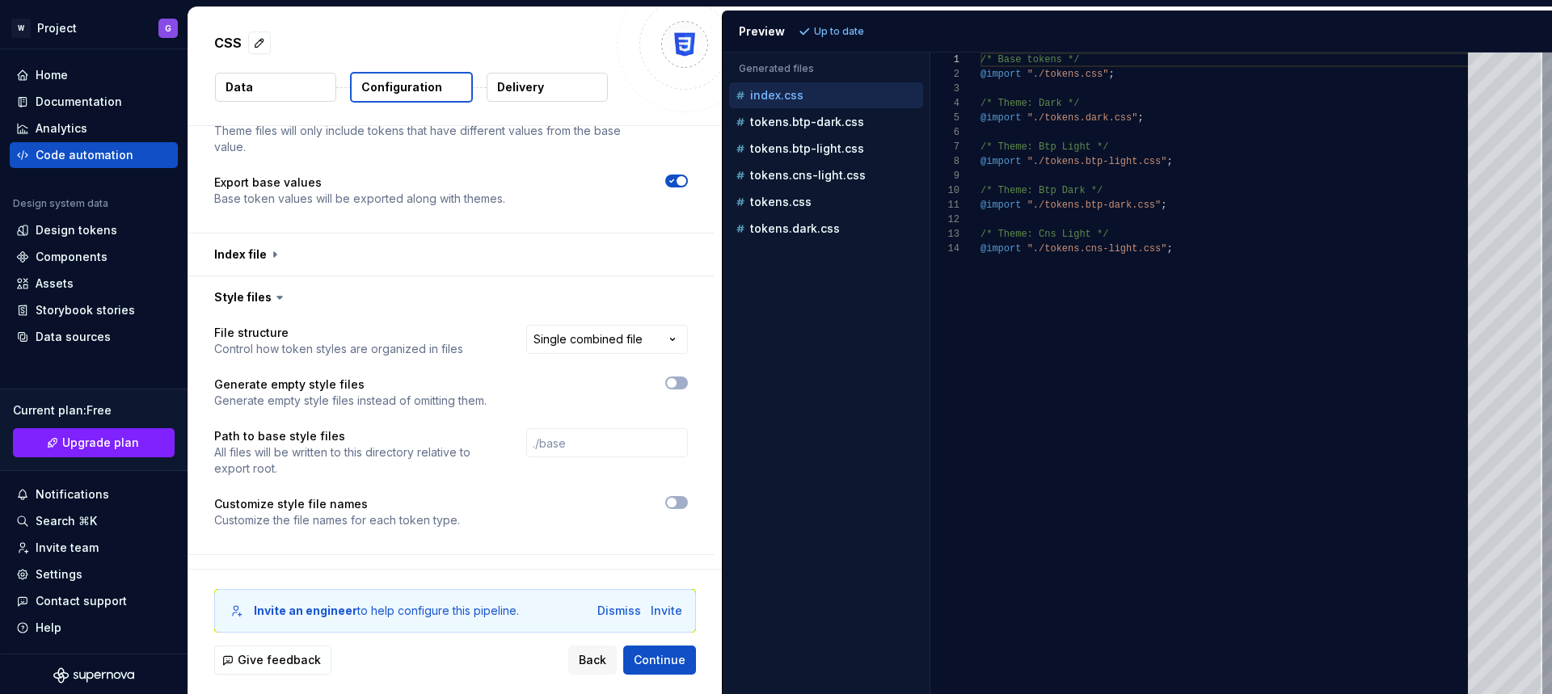
scroll to position [445, 0]
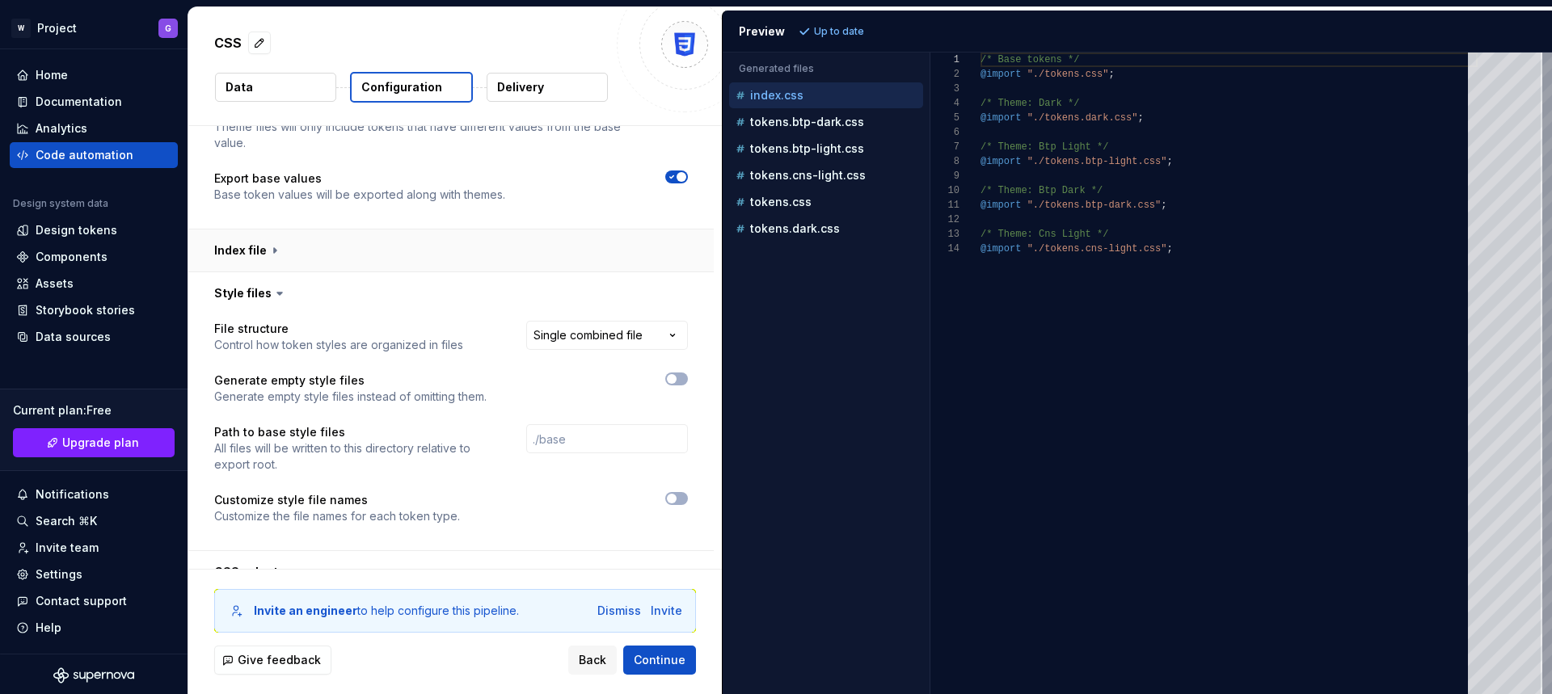
click at [271, 254] on button "button" at bounding box center [450, 251] width 525 height 42
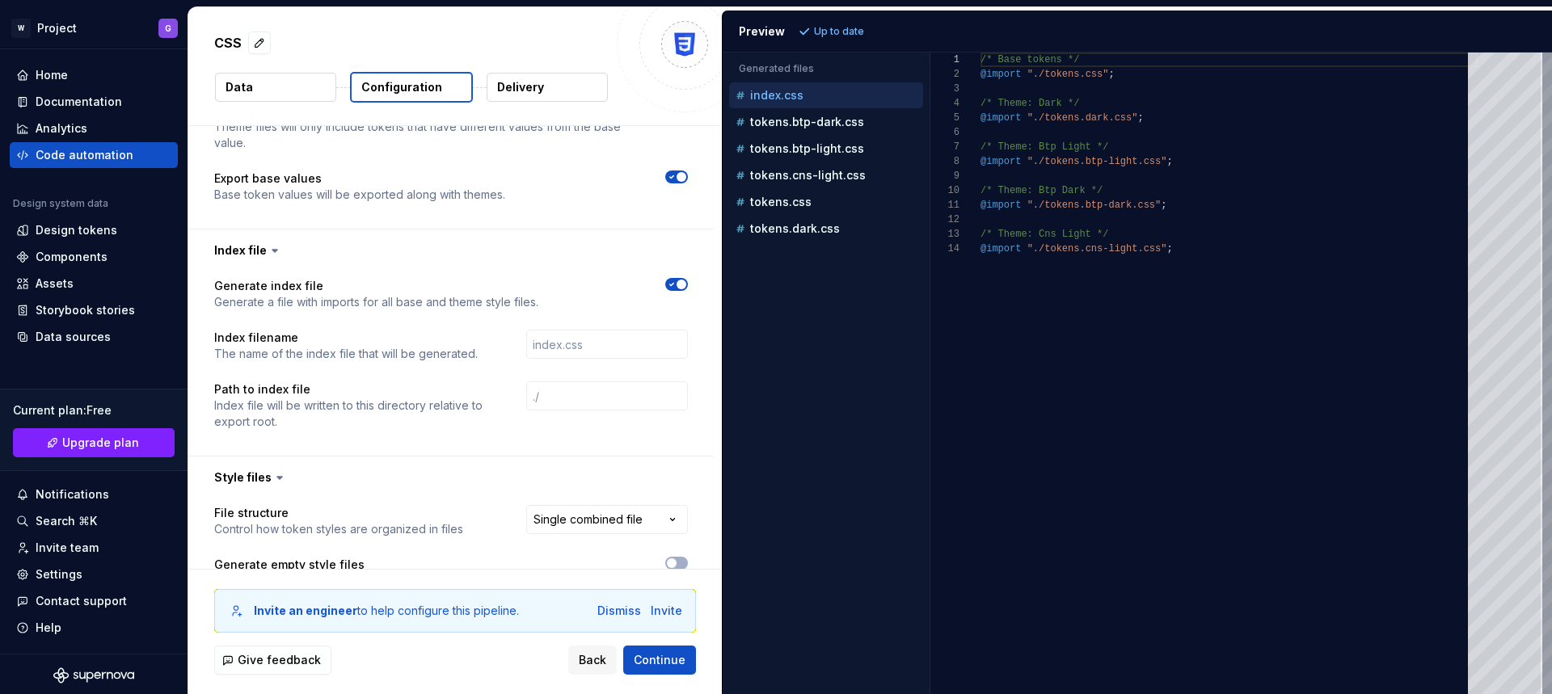
click at [671, 284] on icon "button" at bounding box center [672, 285] width 4 height 2
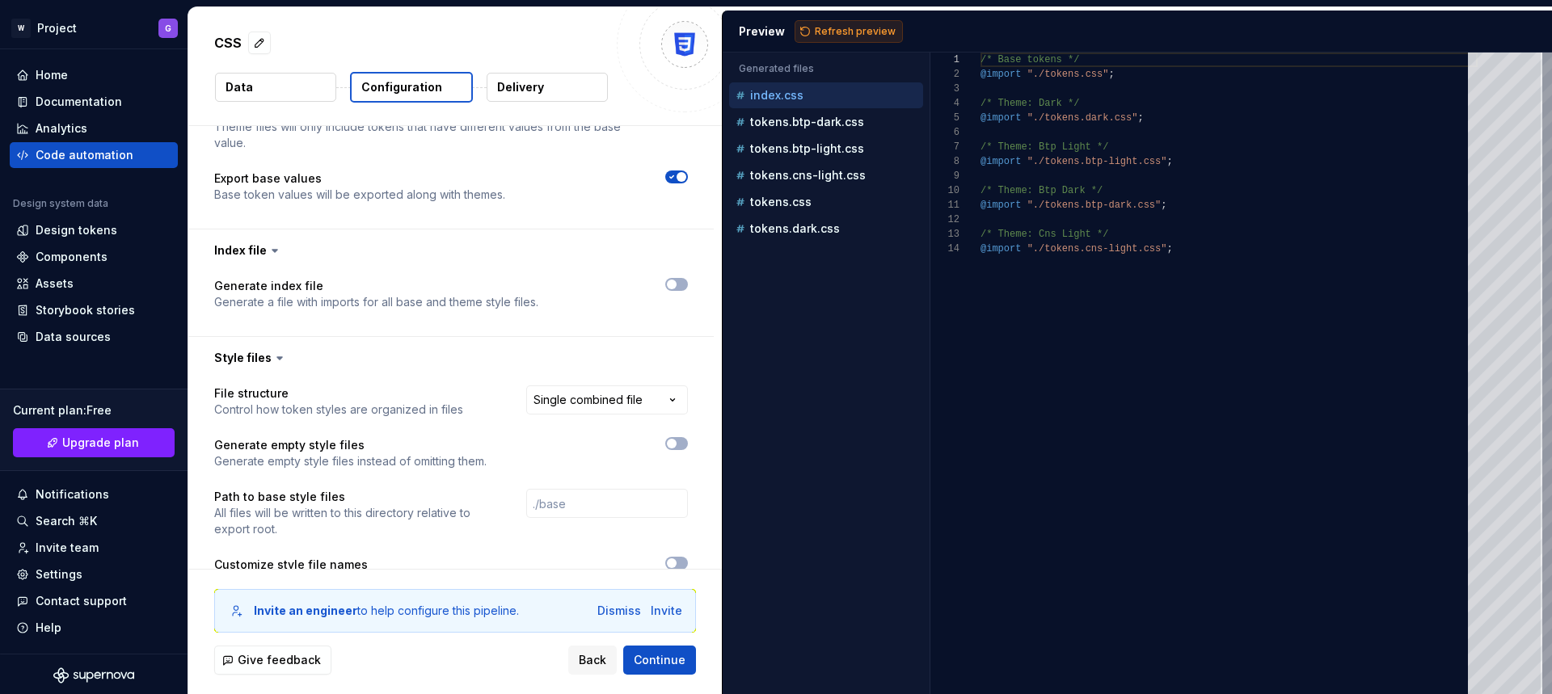
click at [811, 23] on button "Refresh preview" at bounding box center [848, 31] width 108 height 23
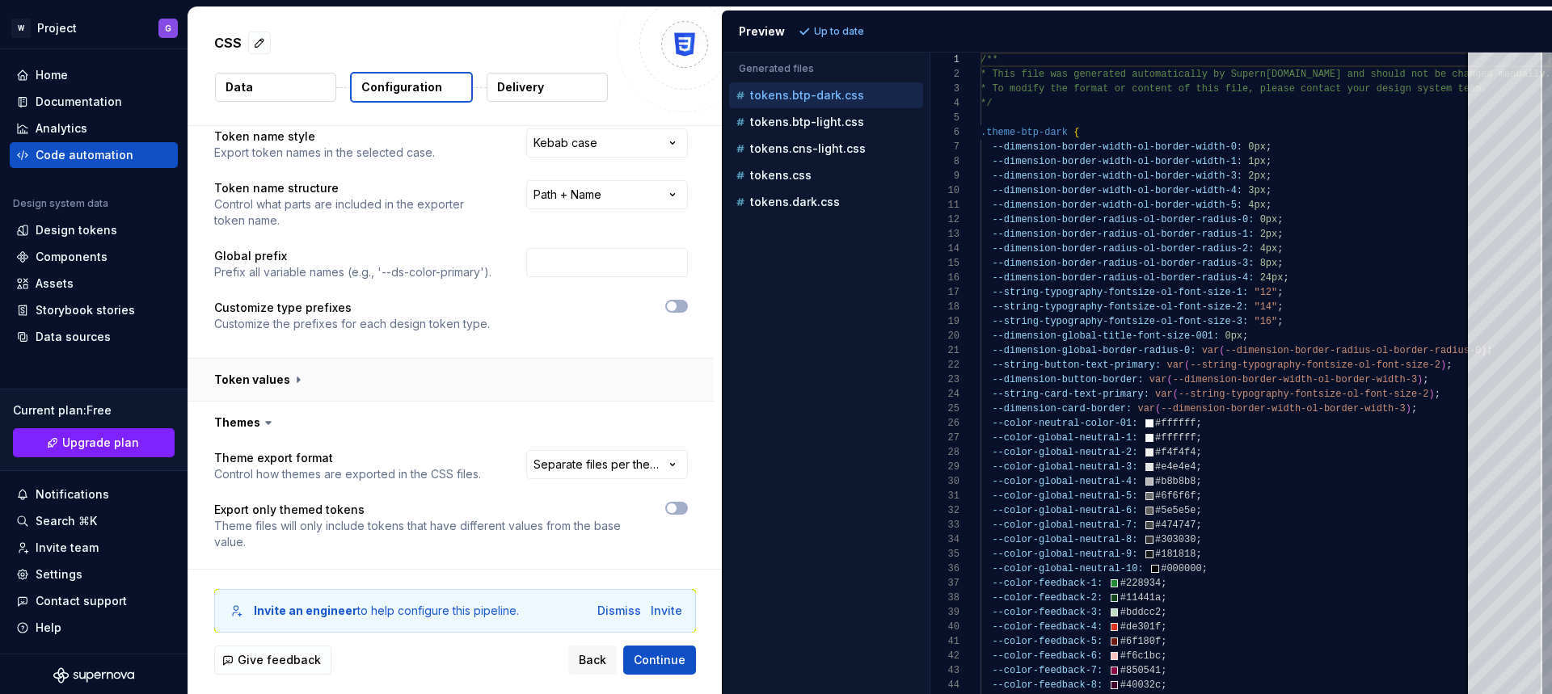
scroll to position [0, 0]
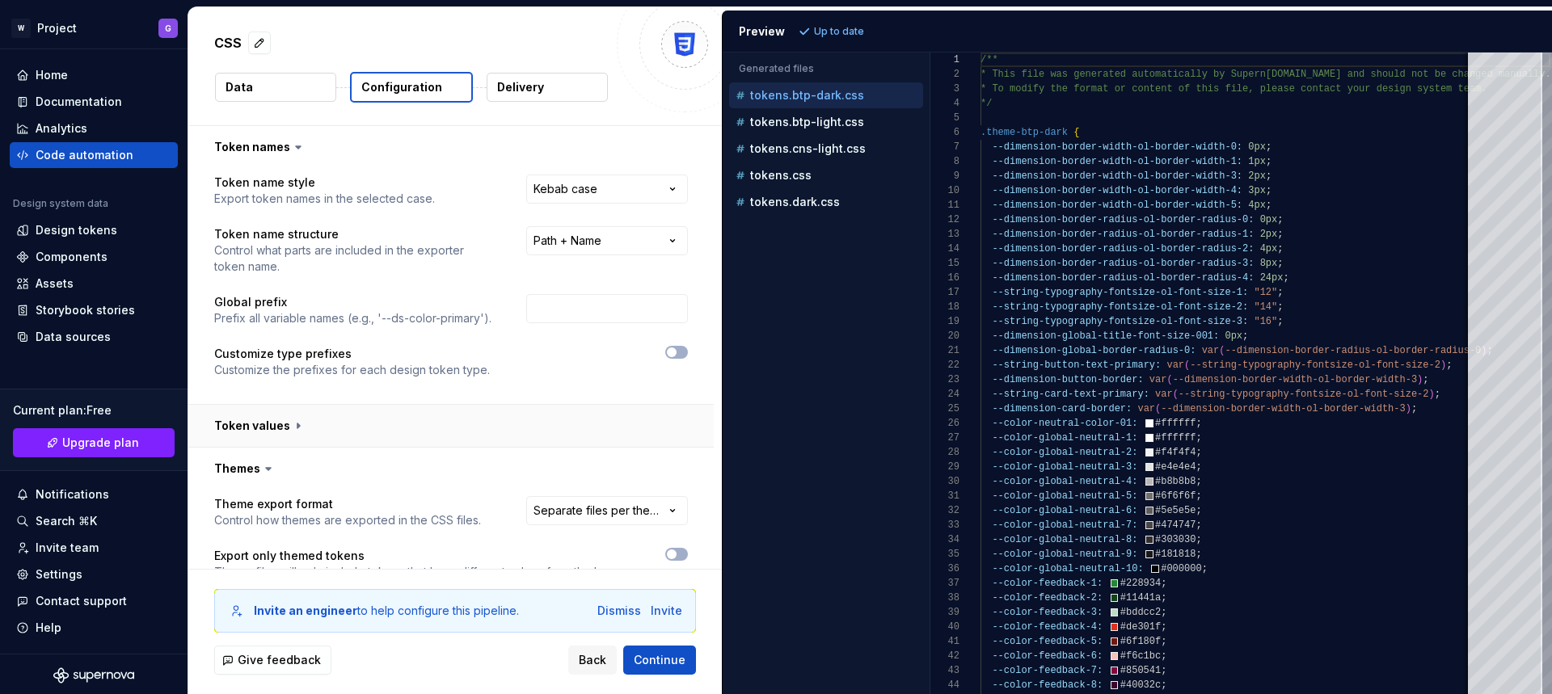
click at [296, 426] on button "button" at bounding box center [450, 426] width 525 height 42
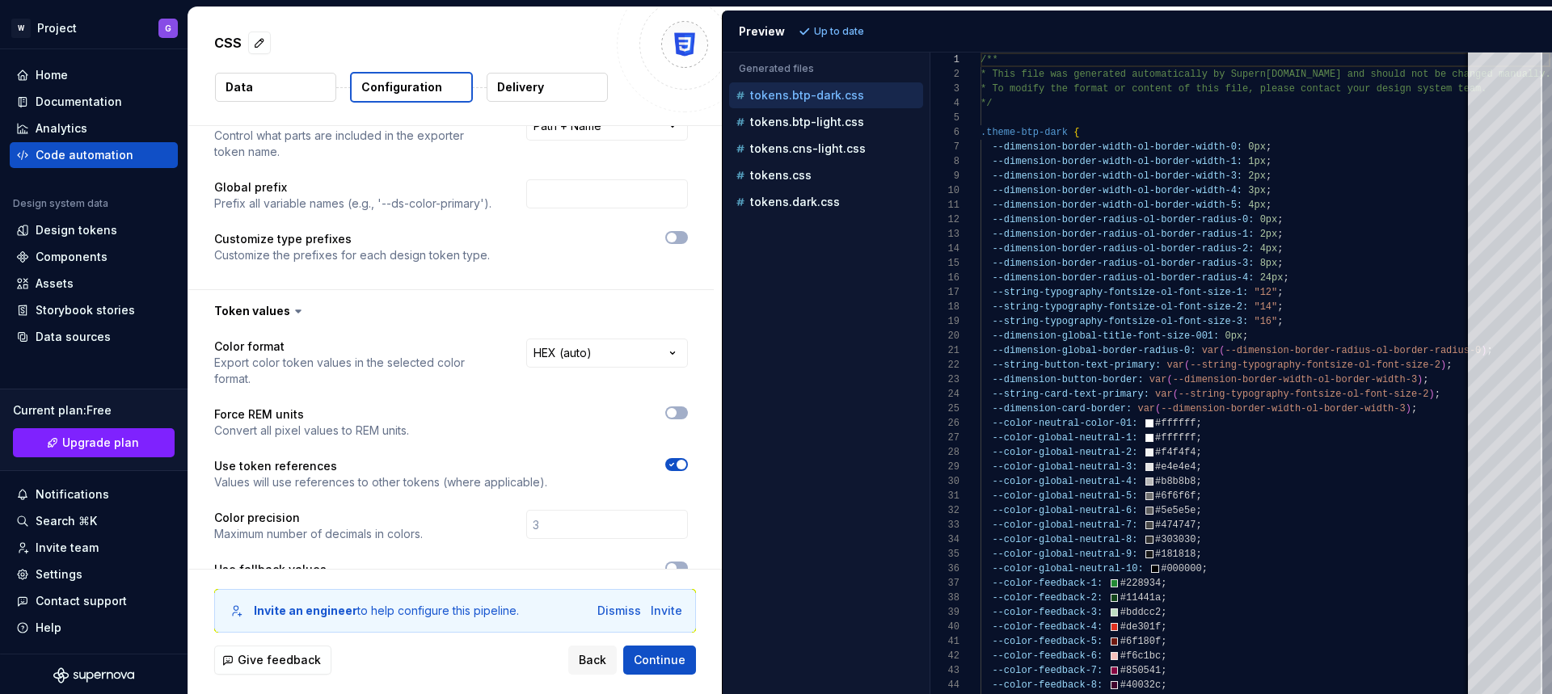
scroll to position [138, 0]
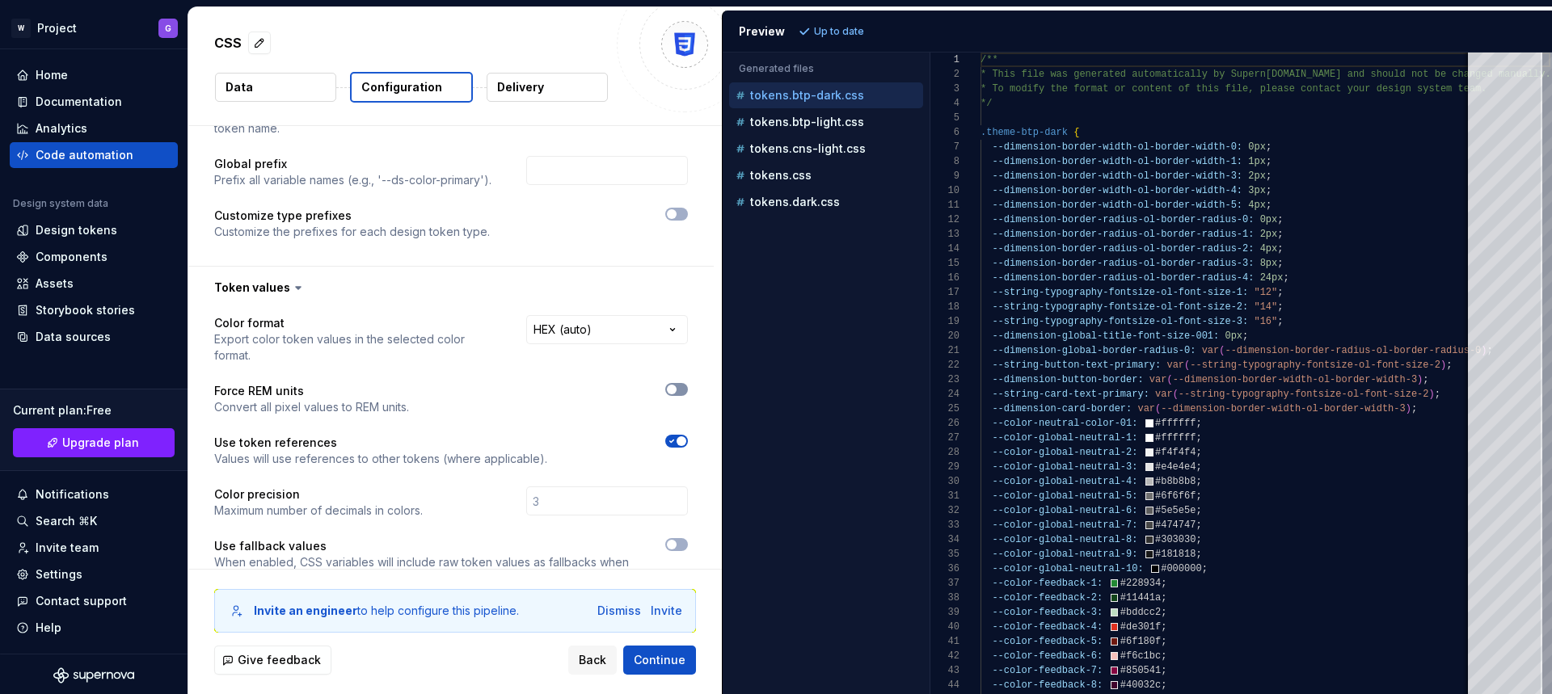
click at [674, 387] on span "button" at bounding box center [672, 390] width 10 height 10
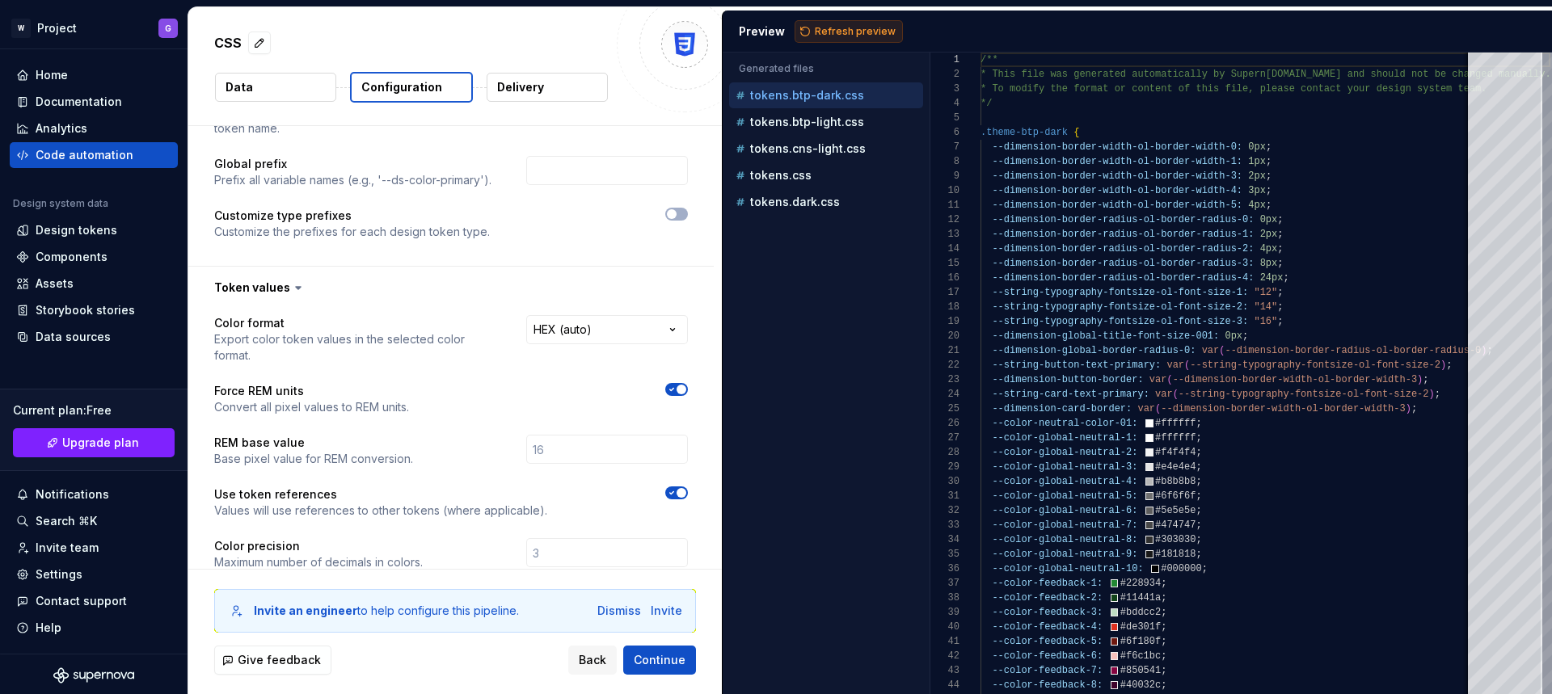
click at [839, 28] on span "Refresh preview" at bounding box center [855, 31] width 81 height 13
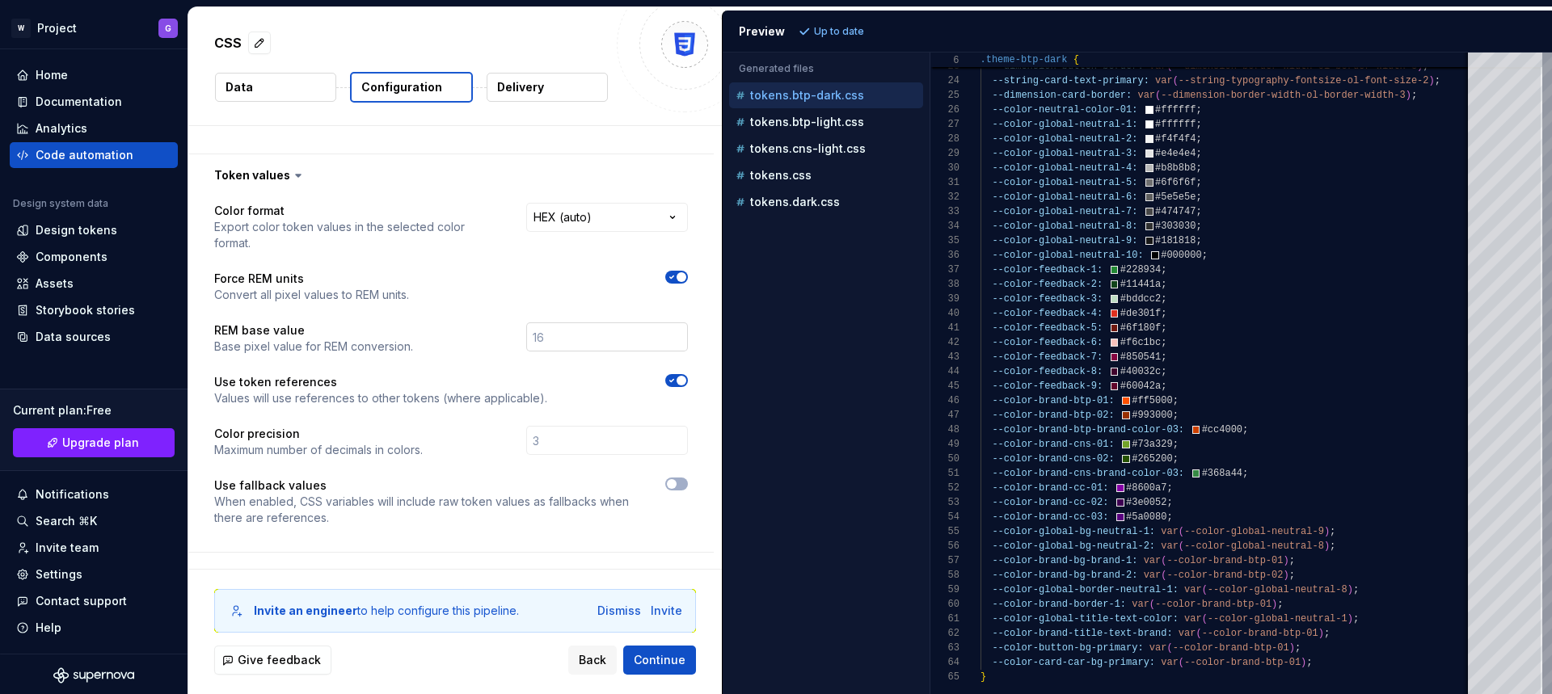
scroll to position [251, 0]
click at [680, 276] on span "button" at bounding box center [681, 277] width 10 height 10
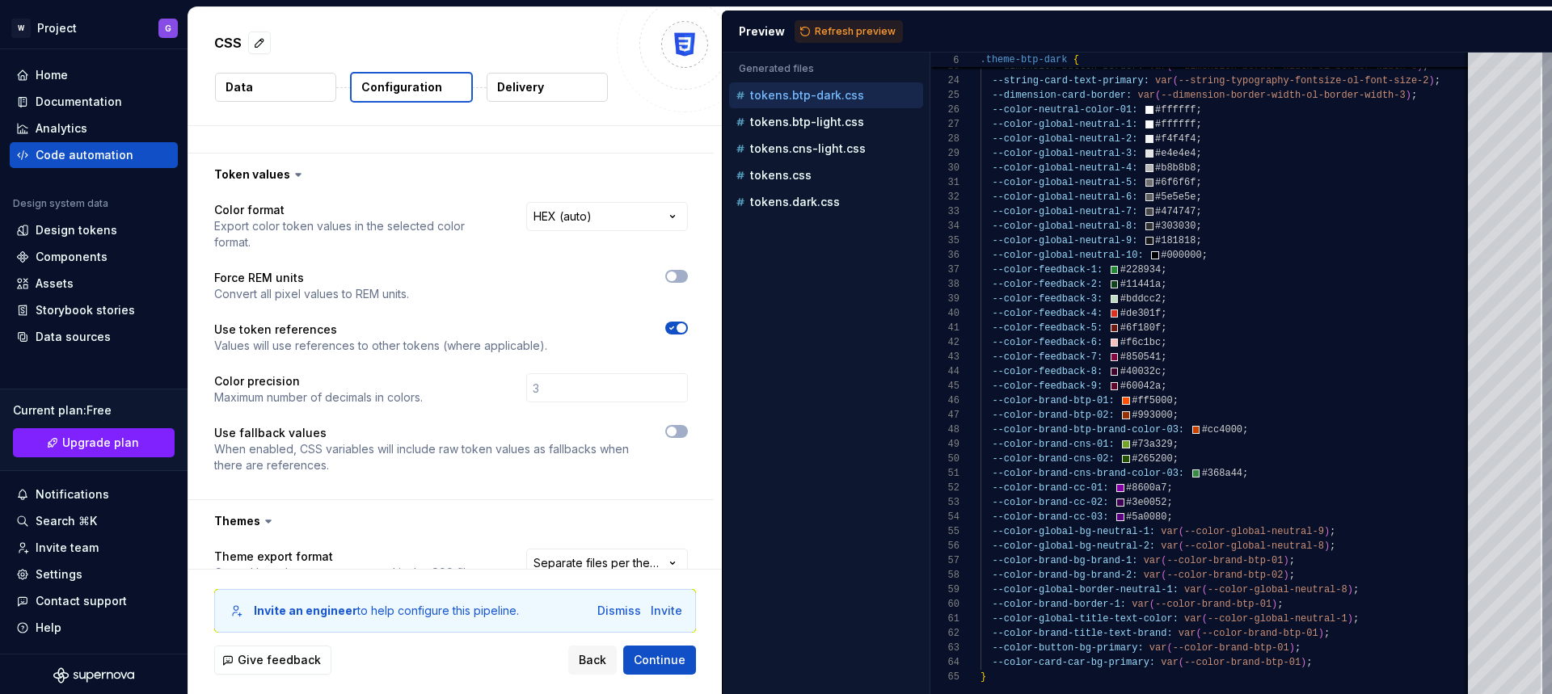
click at [676, 331] on span "button" at bounding box center [681, 328] width 10 height 10
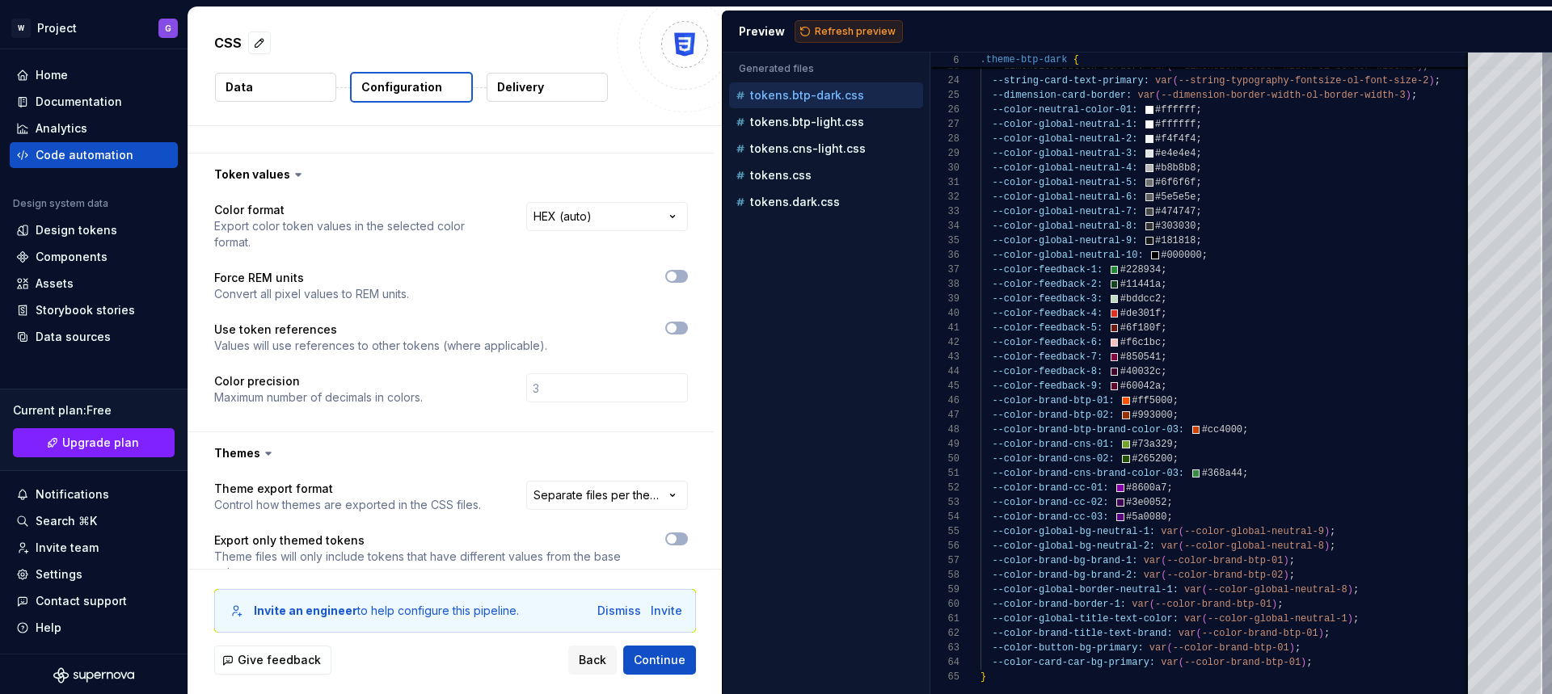
click at [803, 28] on button "Refresh preview" at bounding box center [848, 31] width 108 height 23
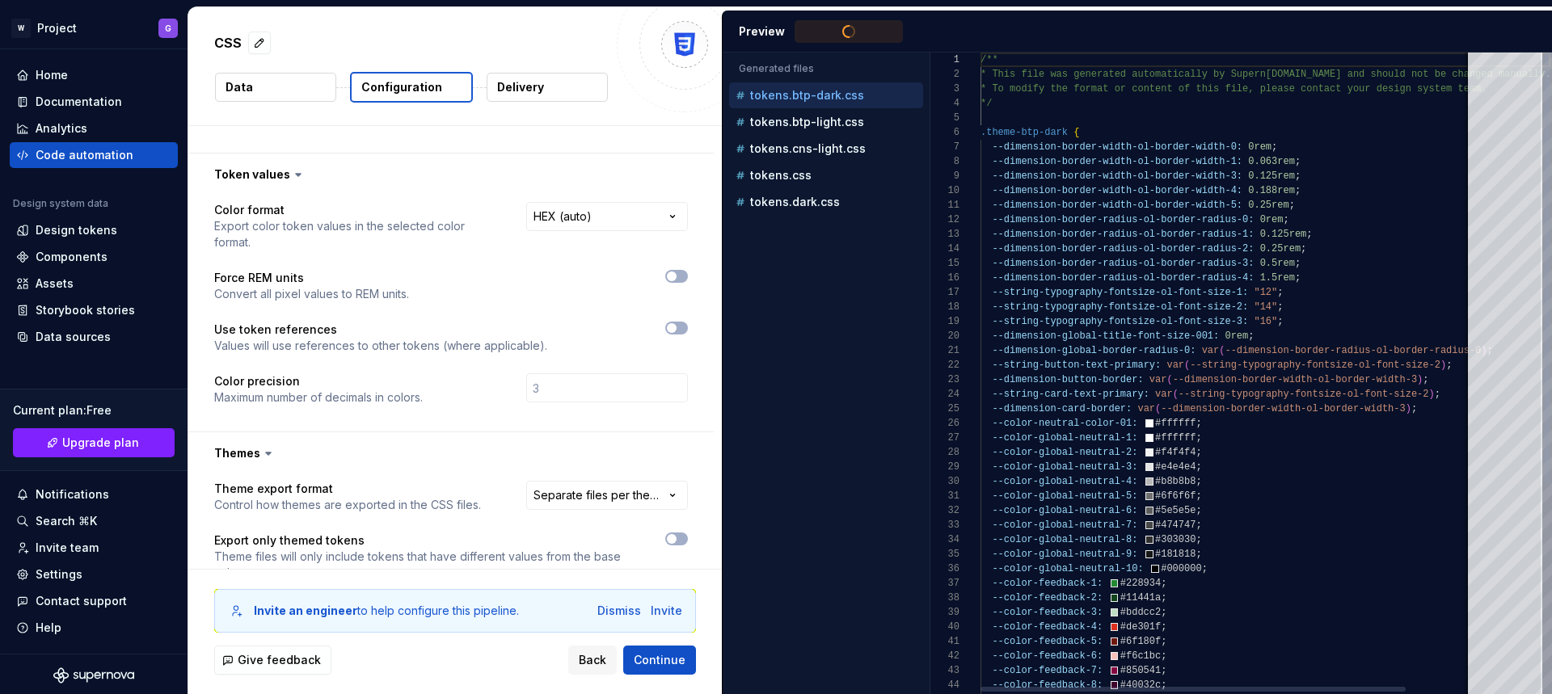
type textarea "**********"
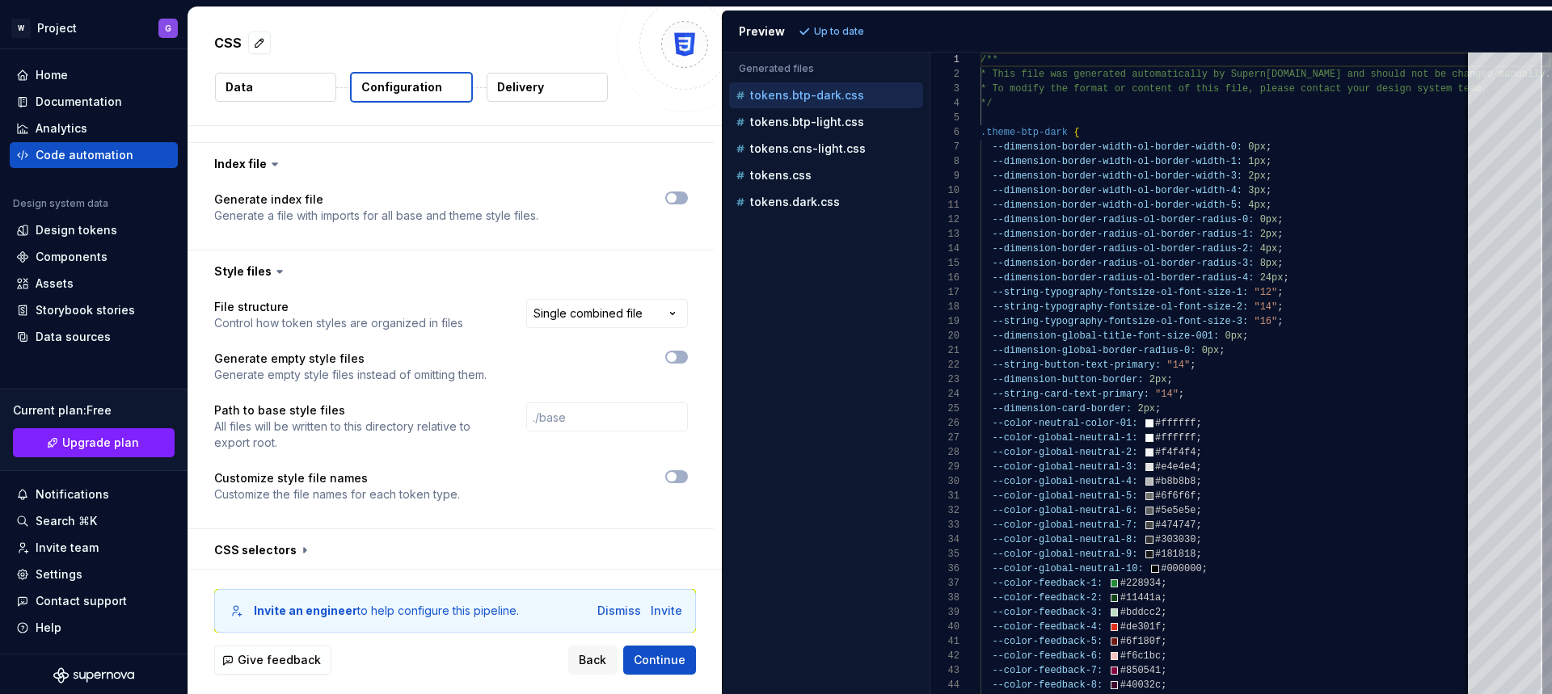
scroll to position [857, 0]
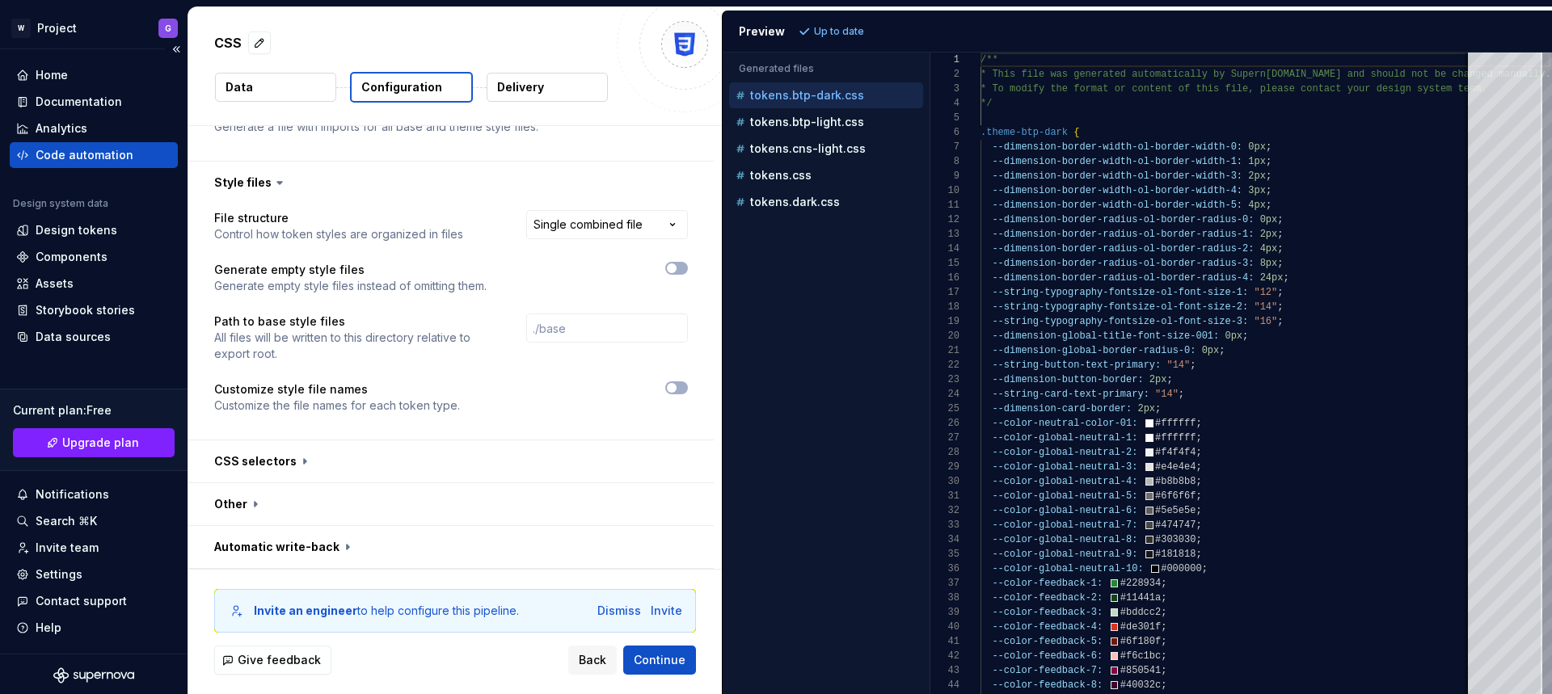
click at [71, 153] on div "Code automation" at bounding box center [85, 155] width 98 height 16
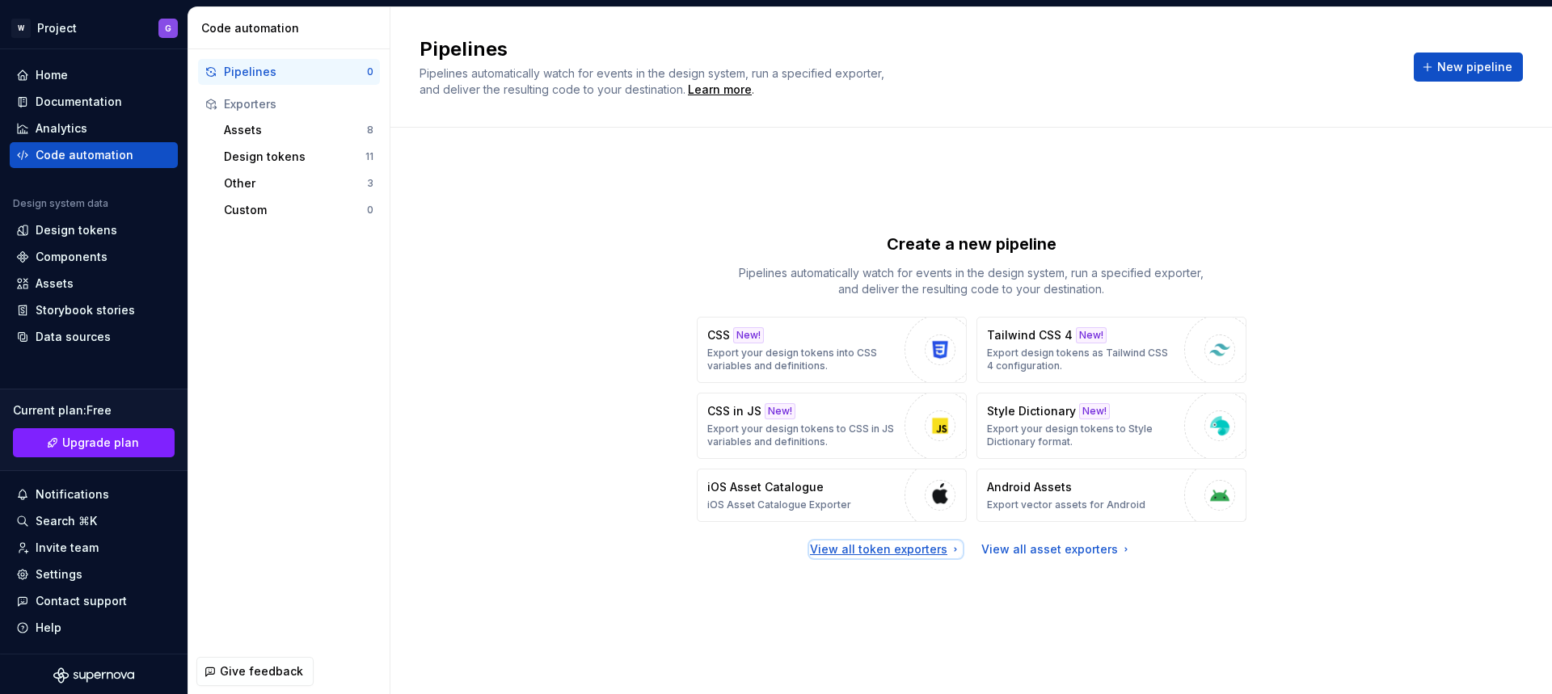
click at [911, 550] on div "View all token exporters" at bounding box center [886, 549] width 152 height 16
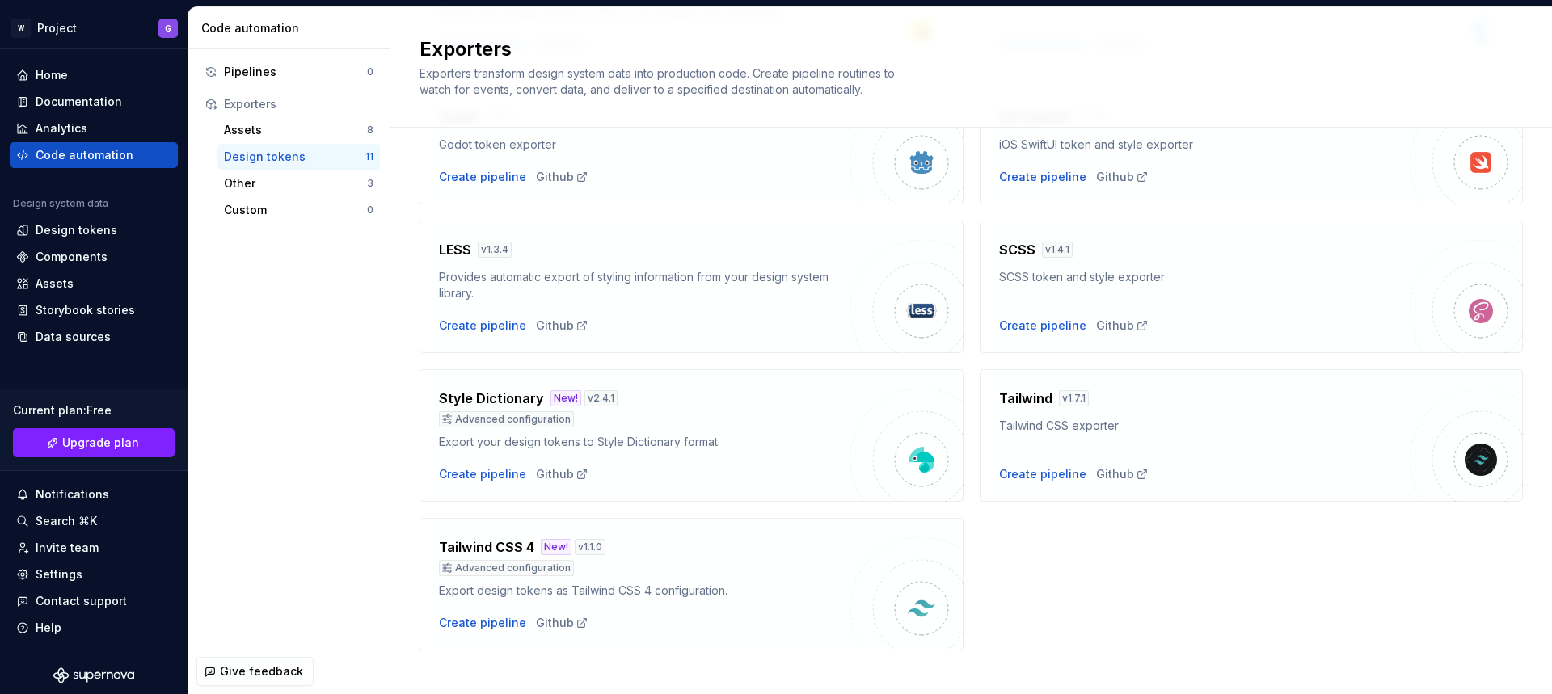
scroll to position [423, 0]
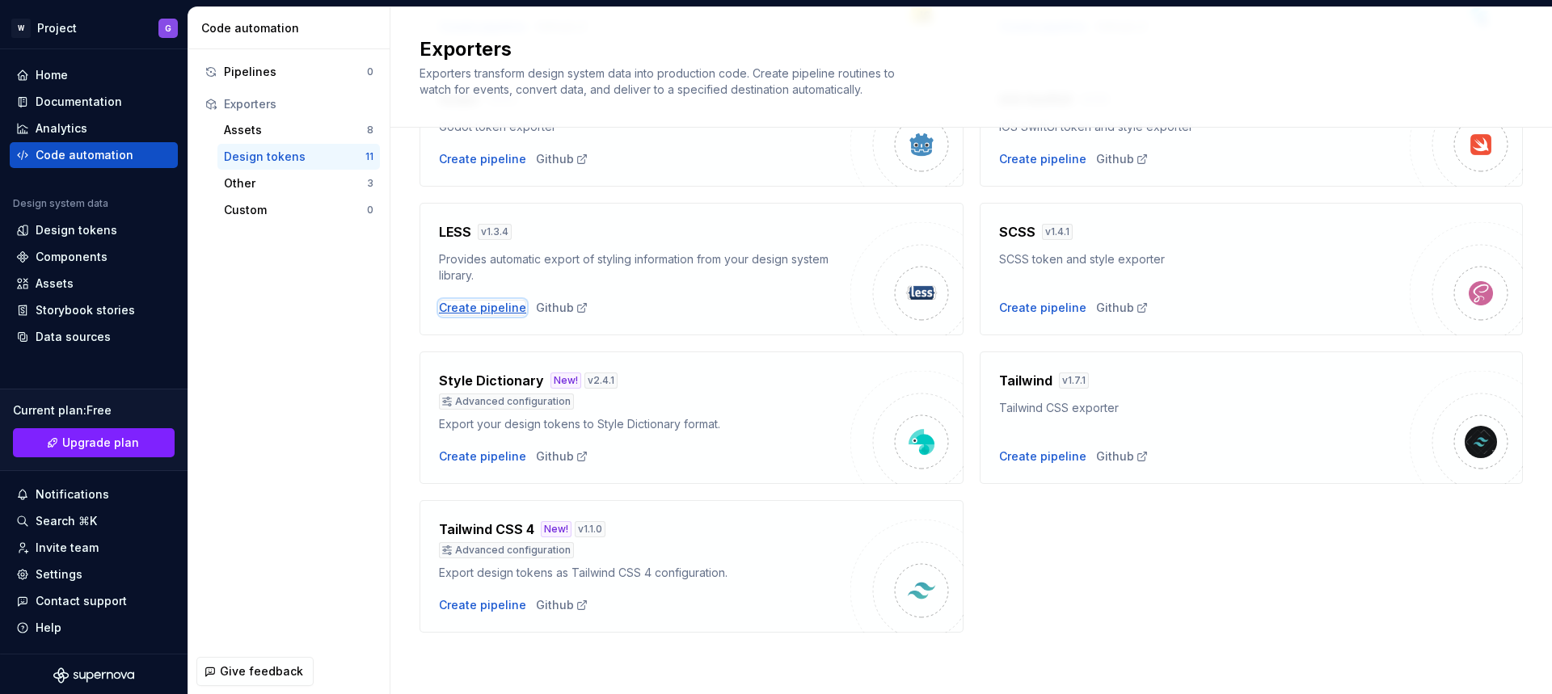
click at [483, 310] on div "Create pipeline" at bounding box center [482, 308] width 87 height 16
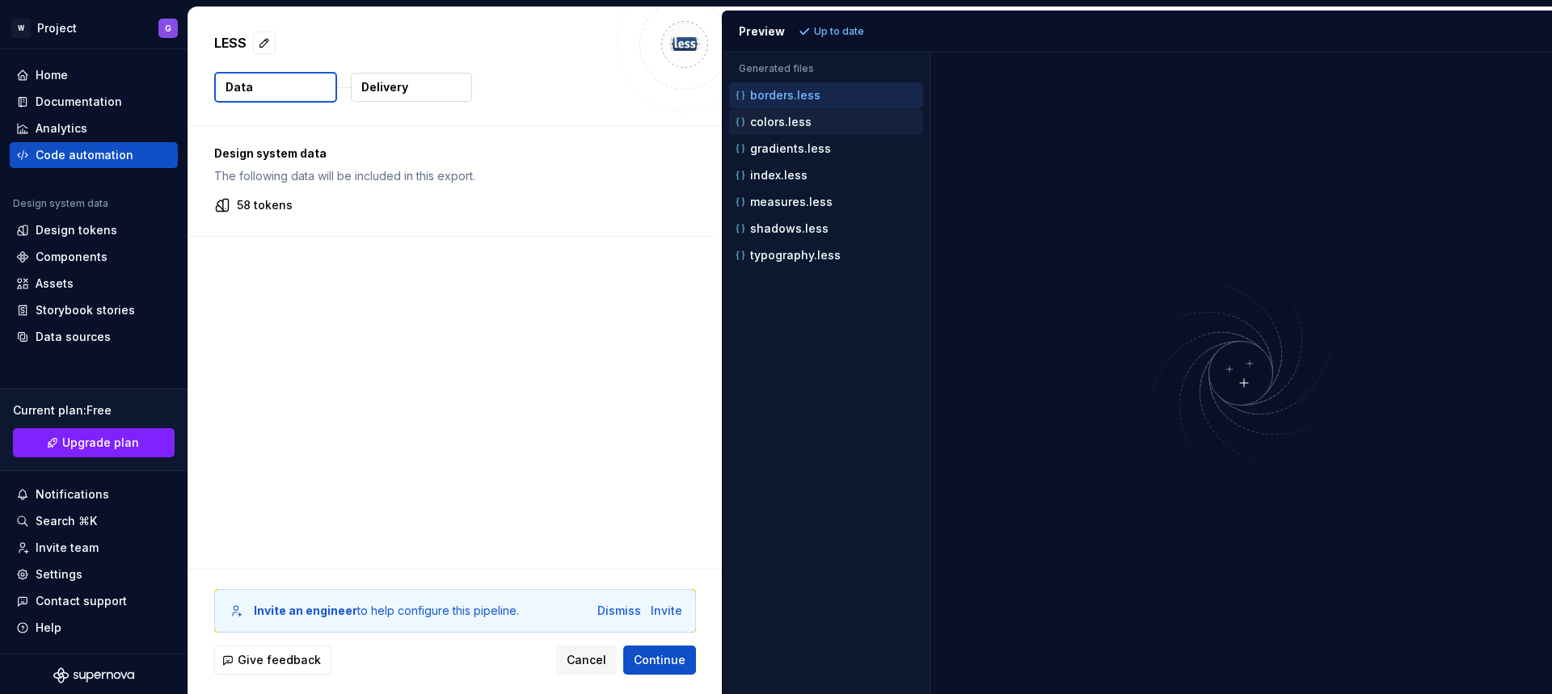
click at [803, 124] on p "colors.less" at bounding box center [780, 122] width 61 height 13
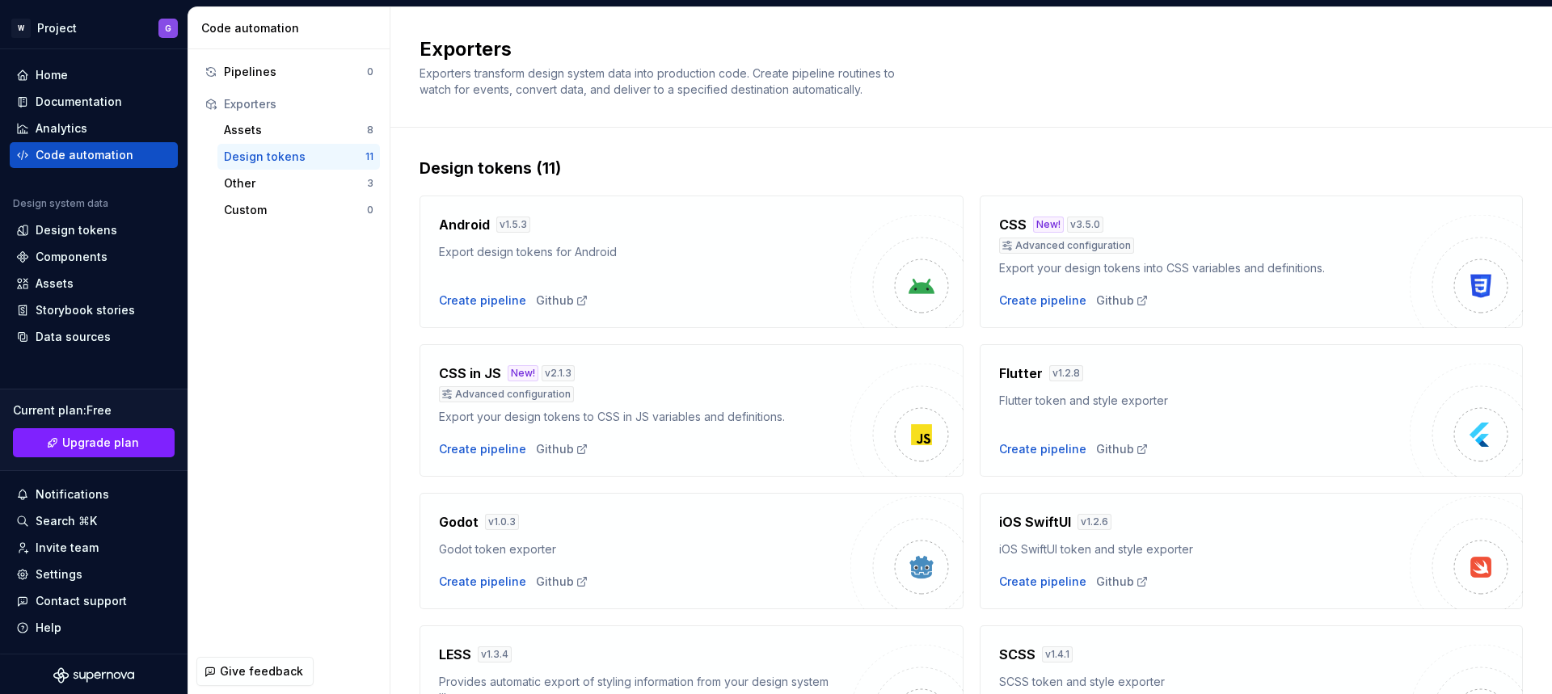
scroll to position [423, 0]
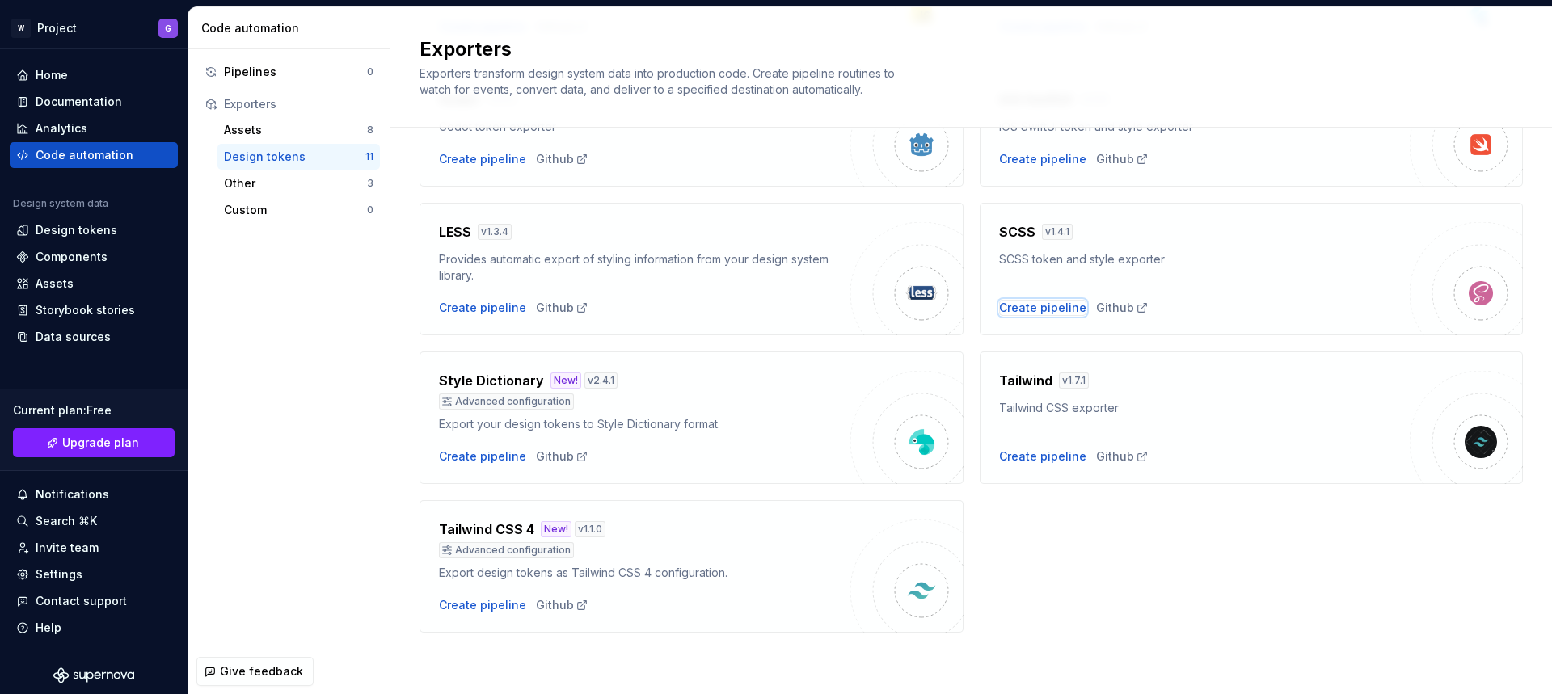
click at [1023, 309] on div "Create pipeline" at bounding box center [1042, 308] width 87 height 16
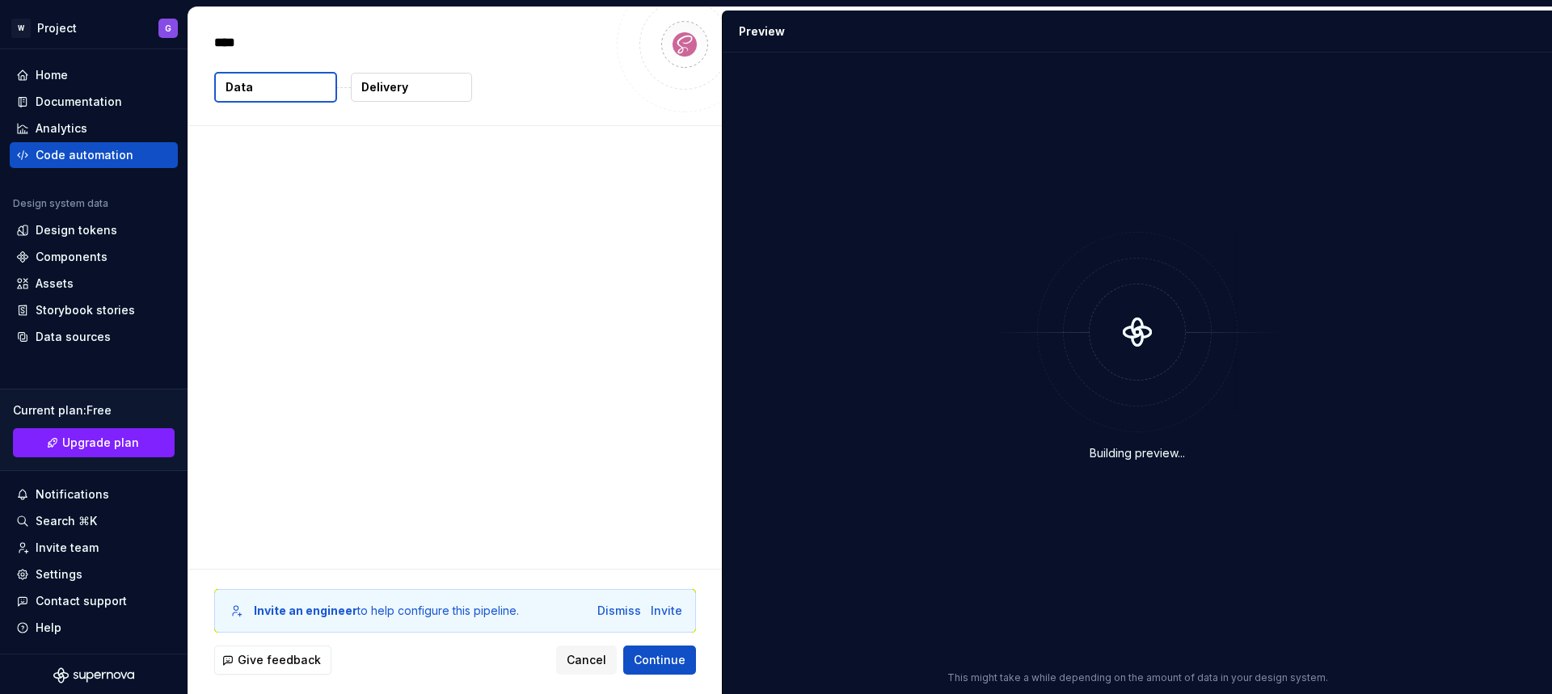
type textarea "*"
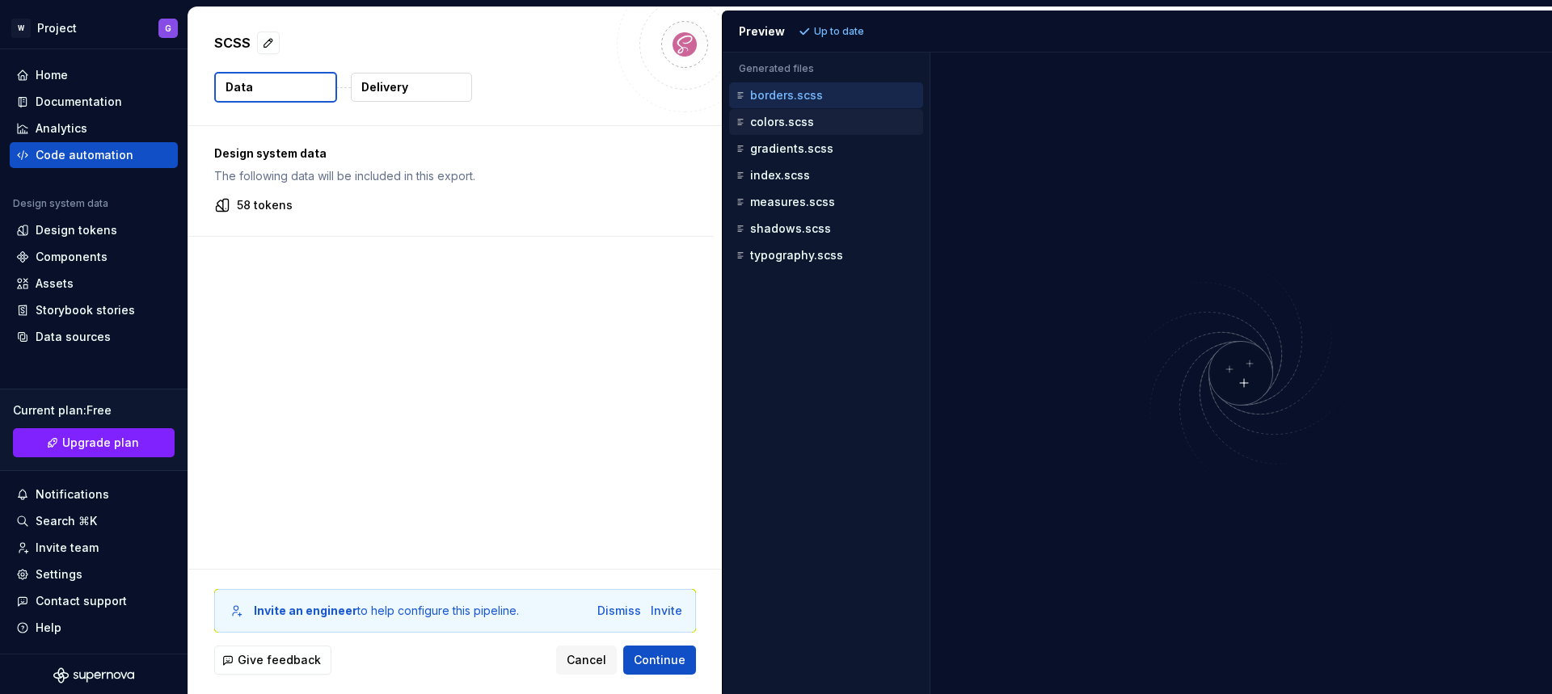
click at [788, 116] on p "colors.scss" at bounding box center [782, 122] width 64 height 13
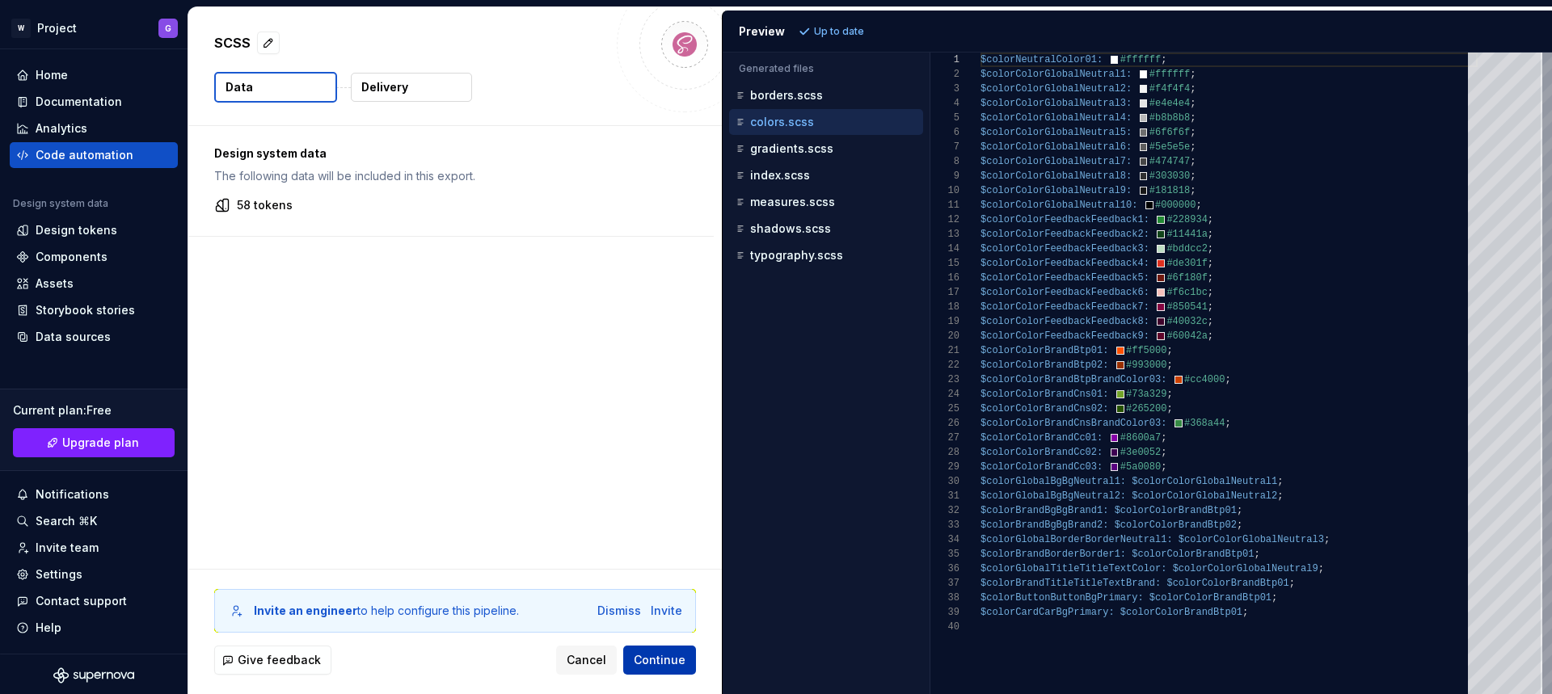
click at [659, 657] on span "Continue" at bounding box center [660, 660] width 52 height 16
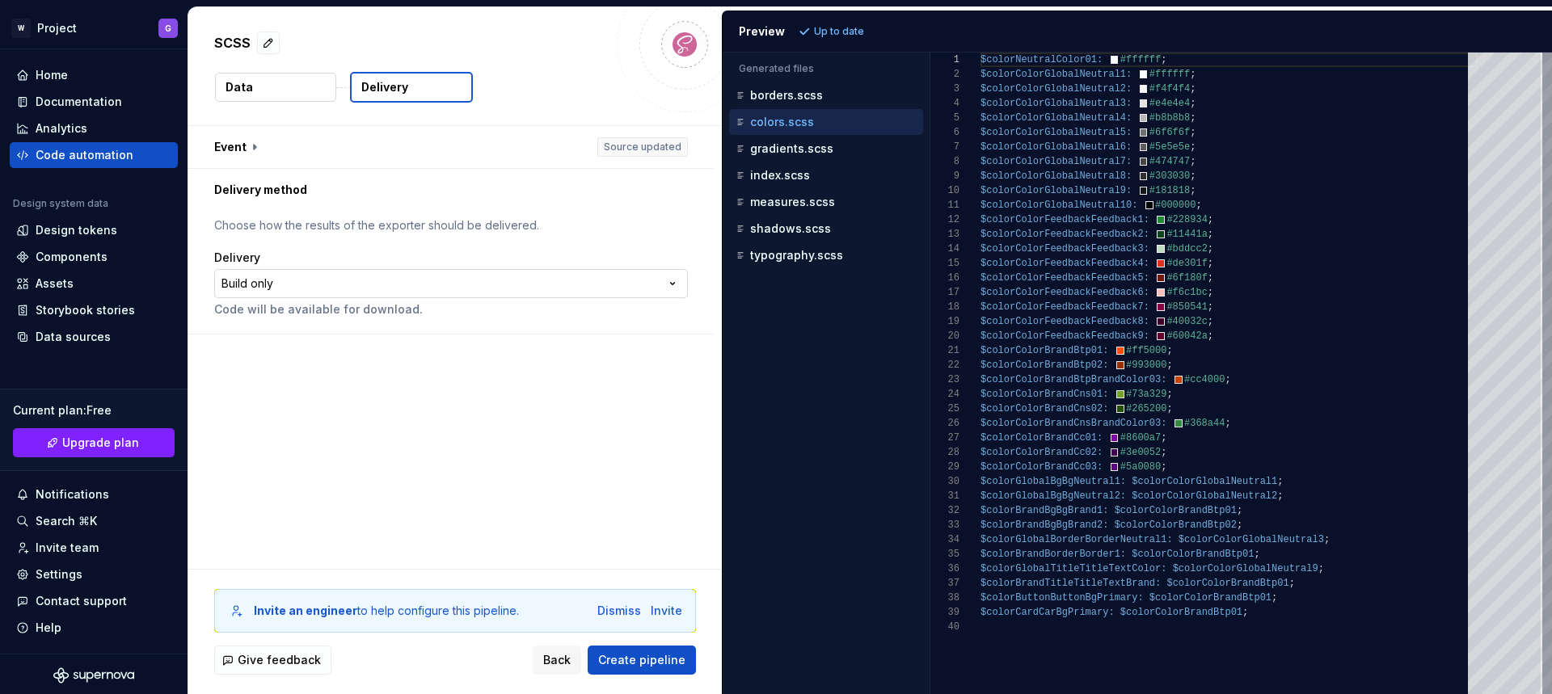
click at [457, 286] on html "**********" at bounding box center [776, 347] width 1552 height 694
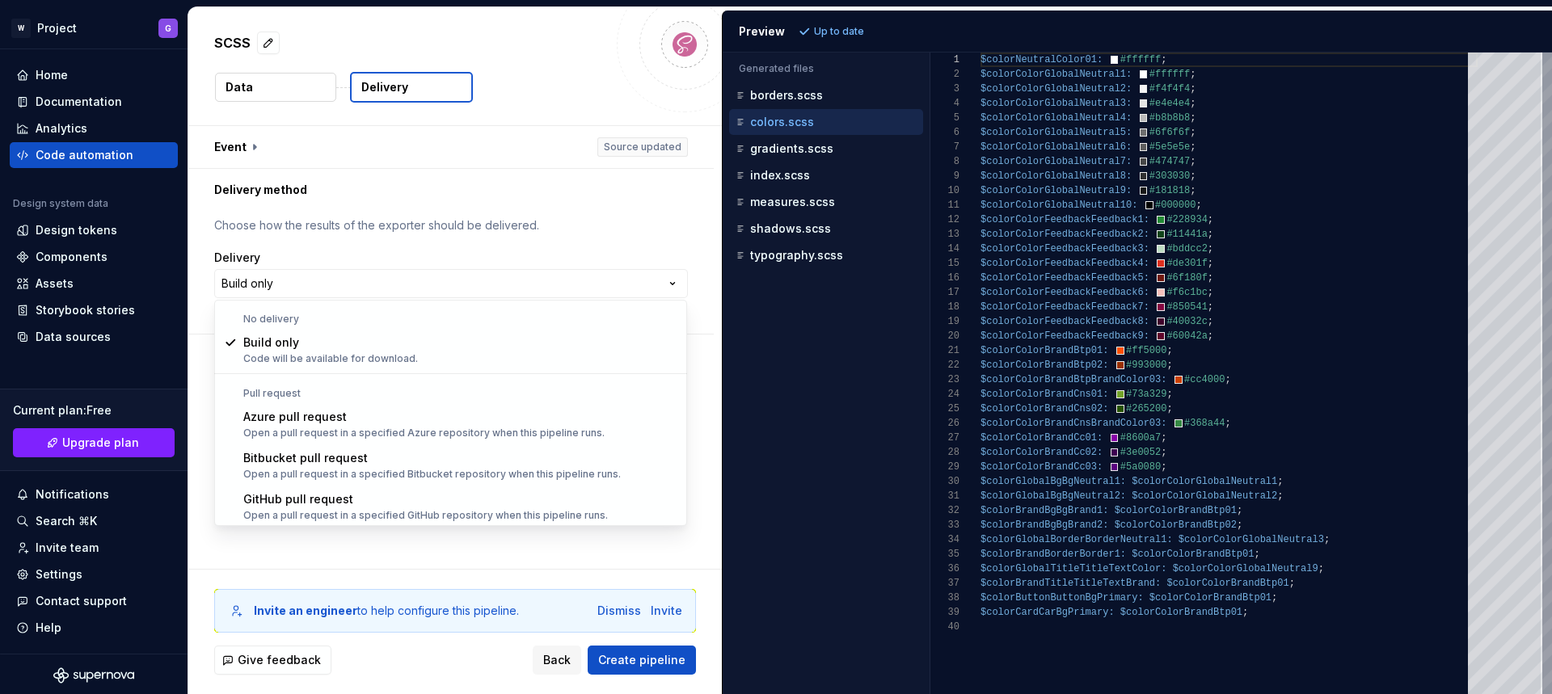
click at [478, 213] on html "**********" at bounding box center [776, 347] width 1552 height 694
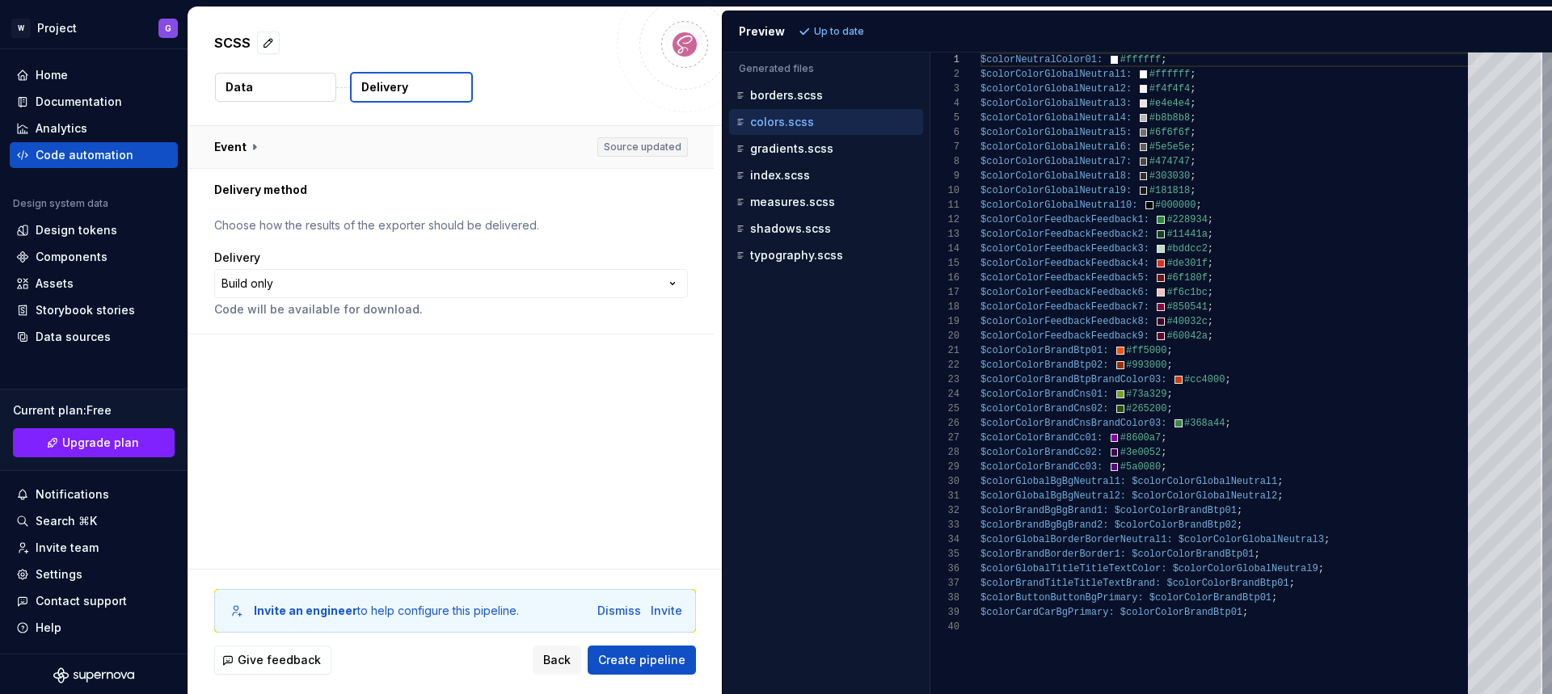
click at [248, 144] on button "button" at bounding box center [450, 147] width 525 height 42
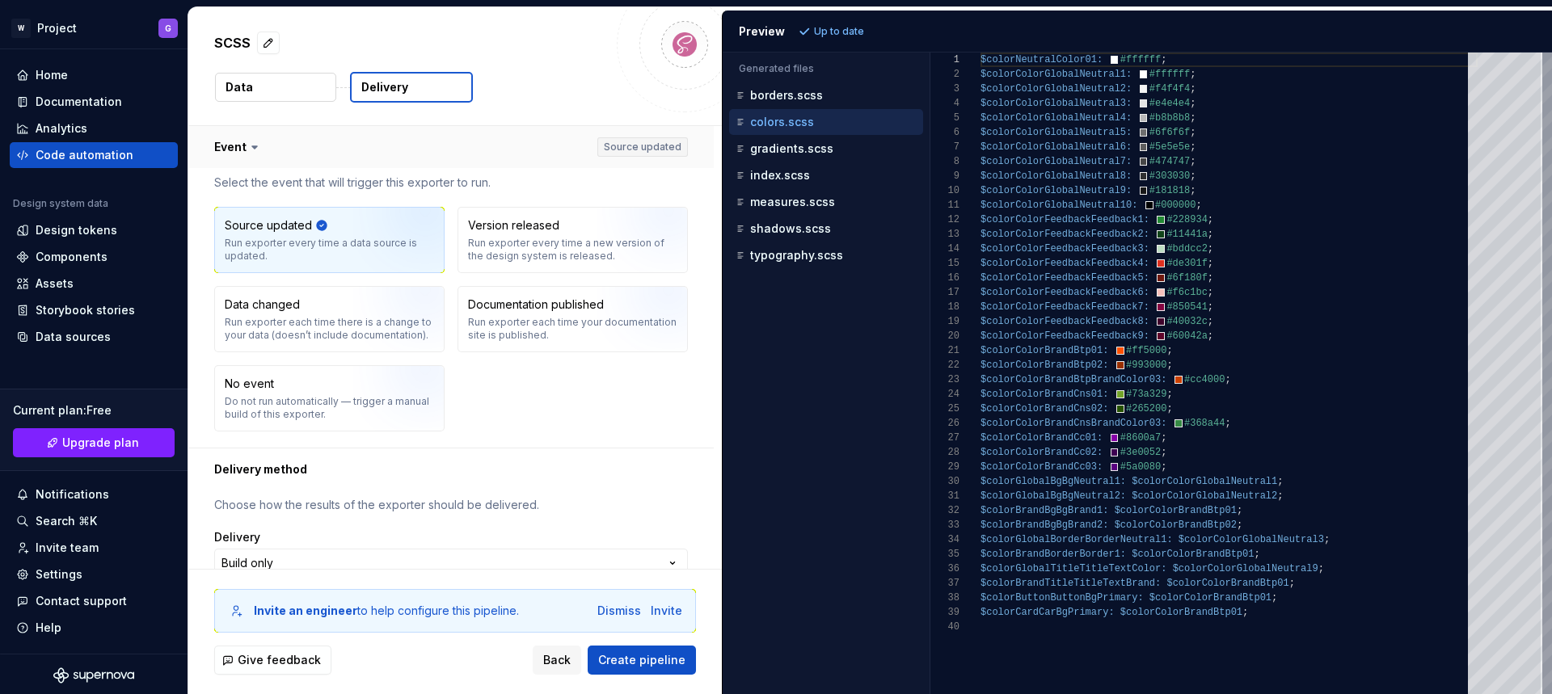
click at [248, 144] on icon at bounding box center [254, 147] width 16 height 16
click at [798, 152] on p "gradients.scss" at bounding box center [791, 148] width 83 height 13
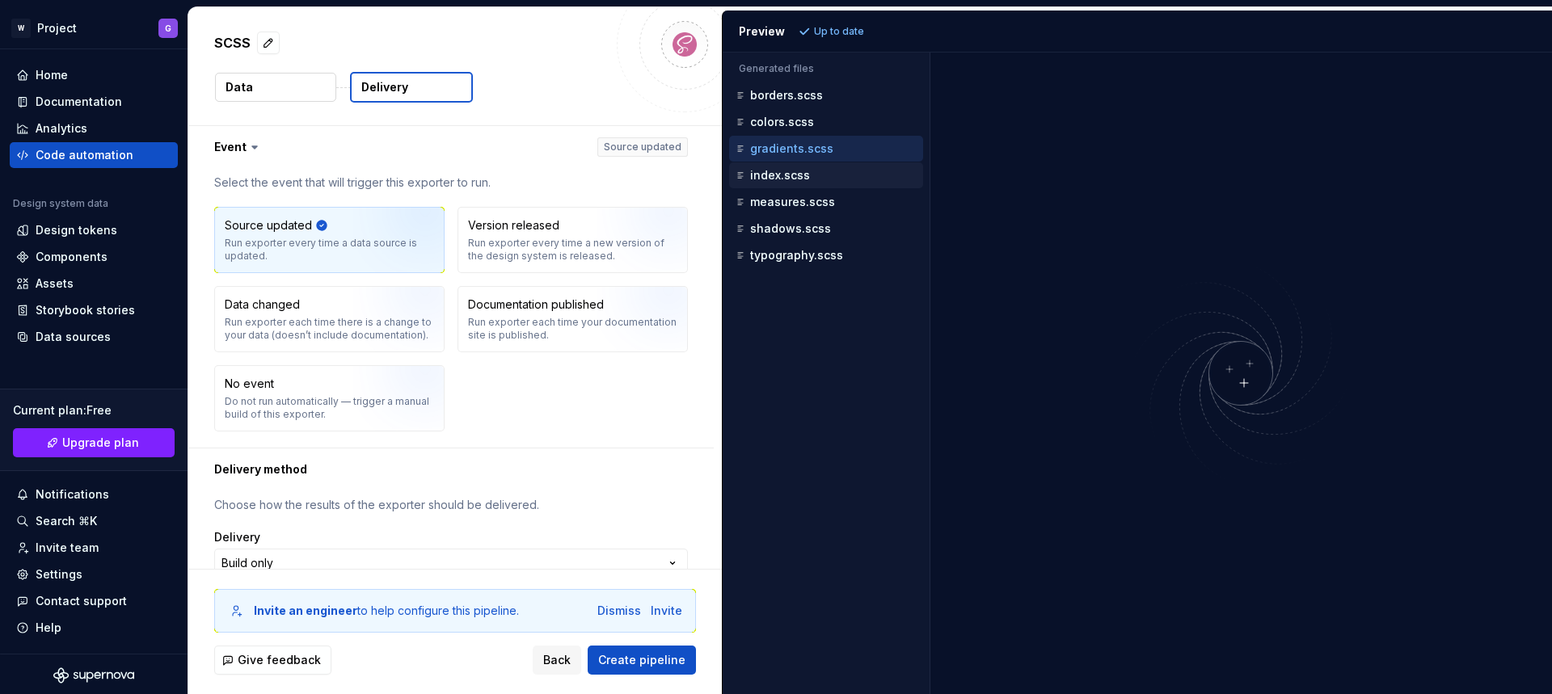
click at [788, 176] on p "index.scss" at bounding box center [780, 175] width 60 height 13
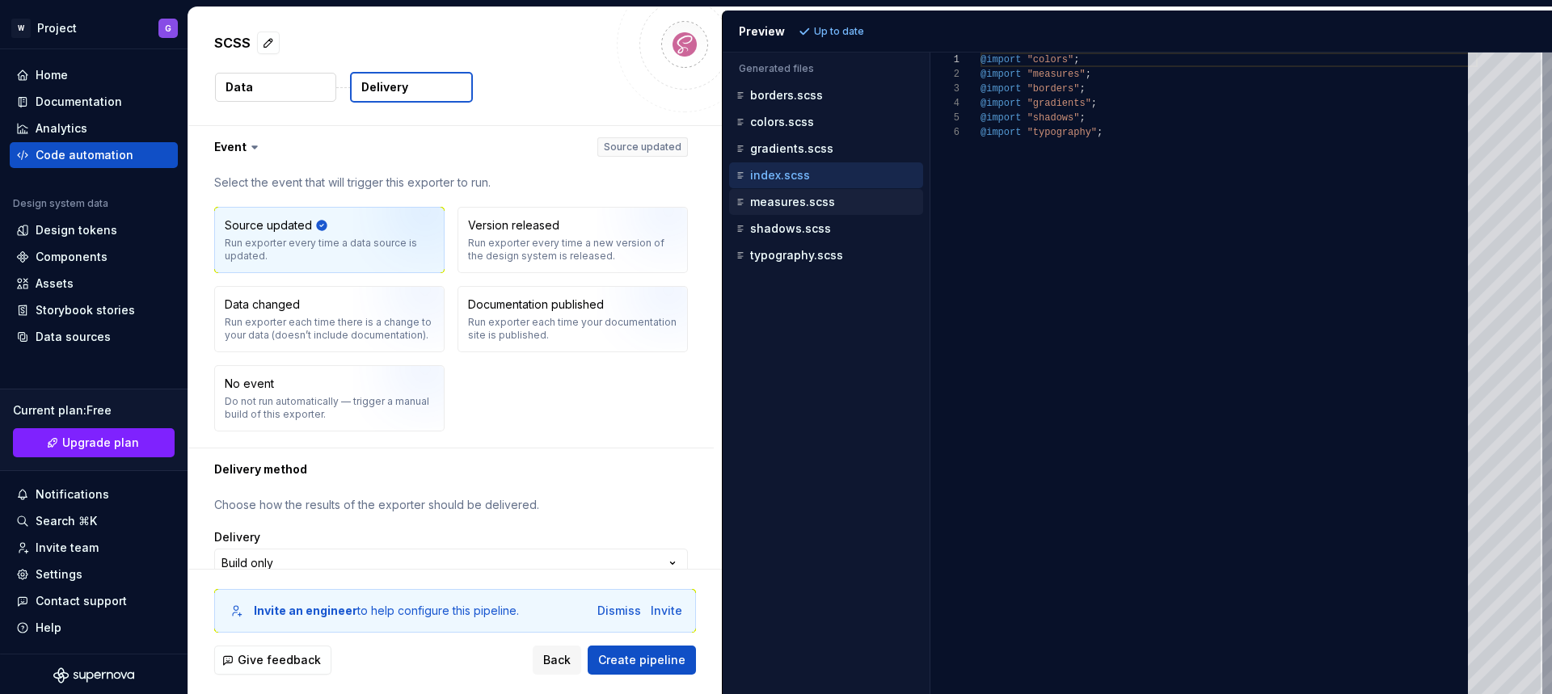
click at [782, 209] on div "measures.scss" at bounding box center [827, 202] width 191 height 16
type textarea "**********"
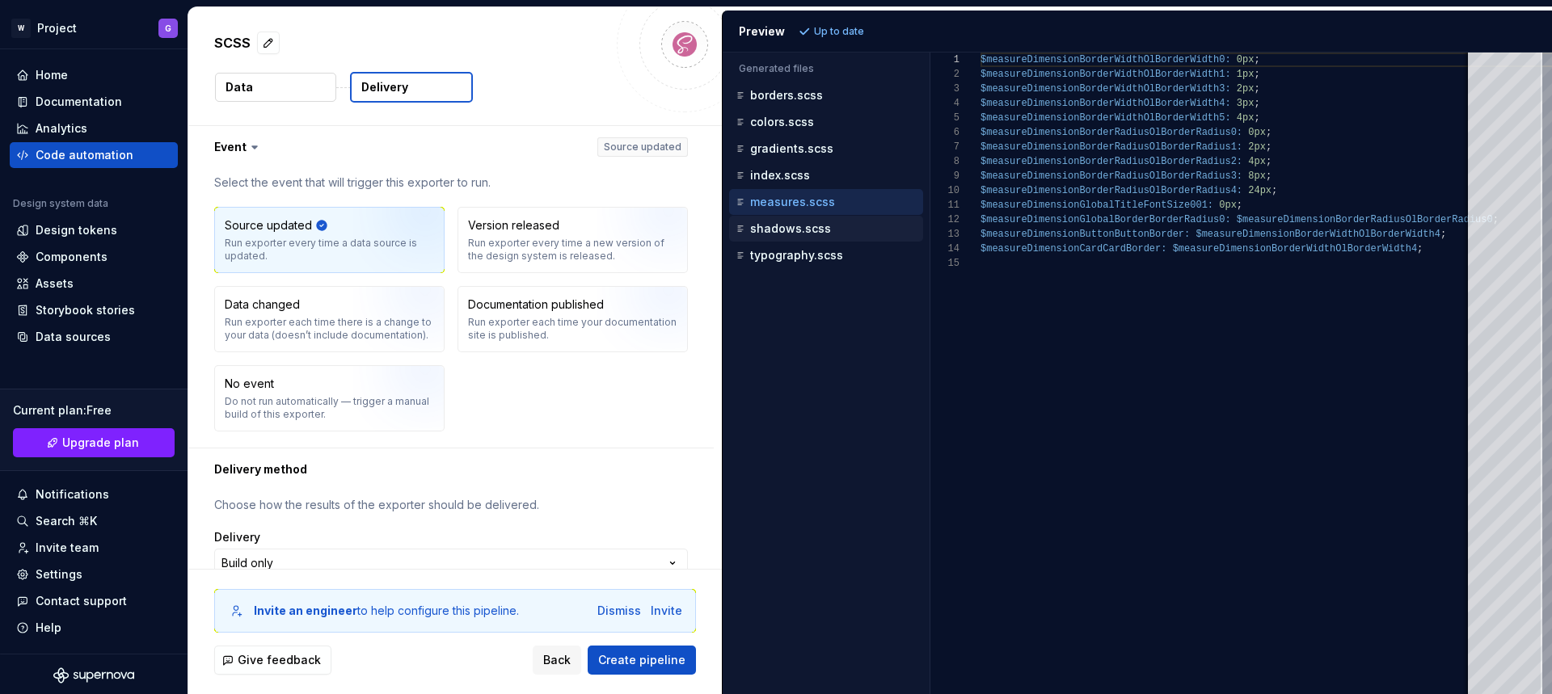
click at [788, 225] on p "shadows.scss" at bounding box center [790, 228] width 81 height 13
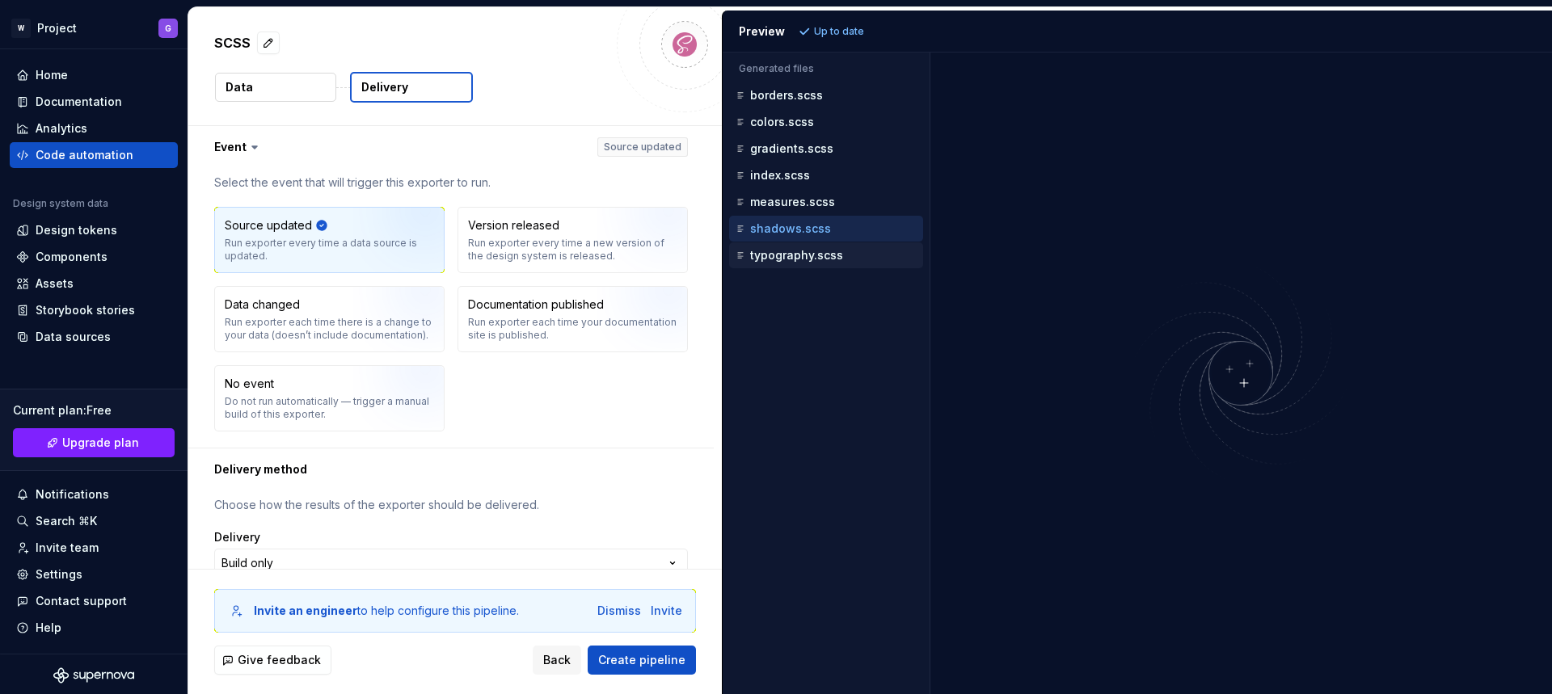
click at [805, 262] on div "typography.scss" at bounding box center [827, 255] width 191 height 16
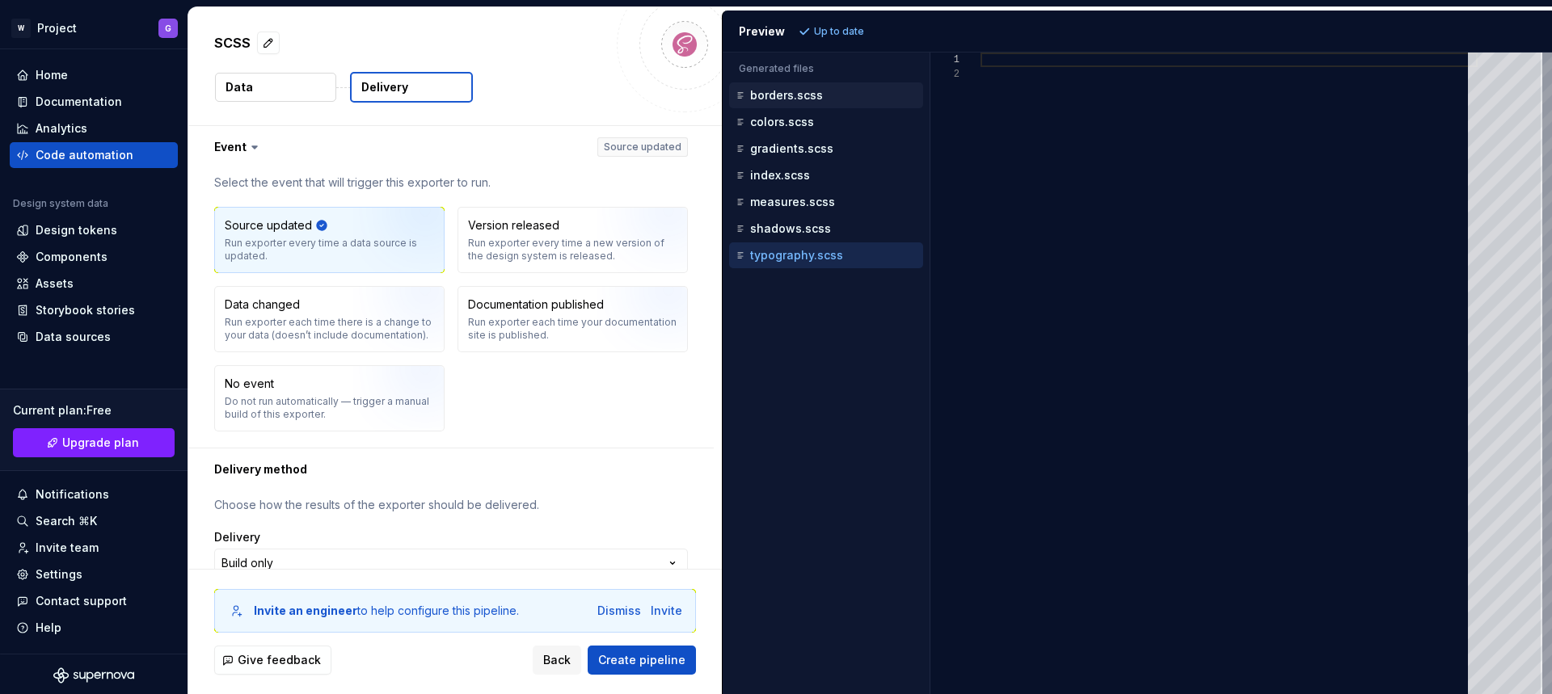
click at [786, 90] on p "borders.scss" at bounding box center [786, 95] width 73 height 13
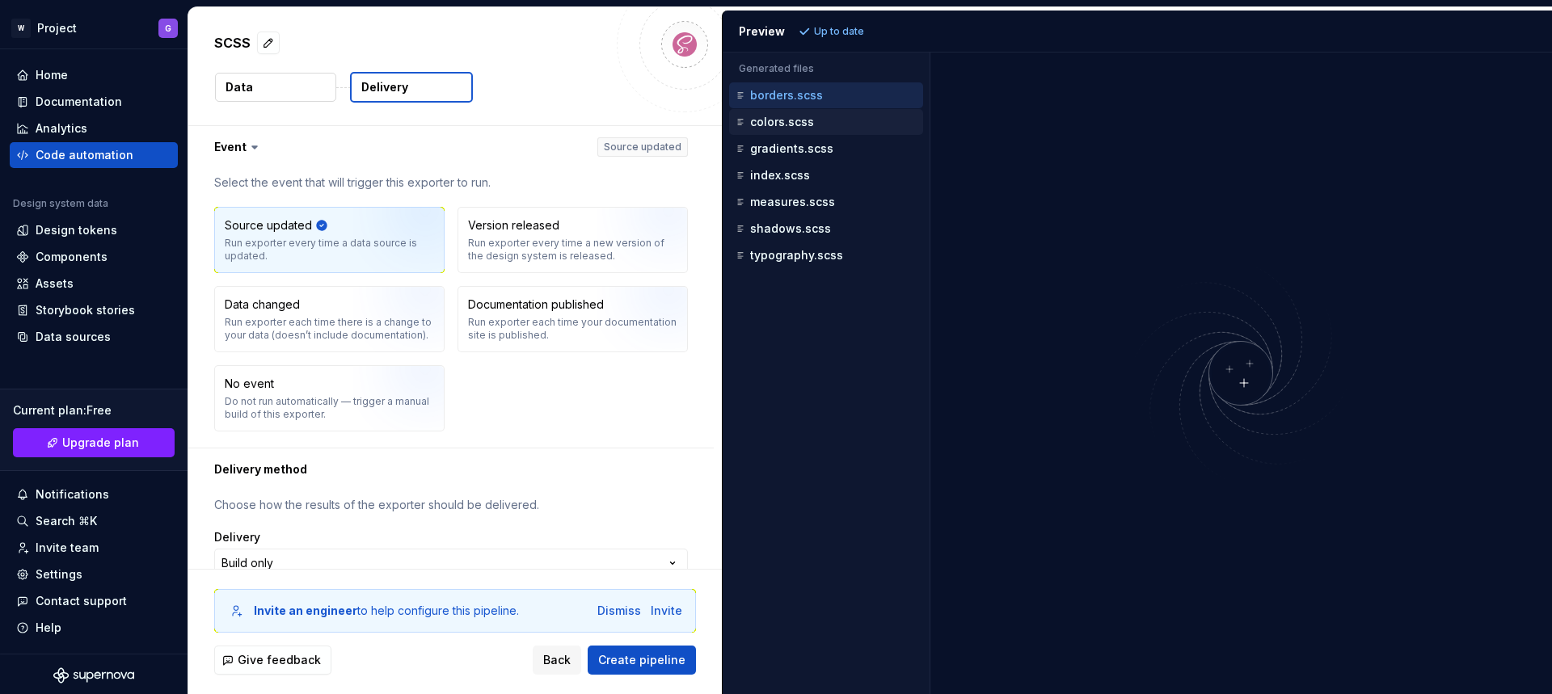
click at [785, 116] on p "colors.scss" at bounding box center [782, 122] width 64 height 13
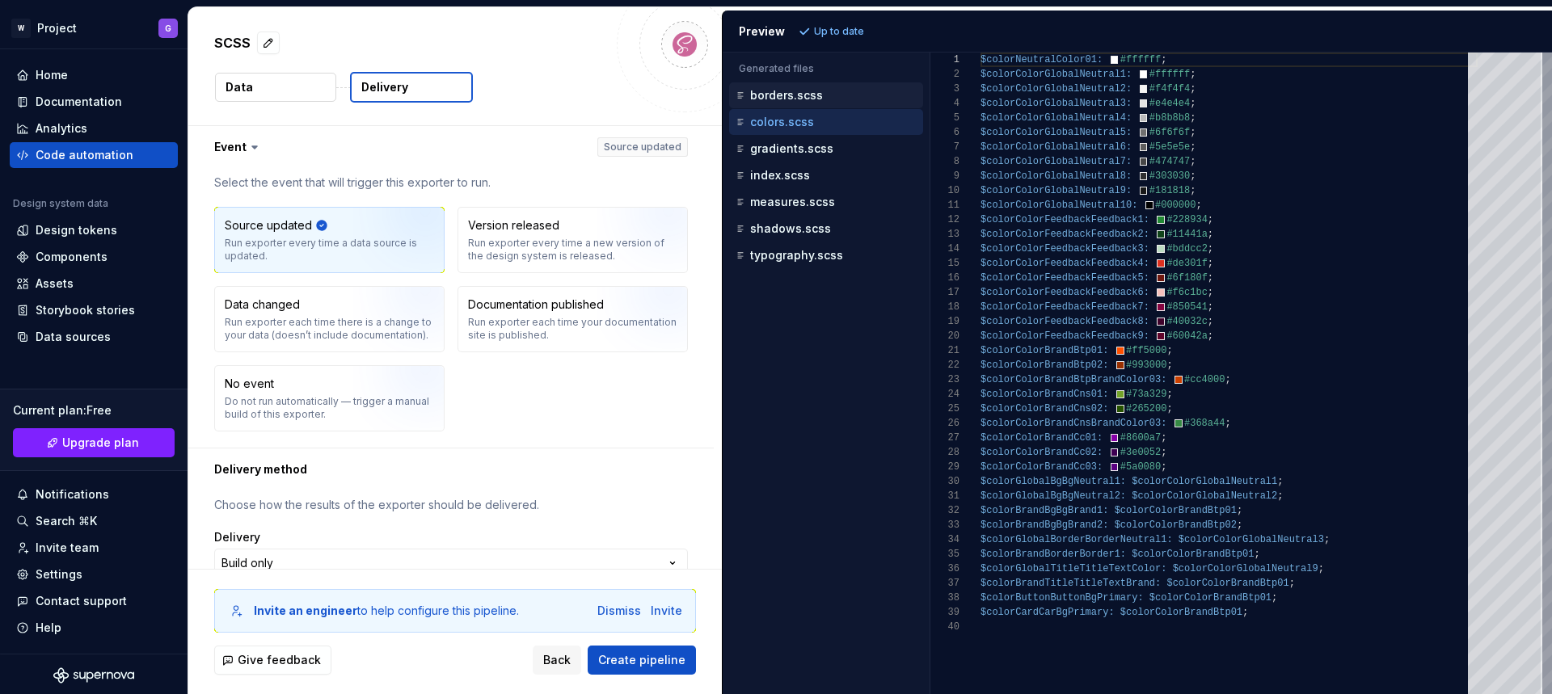
click at [787, 101] on p "borders.scss" at bounding box center [786, 95] width 73 height 13
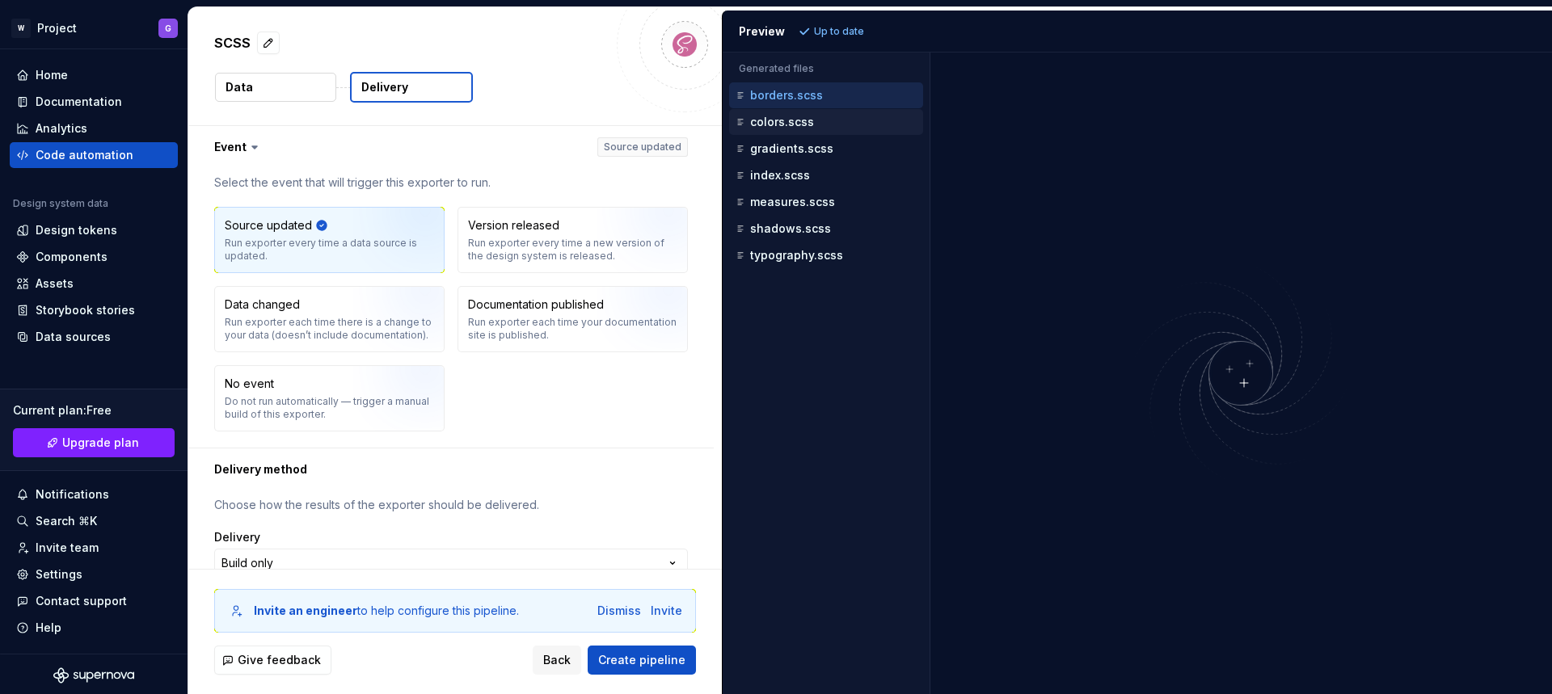
click at [781, 125] on p "colors.scss" at bounding box center [782, 122] width 64 height 13
